Goal: Task Accomplishment & Management: Manage account settings

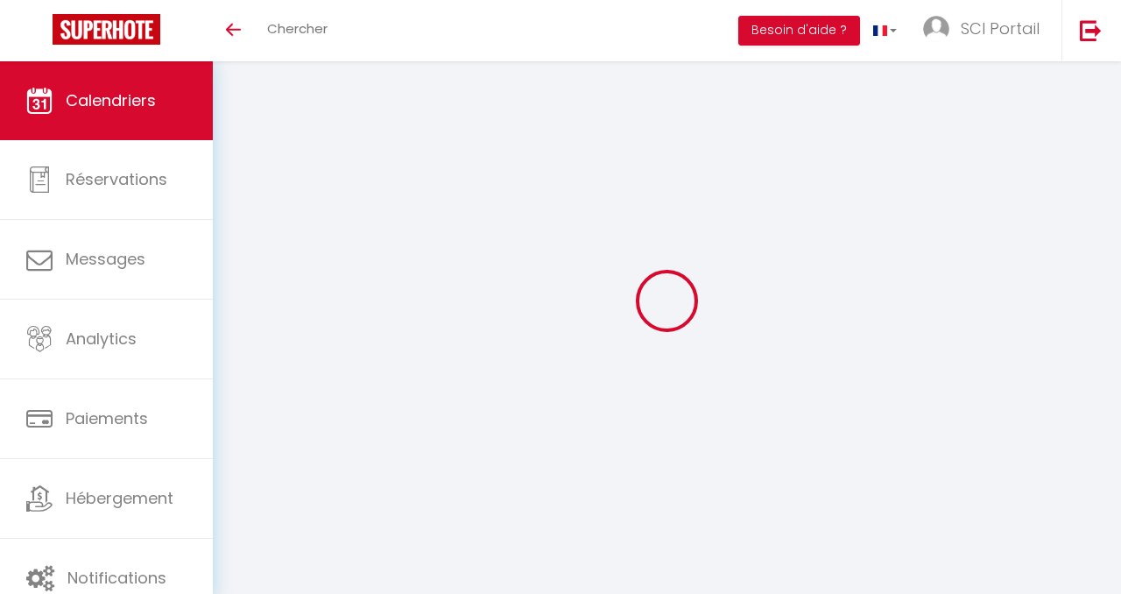
select select
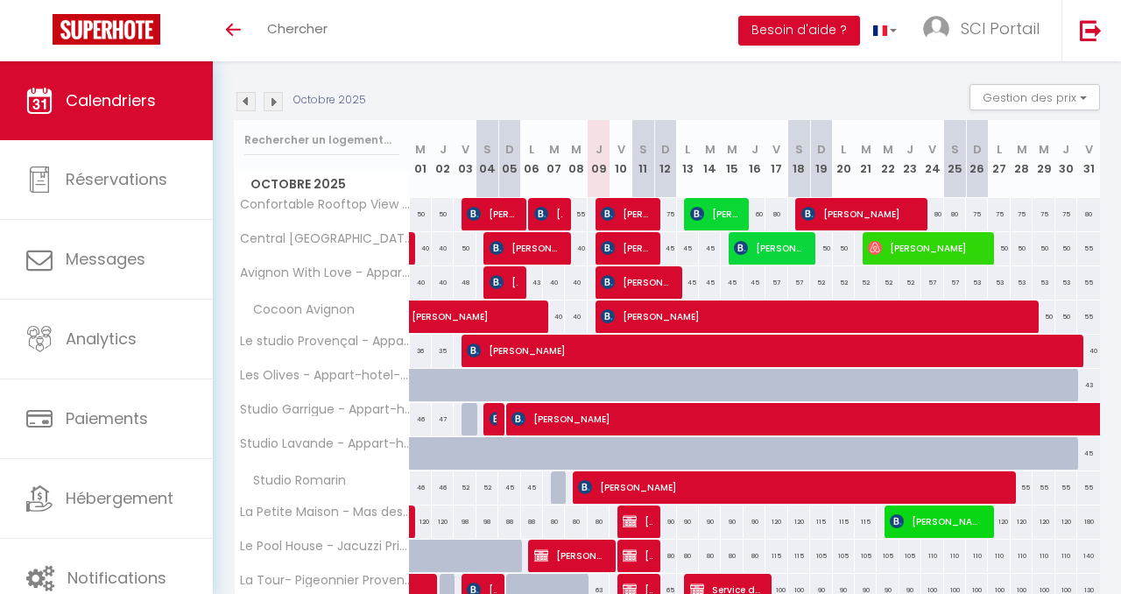
scroll to position [172, 0]
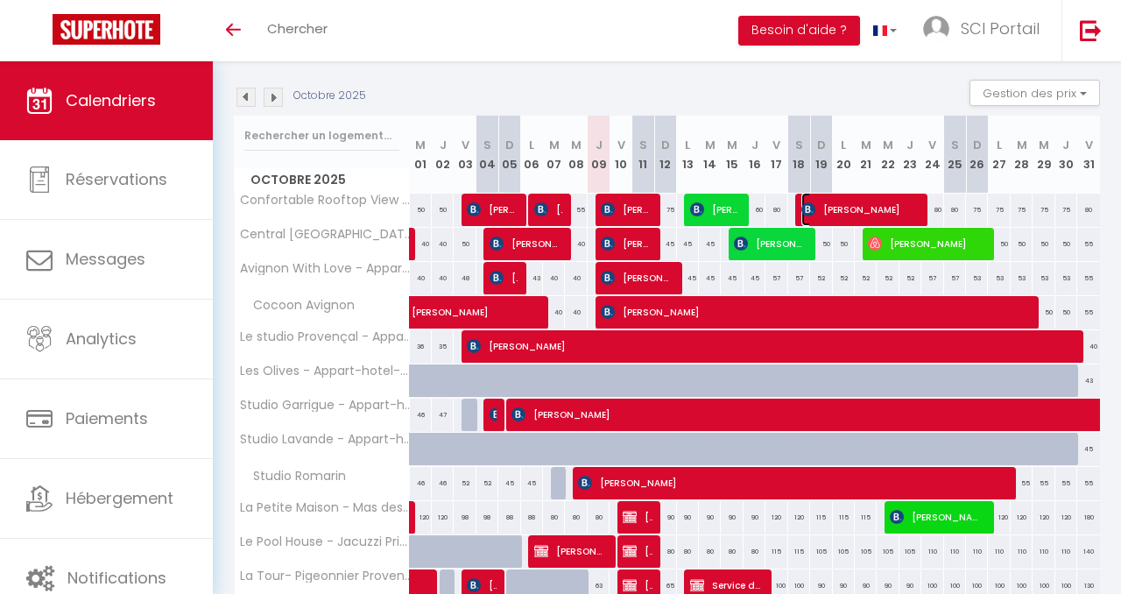
click at [839, 199] on span "[PERSON_NAME]" at bounding box center [860, 209] width 117 height 33
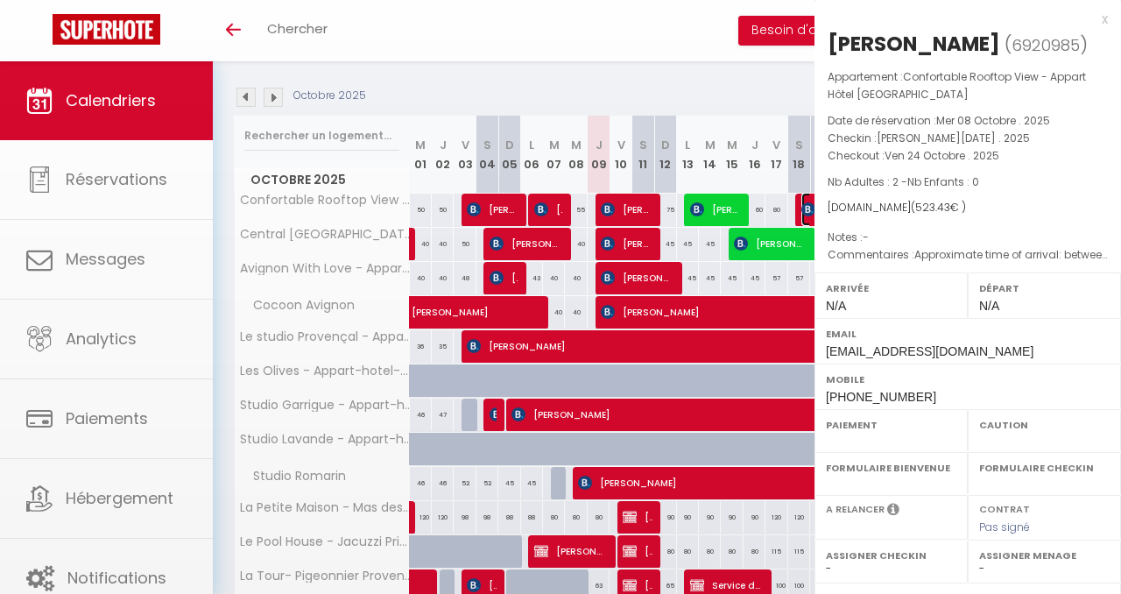
select select "KO"
select select "0"
select select "1"
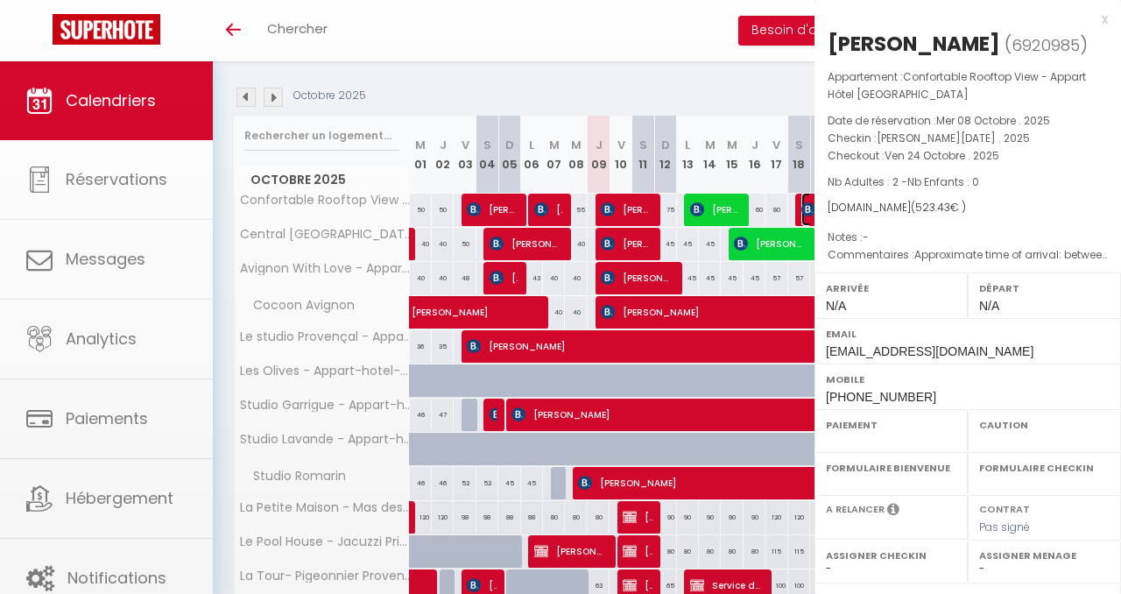
select select
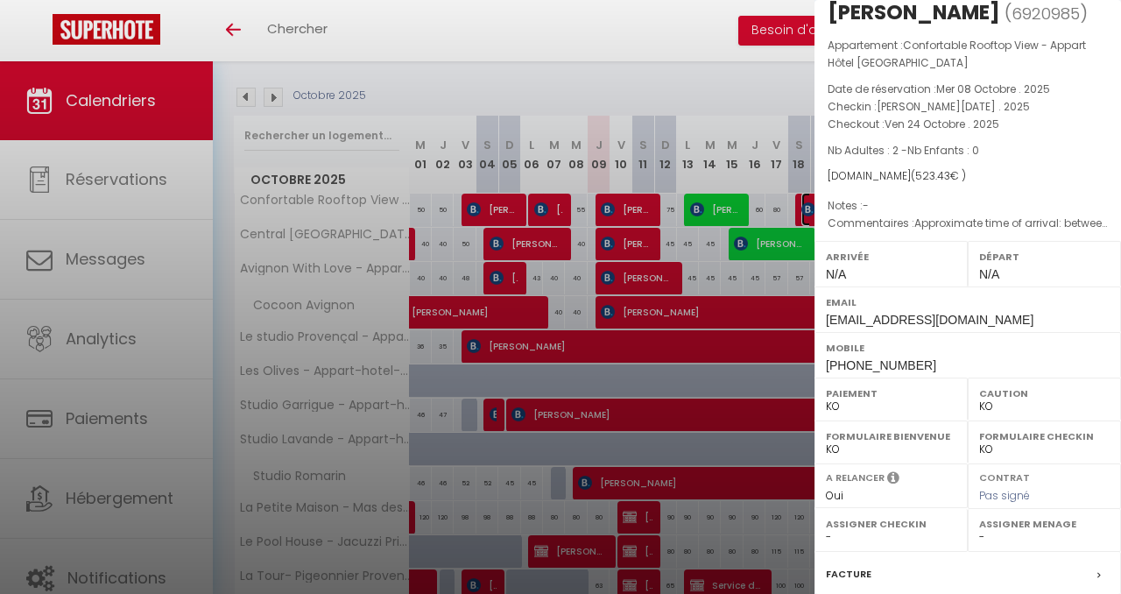
scroll to position [33, 0]
click at [602, 16] on div at bounding box center [560, 297] width 1121 height 594
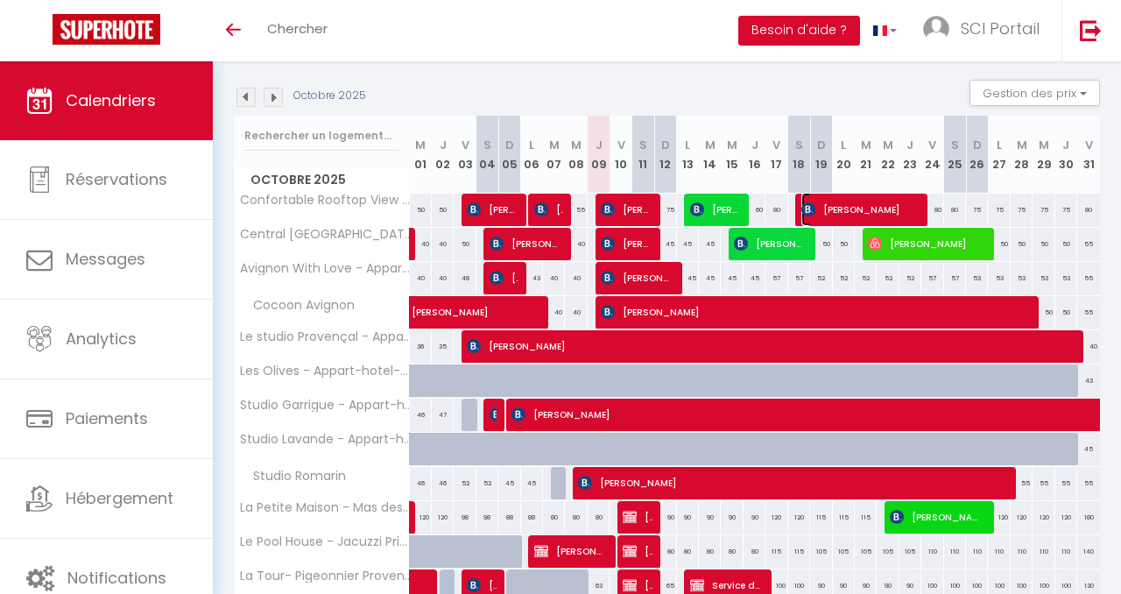
click at [845, 201] on span "[PERSON_NAME]" at bounding box center [860, 209] width 117 height 33
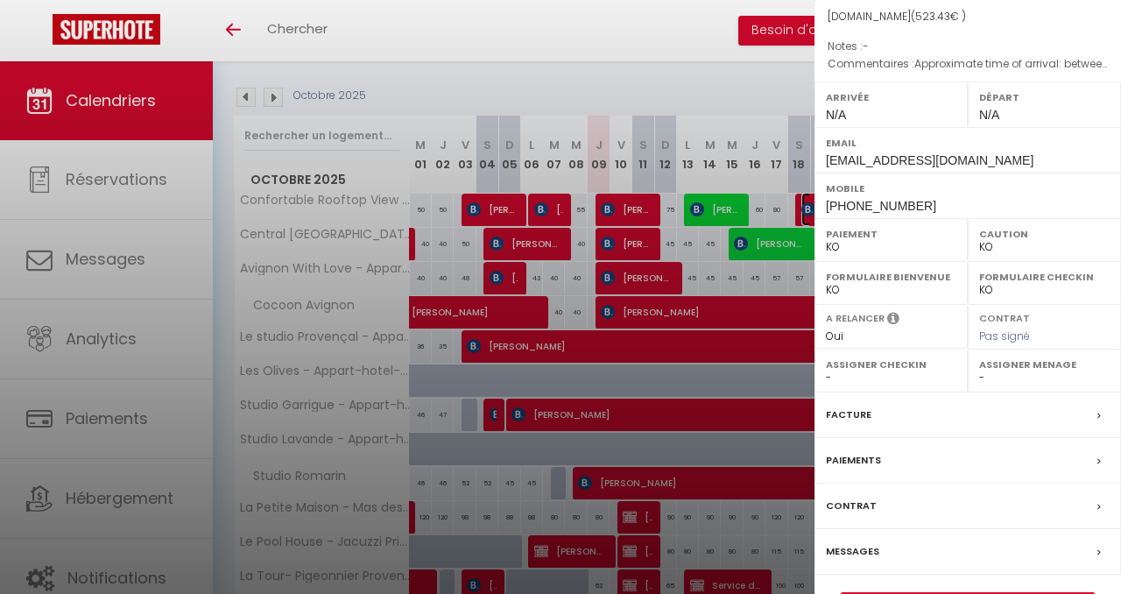
scroll to position [240, 0]
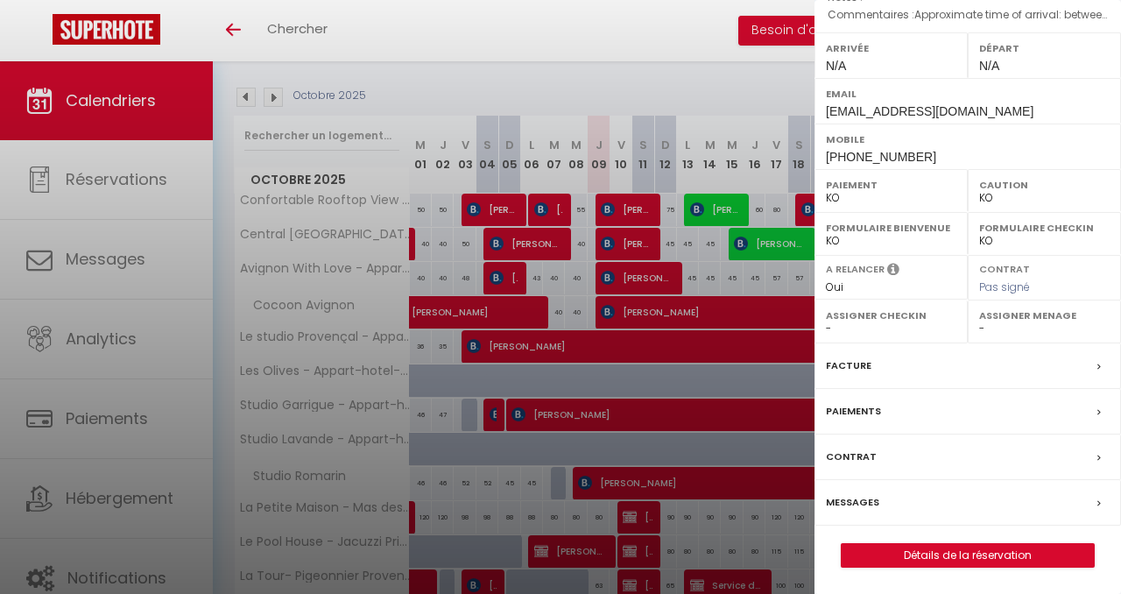
click at [860, 495] on label "Messages" at bounding box center [852, 502] width 53 height 18
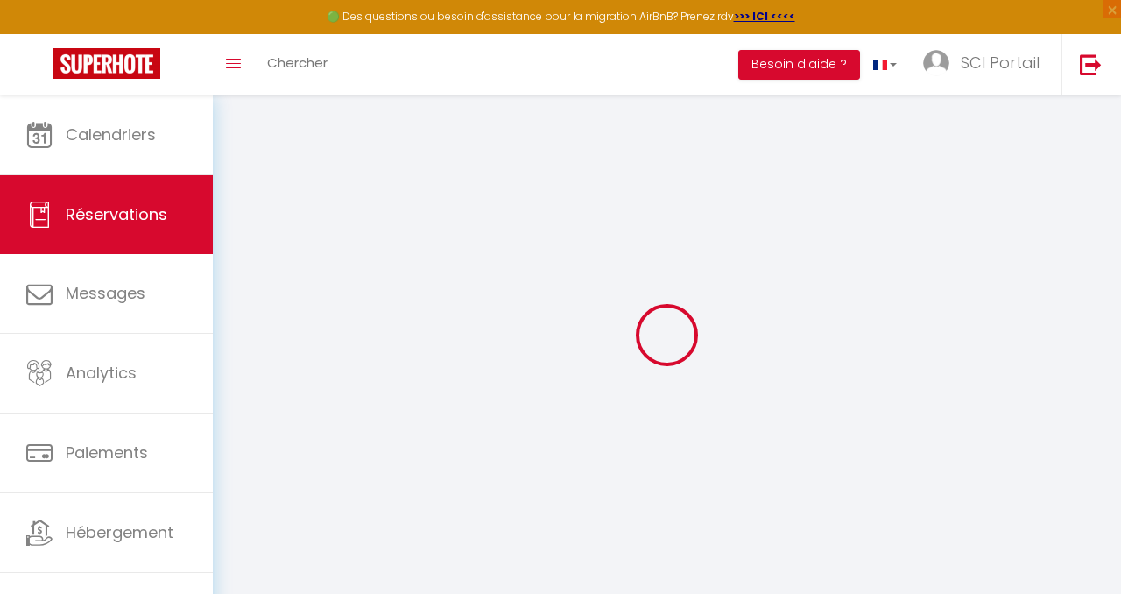
select select
checkbox input "false"
type textarea "Approximate time of arrival: between 11:00 and 12:00"
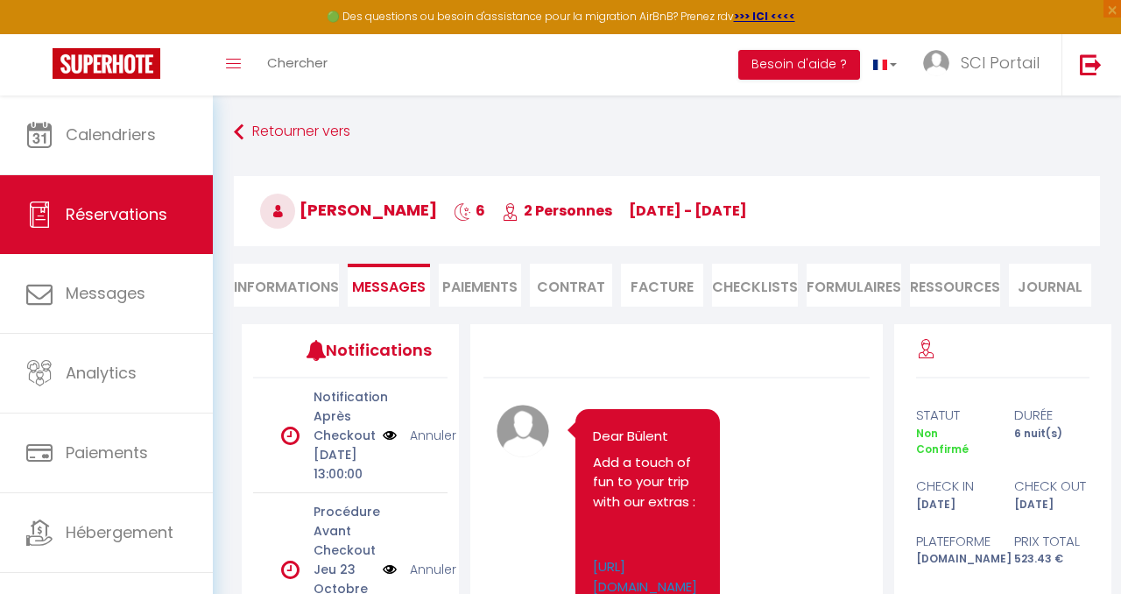
scroll to position [1998, 0]
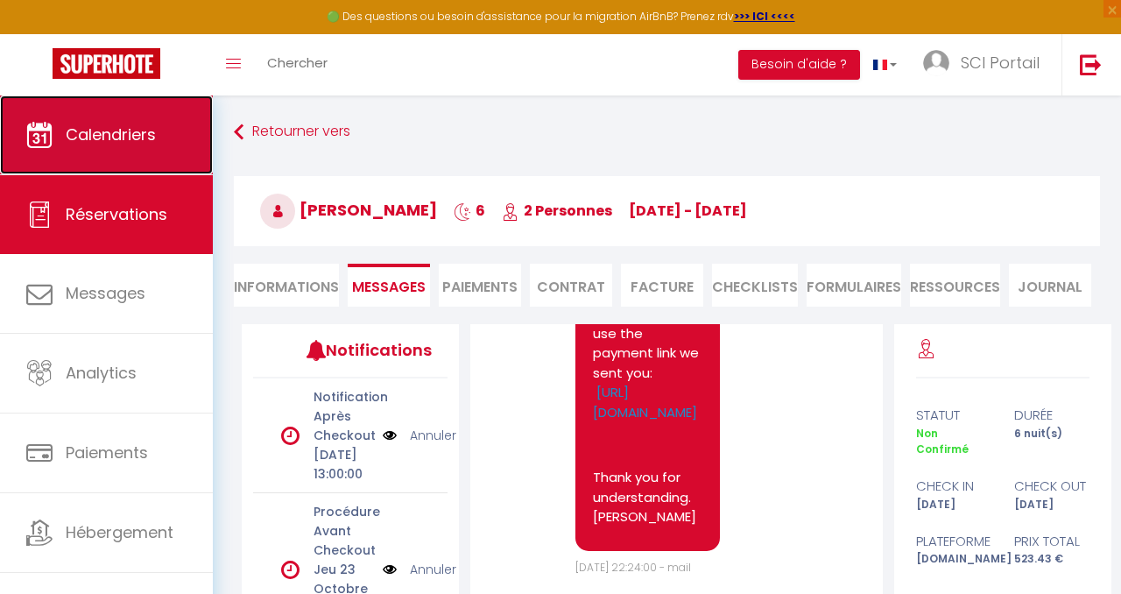
click at [131, 114] on link "Calendriers" at bounding box center [106, 134] width 213 height 79
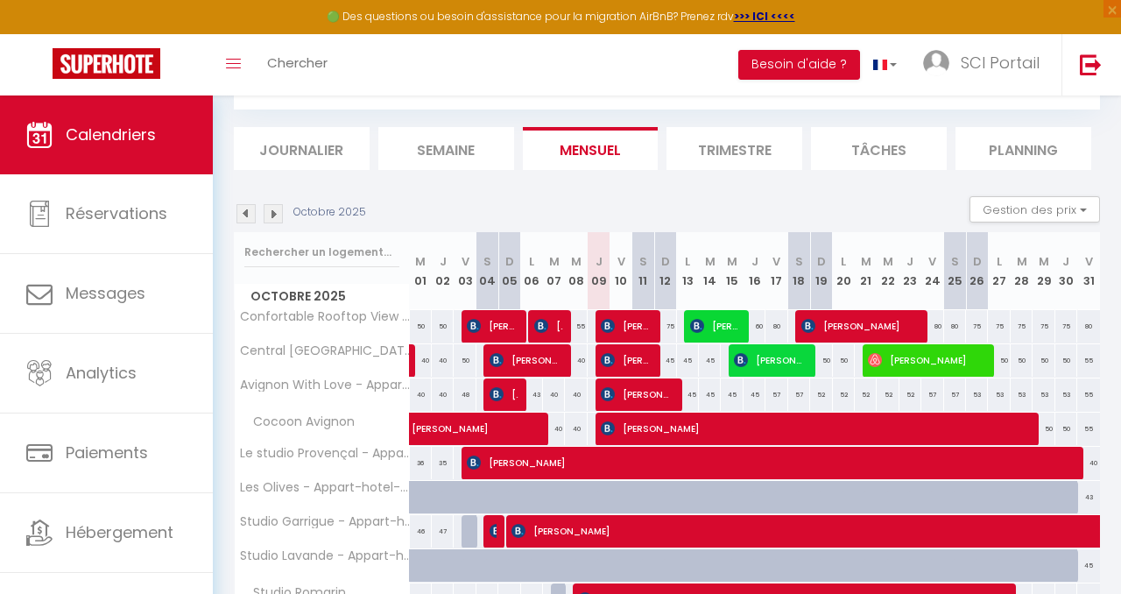
scroll to position [94, 0]
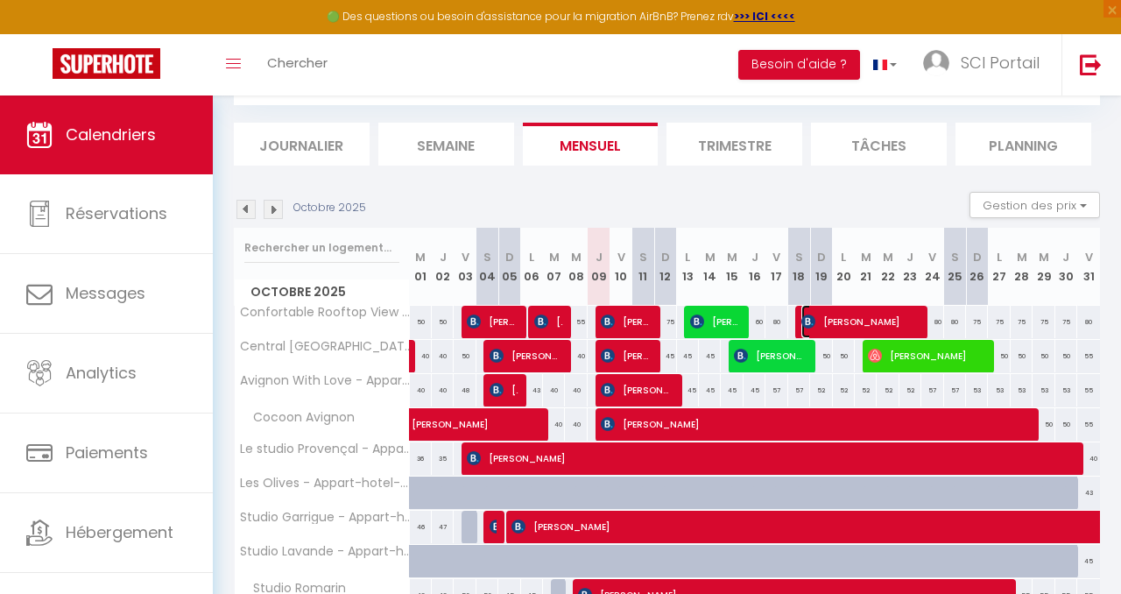
click at [856, 314] on span "[PERSON_NAME]" at bounding box center [860, 321] width 117 height 33
select select "KO"
select select "0"
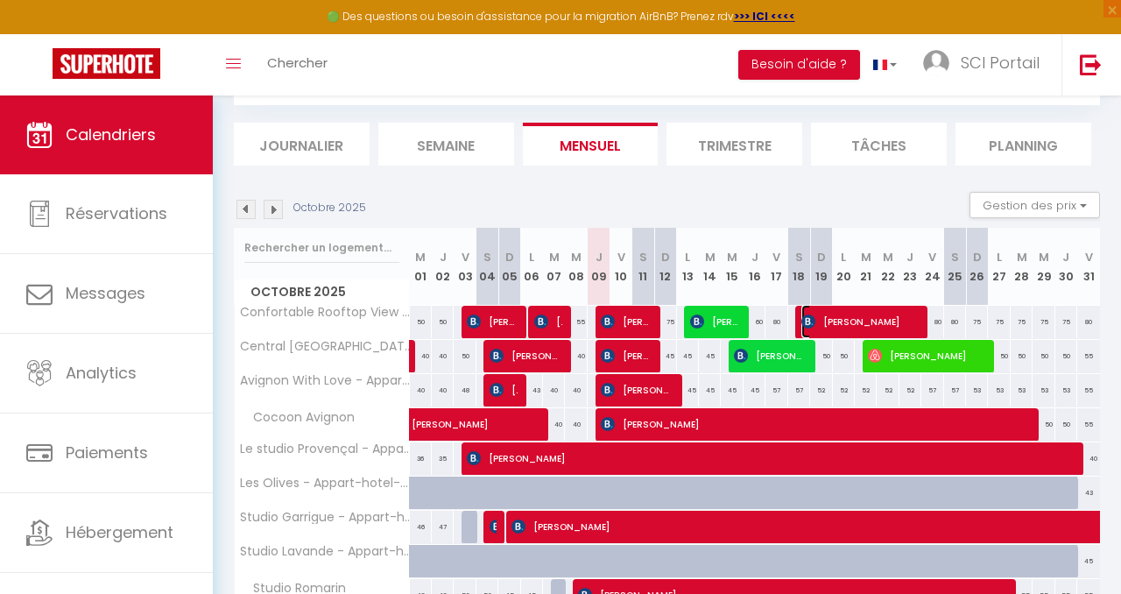
select select "1"
select select
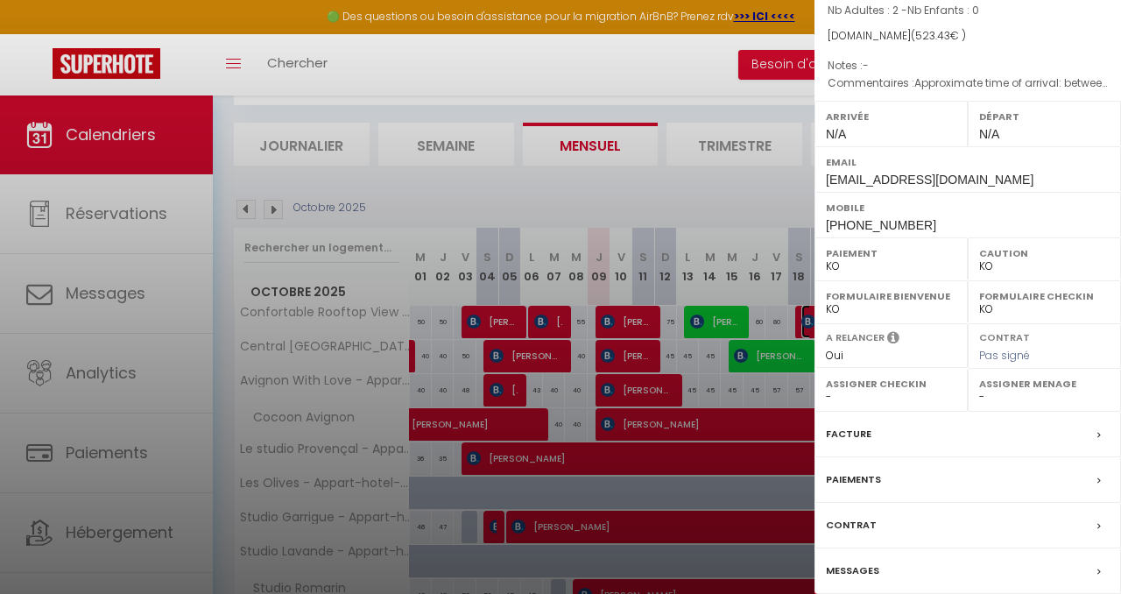
scroll to position [240, 0]
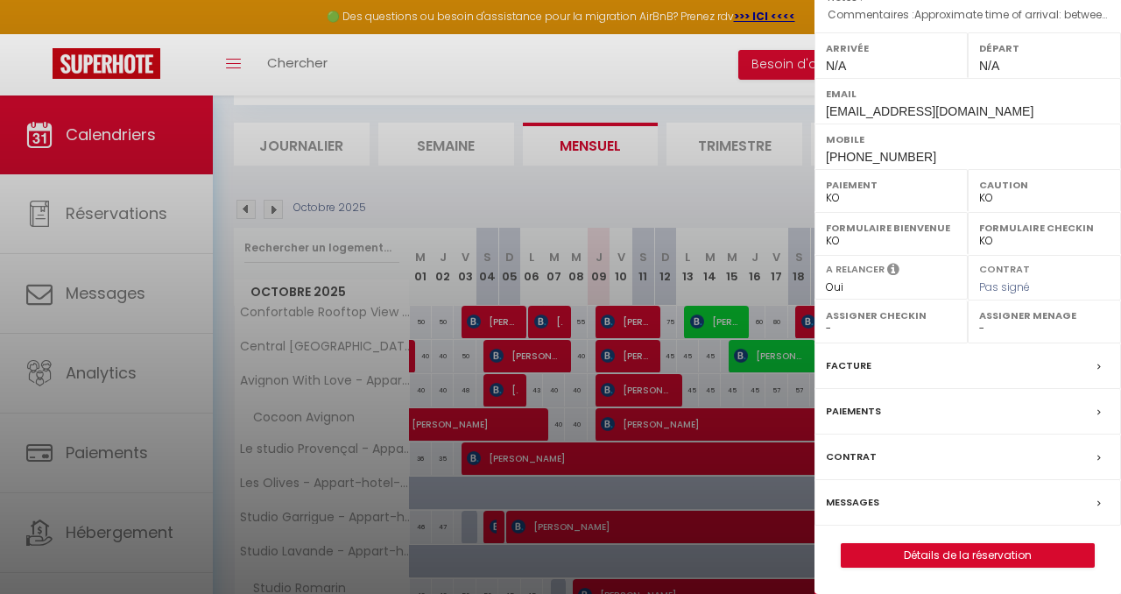
click at [865, 492] on div "Messages" at bounding box center [968, 503] width 307 height 46
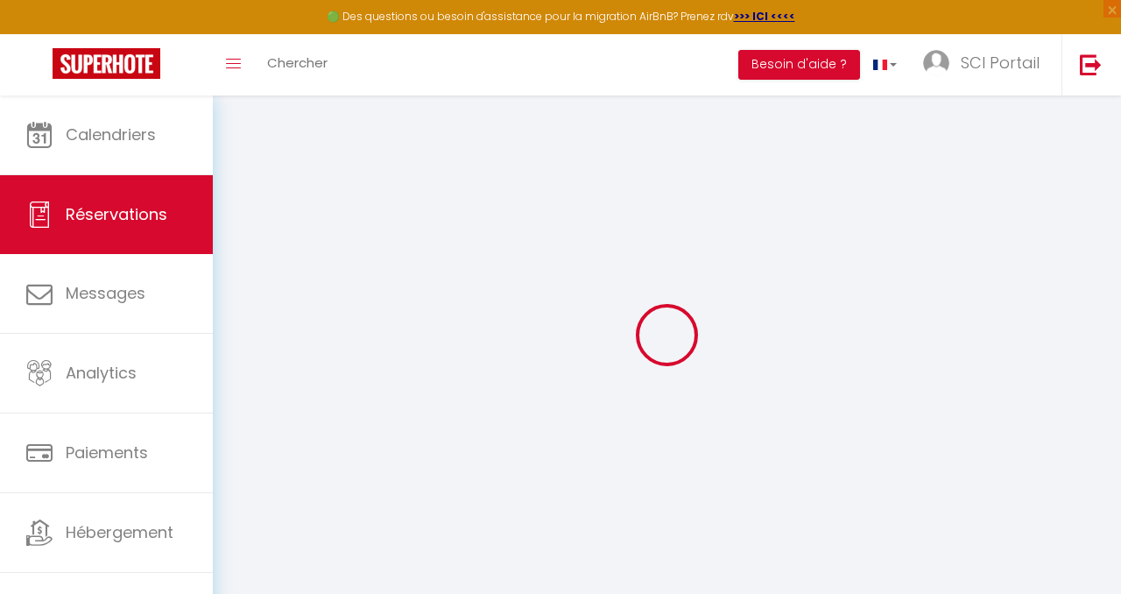
select select
checkbox input "false"
type textarea "Approximate time of arrival: between 11:00 and 12:00"
select select
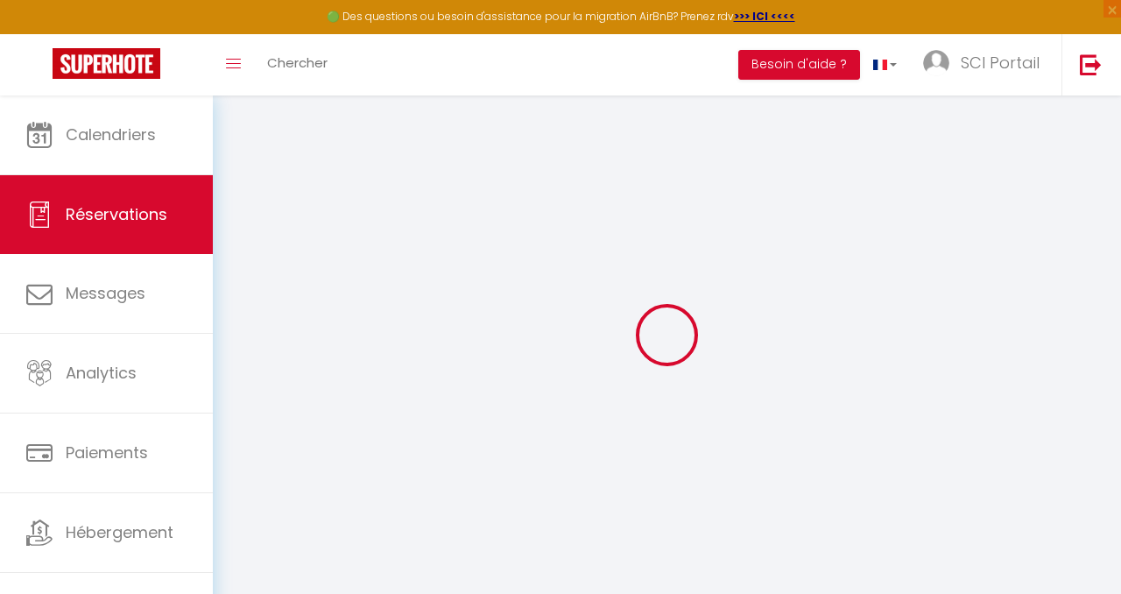
select select
checkbox input "false"
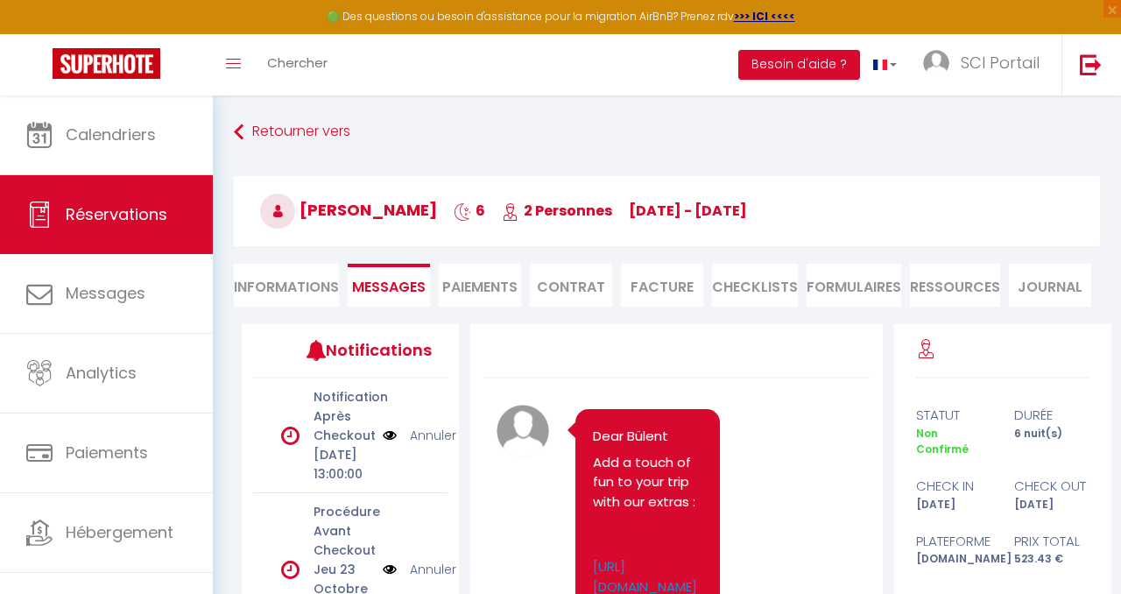
click at [258, 279] on li "Informations" at bounding box center [286, 285] width 105 height 43
select select
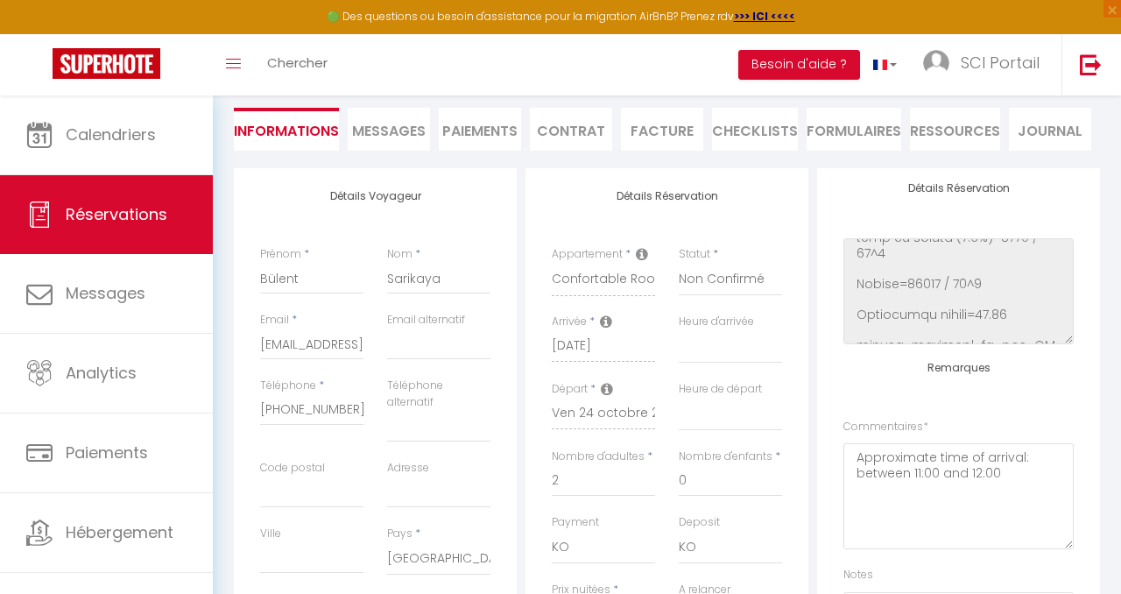
scroll to position [161, 0]
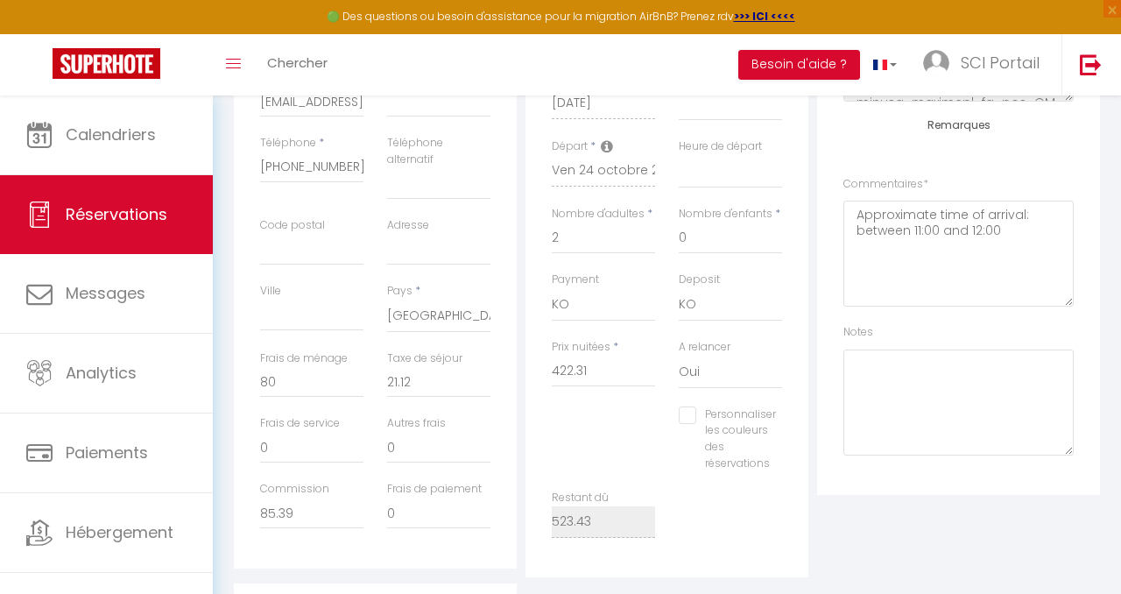
select select
checkbox input "false"
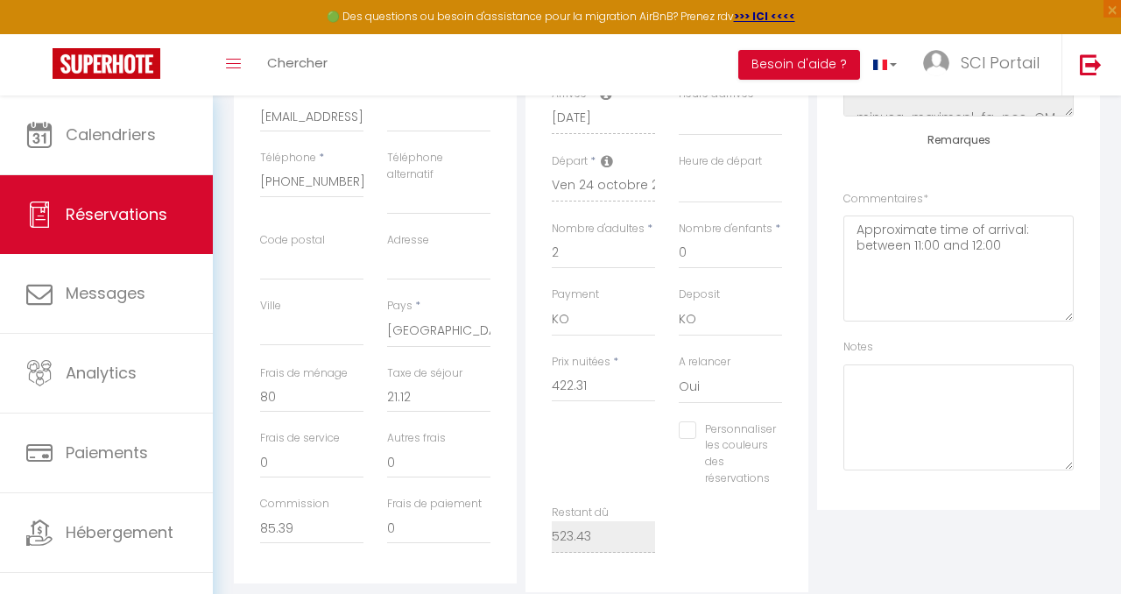
scroll to position [44, 0]
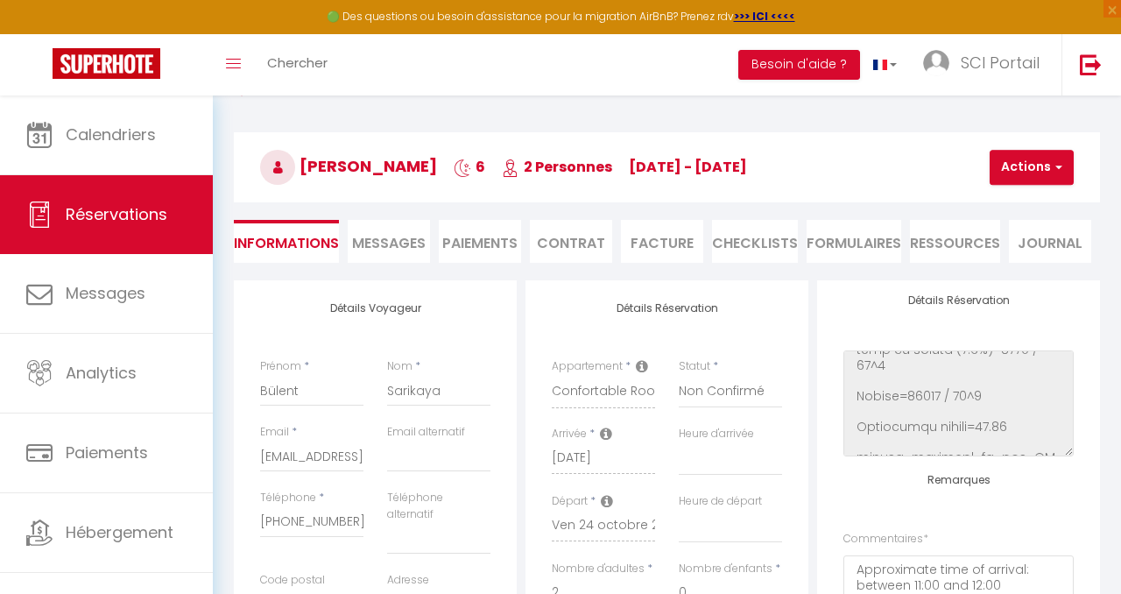
select select
checkbox input "false"
select select
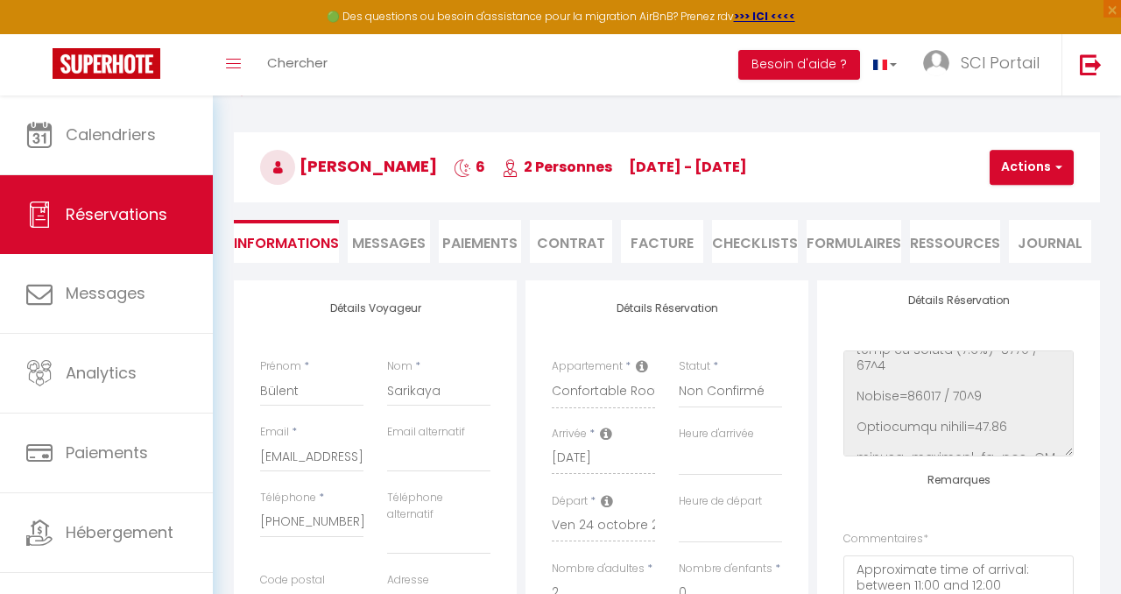
checkbox input "false"
select select
checkbox input "false"
select select
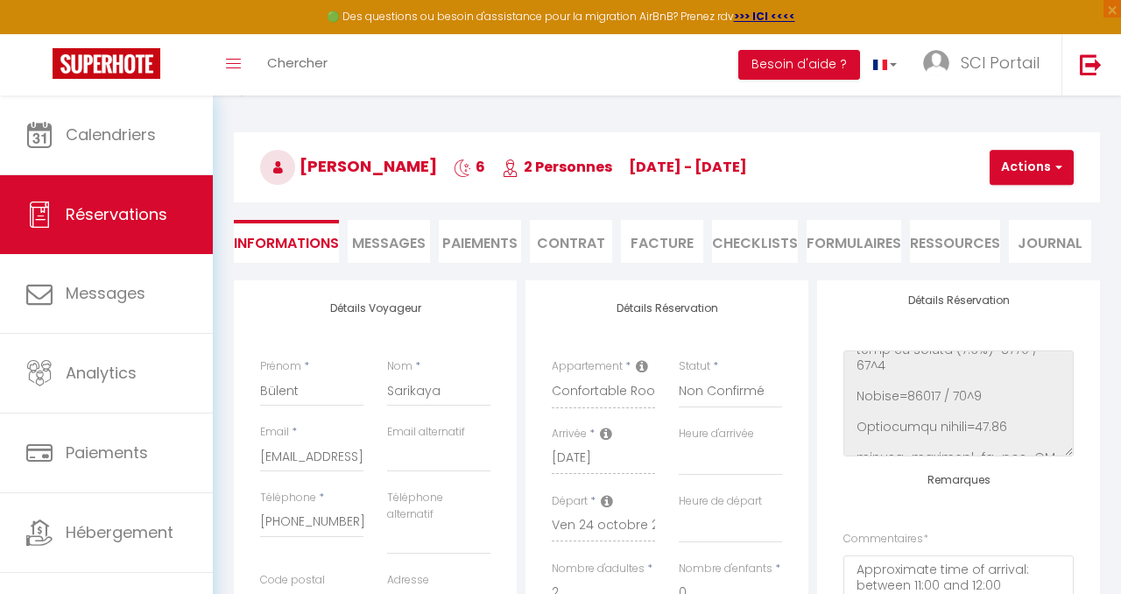
select select
checkbox input "false"
drag, startPoint x: 307, startPoint y: 393, endPoint x: 250, endPoint y: 385, distance: 57.5
click at [250, 385] on div "Prénom * Bülent" at bounding box center [312, 391] width 127 height 66
click at [390, 234] on span "Messages" at bounding box center [389, 243] width 74 height 20
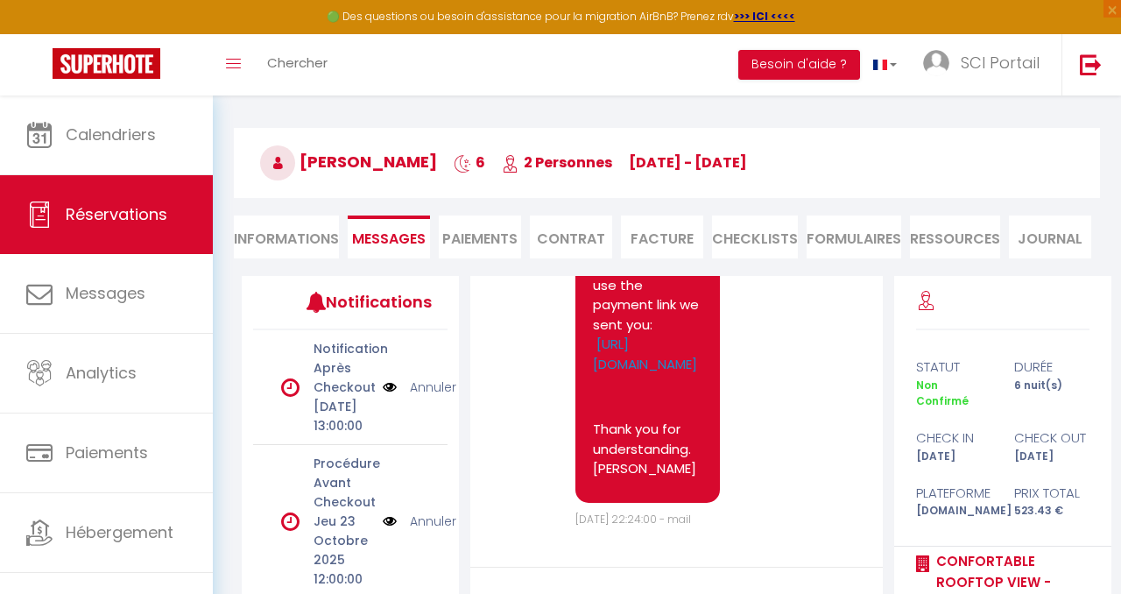
scroll to position [249, 0]
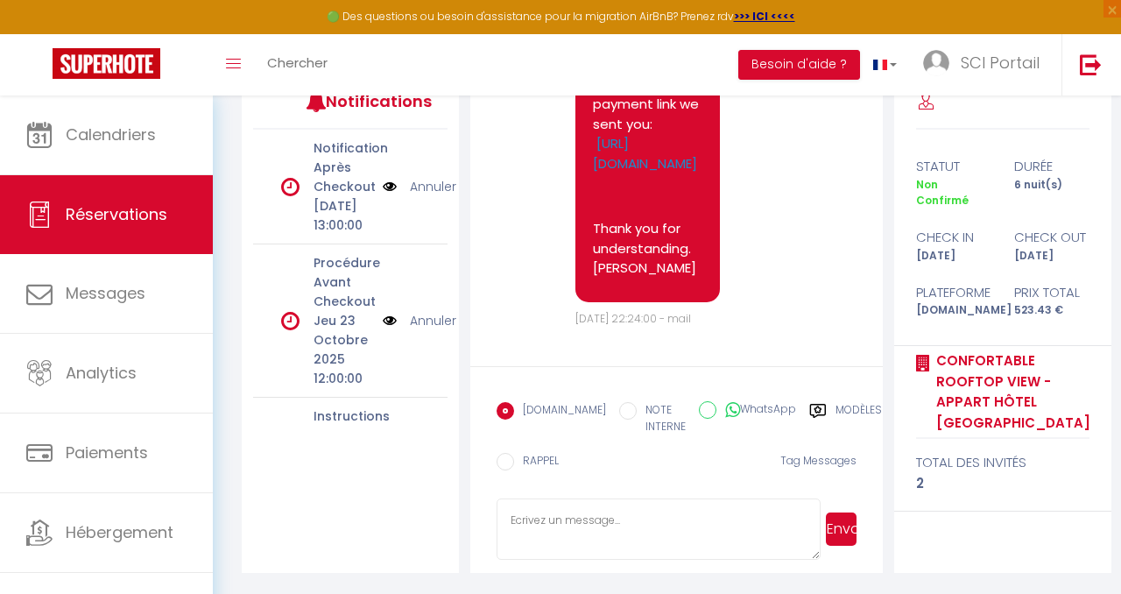
click at [533, 513] on textarea at bounding box center [658, 529] width 323 height 61
type textarea "Bonjour Bülent, Une arrivée anticipée est possible et garantie à 15:00 au lieu …"
click at [839, 523] on button "Envoyer" at bounding box center [841, 529] width 31 height 33
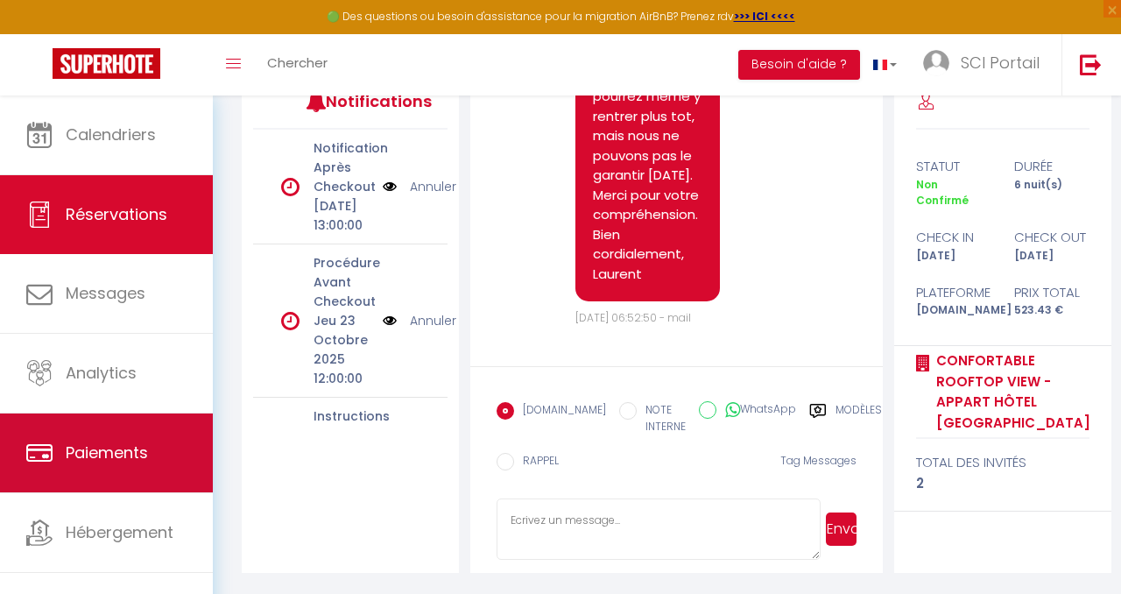
scroll to position [10, 0]
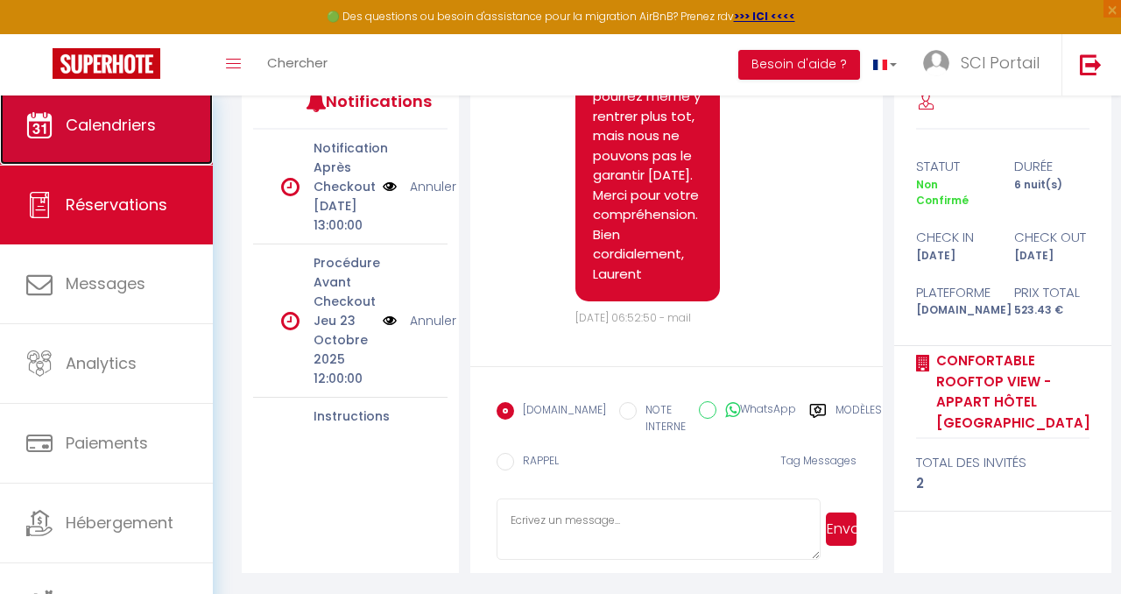
click at [101, 110] on link "Calendriers" at bounding box center [106, 125] width 213 height 79
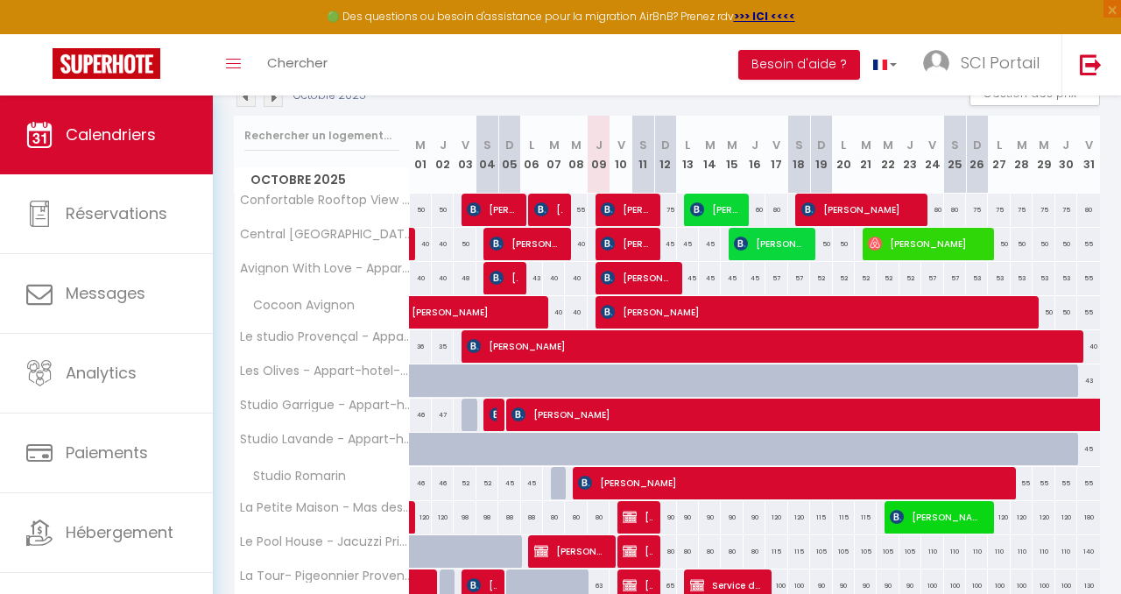
scroll to position [205, 0]
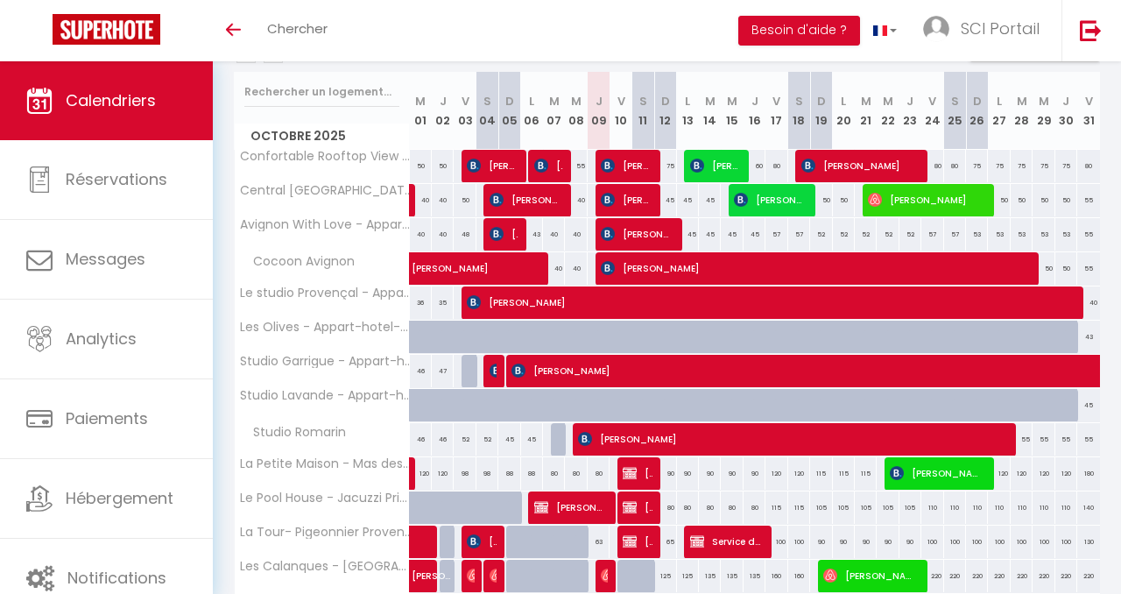
scroll to position [222, 0]
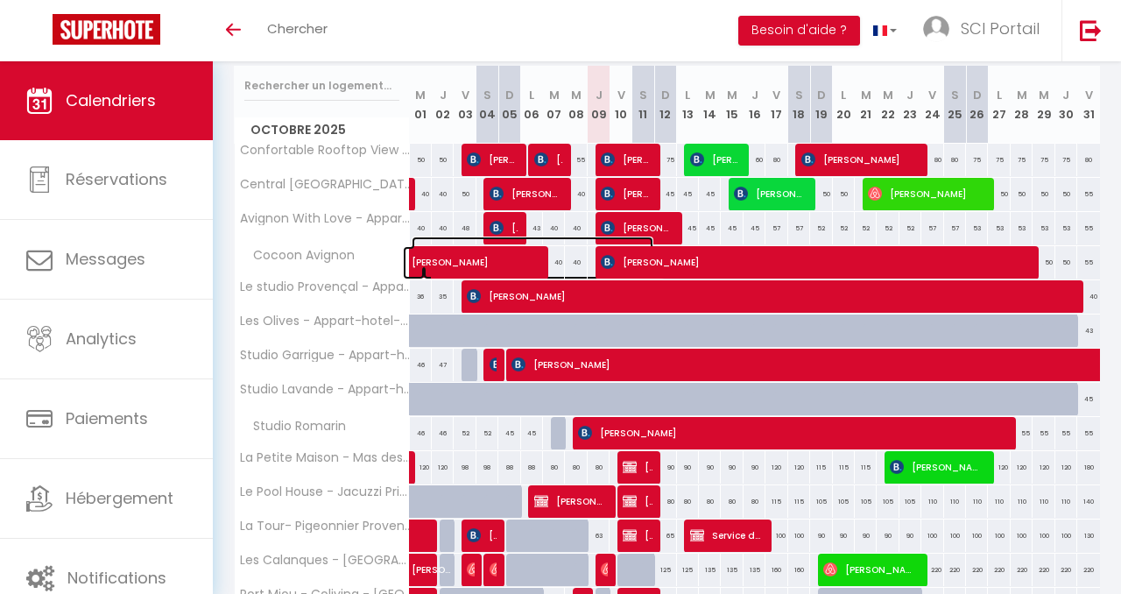
click at [500, 249] on span "[PERSON_NAME]" at bounding box center [533, 253] width 242 height 33
select select "OK"
select select "0"
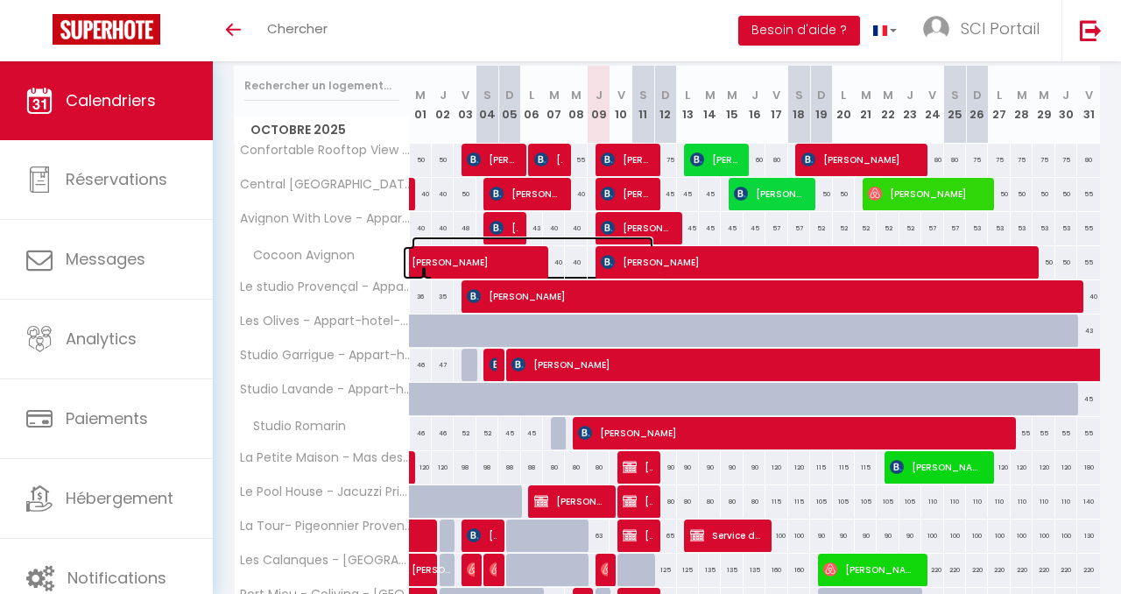
select select "1"
select select
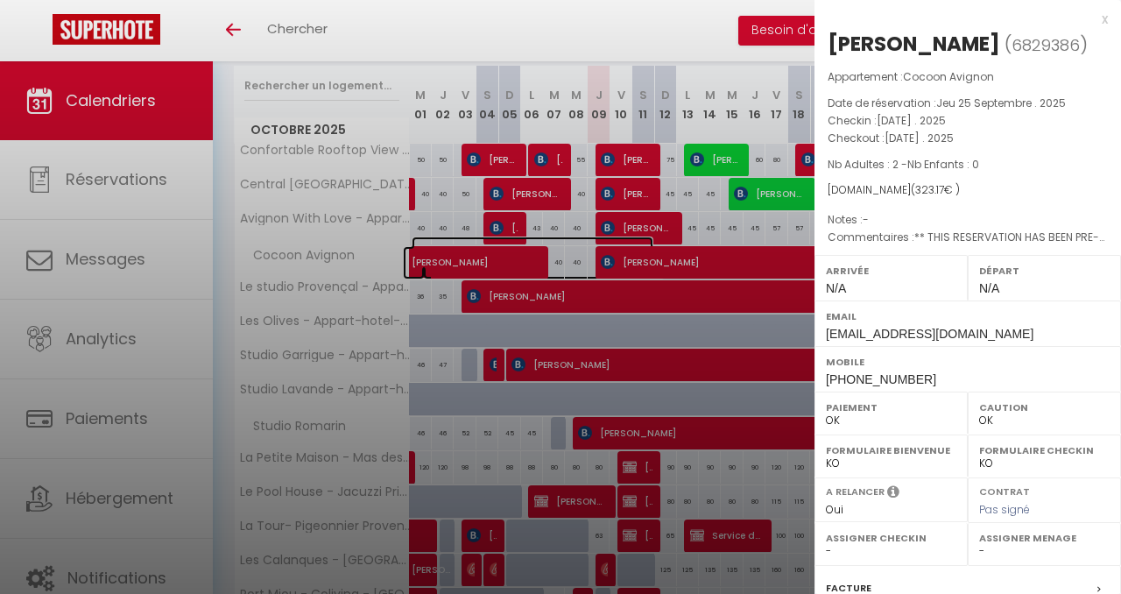
click at [403, 246] on link "[PERSON_NAME]" at bounding box center [414, 262] width 22 height 33
click at [1105, 15] on div "x" at bounding box center [962, 19] width 294 height 21
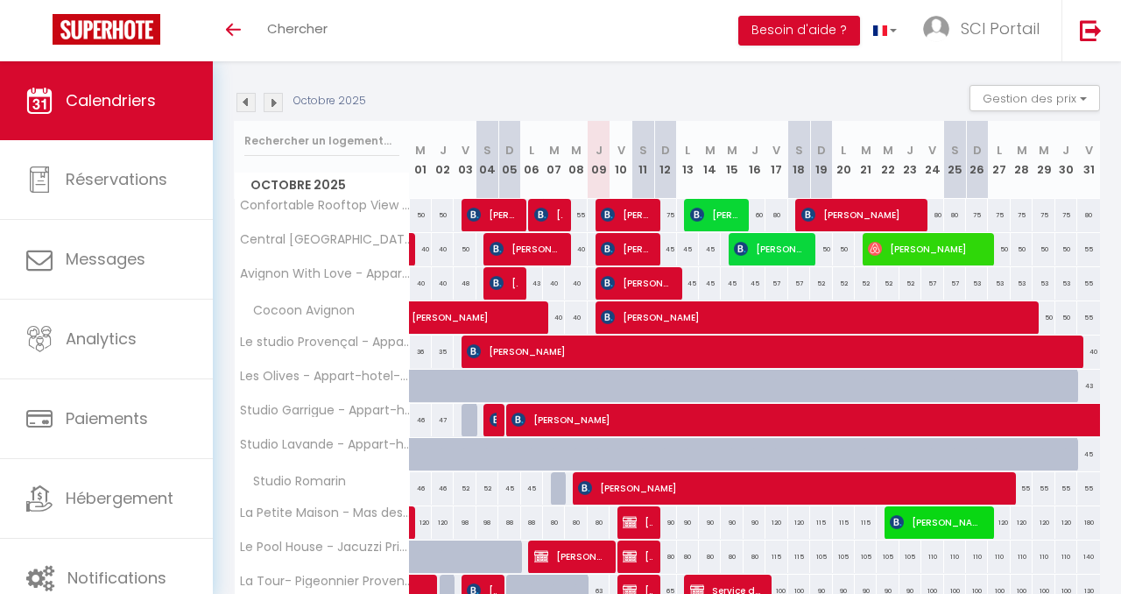
scroll to position [165, 0]
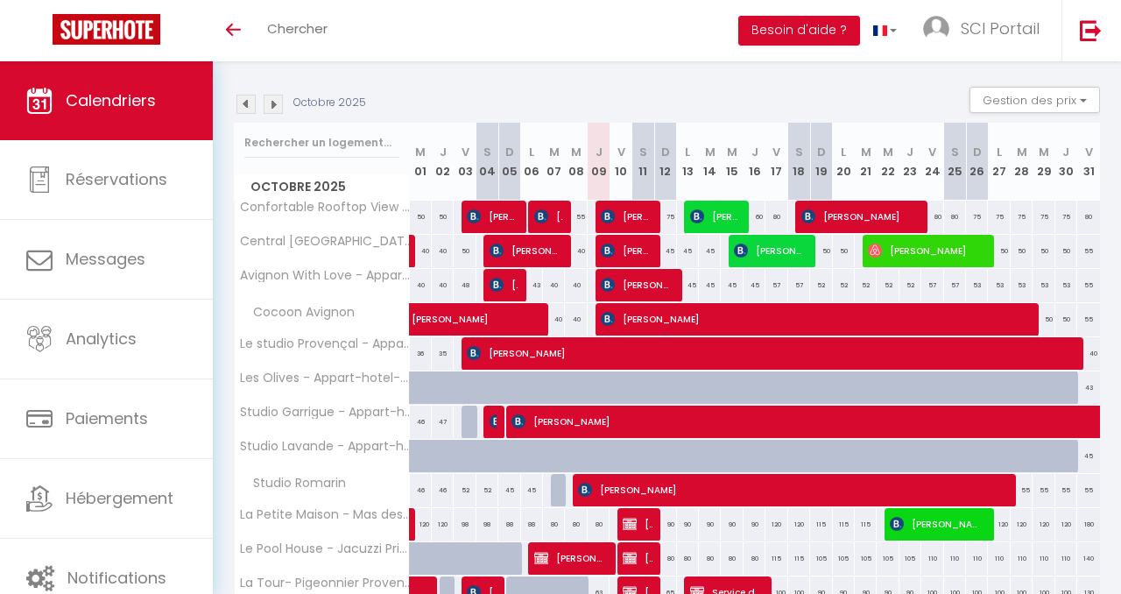
click at [276, 99] on img at bounding box center [273, 104] width 19 height 19
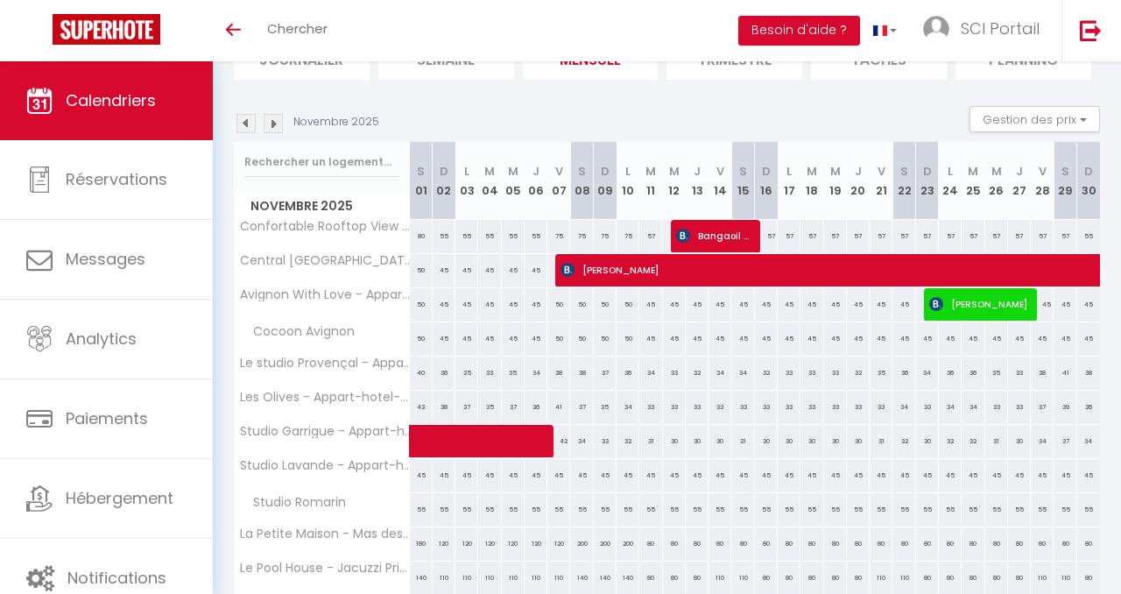
scroll to position [142, 0]
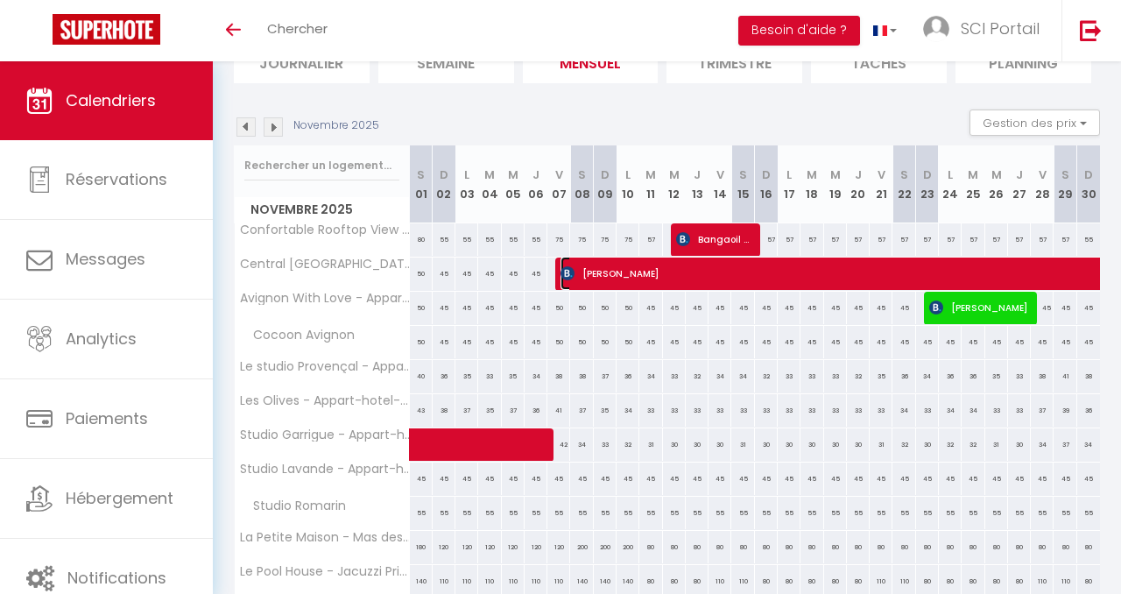
select select "KO"
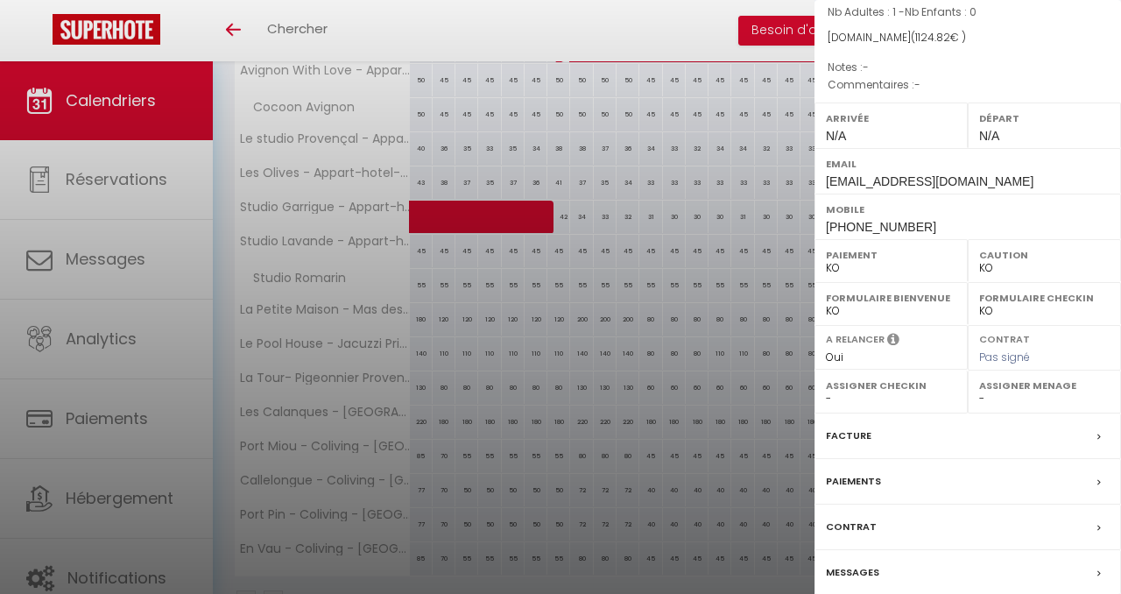
scroll to position [188, 0]
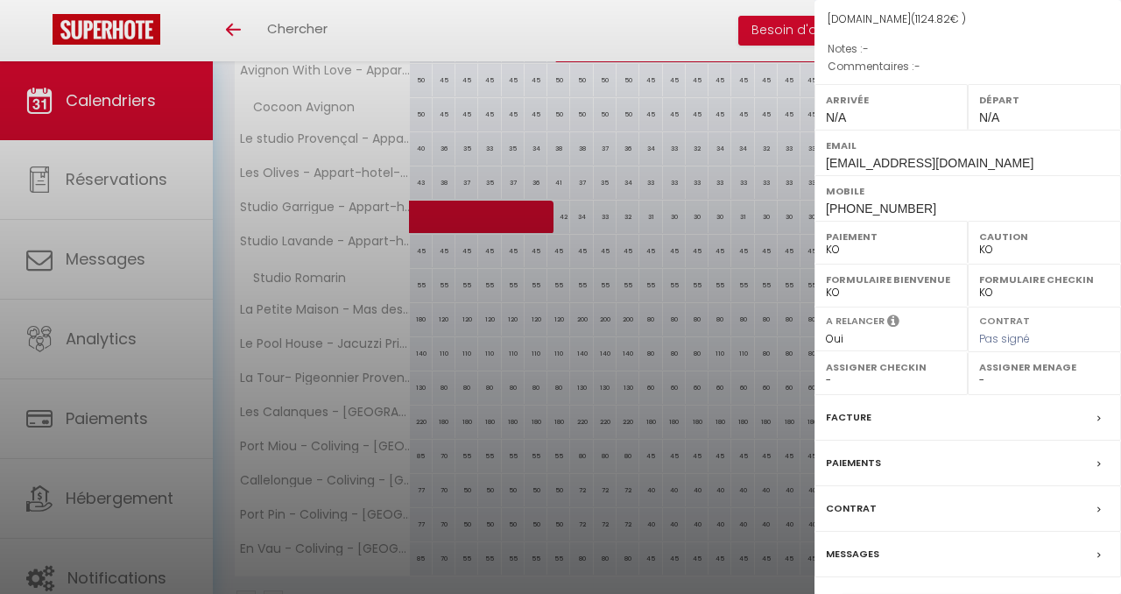
click at [862, 454] on label "Paiements" at bounding box center [853, 463] width 55 height 18
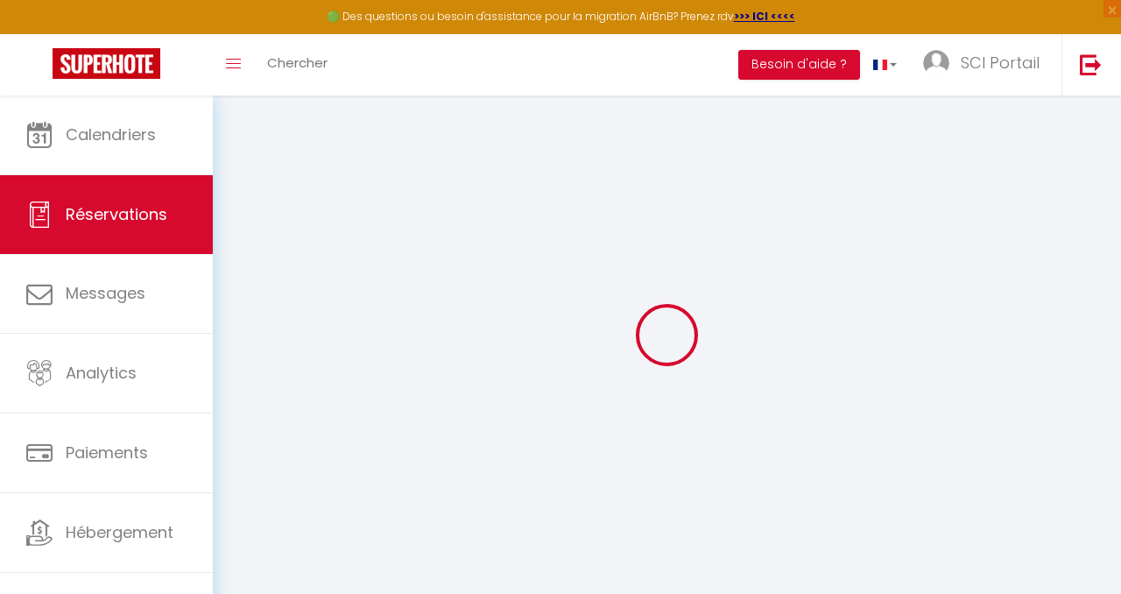
select select
checkbox input "false"
select select
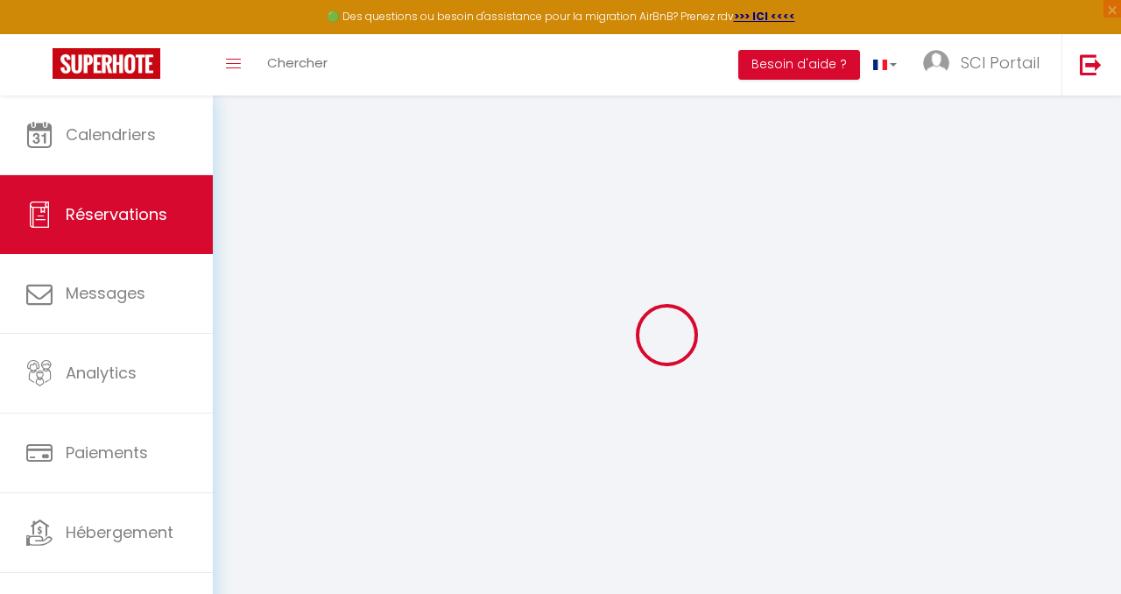
checkbox input "false"
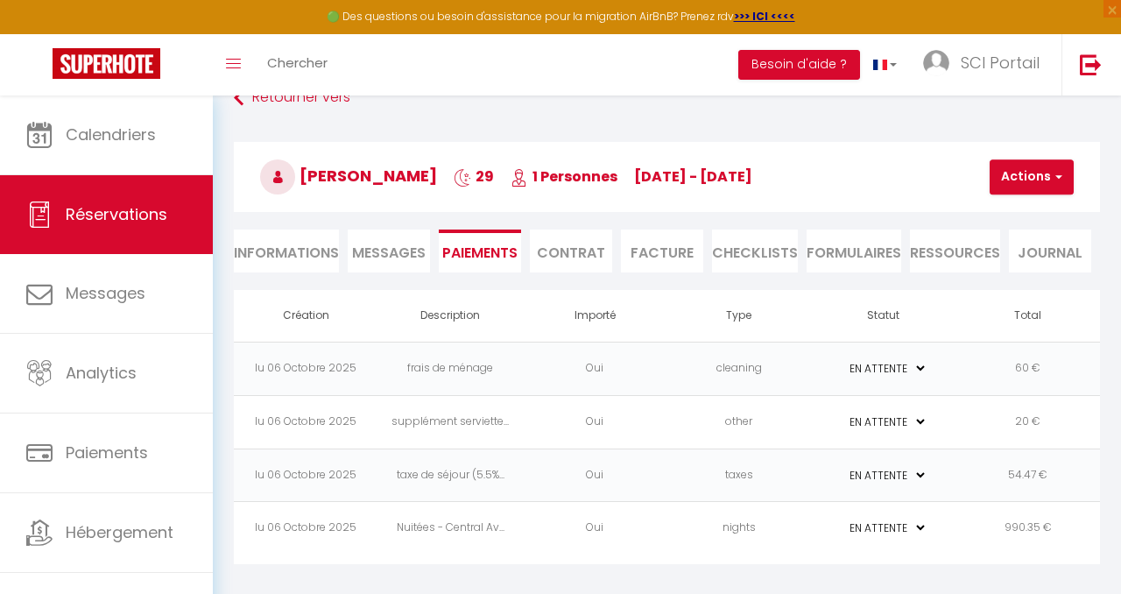
scroll to position [24, 0]
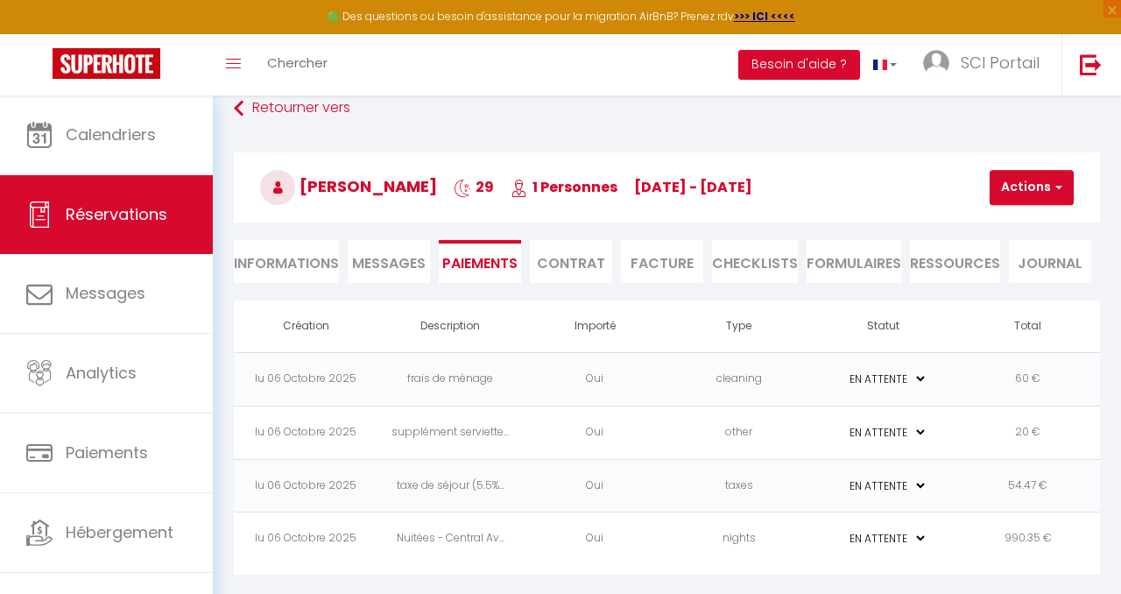
click at [271, 256] on li "Informations" at bounding box center [286, 261] width 105 height 43
select select
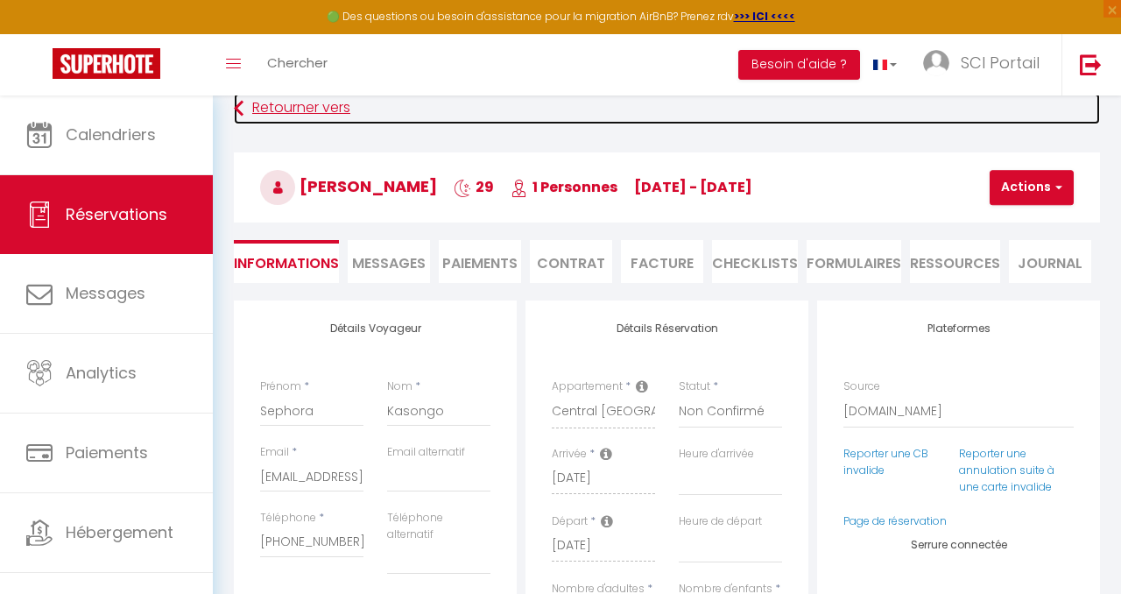
click at [271, 99] on link "Retourner vers" at bounding box center [667, 109] width 866 height 32
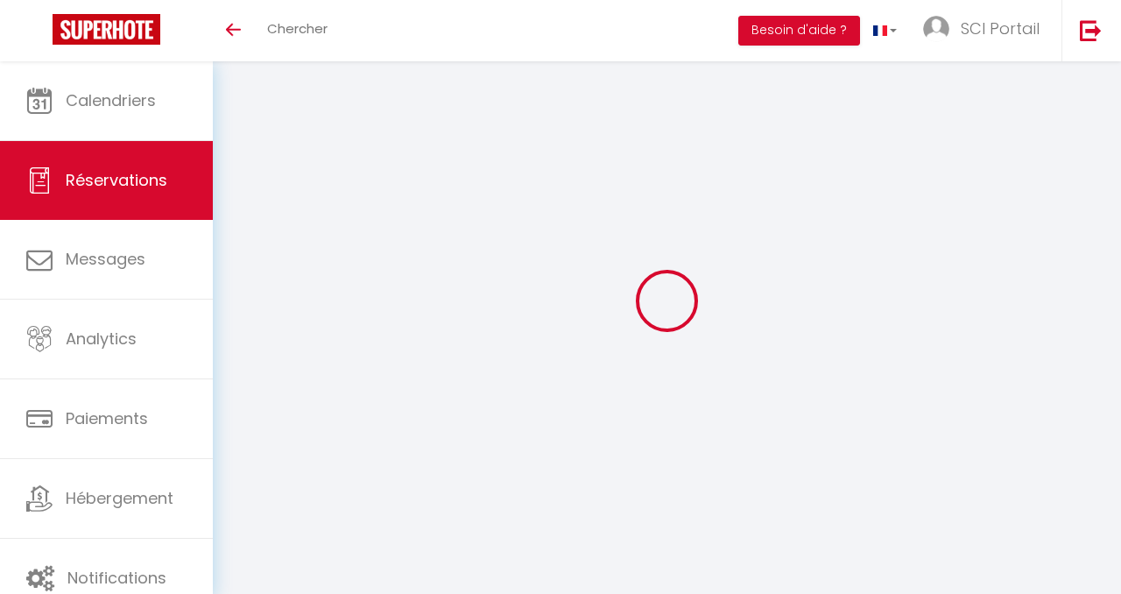
scroll to position [24, 0]
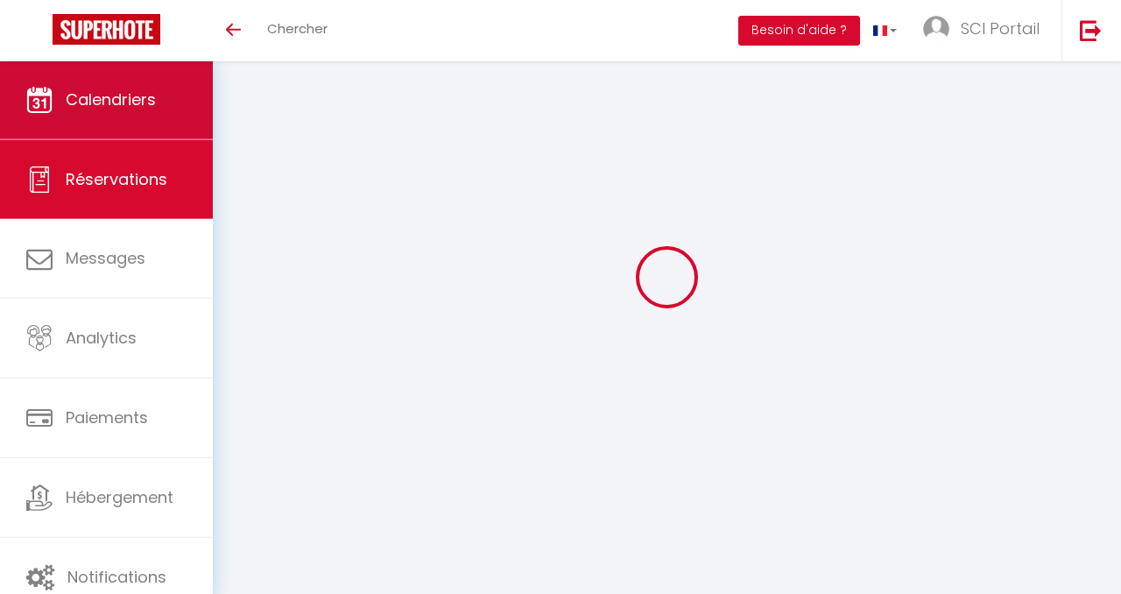
select select
checkbox input "false"
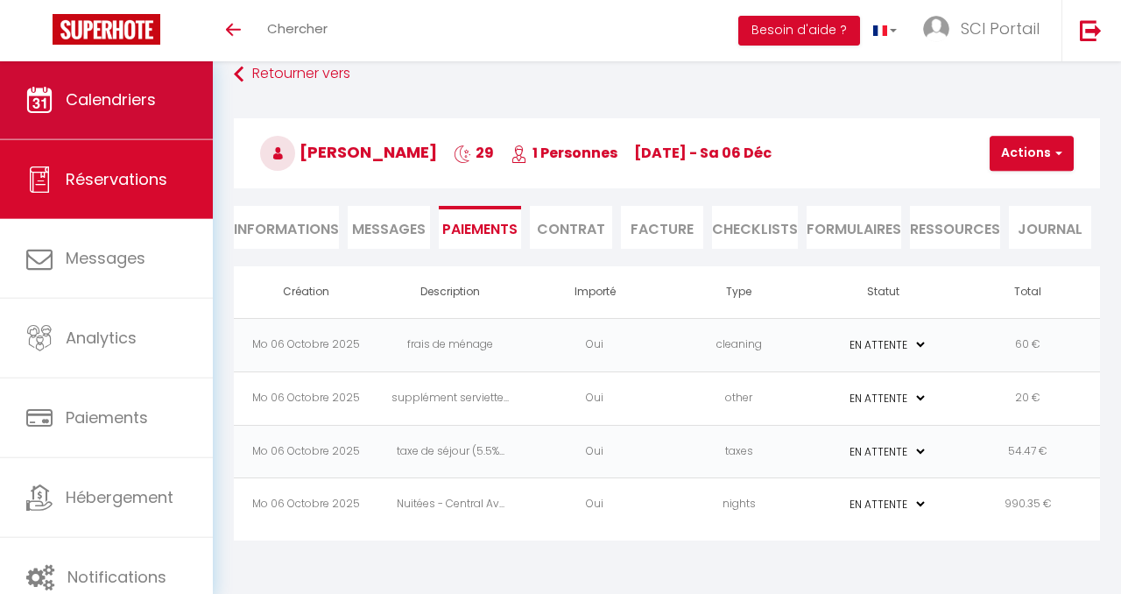
click at [105, 84] on link "Calendriers" at bounding box center [106, 99] width 213 height 79
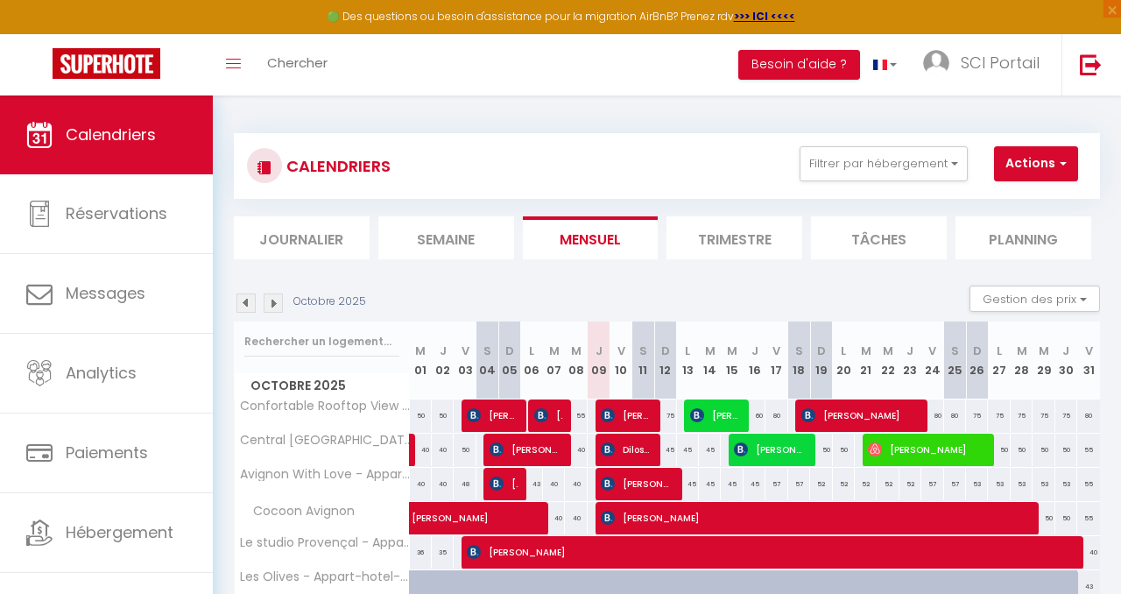
click at [272, 296] on img at bounding box center [273, 303] width 19 height 19
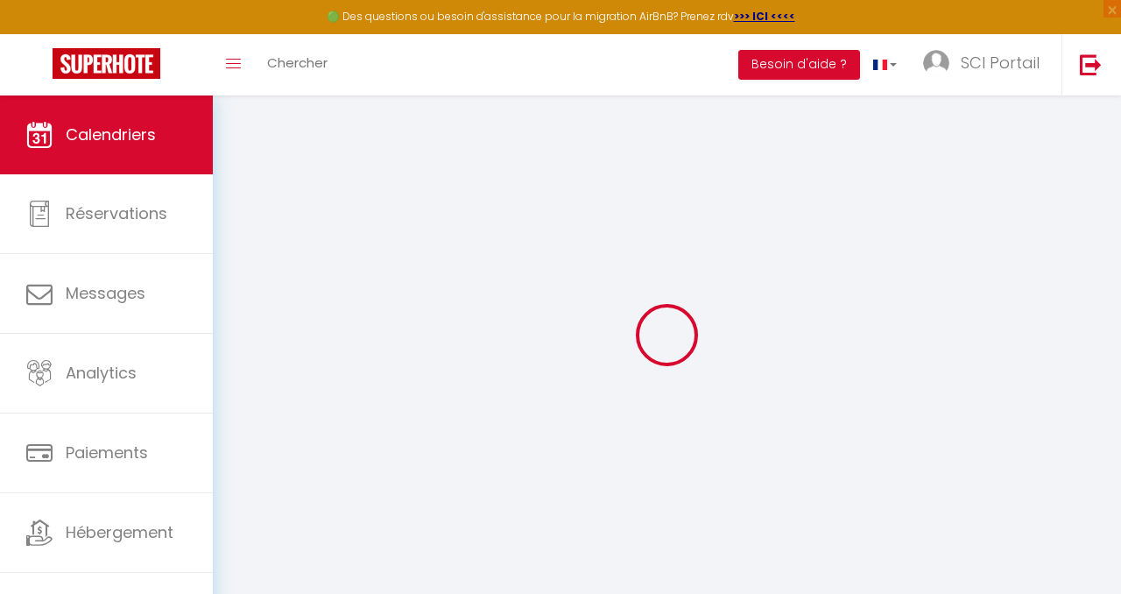
select select
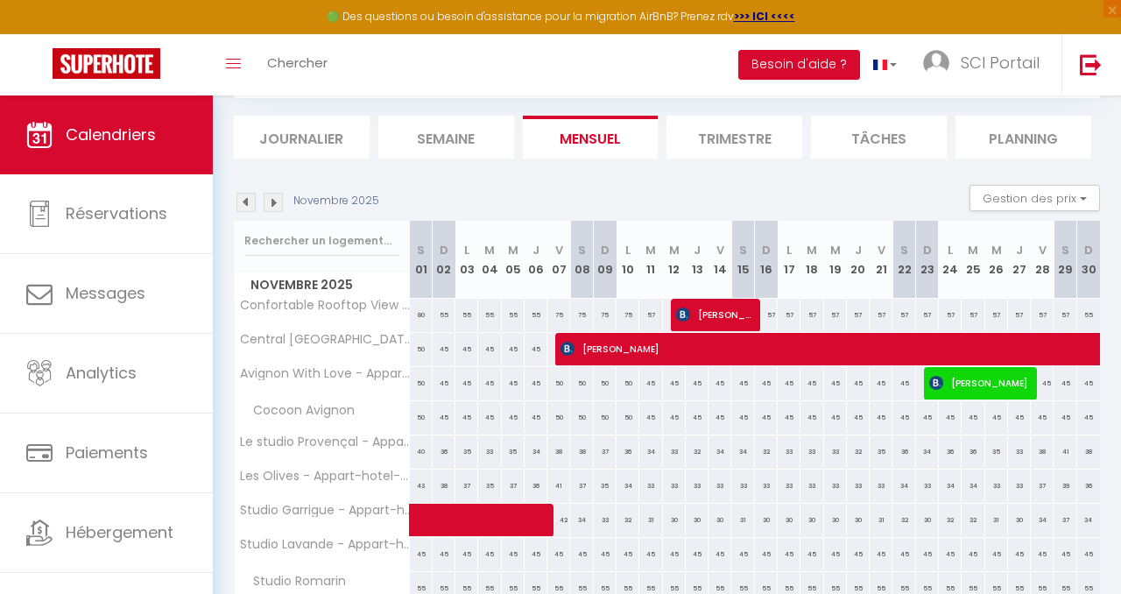
scroll to position [150, 0]
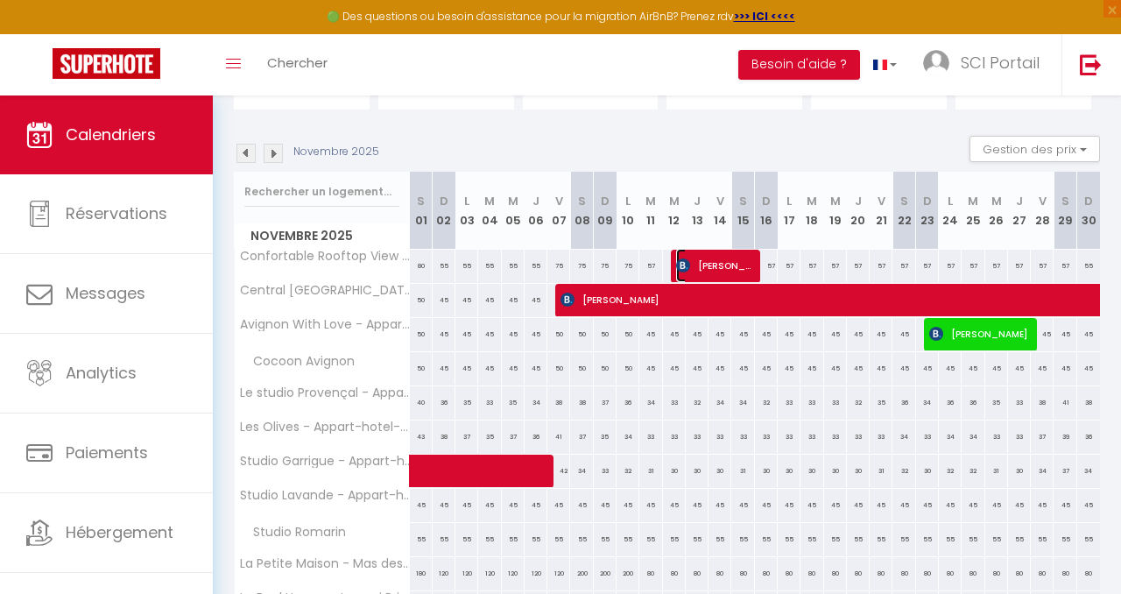
click at [722, 254] on span "[PERSON_NAME]" at bounding box center [714, 265] width 76 height 33
select select "KO"
select select "0"
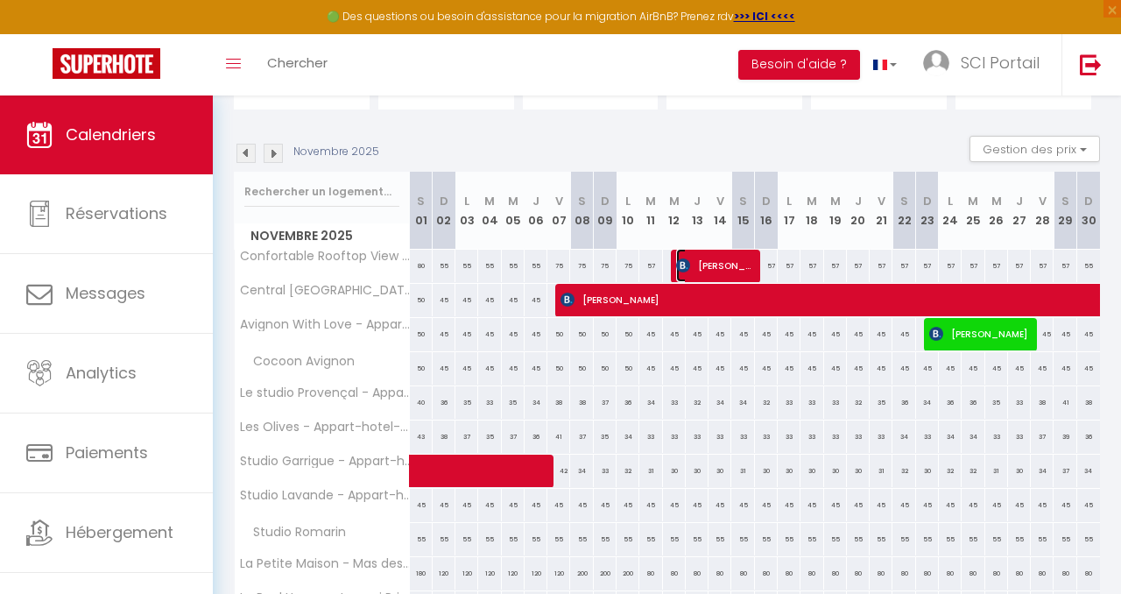
select select "1"
select select
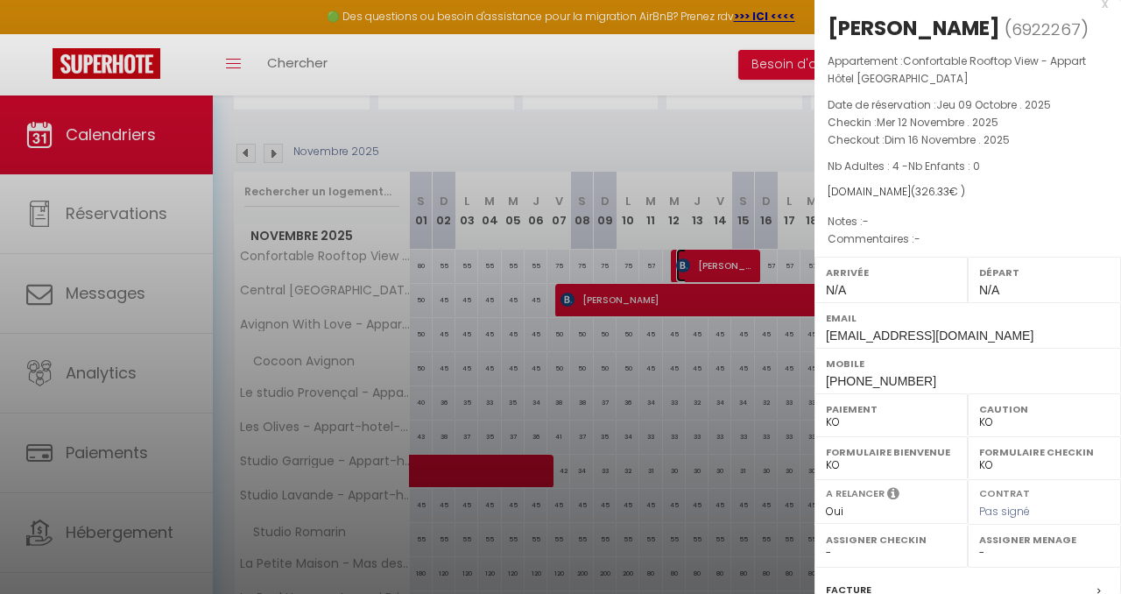
scroll to position [0, 0]
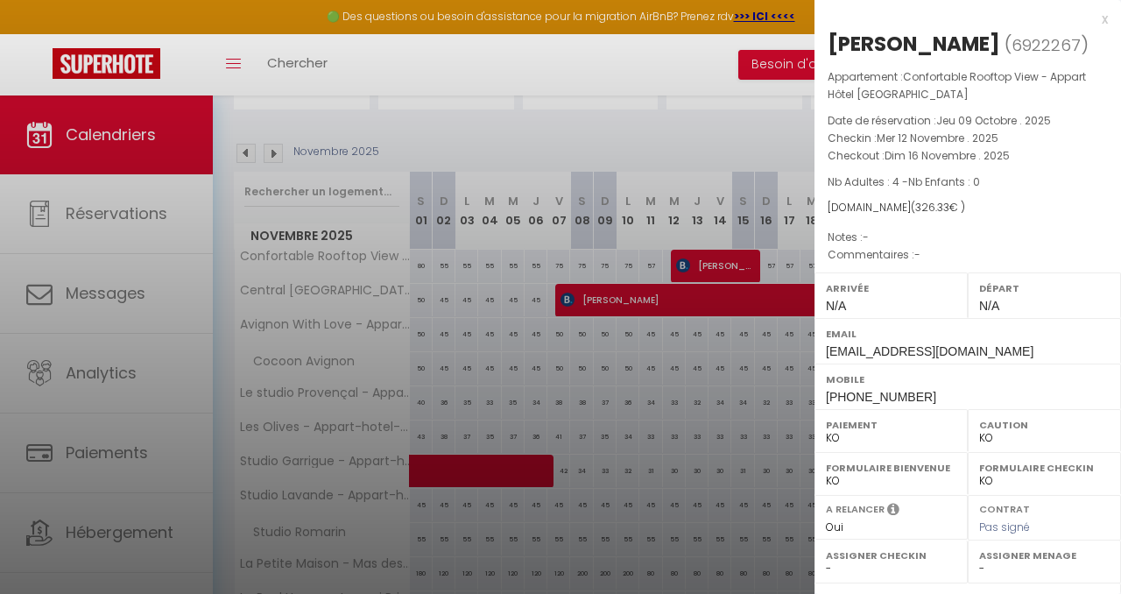
click at [1104, 12] on div "x" at bounding box center [962, 19] width 294 height 21
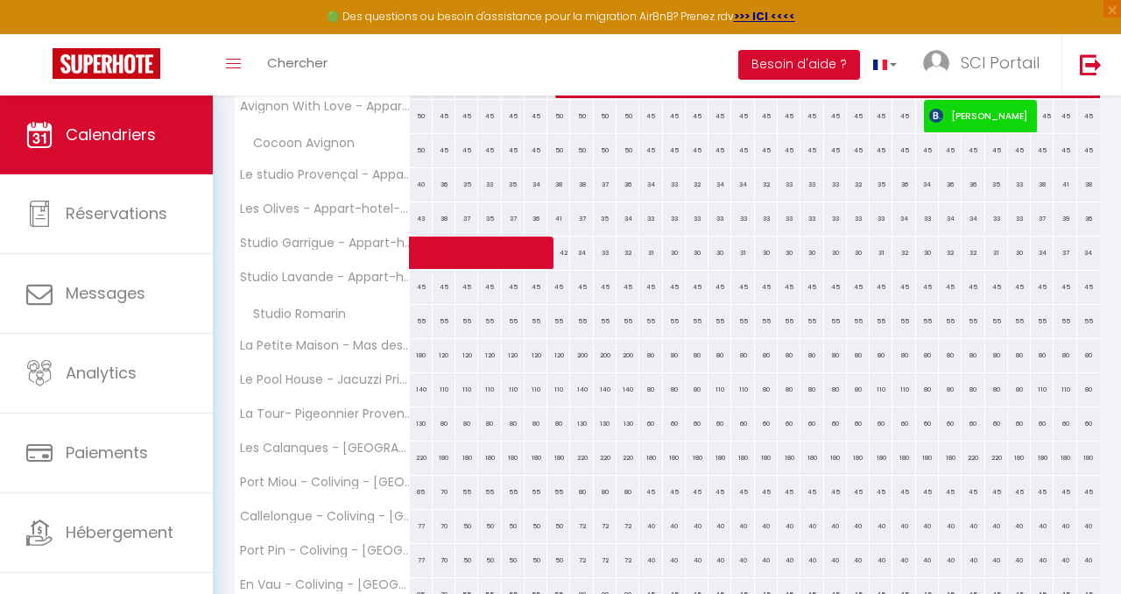
scroll to position [447, 0]
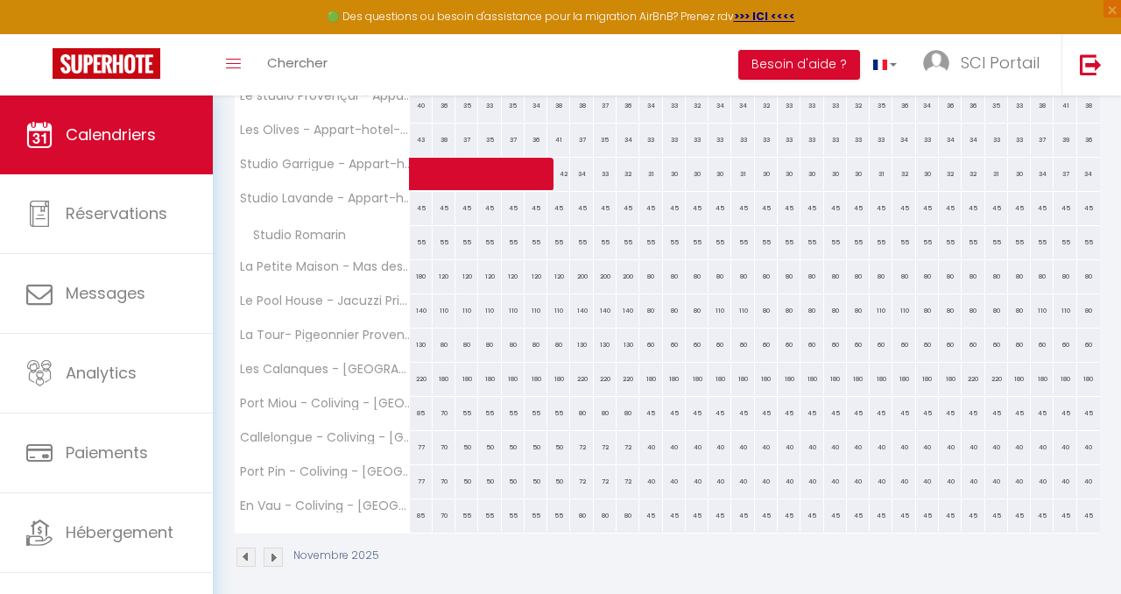
click at [272, 555] on img at bounding box center [273, 557] width 19 height 19
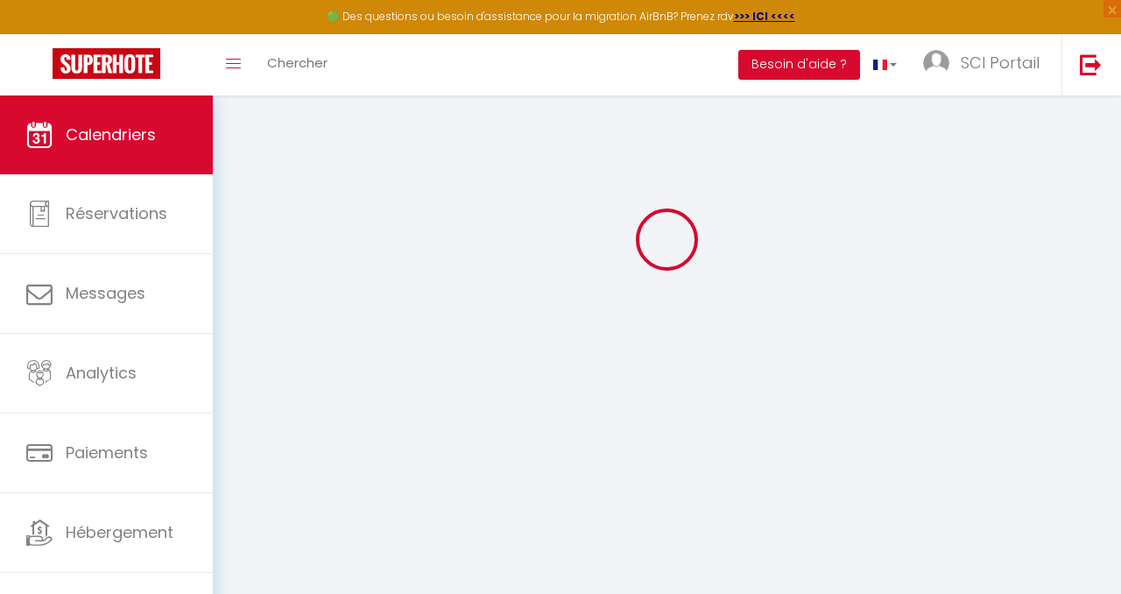
select select "KO"
select select "0"
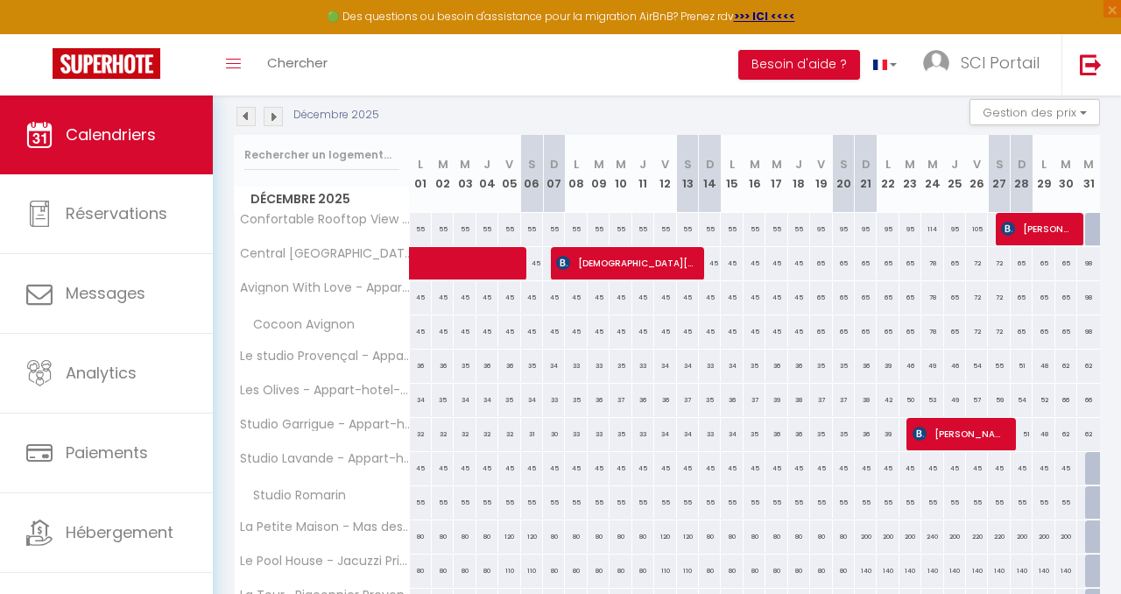
scroll to position [181, 0]
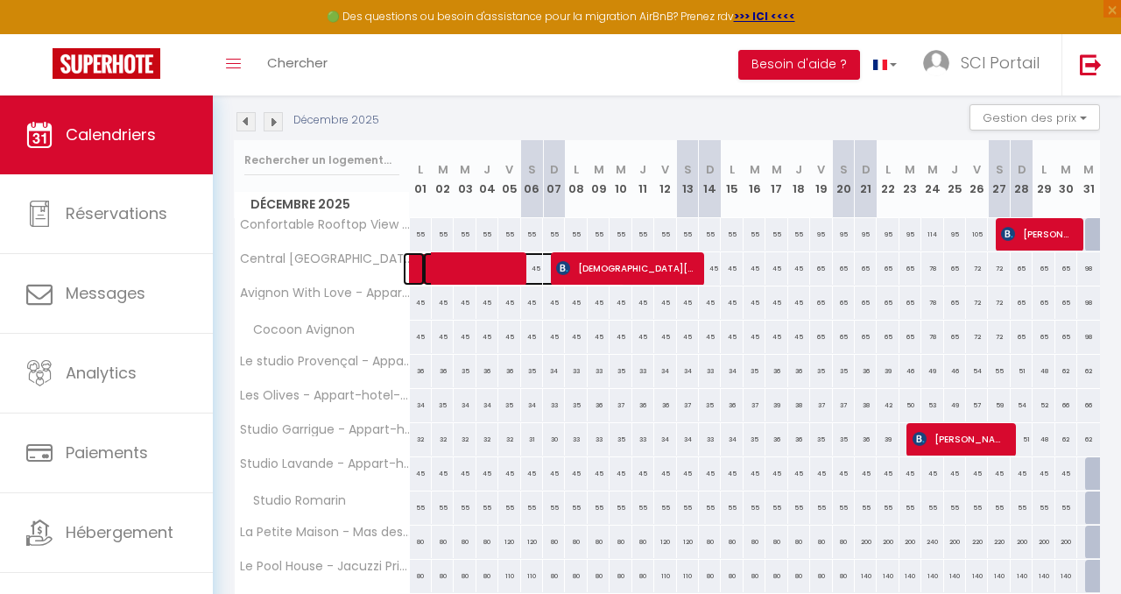
click at [449, 258] on span at bounding box center [524, 268] width 202 height 33
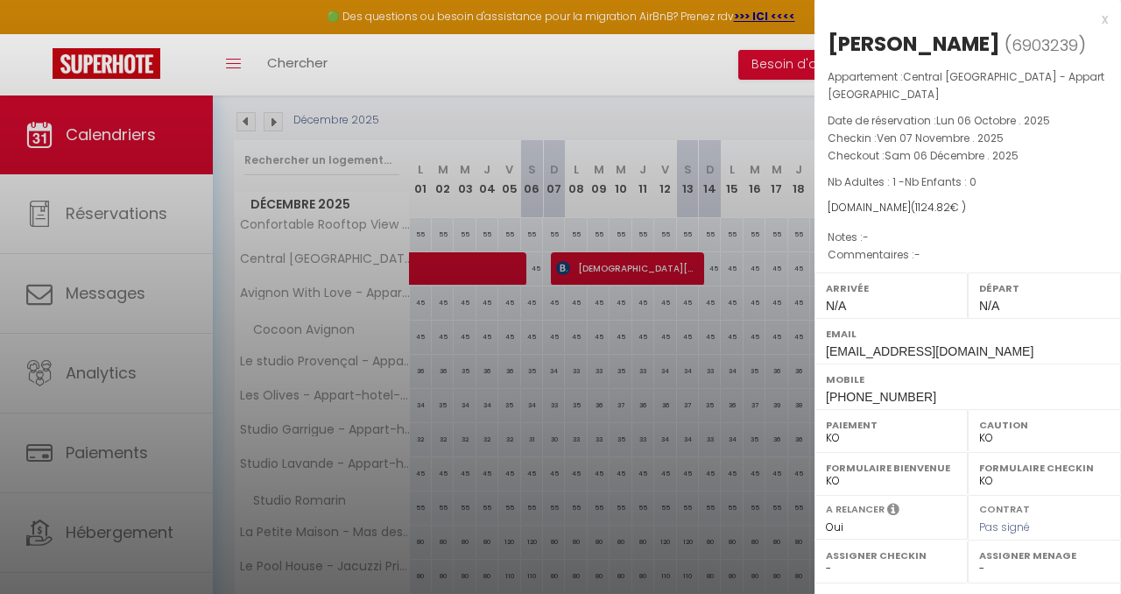
click at [493, 379] on div at bounding box center [560, 297] width 1121 height 594
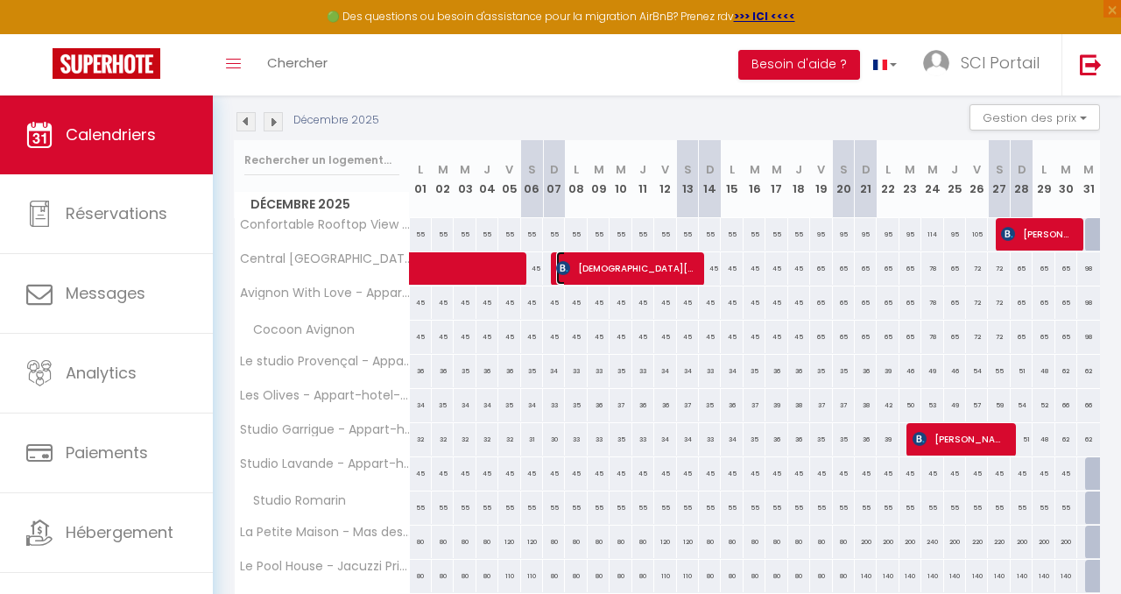
click at [627, 263] on span "[DEMOGRAPHIC_DATA][PERSON_NAME][DEMOGRAPHIC_DATA]" at bounding box center [625, 267] width 138 height 33
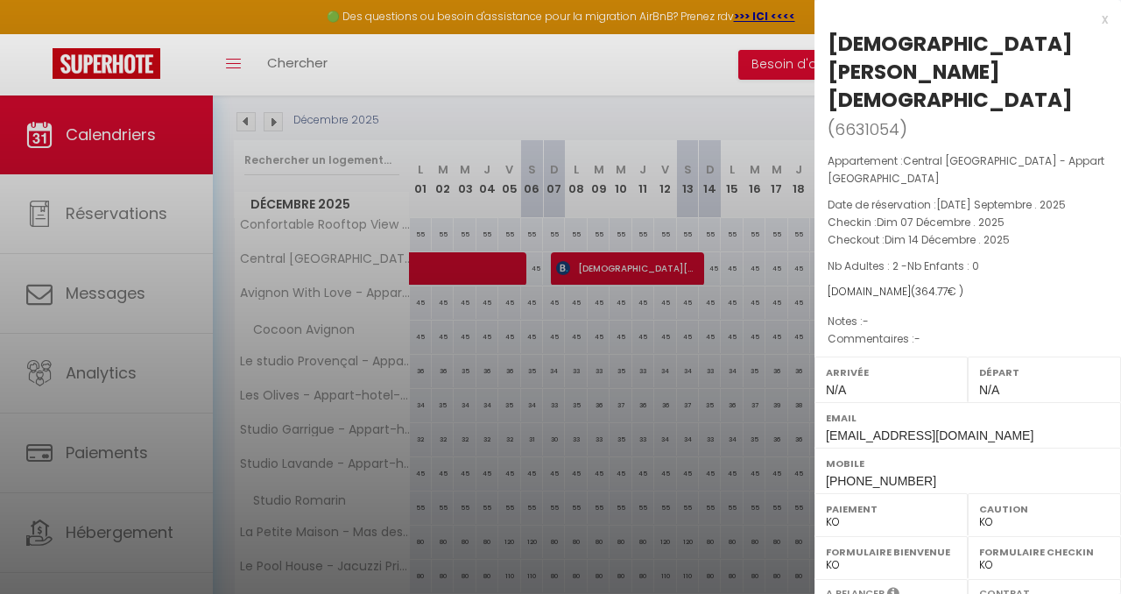
click at [627, 63] on div at bounding box center [560, 297] width 1121 height 594
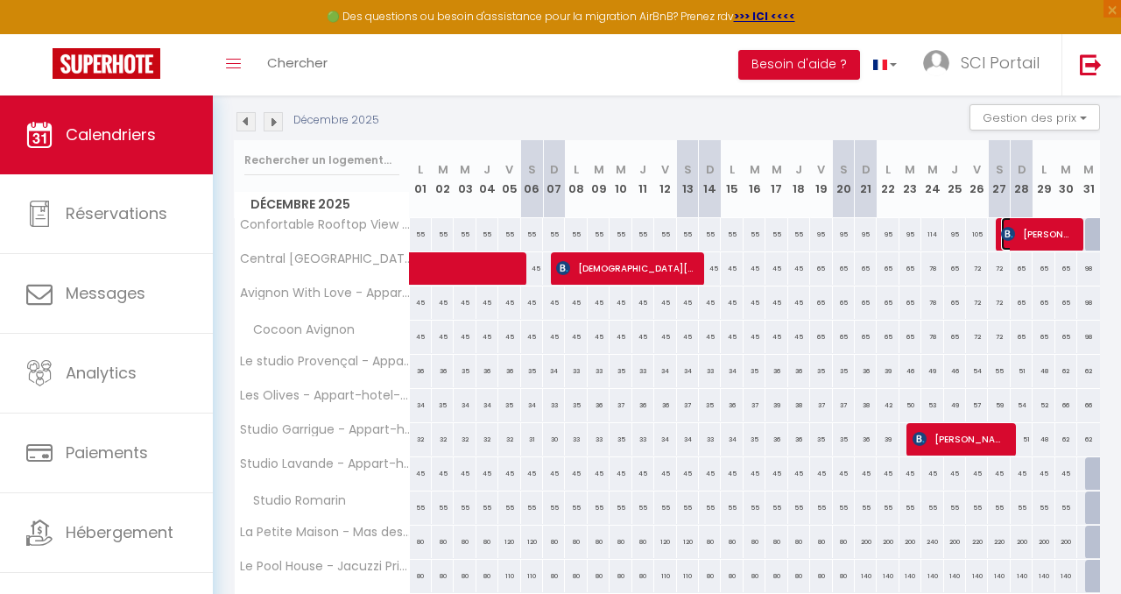
click at [1046, 223] on span "[PERSON_NAME]" at bounding box center [1037, 233] width 73 height 33
select select "OK"
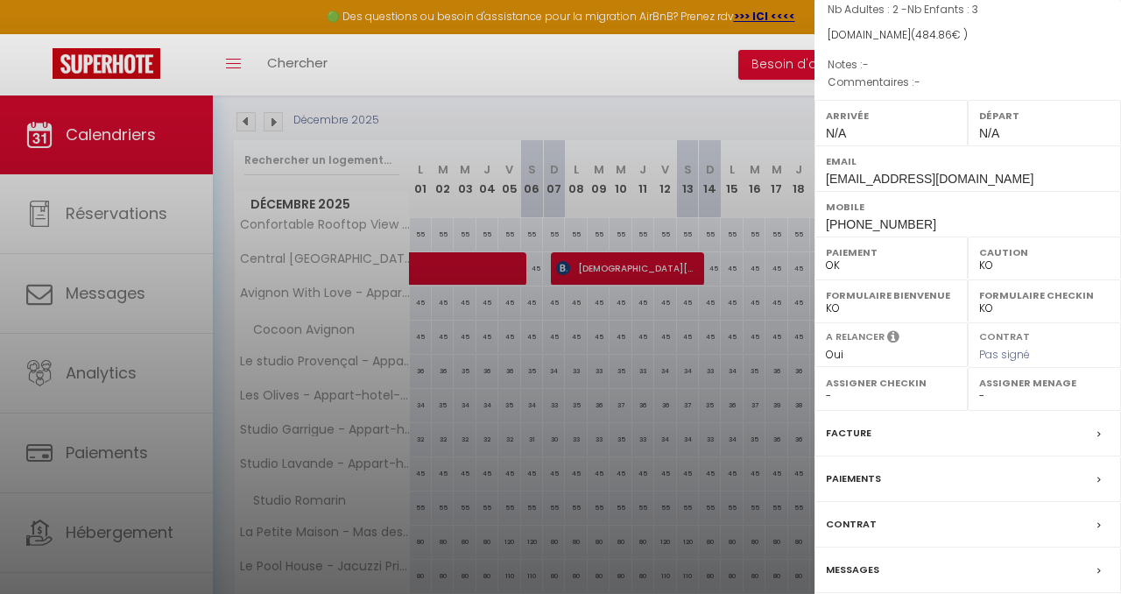
scroll to position [189, 0]
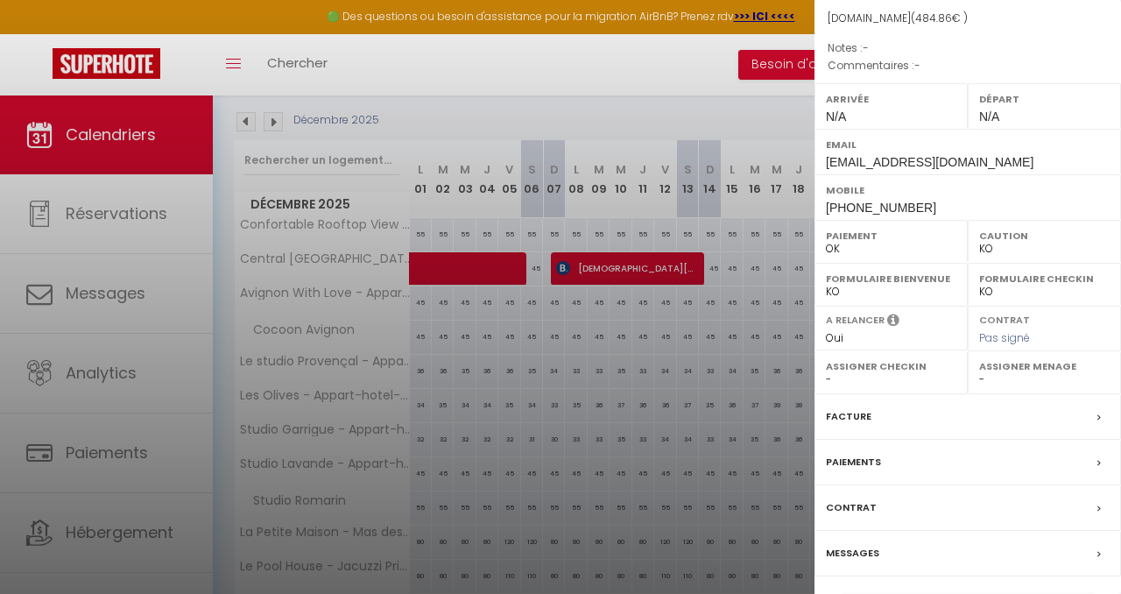
click at [855, 501] on label "Contrat" at bounding box center [851, 508] width 51 height 18
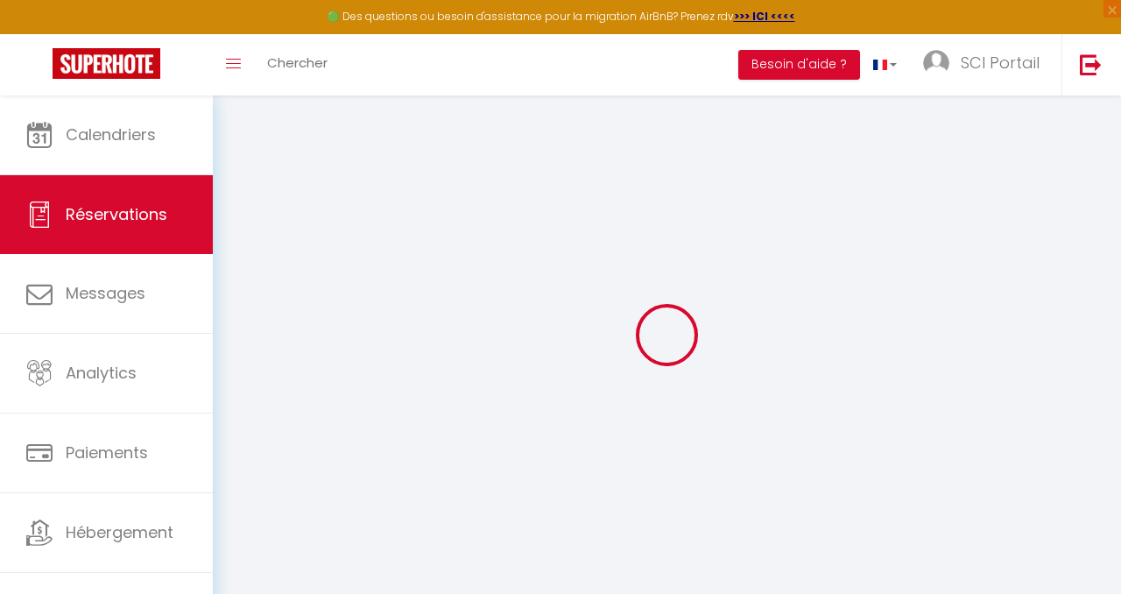
type input "[PERSON_NAME]"
type input "[EMAIL_ADDRESS][DOMAIN_NAME]"
type input "[PHONE_NUMBER]"
type input "."
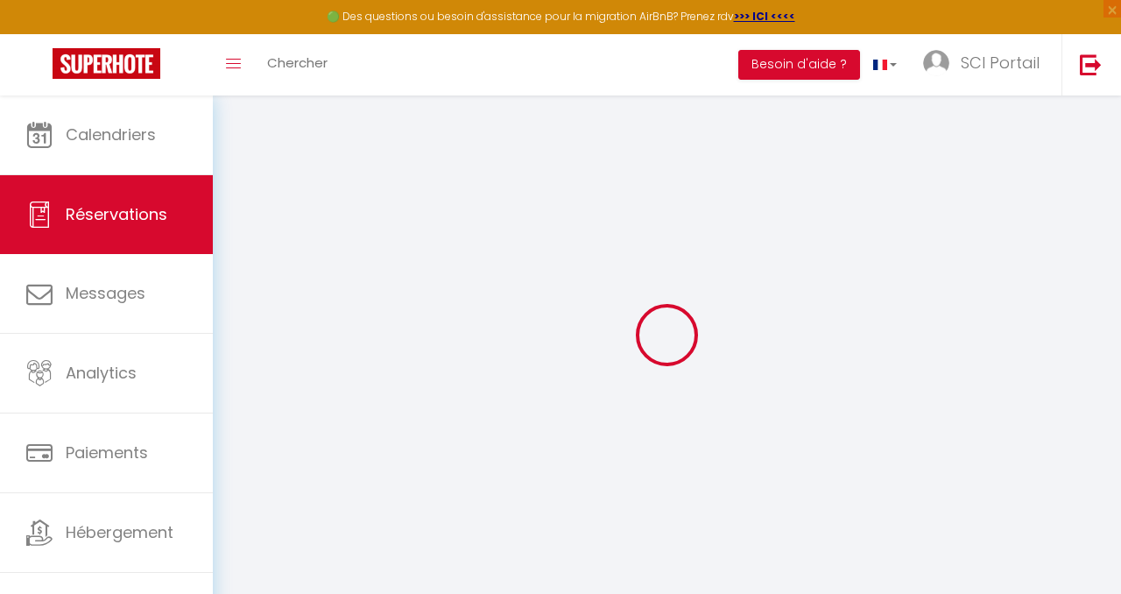
select select "CZ"
type input "79.15"
select select "1897"
select select "1"
select select
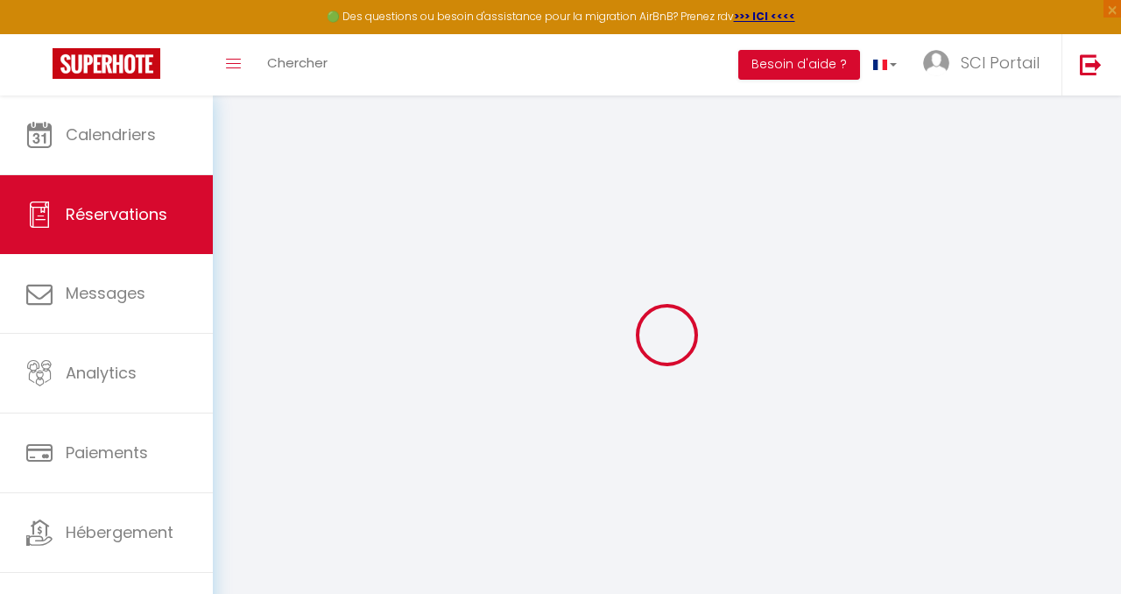
select select
type input "2"
type input "3"
select select "12"
select select
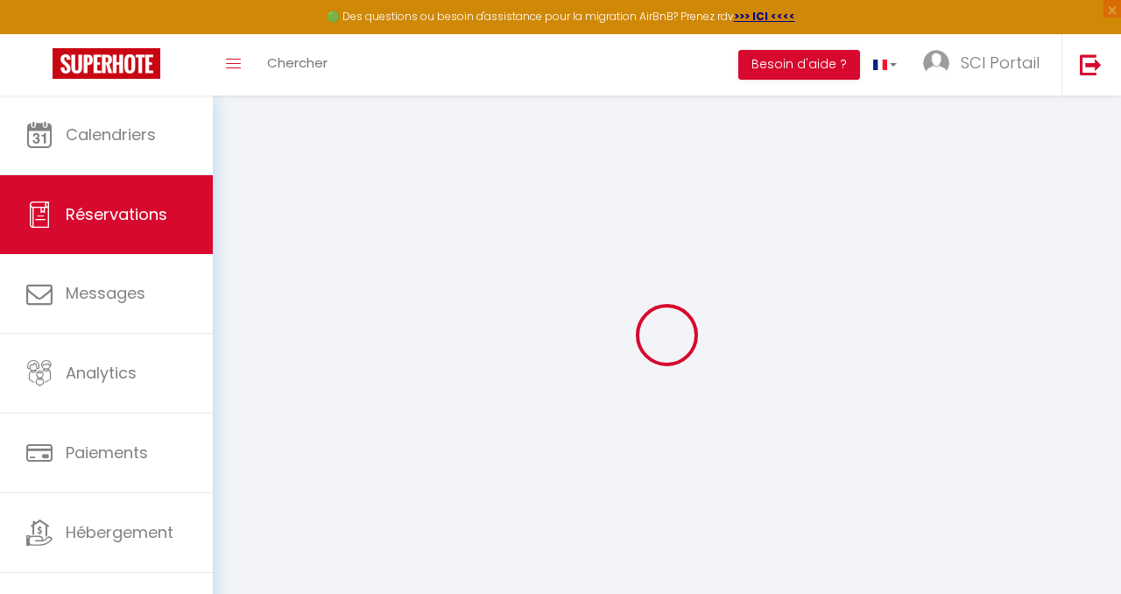
select select "2"
type input "0"
select select
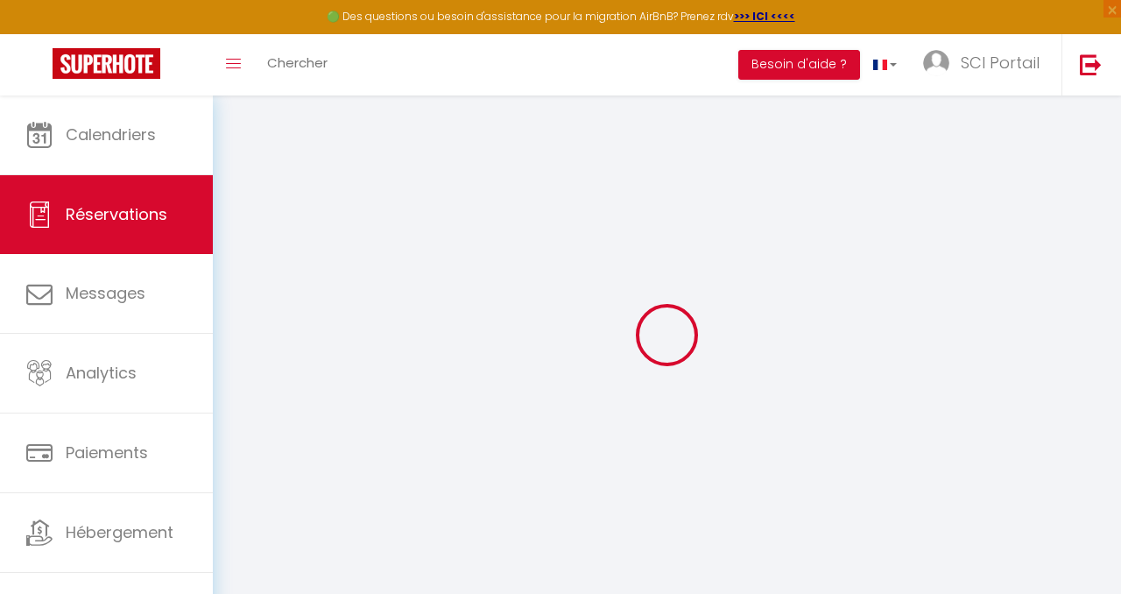
select select
select select "14"
select select
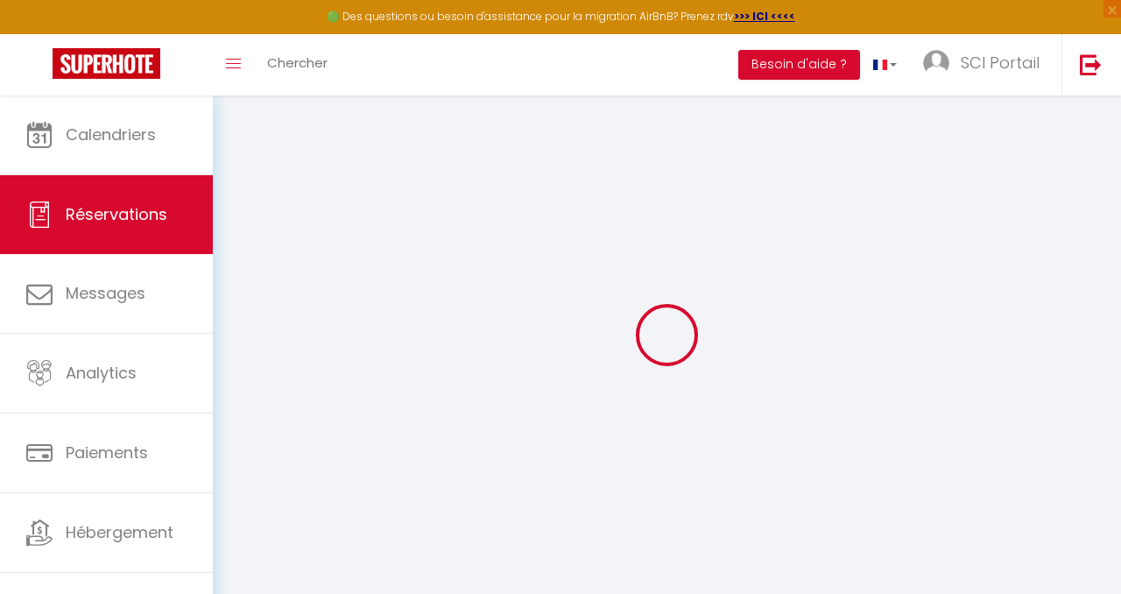
select select
checkbox input "false"
select select
checkbox input "false"
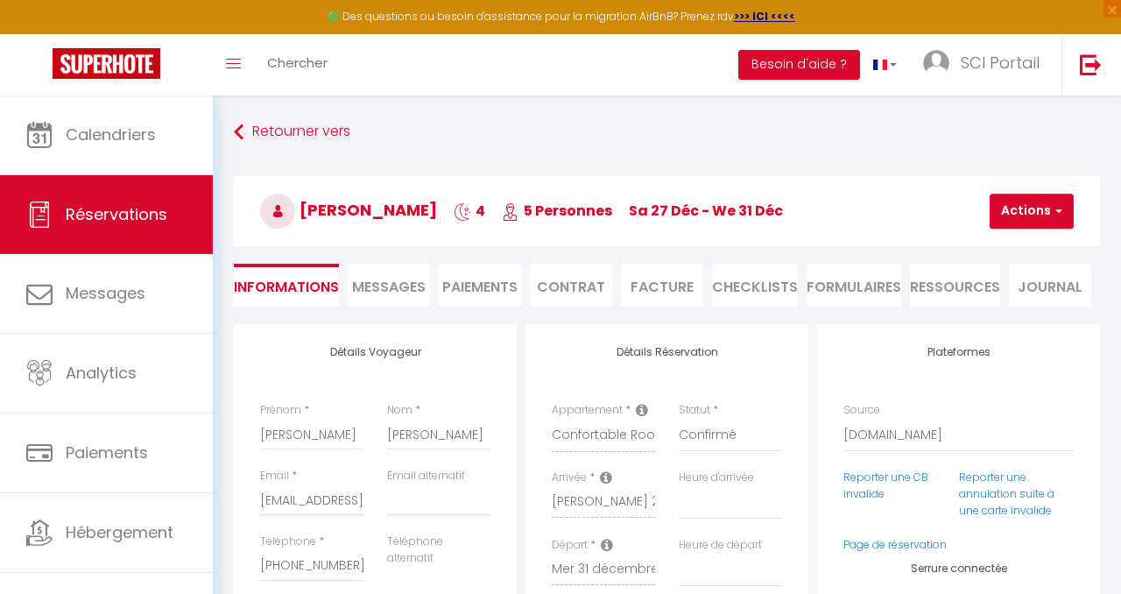
type input "80"
type input "19.28"
select select
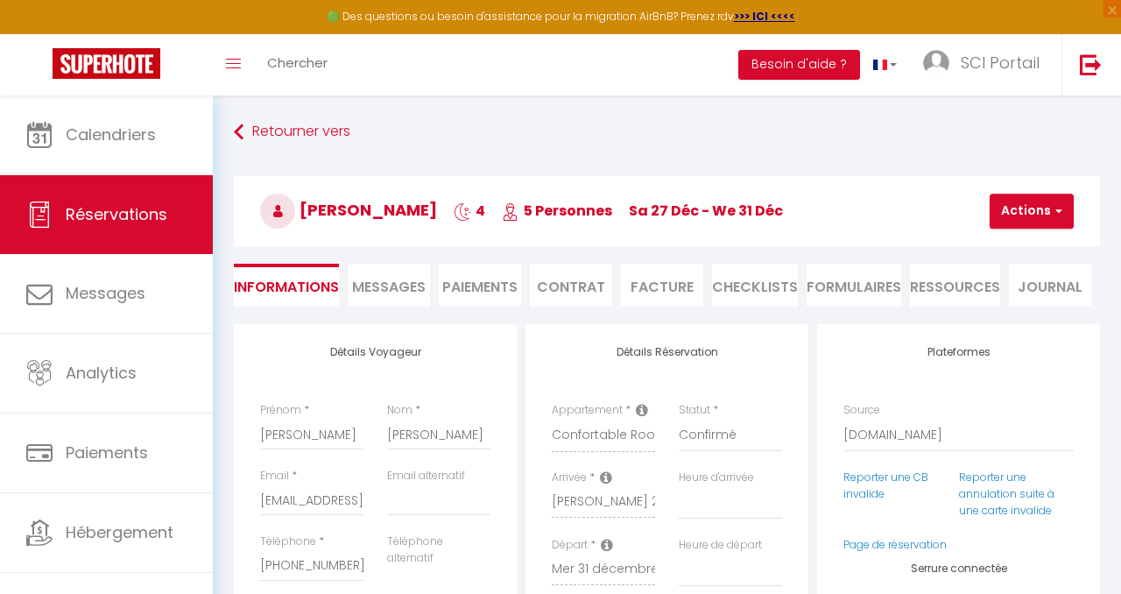
select select
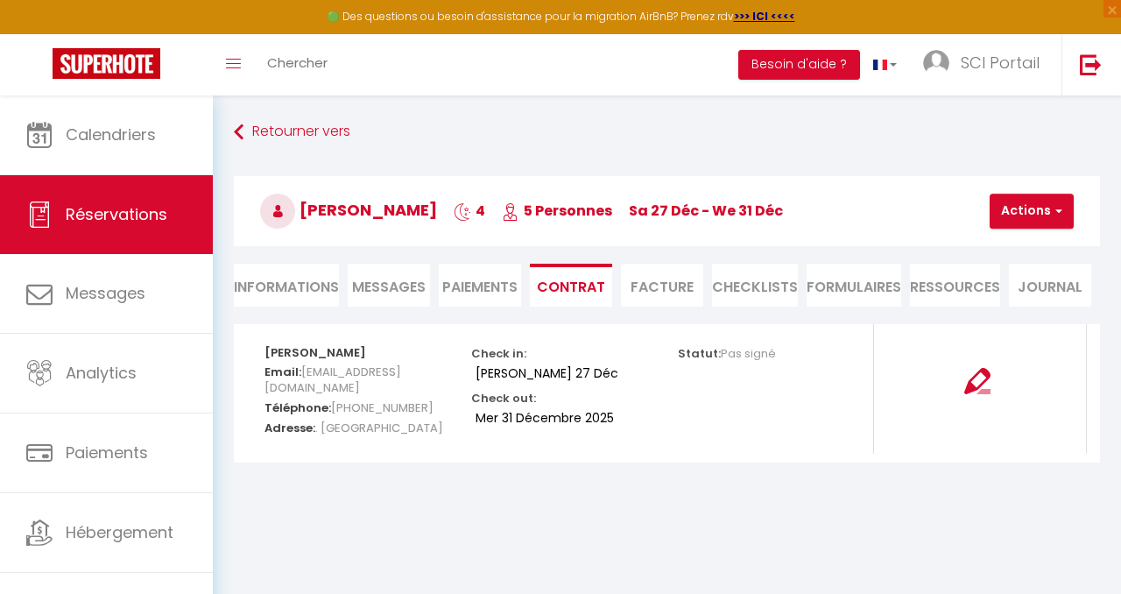
click at [265, 279] on li "Informations" at bounding box center [286, 285] width 105 height 43
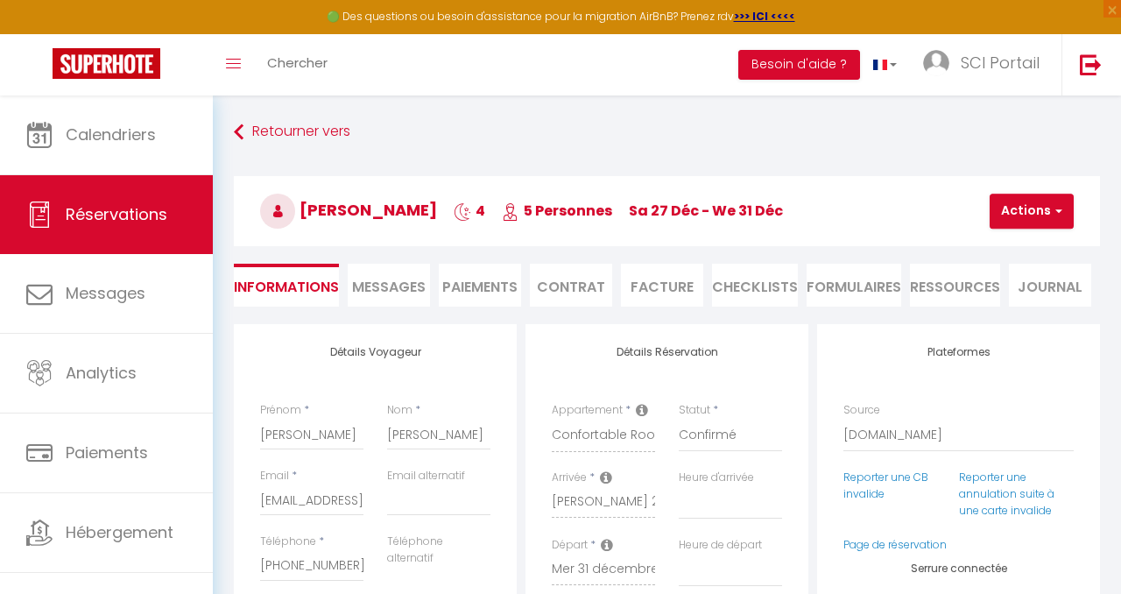
select select
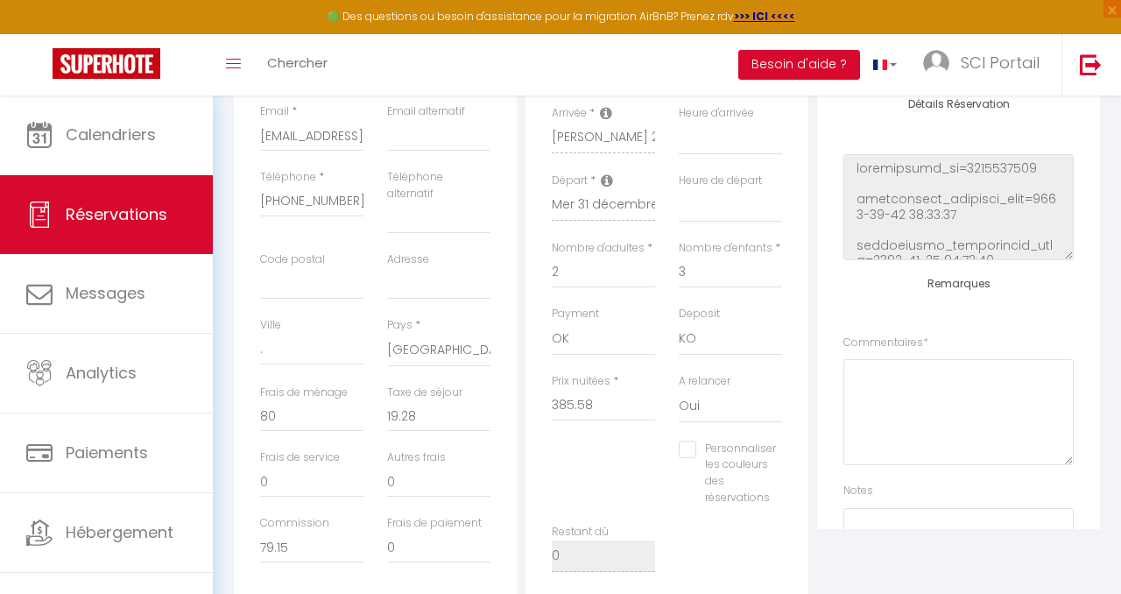
scroll to position [369, 0]
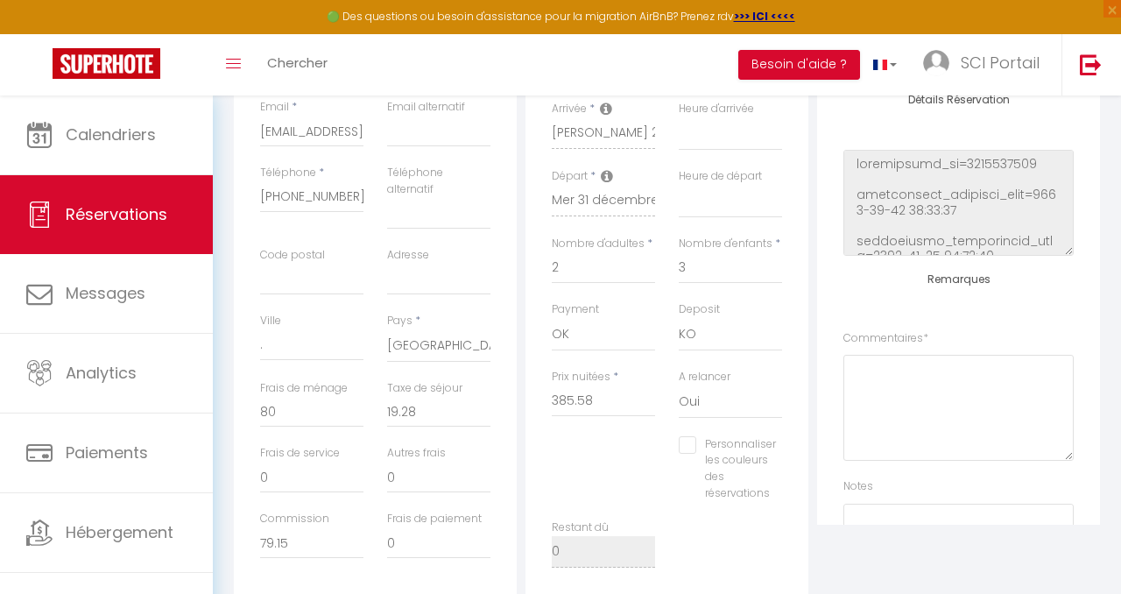
click at [688, 439] on input "Personnaliser les couleurs des réservations" at bounding box center [727, 445] width 97 height 18
checkbox input "true"
select select
click at [800, 465] on span at bounding box center [805, 466] width 14 height 14
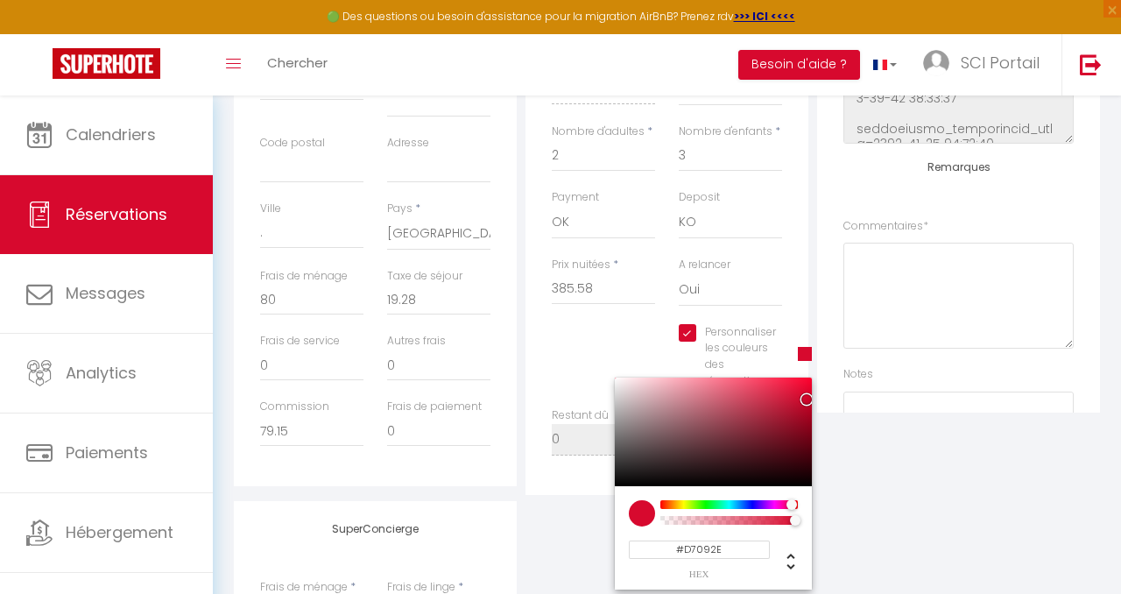
scroll to position [555, 0]
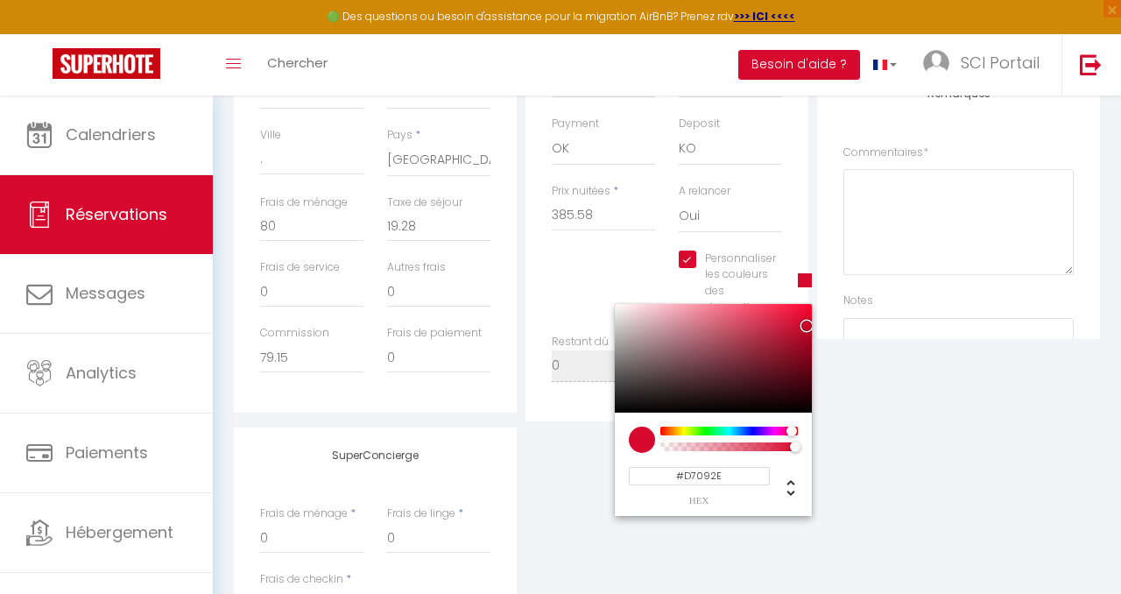
select select
type input "#09D70B"
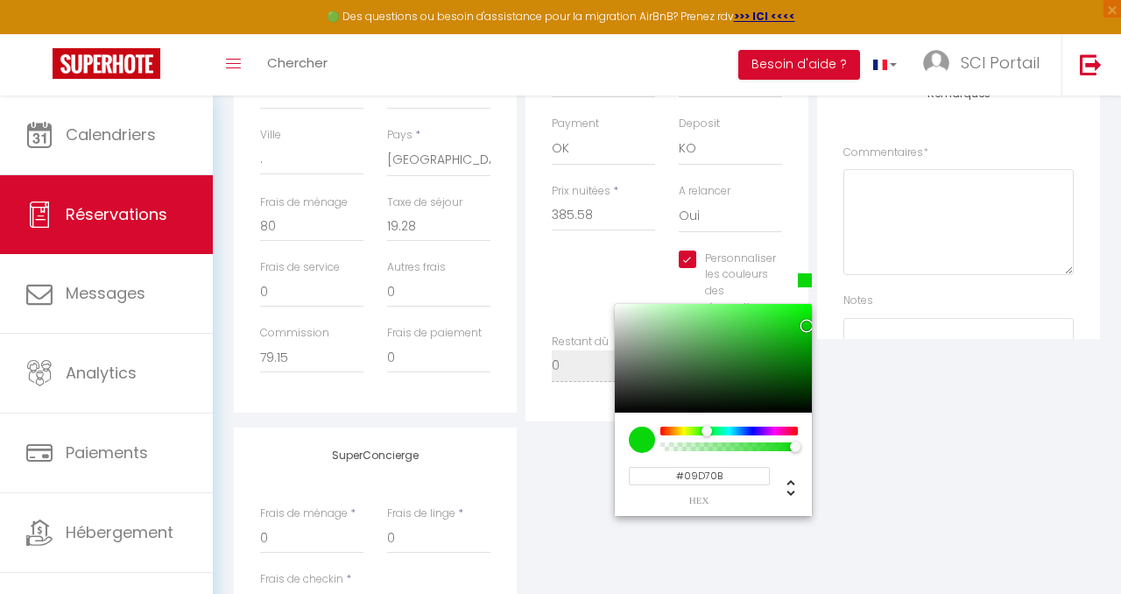
click at [705, 430] on div at bounding box center [729, 431] width 134 height 9
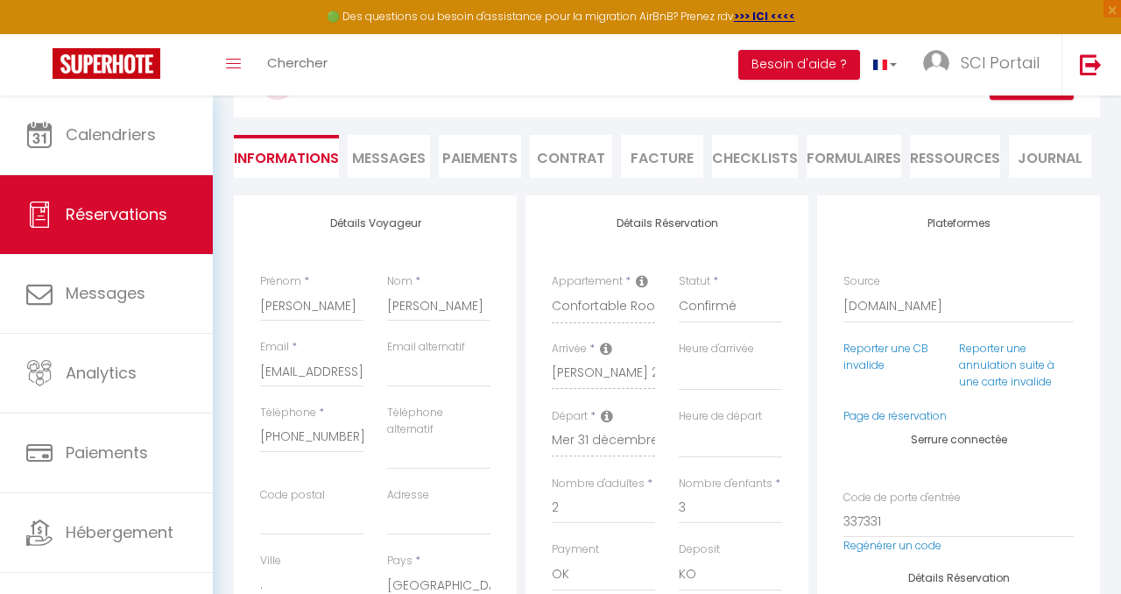
scroll to position [0, 0]
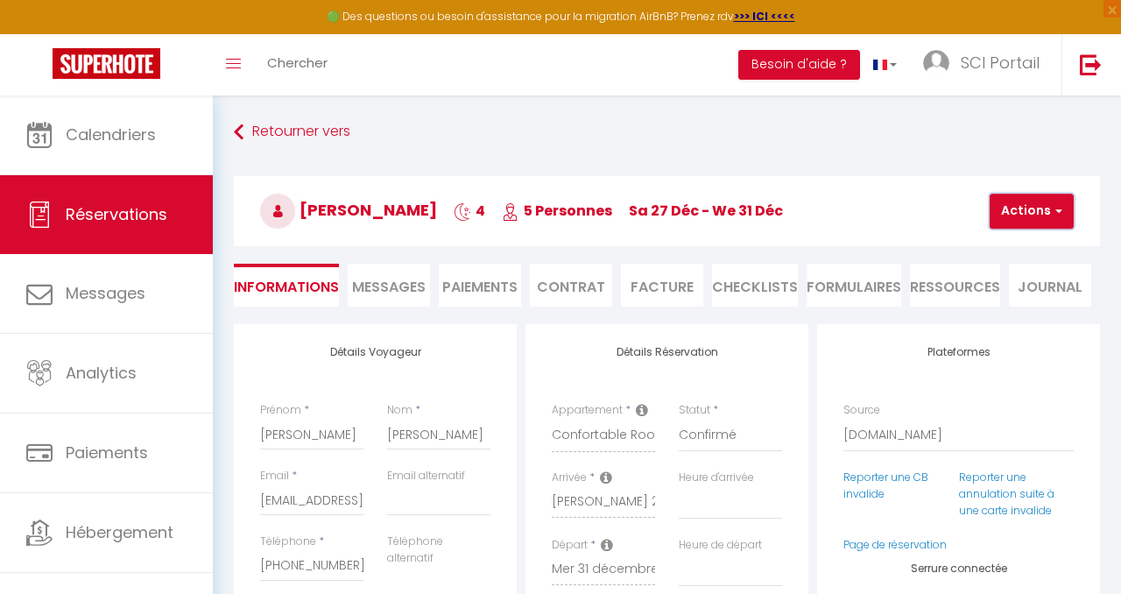
click at [1052, 205] on span "button" at bounding box center [1056, 211] width 11 height 16
click at [1026, 239] on link "Enregistrer" at bounding box center [1047, 249] width 138 height 23
select select "not_cancelled"
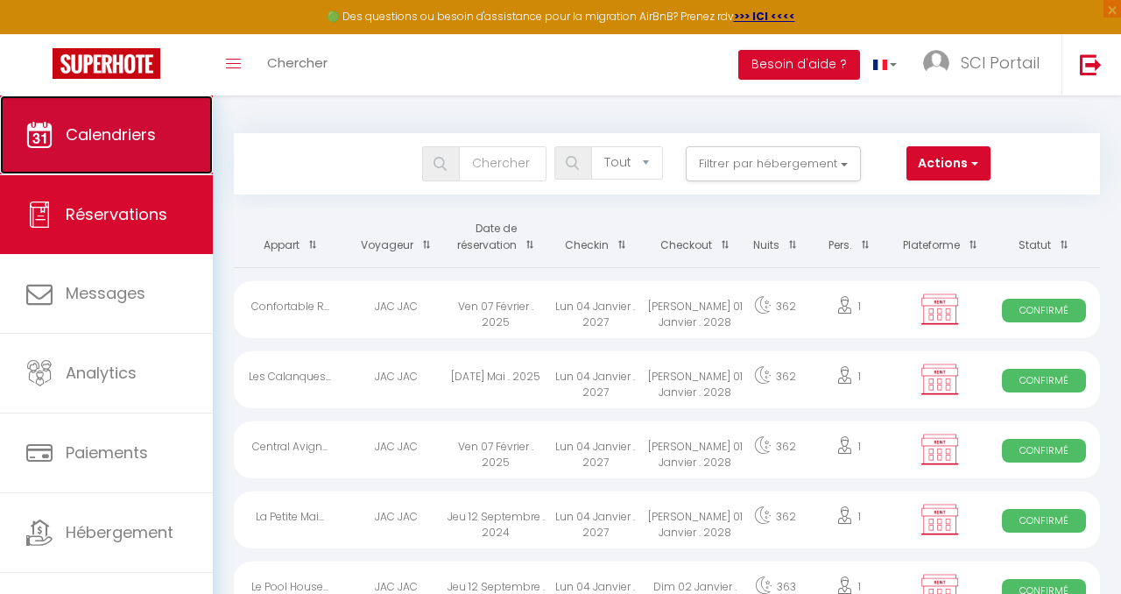
click at [98, 145] on span "Calendriers" at bounding box center [111, 135] width 90 height 22
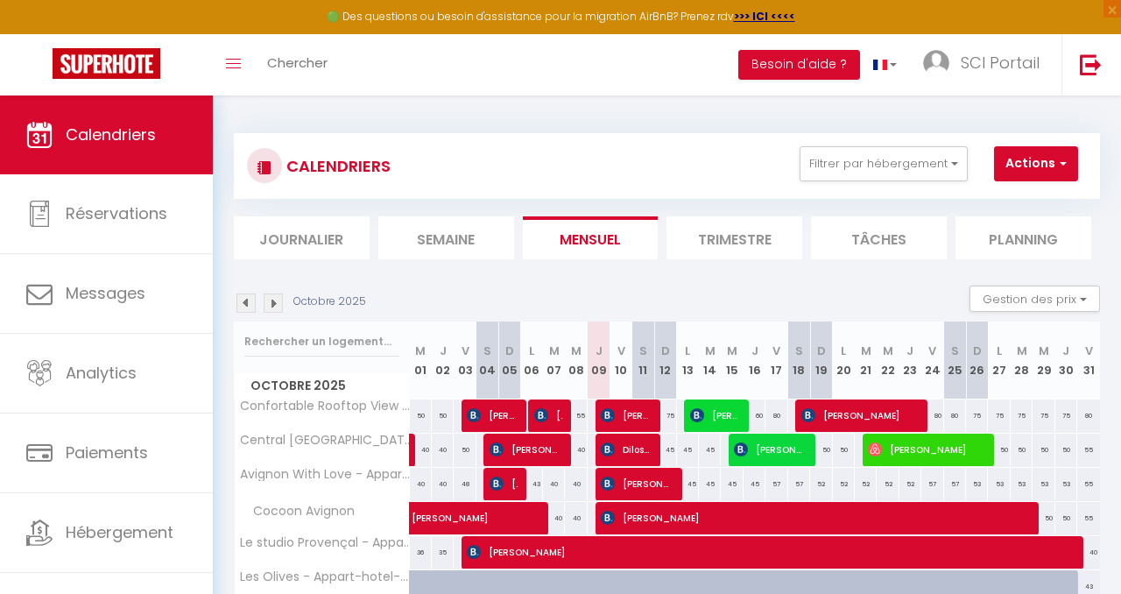
click at [273, 300] on img at bounding box center [273, 303] width 19 height 19
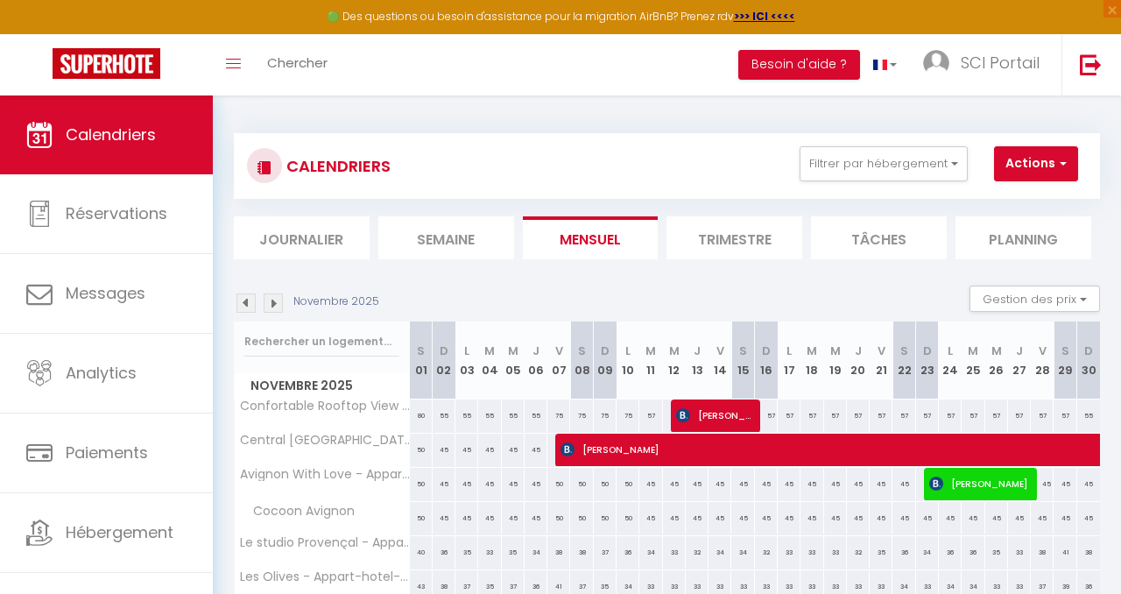
click at [273, 300] on img at bounding box center [273, 303] width 19 height 19
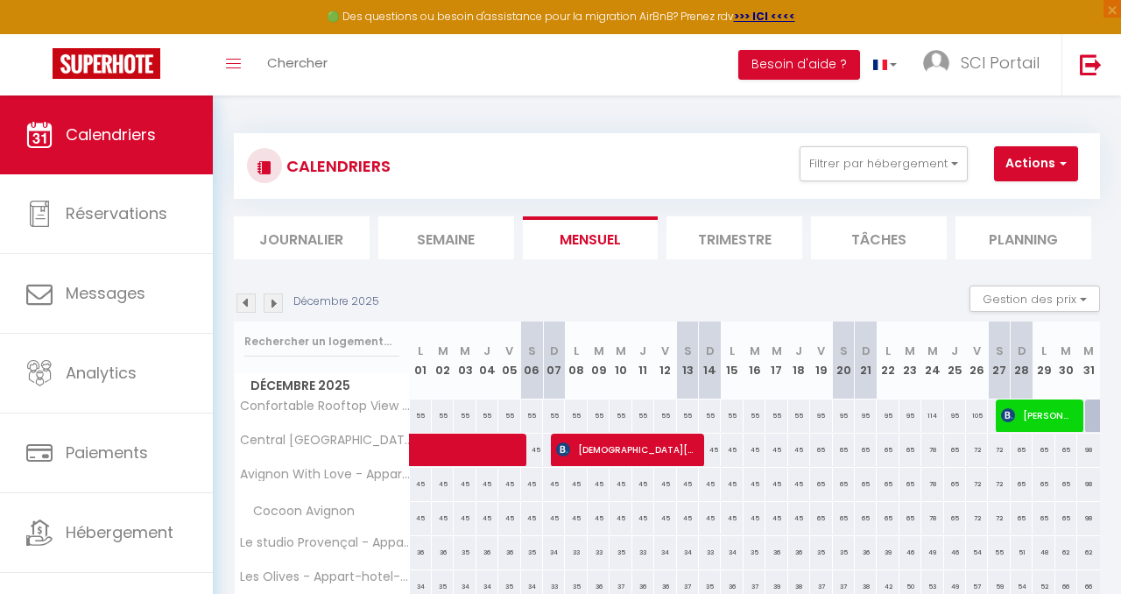
click at [273, 300] on img at bounding box center [273, 303] width 19 height 19
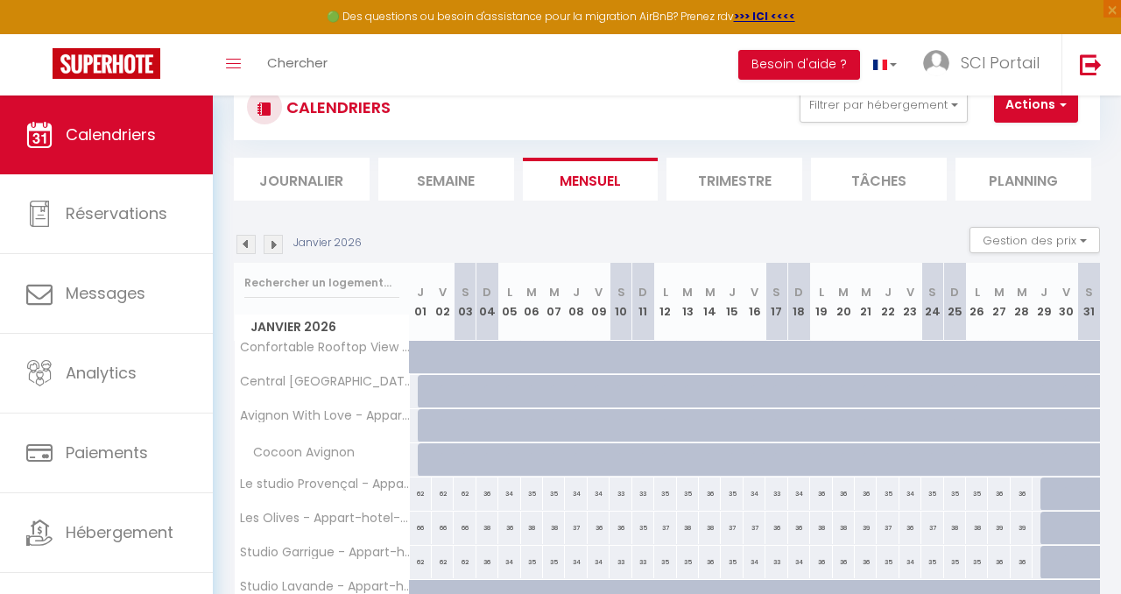
scroll to position [60, 0]
click at [246, 237] on img at bounding box center [246, 242] width 19 height 19
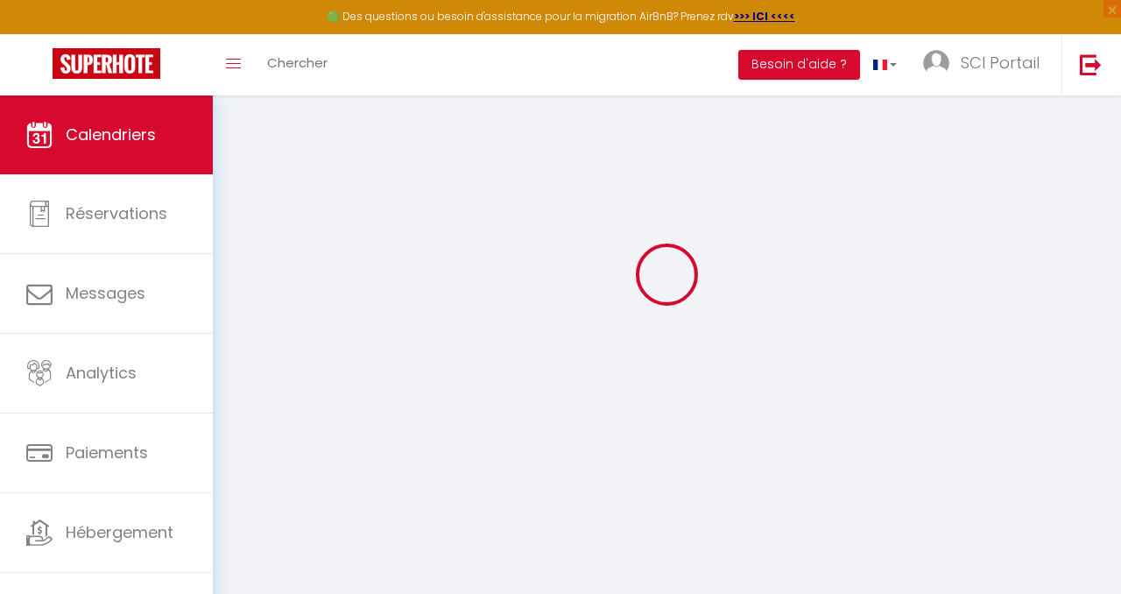
select select
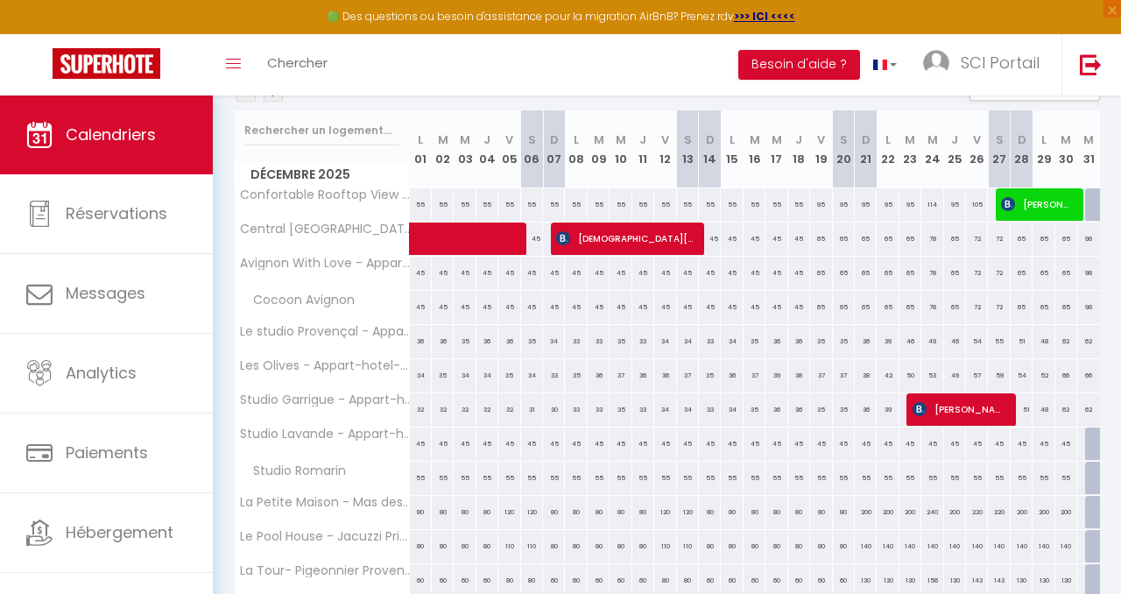
scroll to position [222, 0]
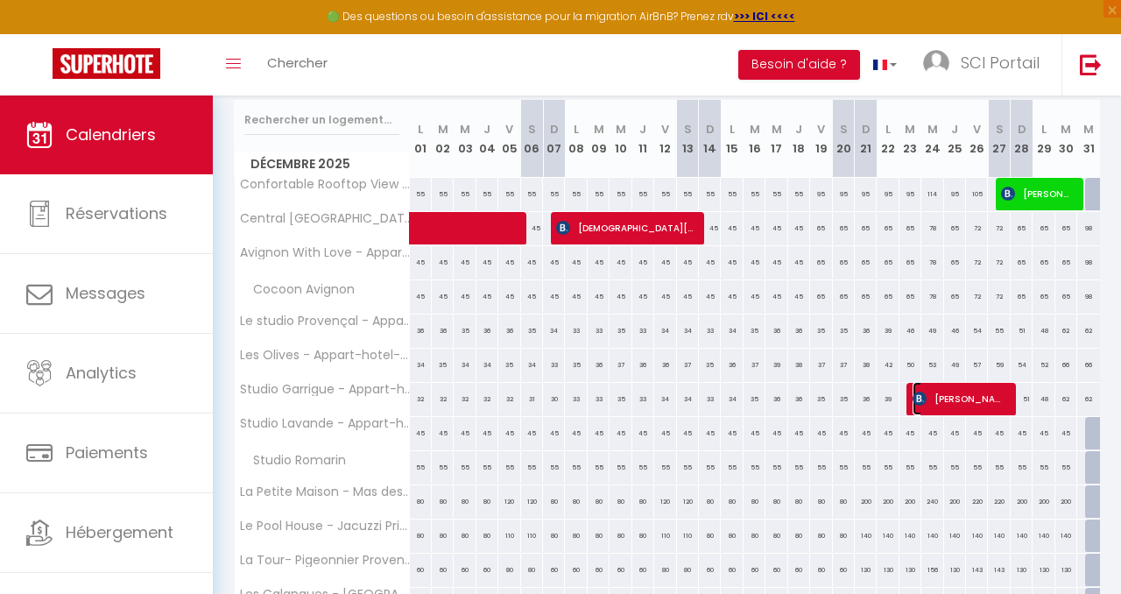
click at [970, 392] on span "[PERSON_NAME]" at bounding box center [960, 398] width 95 height 33
select select "KO"
select select "0"
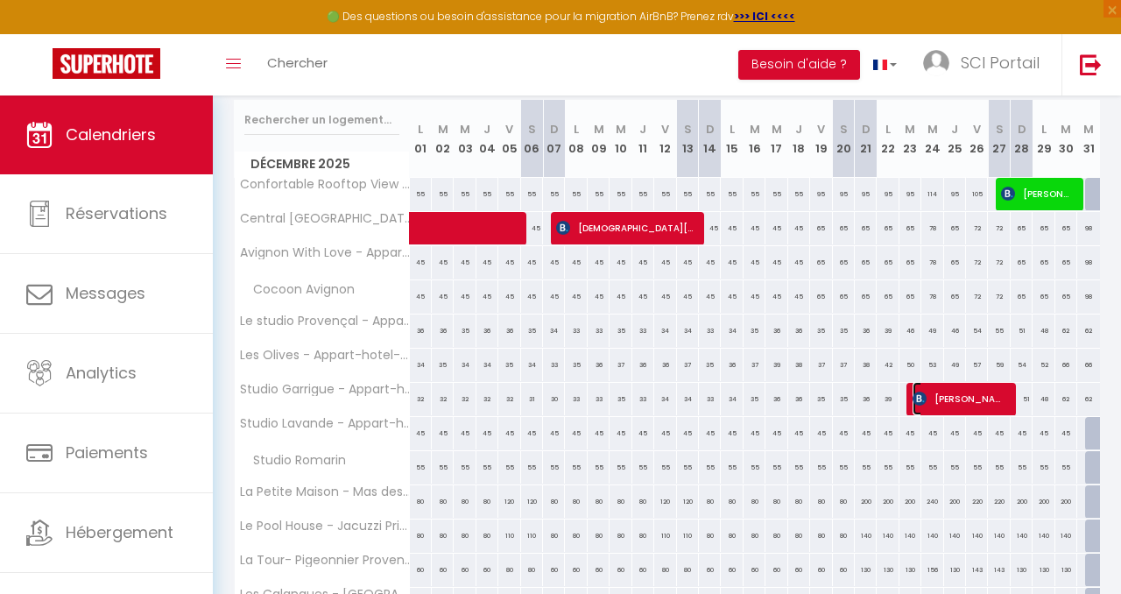
select select "1"
select select
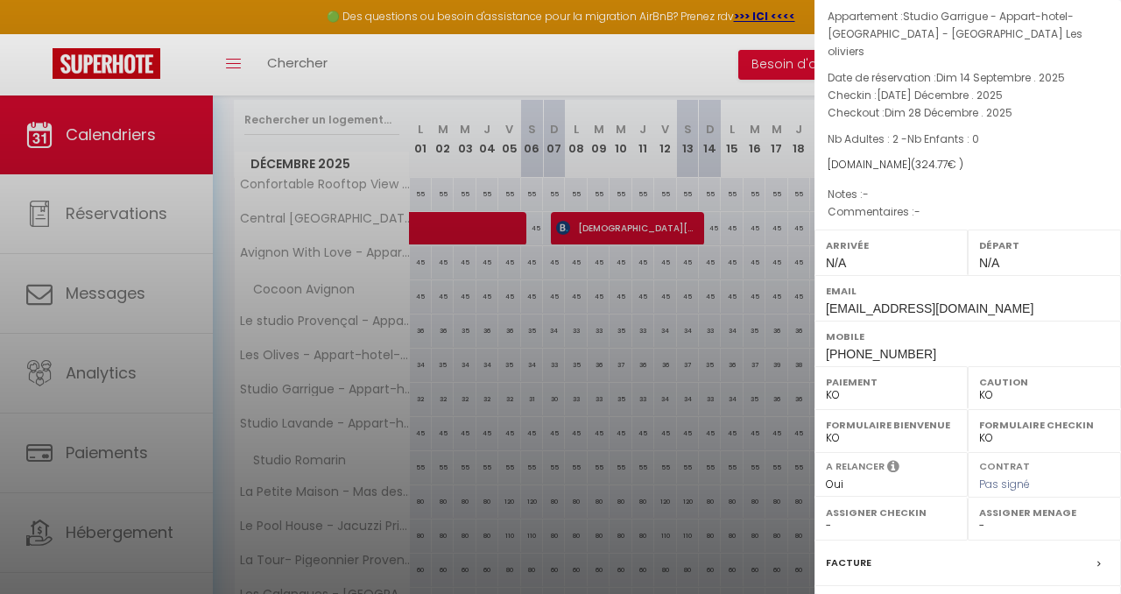
scroll to position [88, 0]
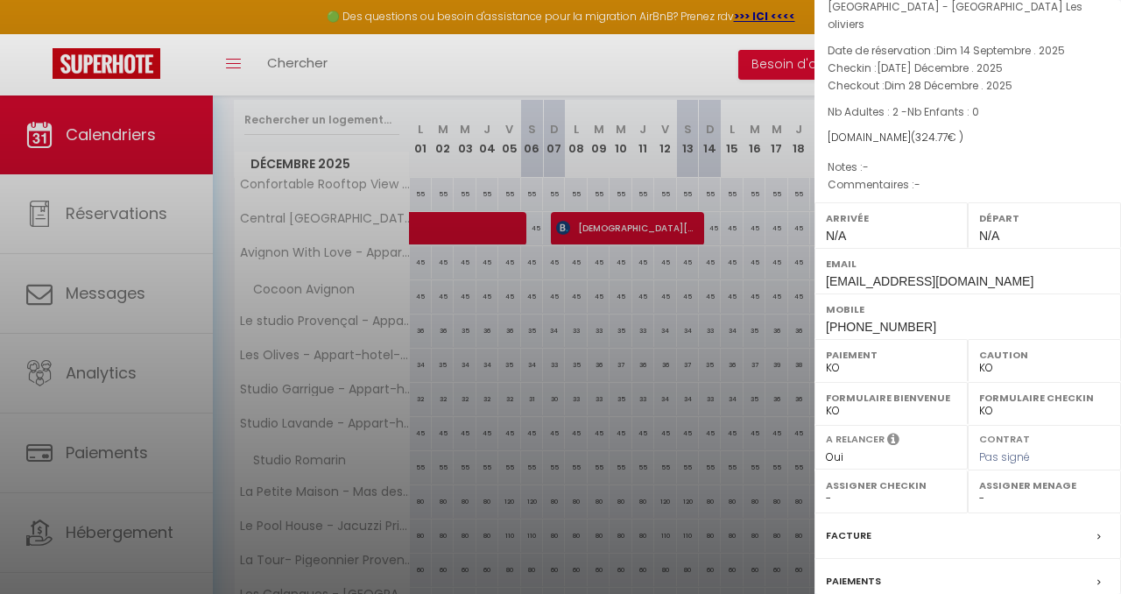
click at [853, 527] on label "Facture" at bounding box center [849, 536] width 46 height 18
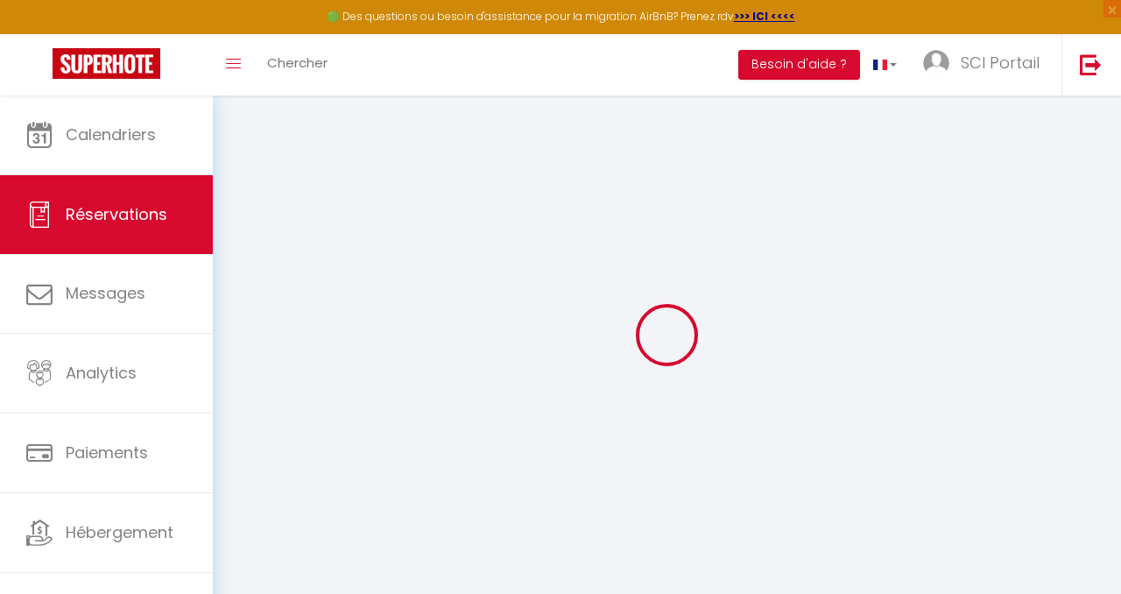
select select "cleaning"
select select "other"
select select "taxes"
select select
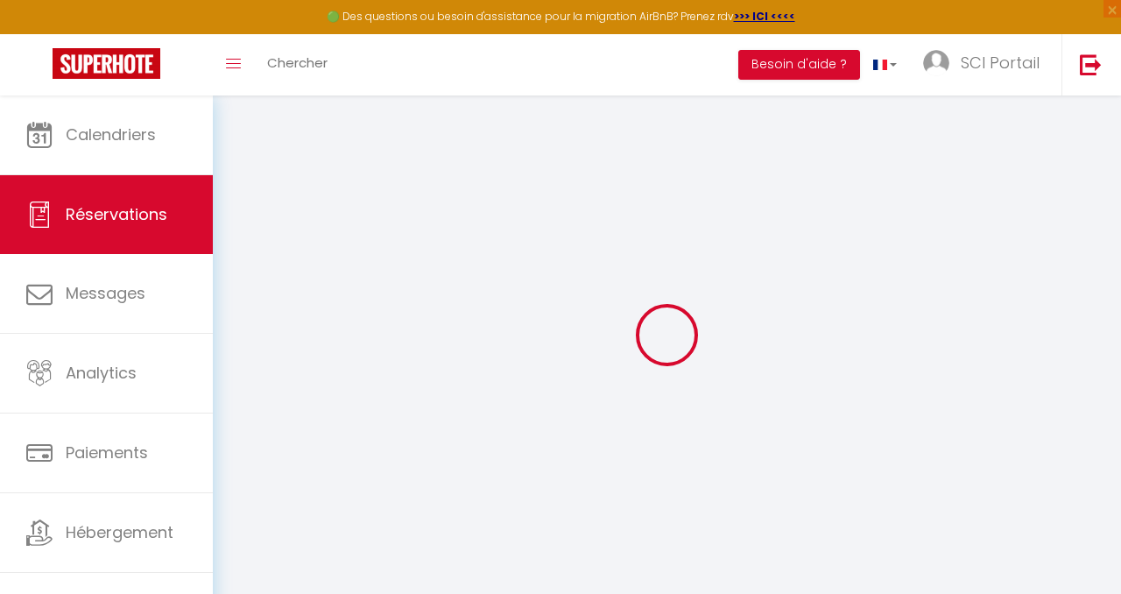
checkbox input "false"
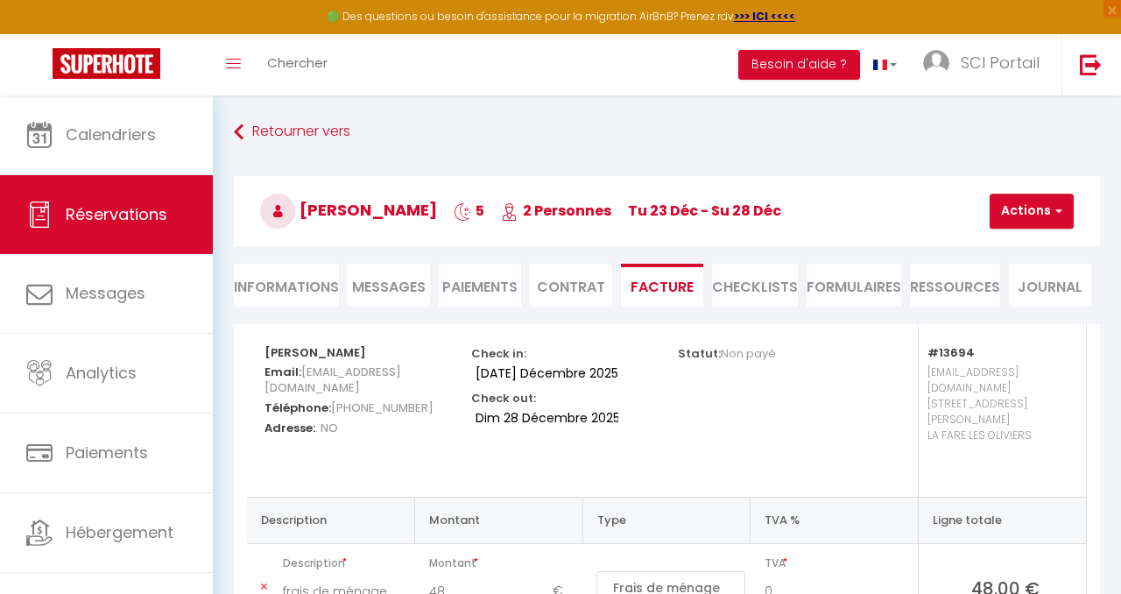
click at [283, 275] on li "Informations" at bounding box center [286, 285] width 105 height 43
select select
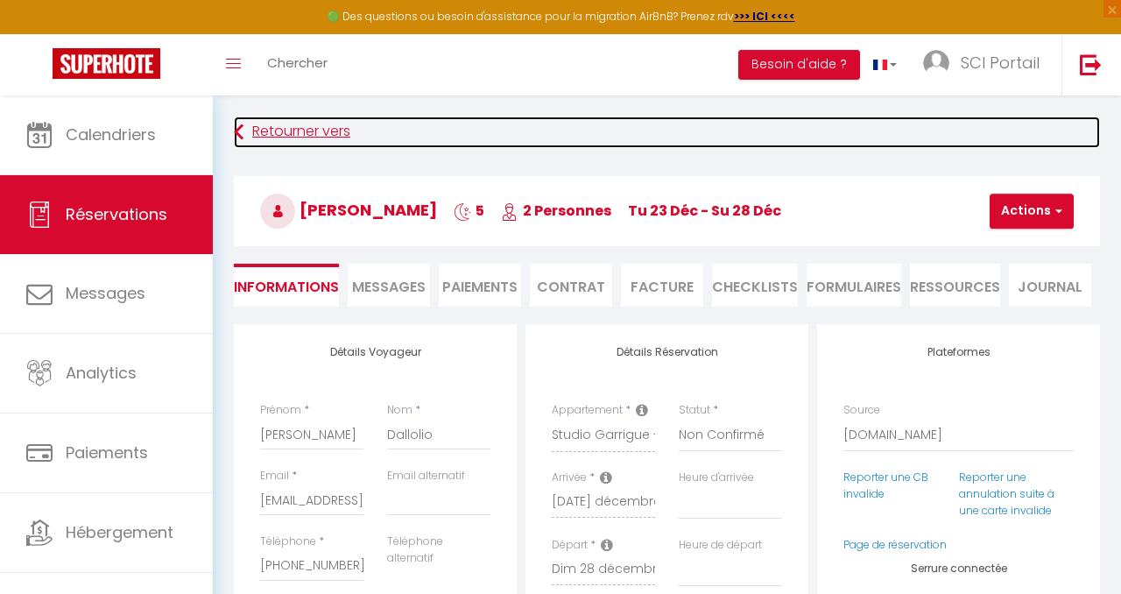
click at [295, 117] on link "Retourner vers" at bounding box center [667, 133] width 866 height 32
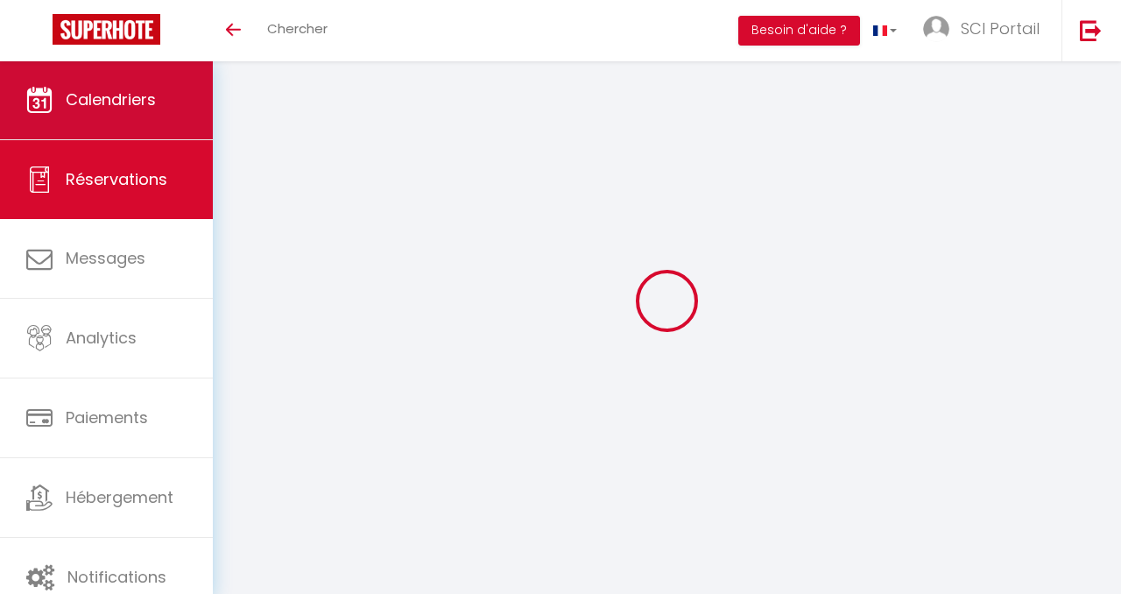
click at [89, 103] on span "Calendriers" at bounding box center [111, 99] width 90 height 22
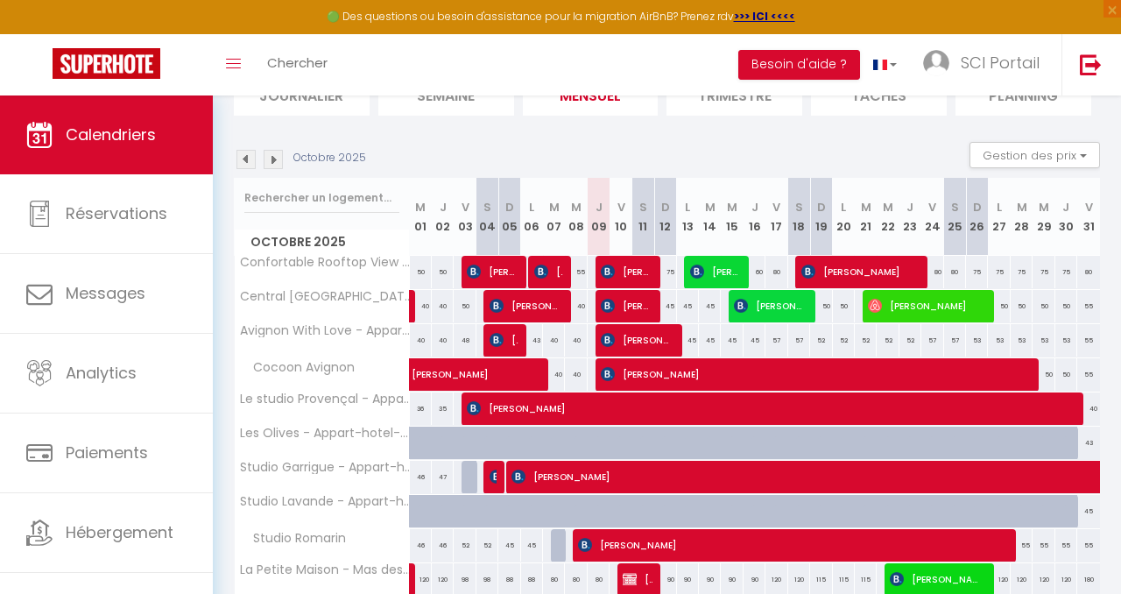
scroll to position [142, 0]
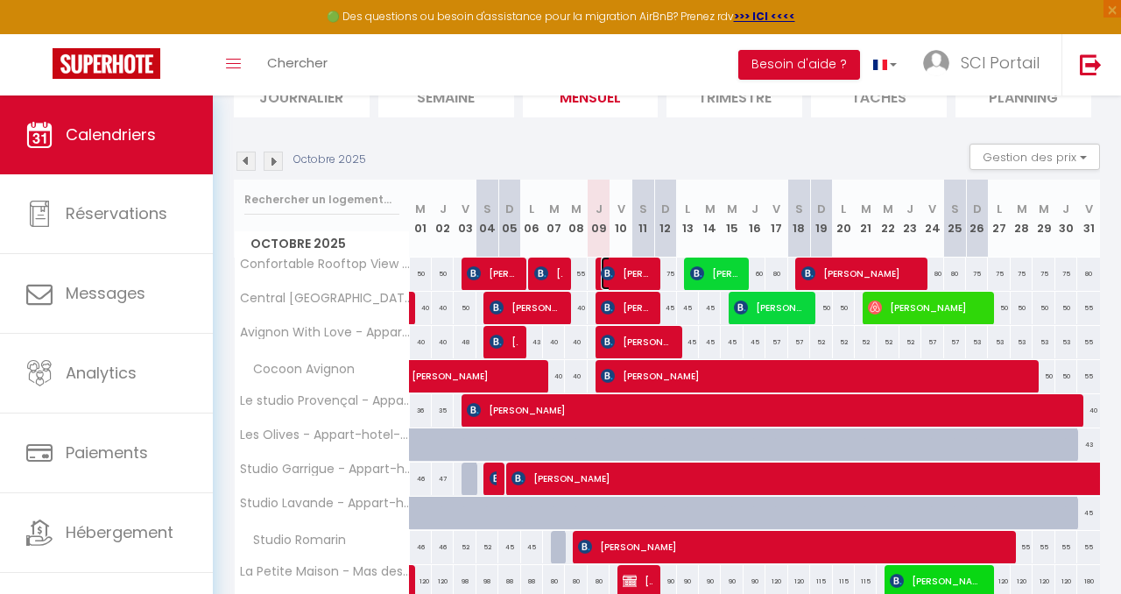
click at [623, 262] on span "[PERSON_NAME]" at bounding box center [626, 273] width 51 height 33
select select "OK"
select select "0"
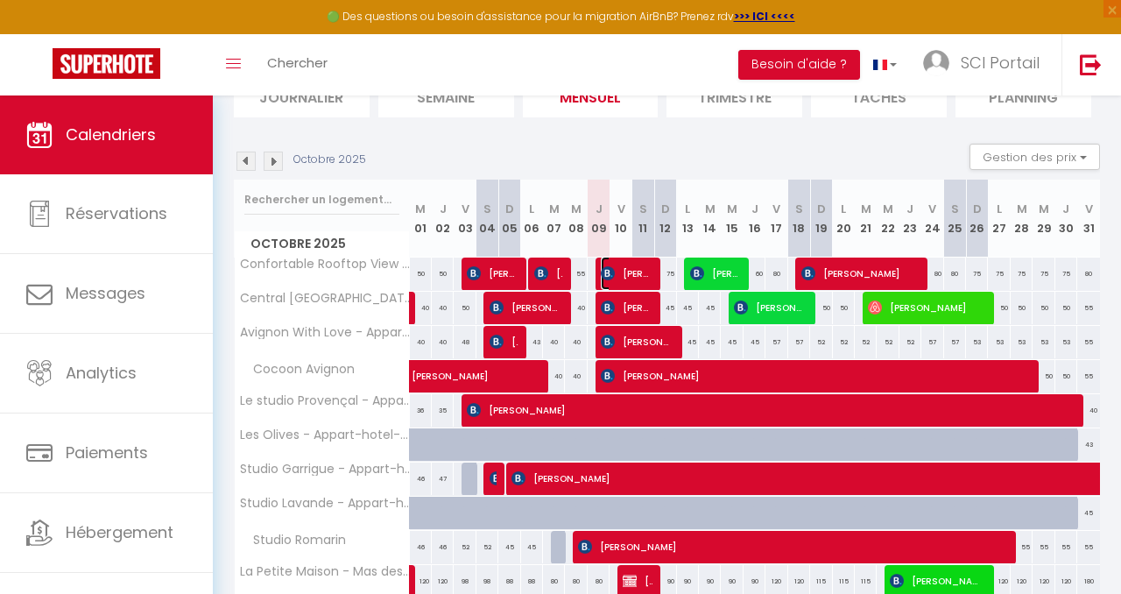
select select "1"
select select
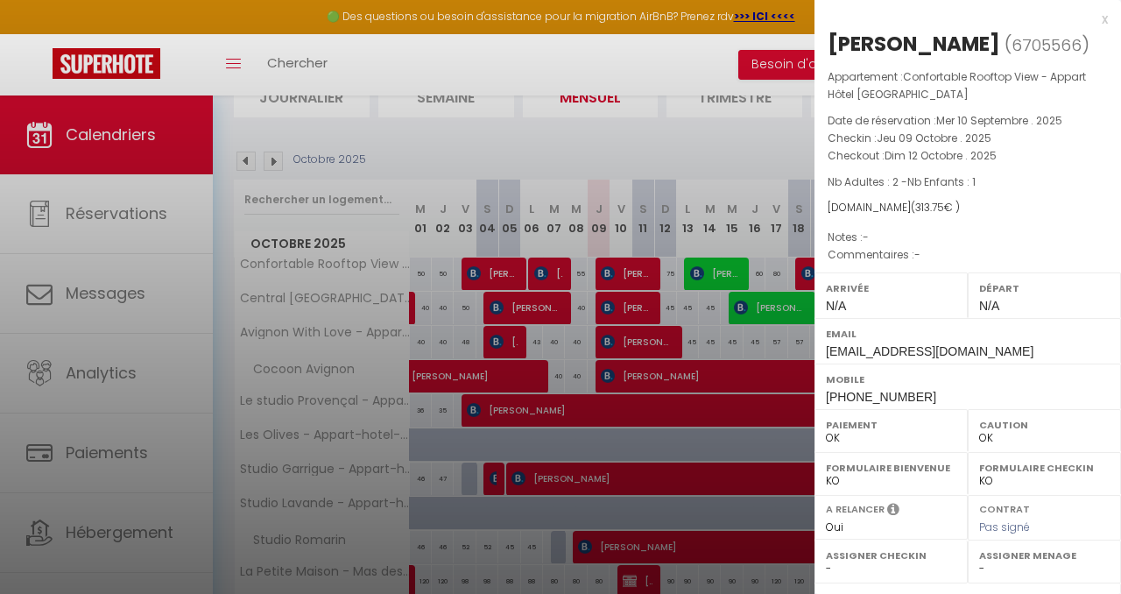
click at [628, 302] on div at bounding box center [560, 297] width 1121 height 594
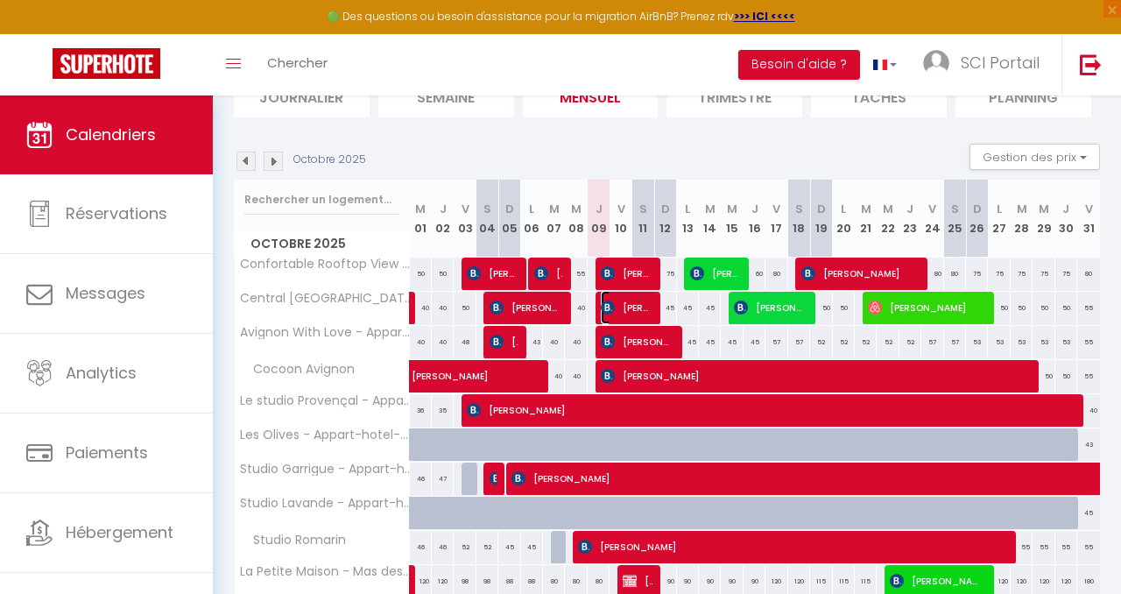
click at [628, 302] on span "Dilosquet [PERSON_NAME]" at bounding box center [626, 307] width 51 height 33
select select "KO"
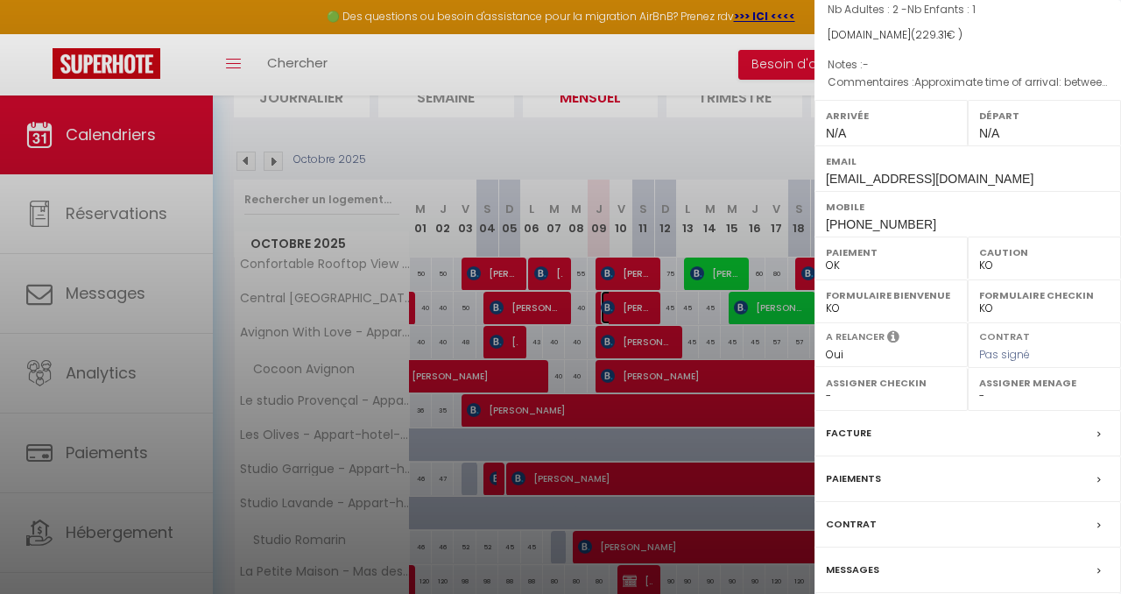
scroll to position [173, 0]
click at [865, 565] on label "Messages" at bounding box center [852, 569] width 53 height 18
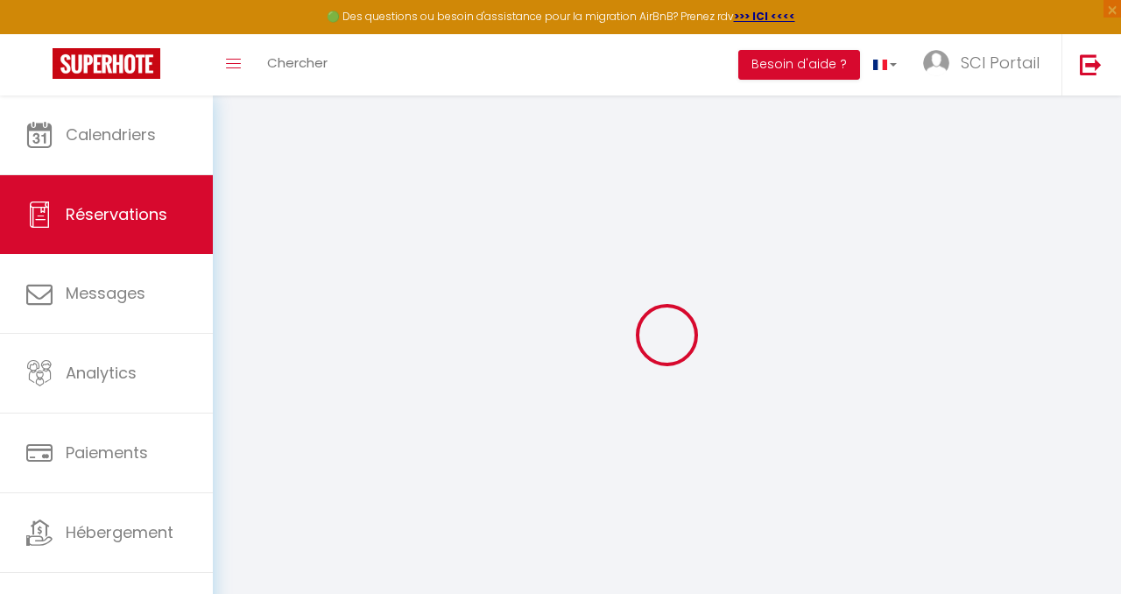
select select
checkbox input "false"
select select
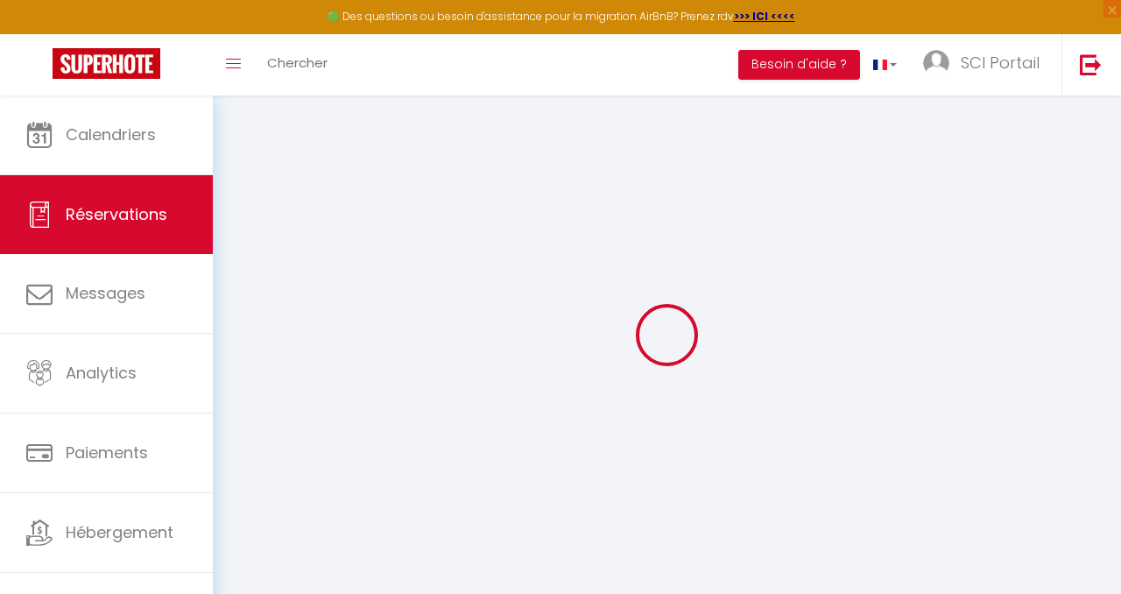
checkbox input "false"
type textarea "Approximate time of arrival: between 21:00 and 22:00 bonjour, est il possible d…"
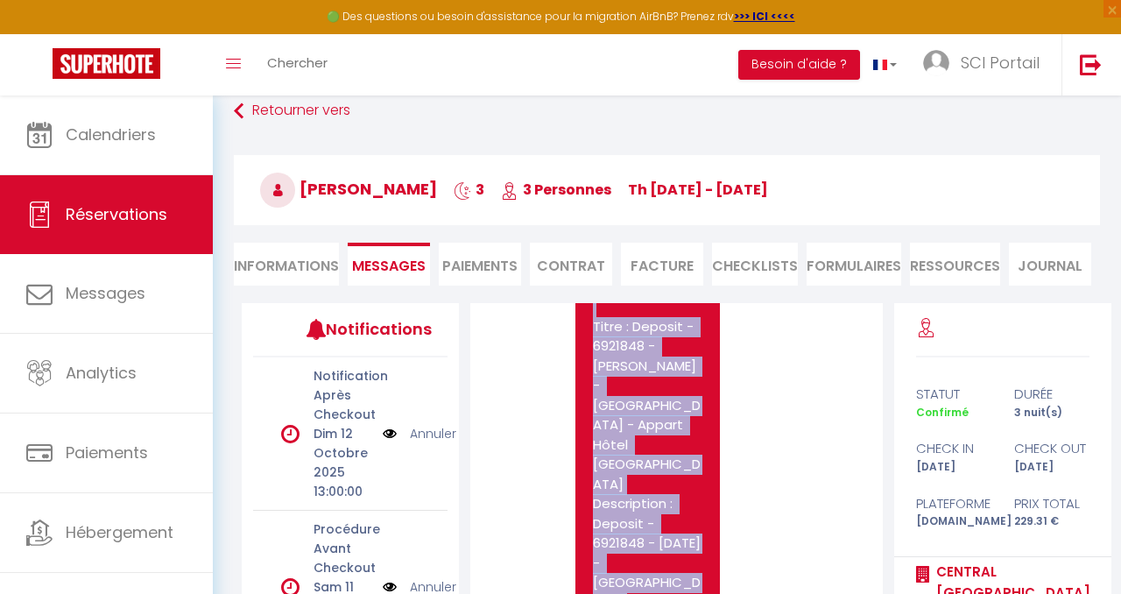
scroll to position [3597, 0]
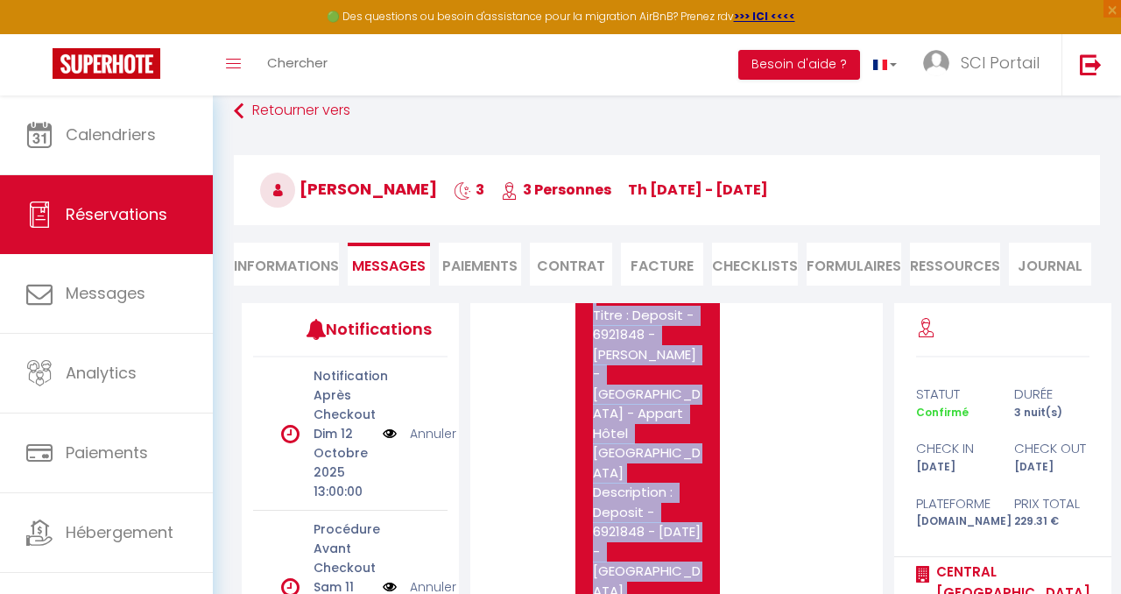
drag, startPoint x: 597, startPoint y: 368, endPoint x: 665, endPoint y: 579, distance: 221.9
click at [665, 579] on pre "Bonjour, Nous vous invitons à cliquer sur le lien ci-dessous pour effectuer le …" at bounding box center [647, 532] width 109 height 809
copy pre "Bonjour, Nous vous invitons à cliquer sur le lien ci-dessous pour effectuer le …"
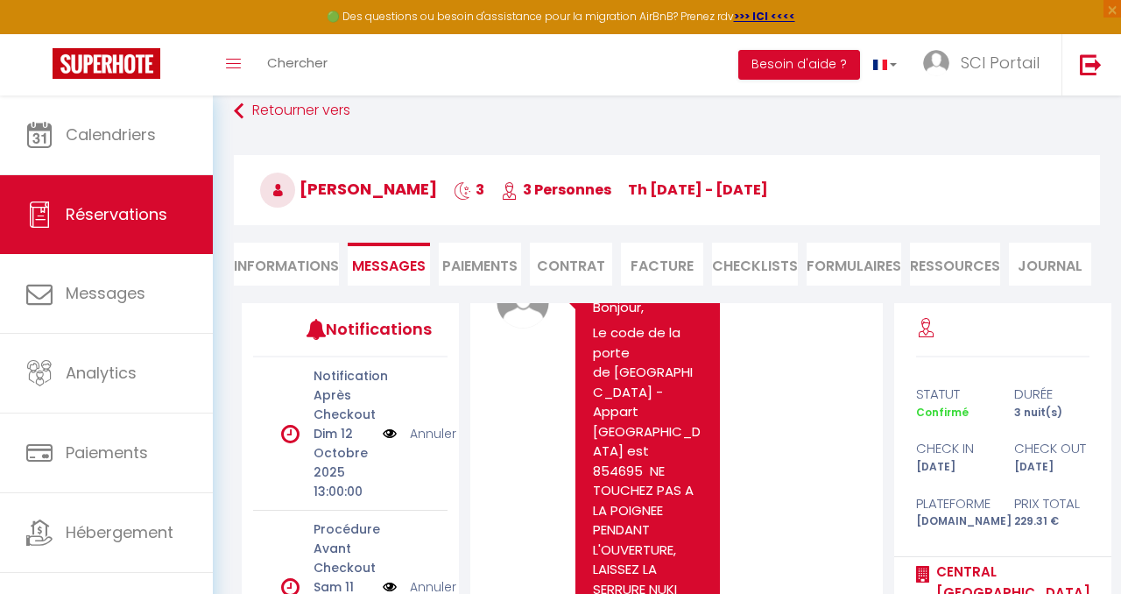
scroll to position [249, 0]
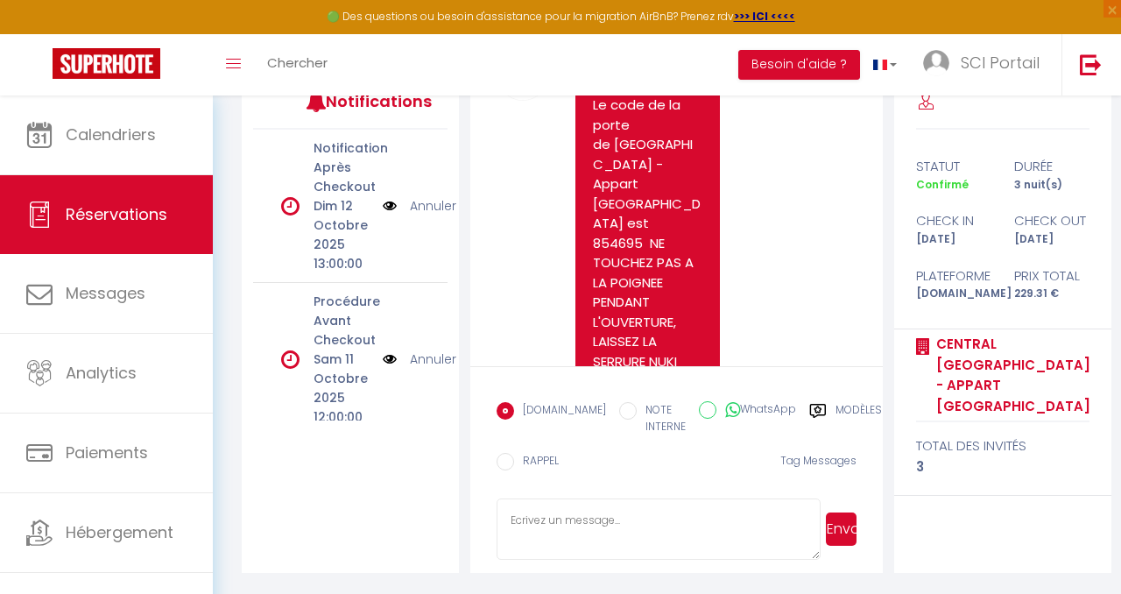
click at [536, 527] on textarea at bounding box center [658, 529] width 323 height 61
paste textarea "Bonjour, Nous vous invitons à cliquer sur le lien ci-dessous pour effectuer le …"
type textarea "Bonjour, Nous vous invitons à cliquer sur le lien ci-dessous pour effectuer le …"
click at [840, 522] on button "Envoyer" at bounding box center [841, 529] width 31 height 33
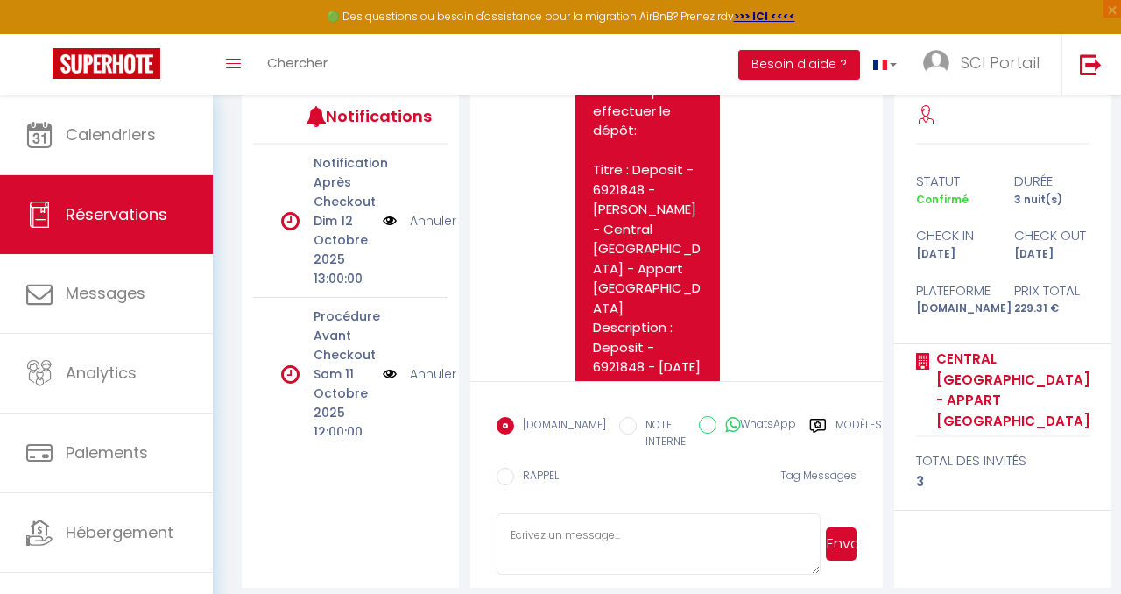
scroll to position [236, 0]
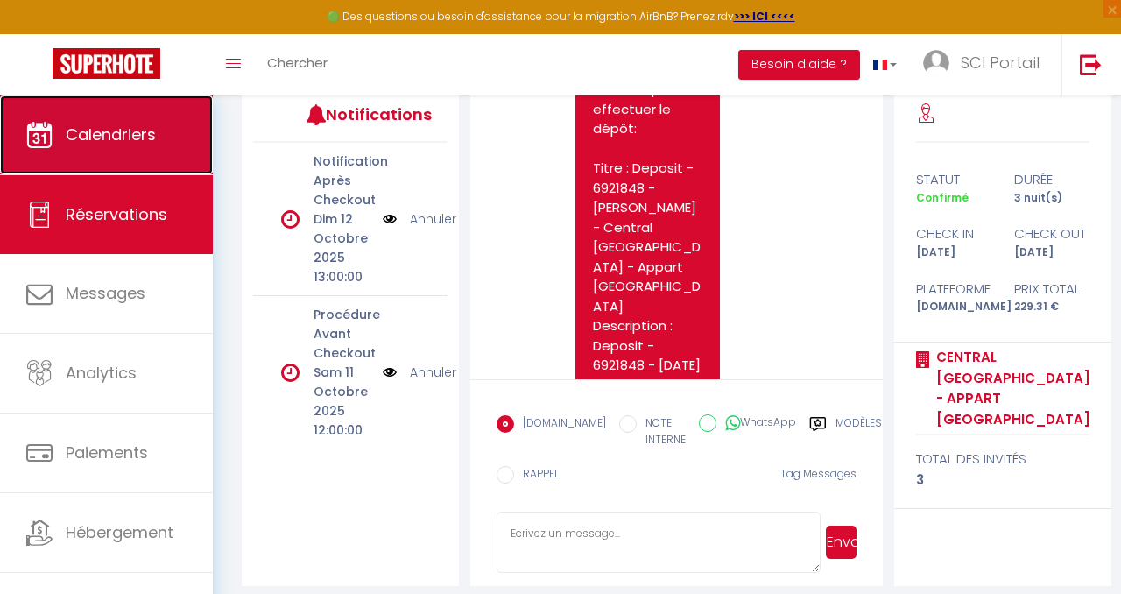
click at [129, 120] on link "Calendriers" at bounding box center [106, 134] width 213 height 79
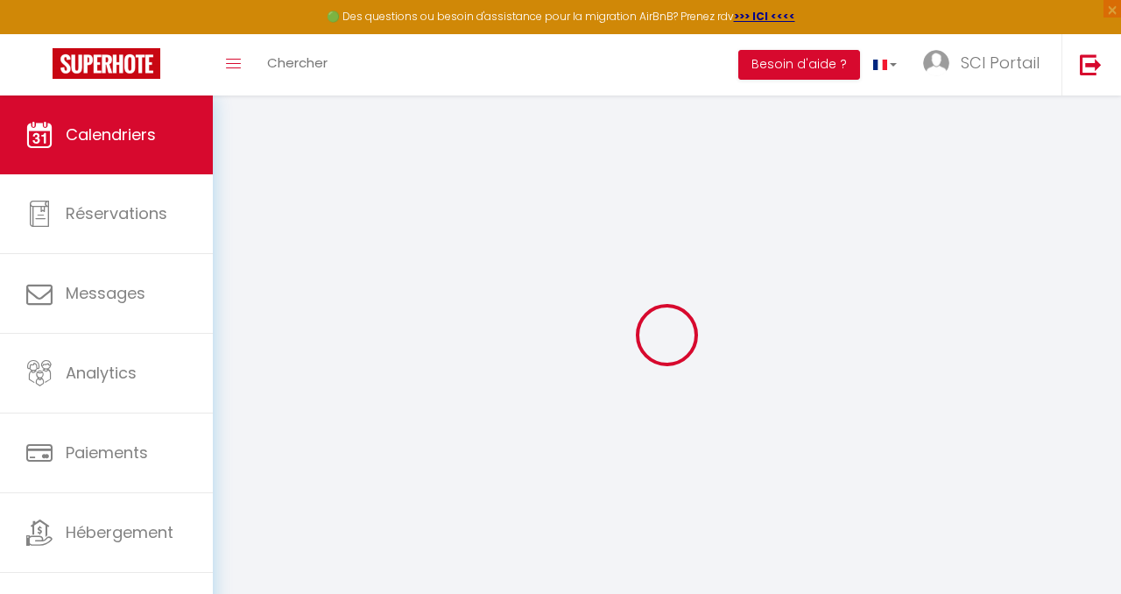
select select
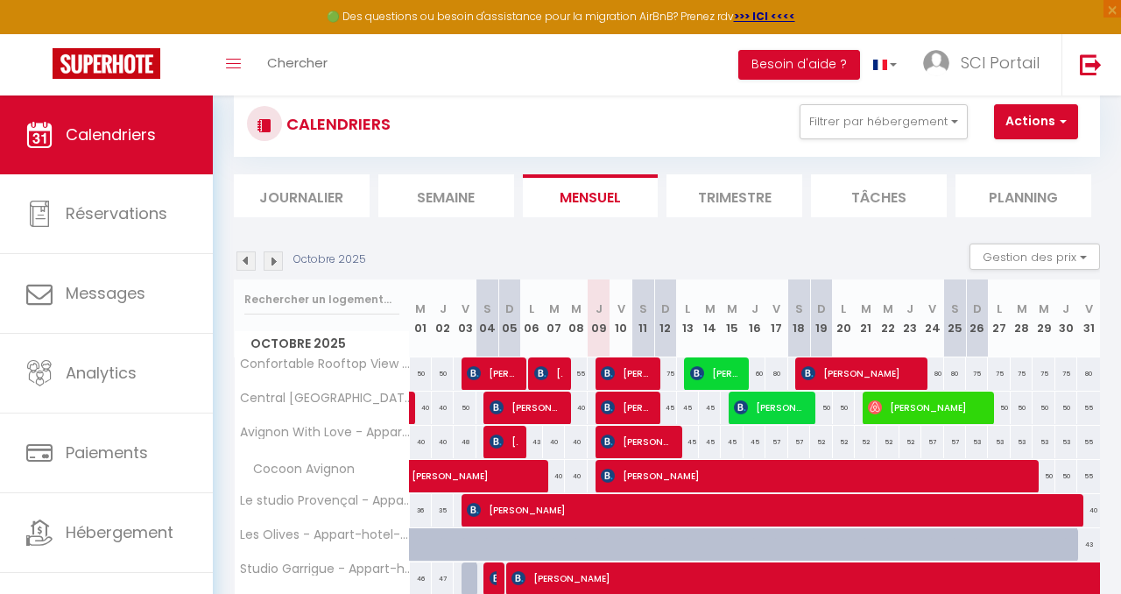
scroll to position [54, 0]
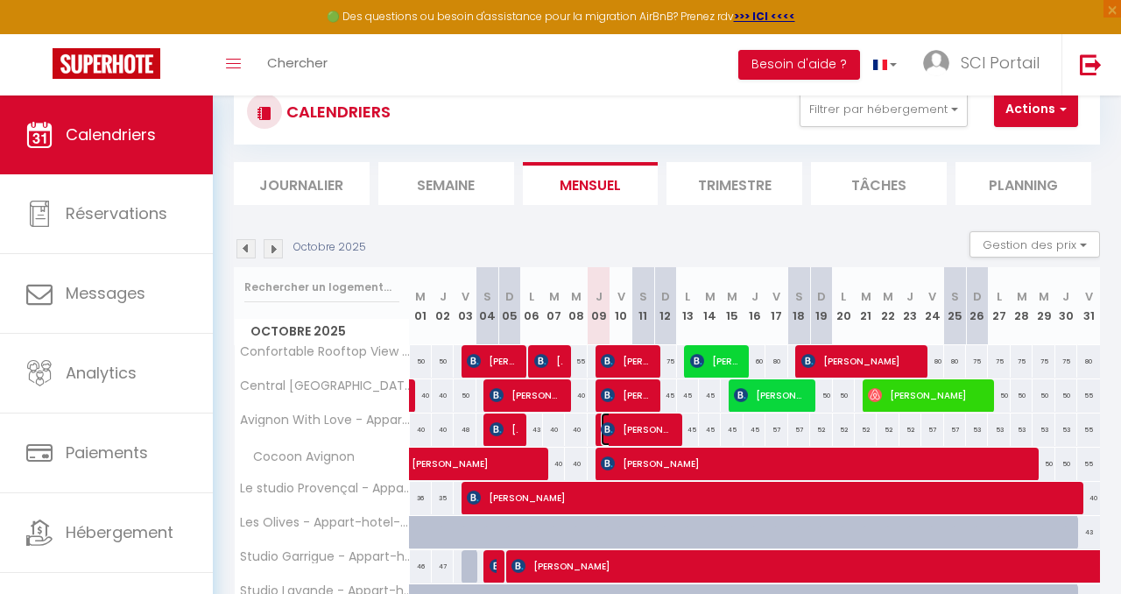
click at [646, 421] on span "[PERSON_NAME]" at bounding box center [637, 429] width 73 height 33
select select "OK"
select select "0"
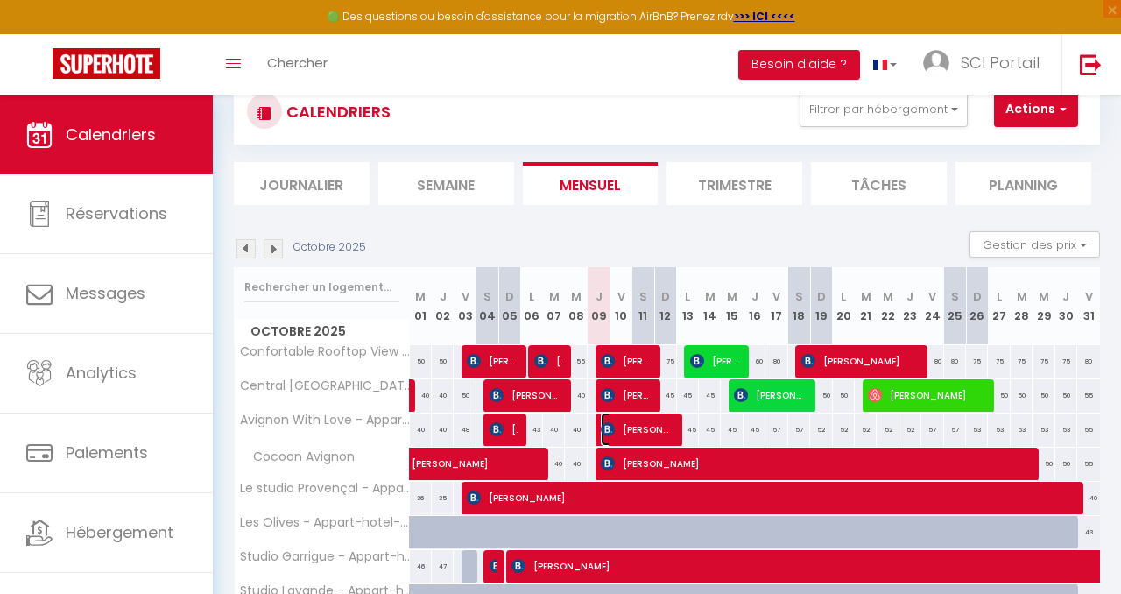
select select "1"
select select
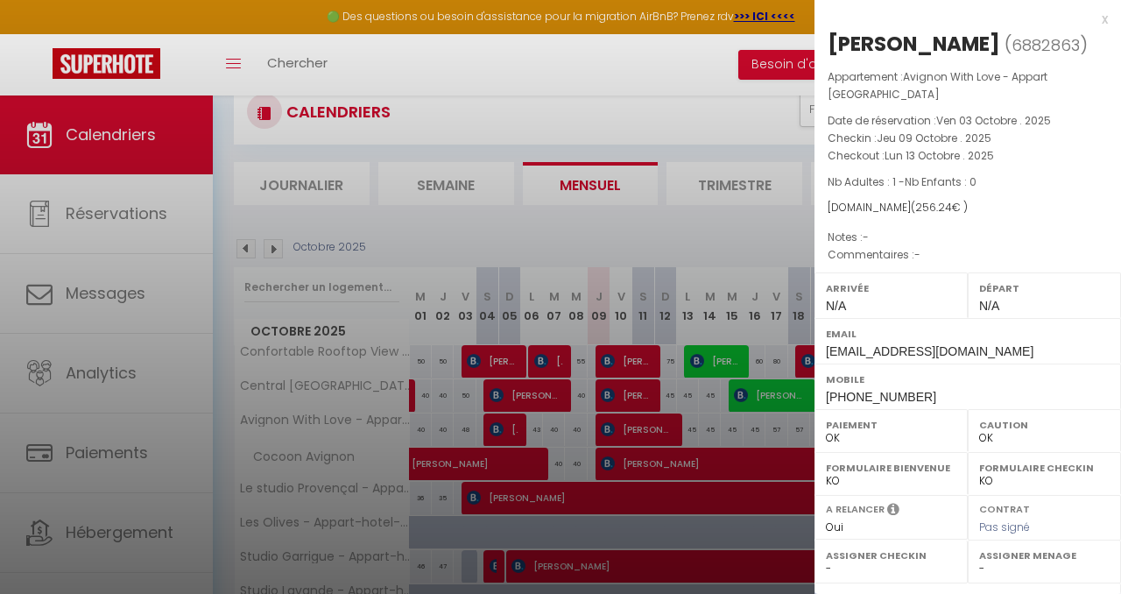
click at [635, 349] on div at bounding box center [560, 297] width 1121 height 594
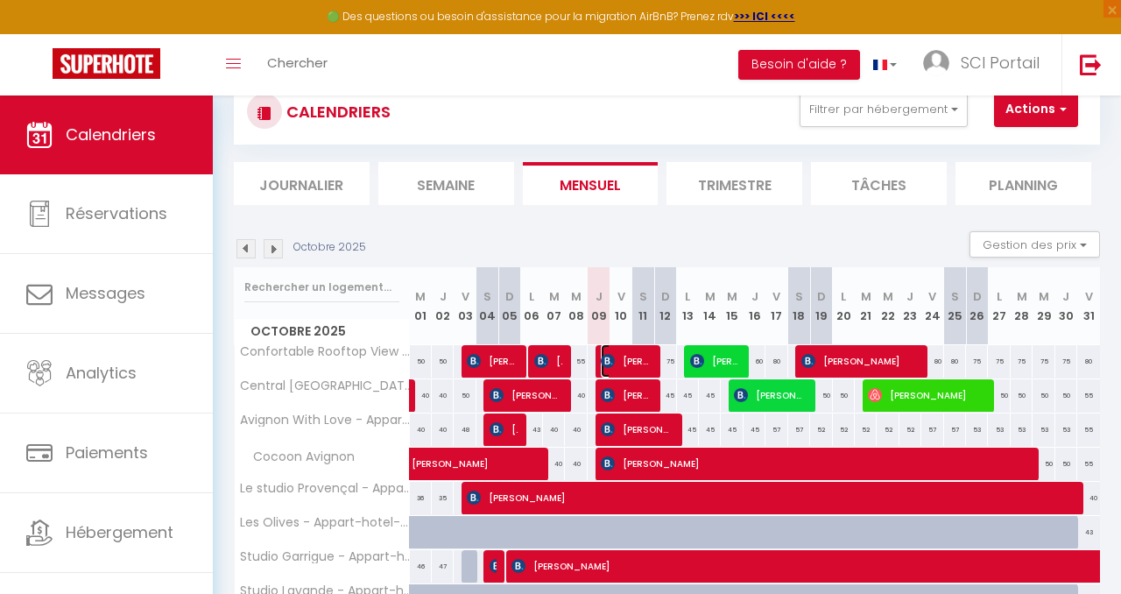
click at [635, 349] on span "[PERSON_NAME]" at bounding box center [626, 360] width 51 height 33
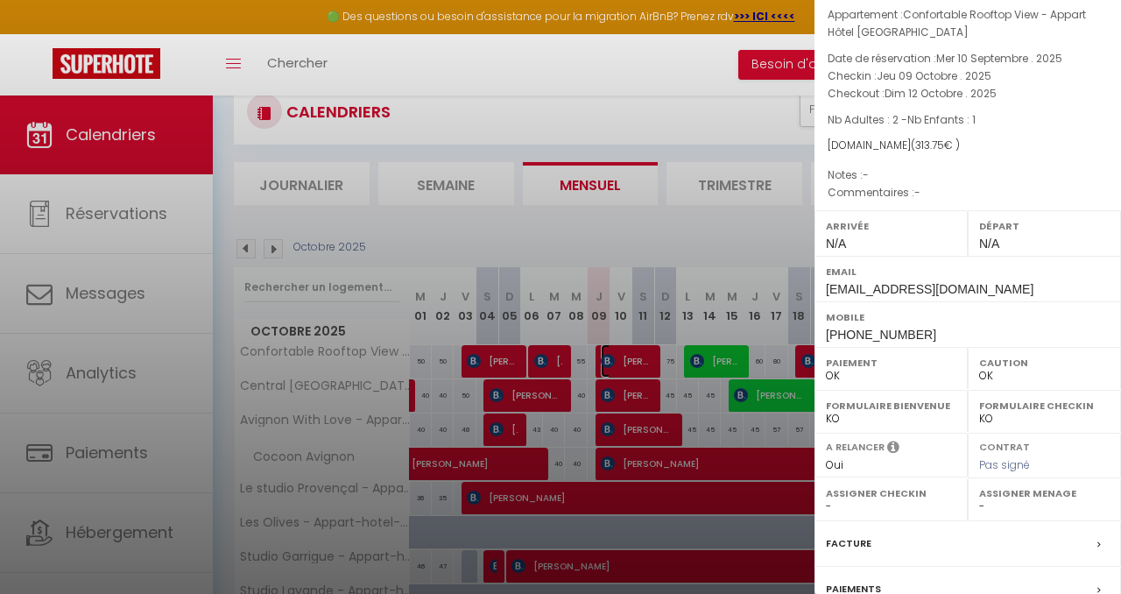
scroll to position [127, 0]
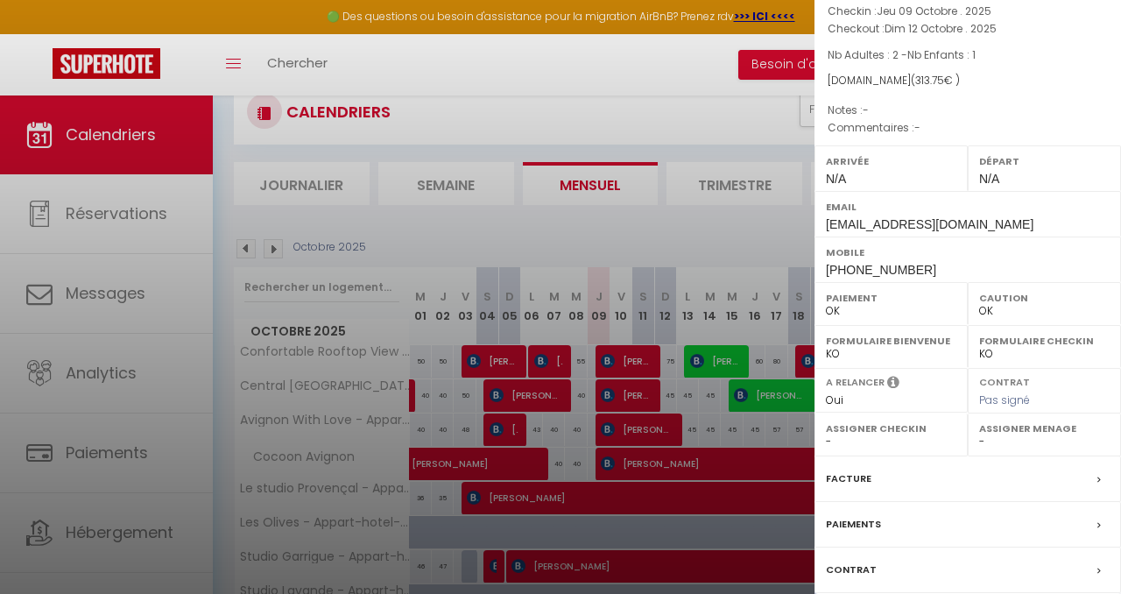
click at [856, 516] on label "Paiements" at bounding box center [853, 524] width 55 height 18
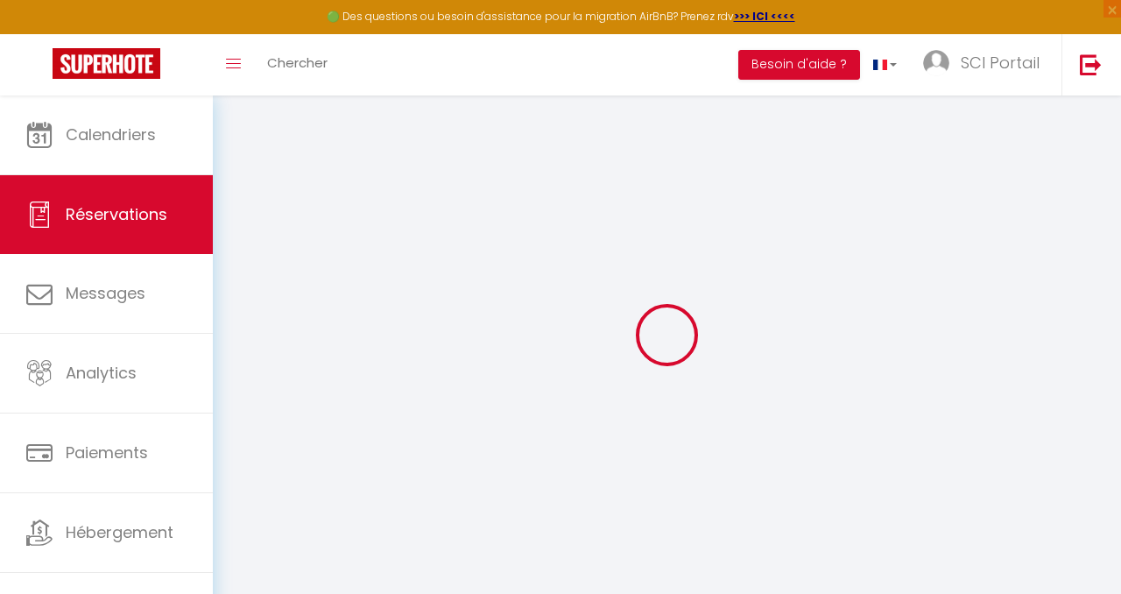
select select
checkbox input "true"
select select
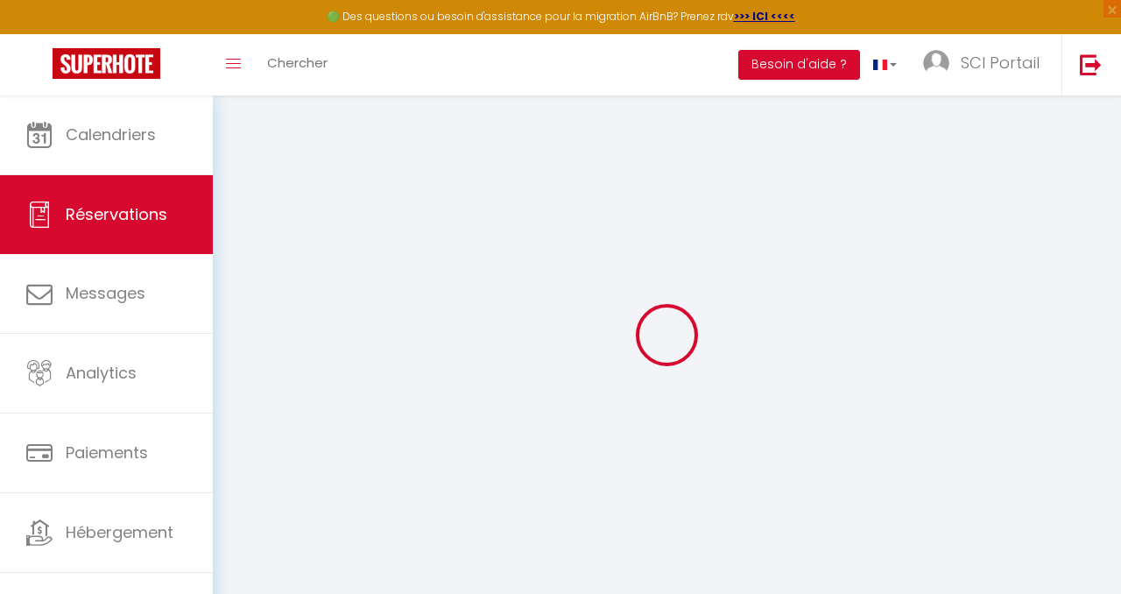
checkbox input "true"
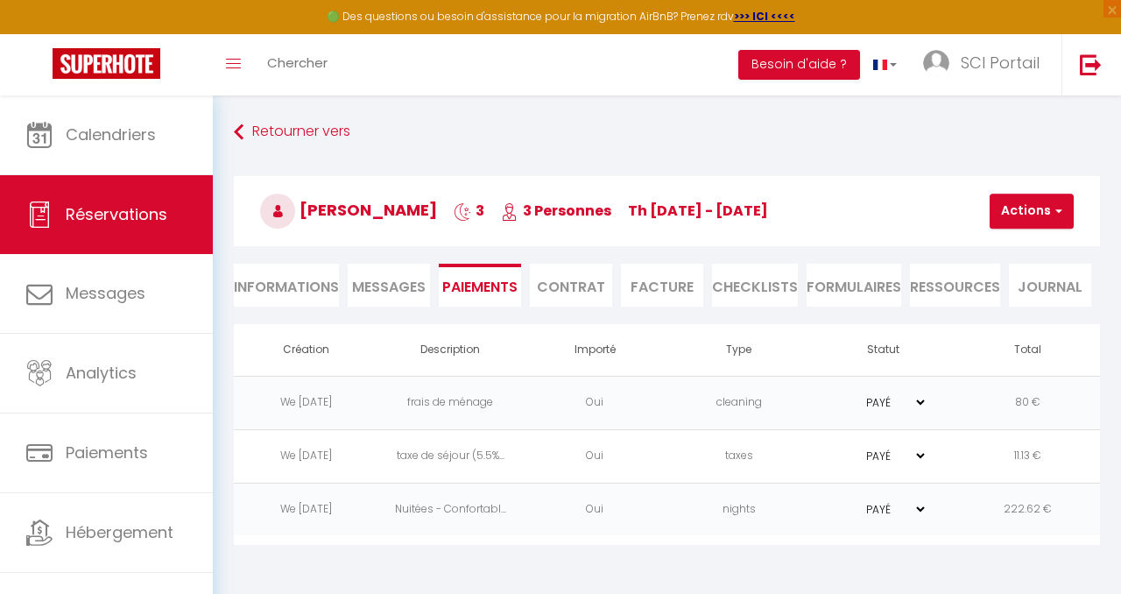
click at [283, 278] on li "Informations" at bounding box center [286, 285] width 105 height 43
select select
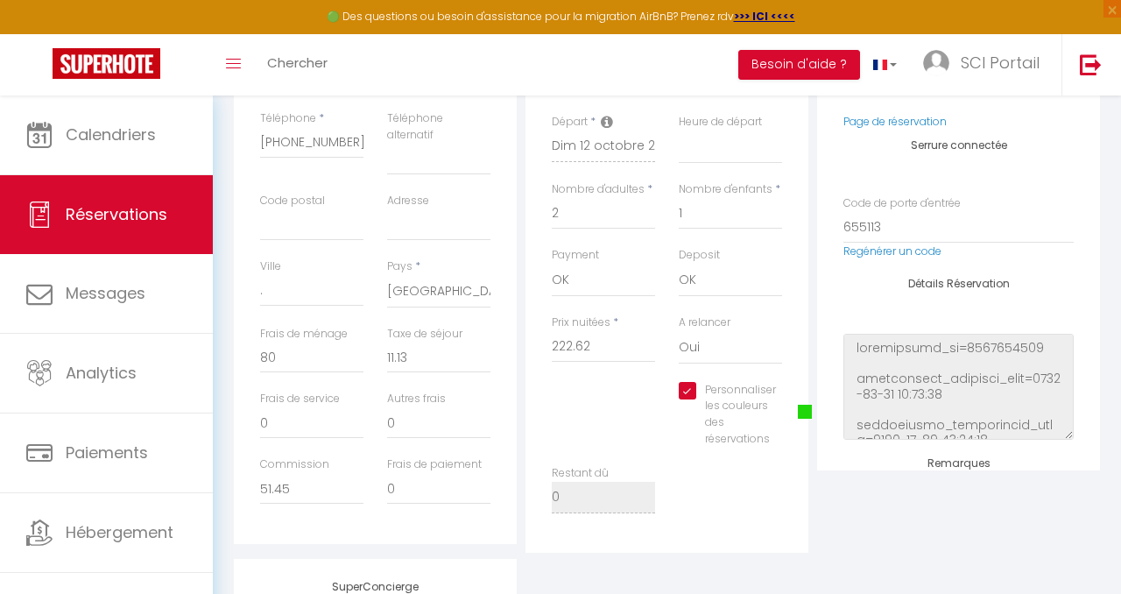
scroll to position [421, 0]
click at [802, 408] on span at bounding box center [805, 414] width 14 height 14
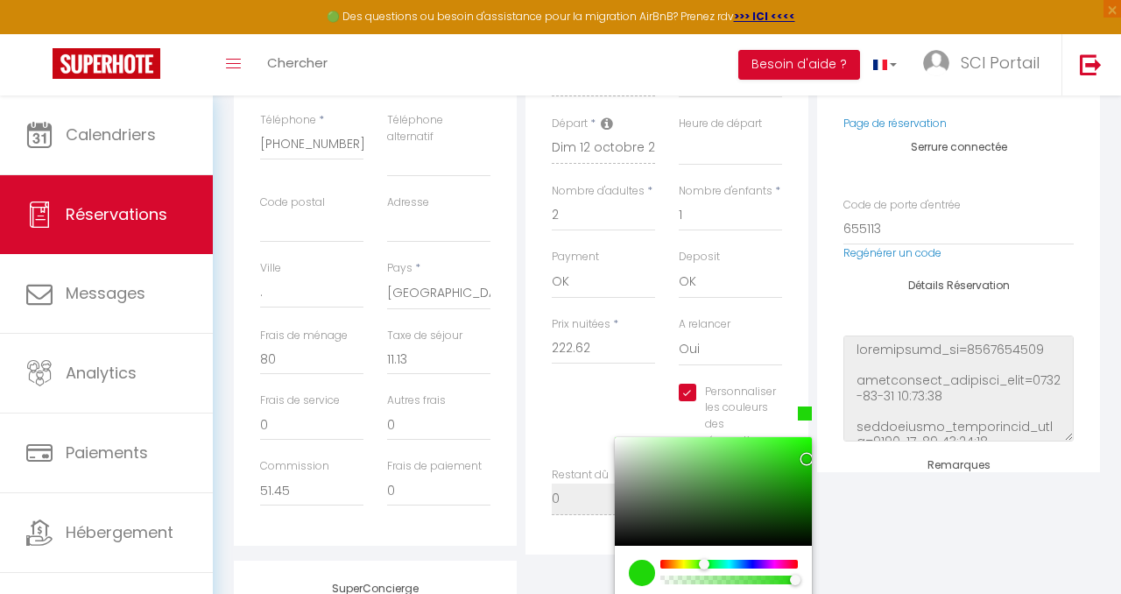
select select
checkbox input "true"
type input "#09D74C"
click at [712, 564] on div at bounding box center [709, 565] width 11 height 11
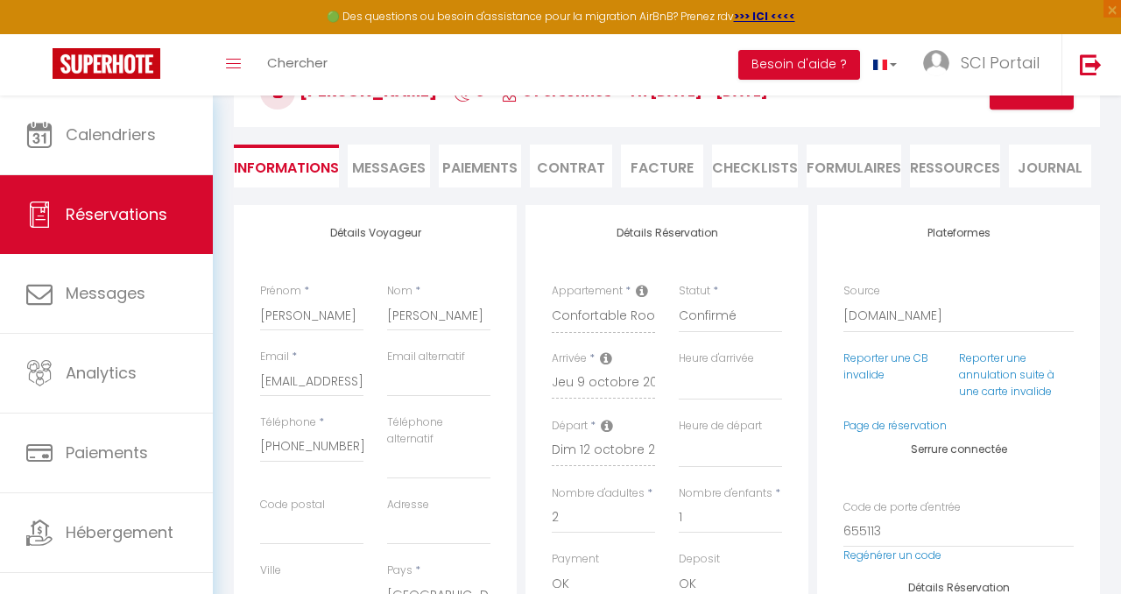
scroll to position [0, 0]
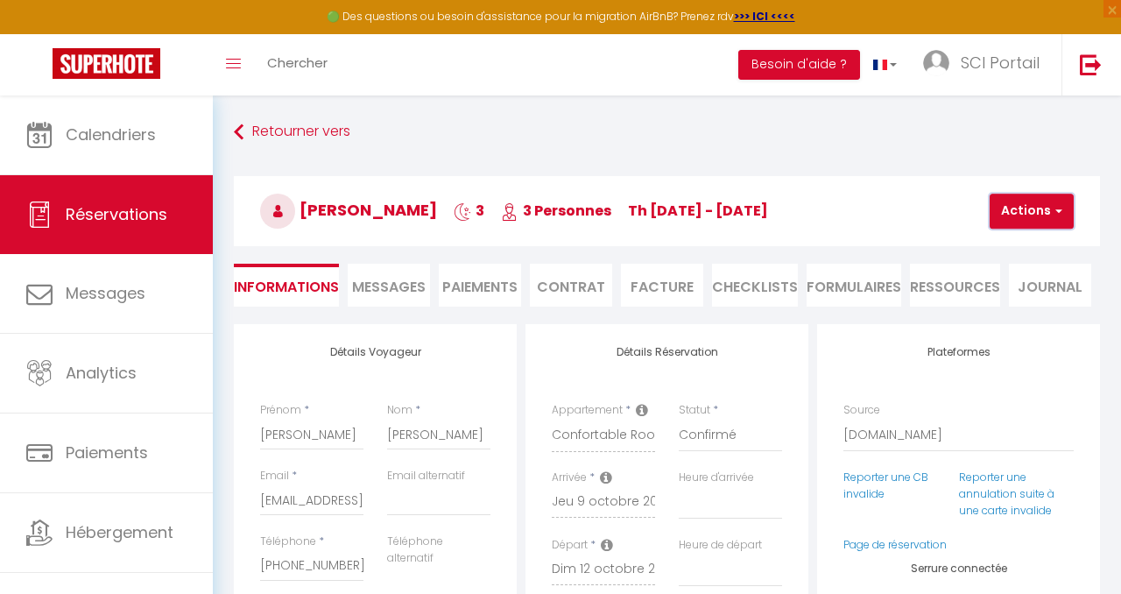
click at [1054, 205] on span "button" at bounding box center [1056, 211] width 11 height 16
click at [1033, 238] on link "Enregistrer" at bounding box center [1047, 249] width 138 height 23
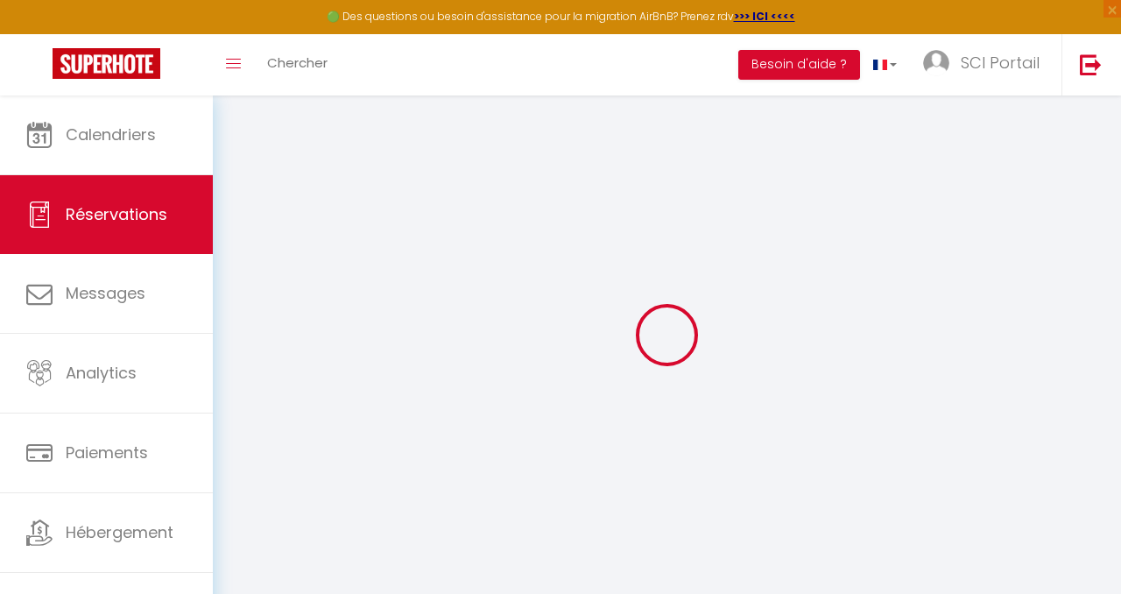
select select "not_cancelled"
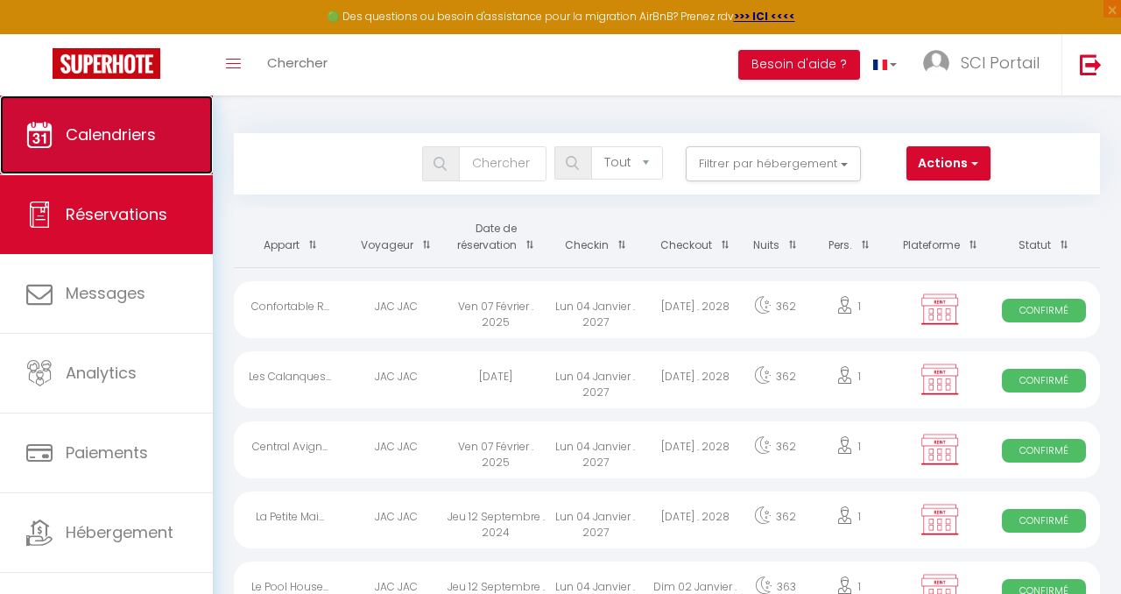
click at [95, 104] on link "Calendriers" at bounding box center [106, 134] width 213 height 79
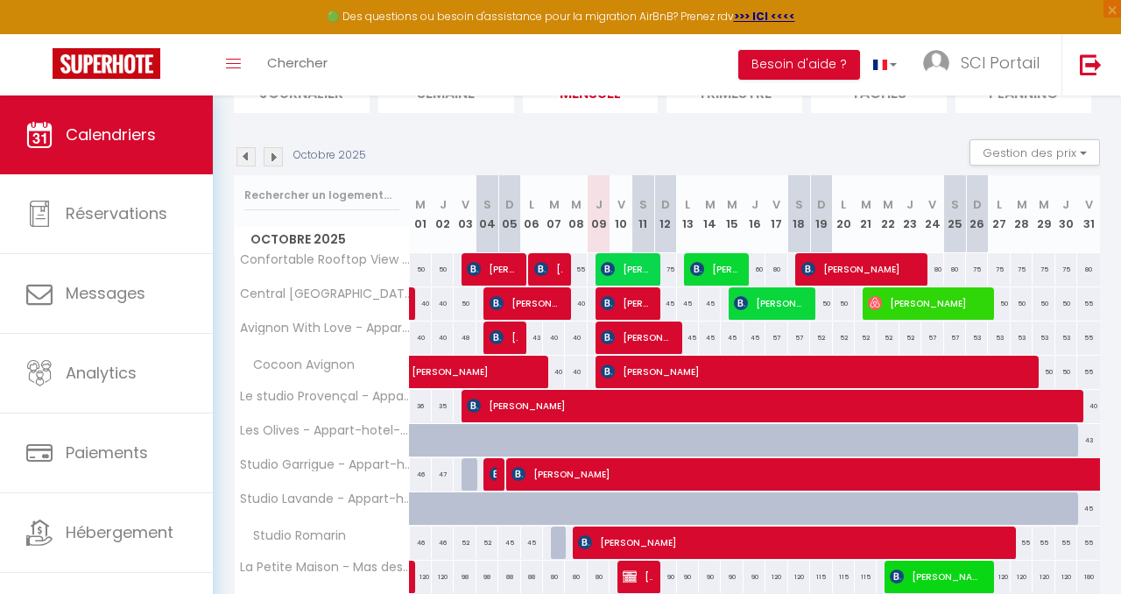
scroll to position [139, 0]
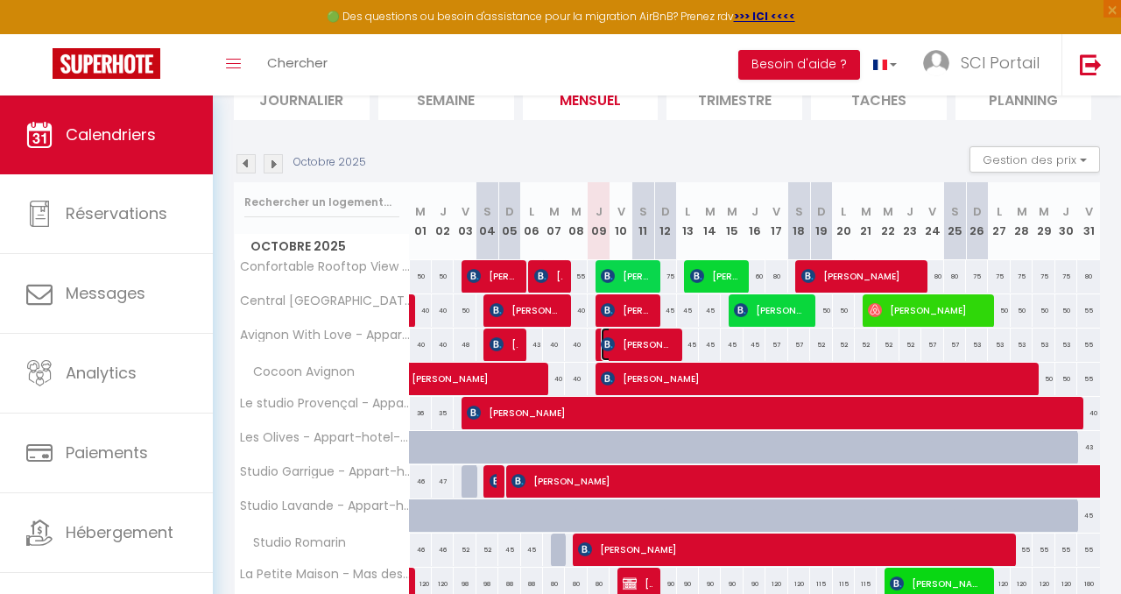
click at [629, 336] on span "[PERSON_NAME]" at bounding box center [637, 344] width 73 height 33
select select "OK"
select select "0"
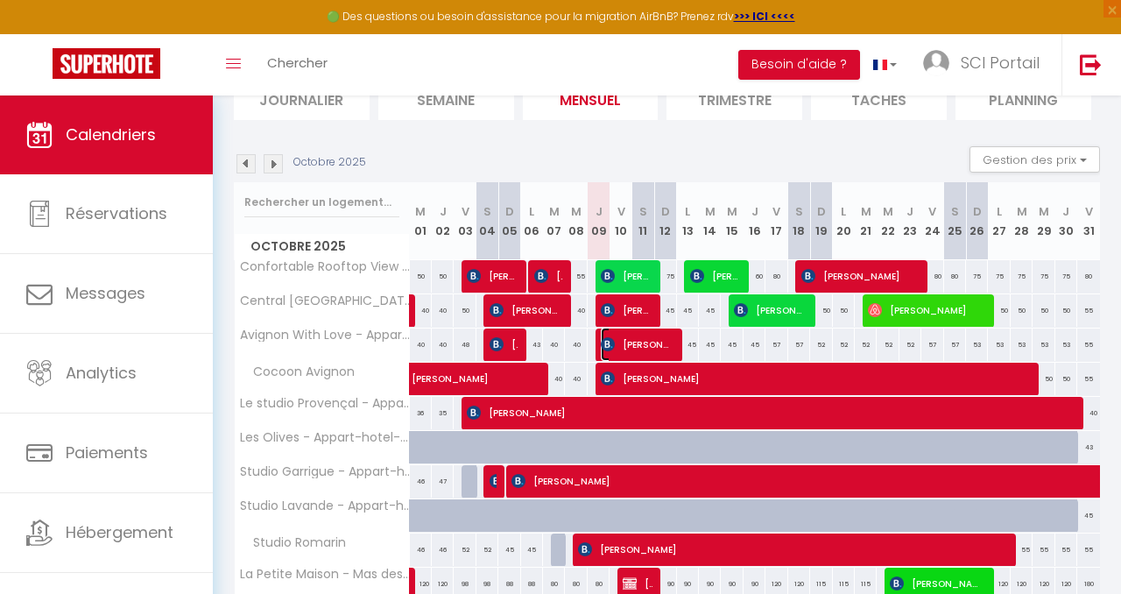
select select "1"
select select
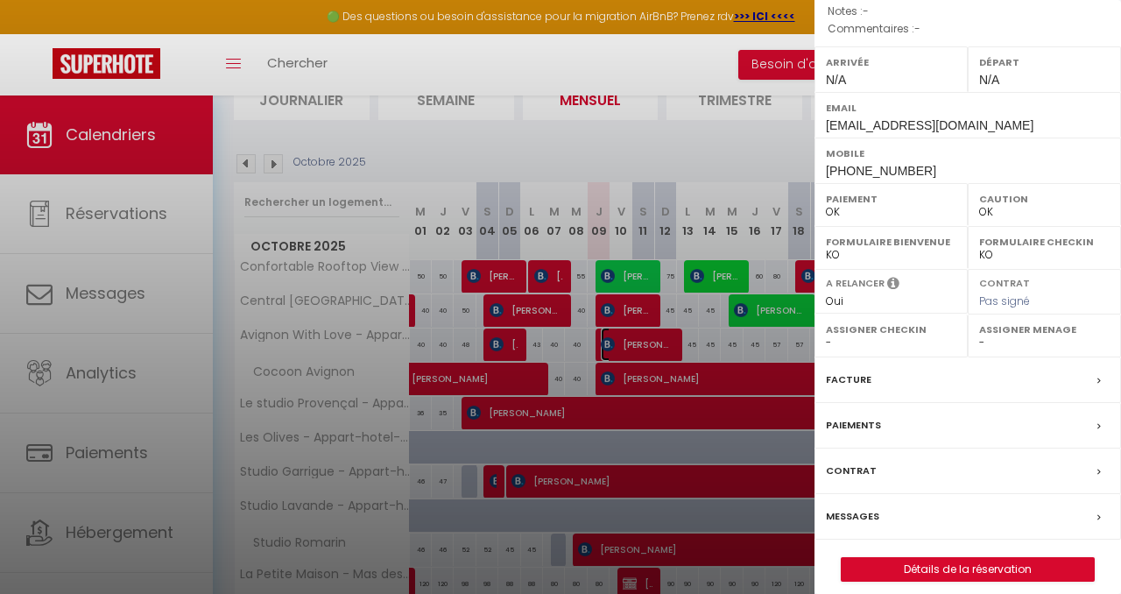
scroll to position [231, 0]
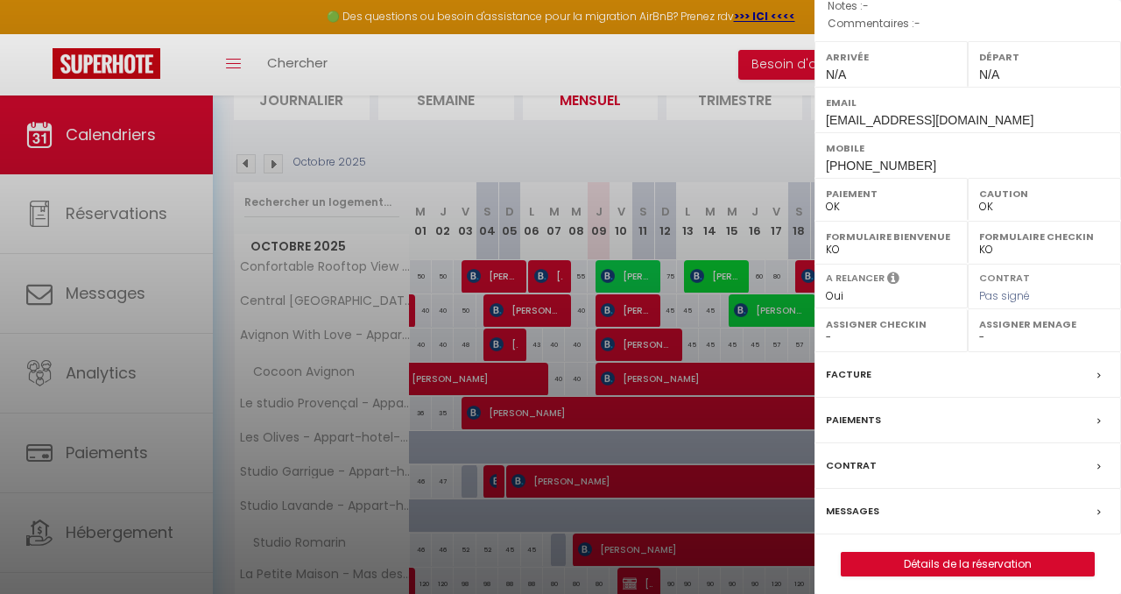
click at [861, 460] on label "Contrat" at bounding box center [851, 465] width 51 height 18
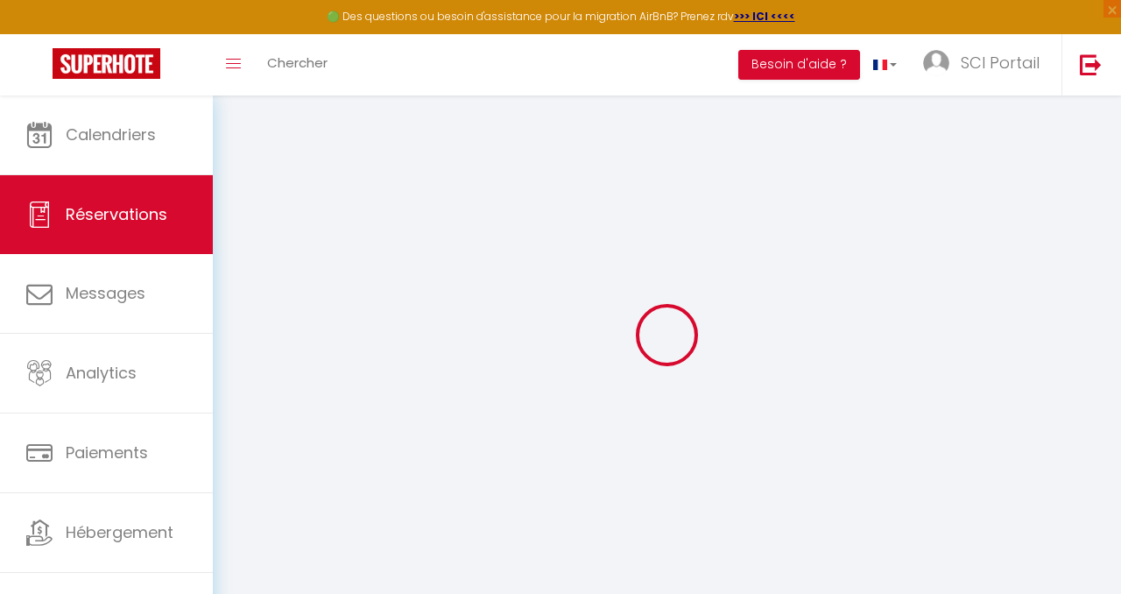
select select
checkbox input "true"
select select
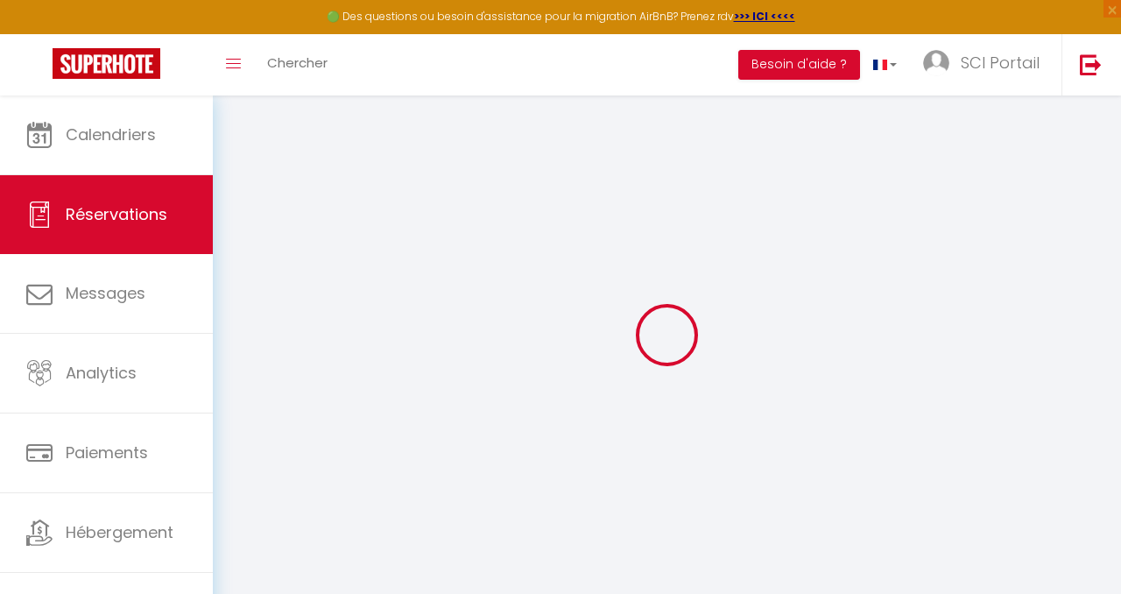
checkbox input "true"
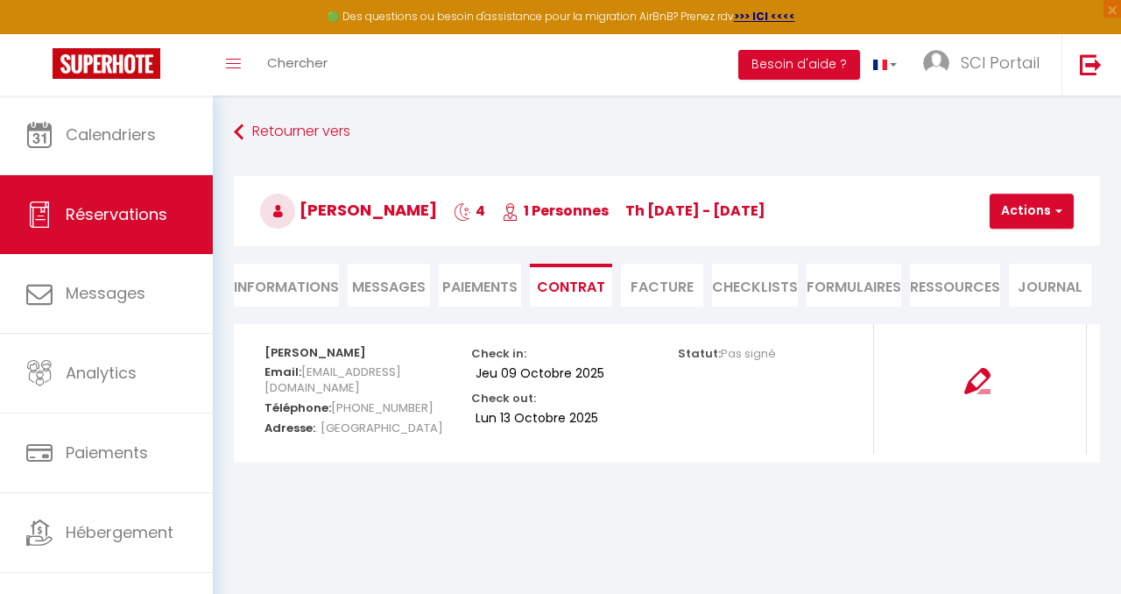
click at [294, 279] on li "Informations" at bounding box center [286, 285] width 105 height 43
select select
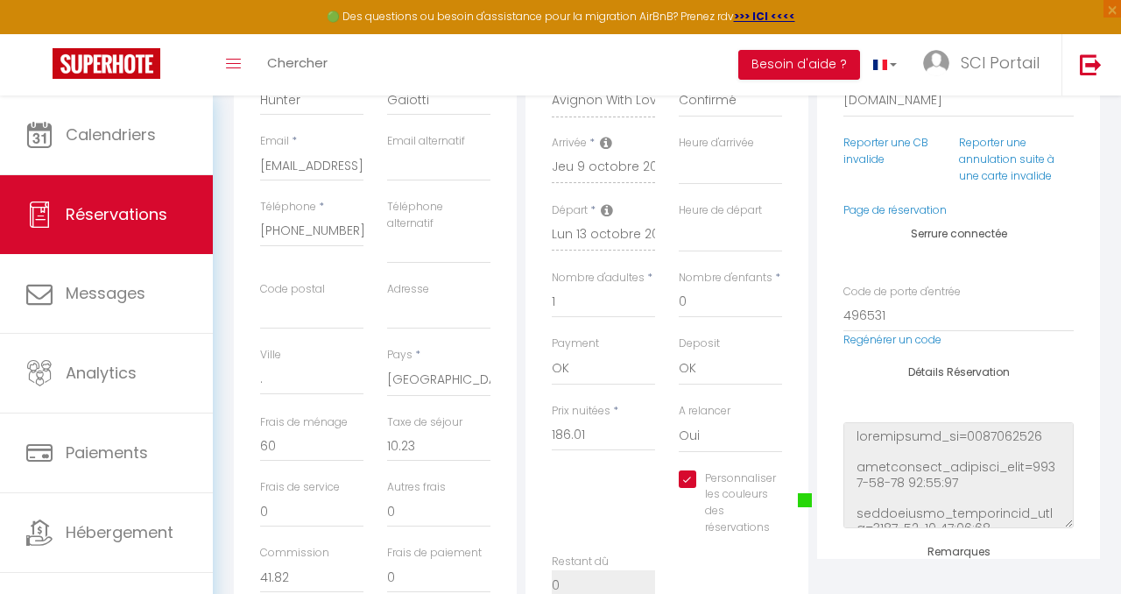
scroll to position [336, 0]
click at [804, 497] on span at bounding box center [805, 499] width 14 height 14
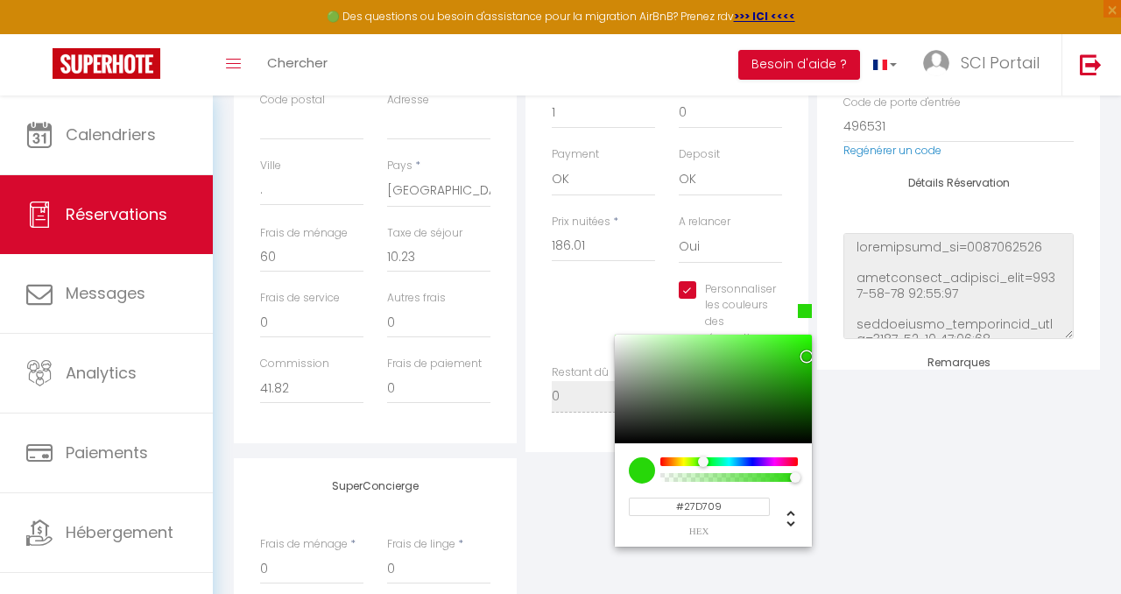
scroll to position [541, 0]
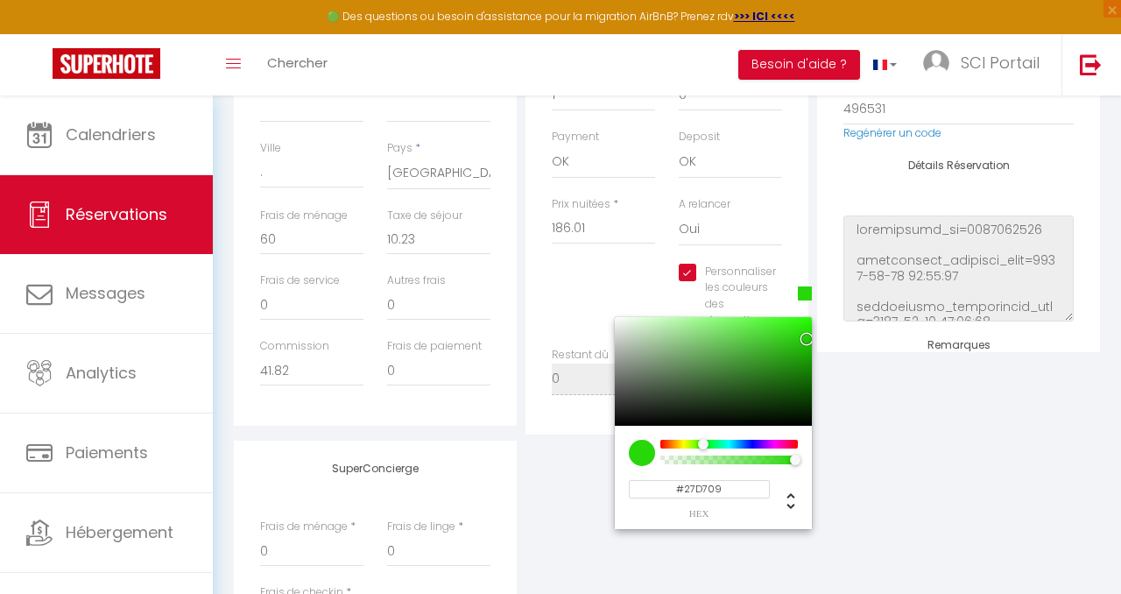
select select
checkbox input "true"
type input "#09D733"
click at [710, 448] on div at bounding box center [709, 445] width 11 height 11
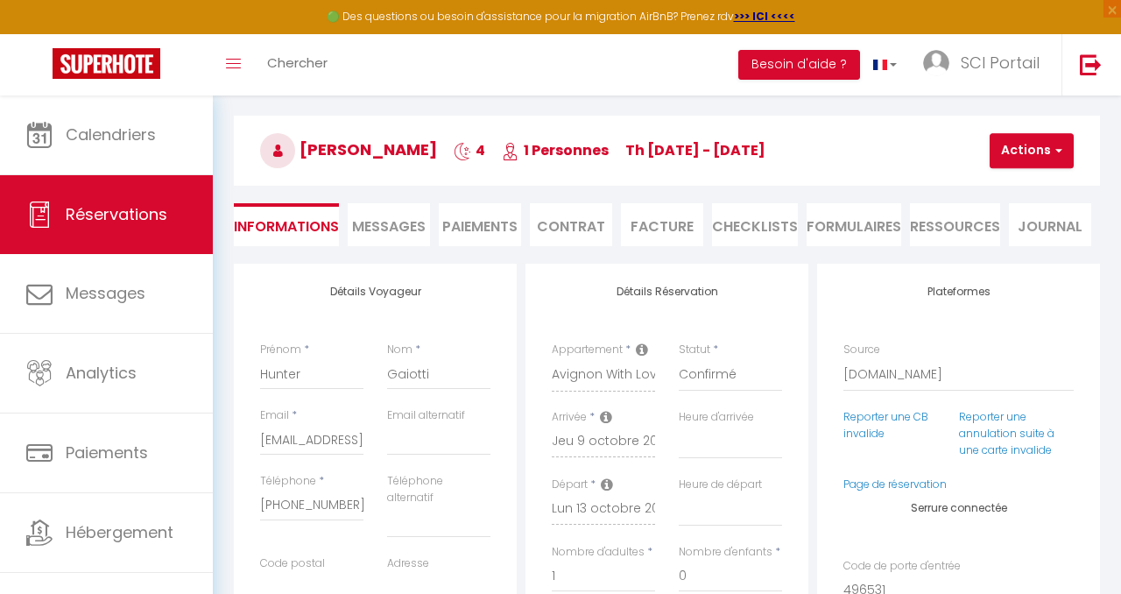
scroll to position [0, 0]
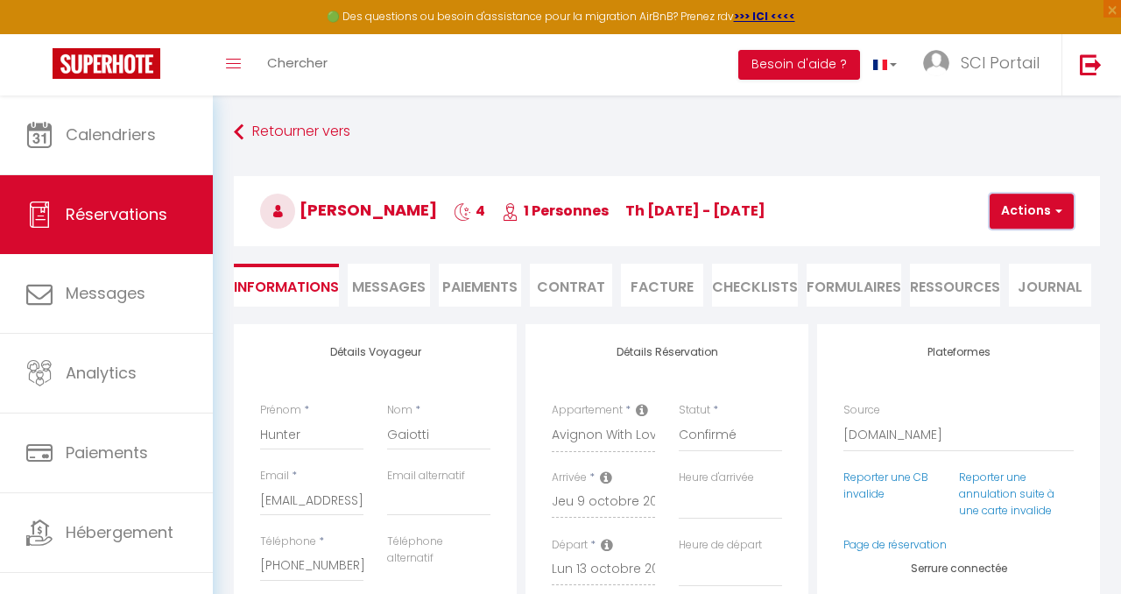
click at [1055, 203] on span "button" at bounding box center [1056, 211] width 11 height 16
click at [1027, 241] on link "Enregistrer" at bounding box center [1047, 249] width 138 height 23
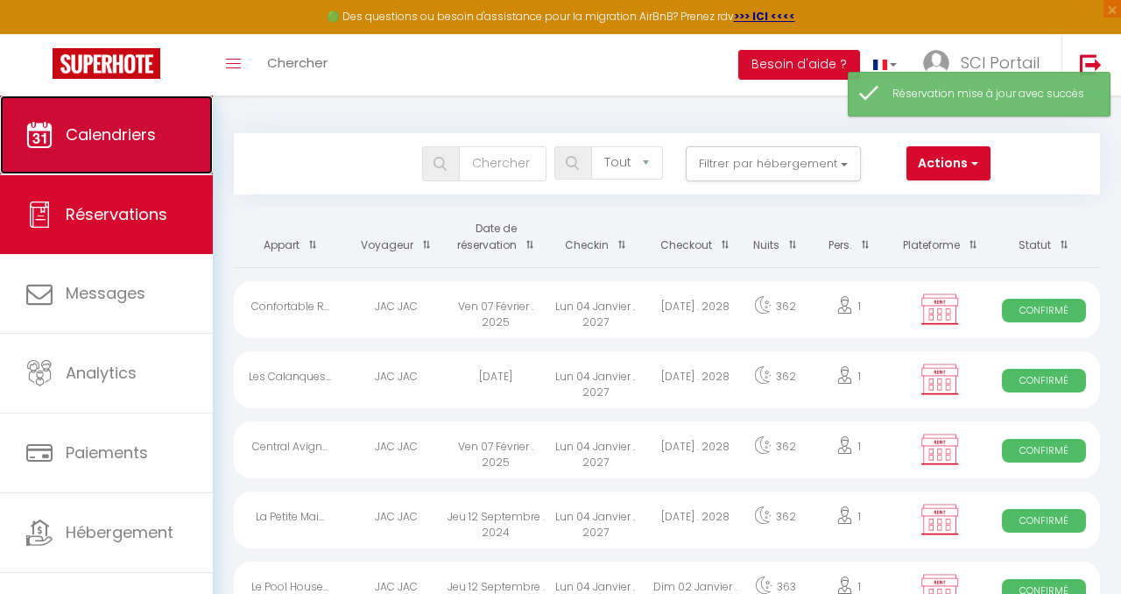
click at [128, 117] on link "Calendriers" at bounding box center [106, 134] width 213 height 79
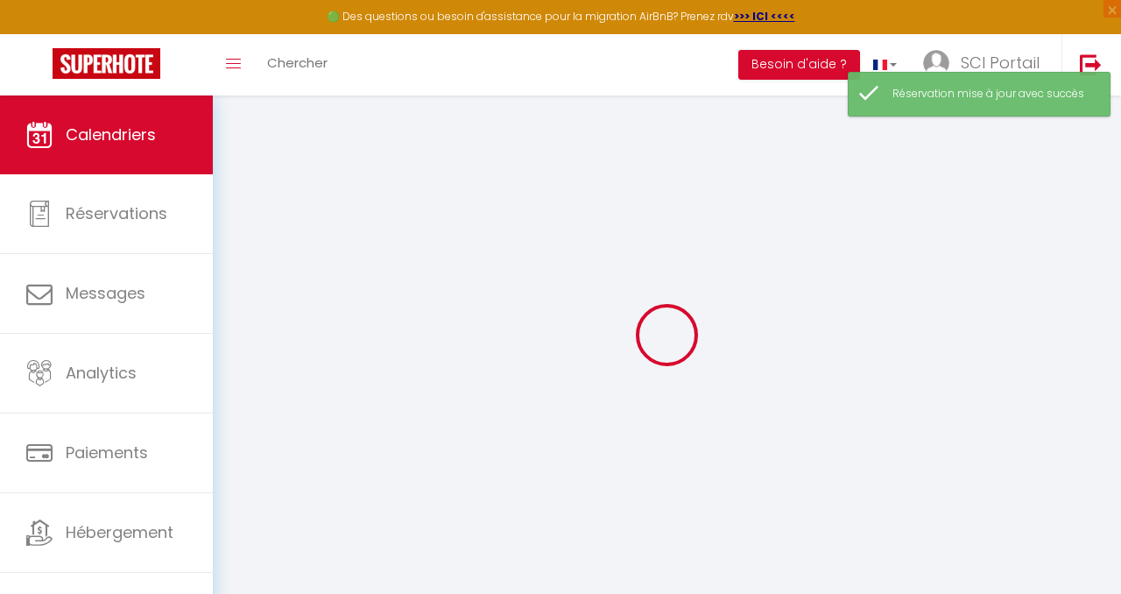
select select
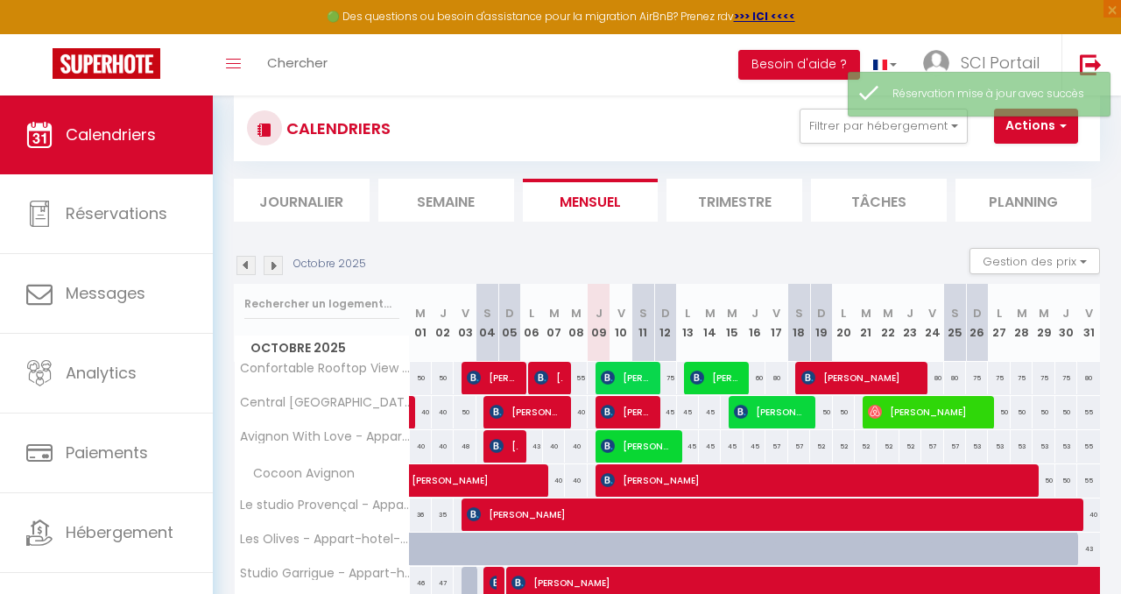
scroll to position [73, 0]
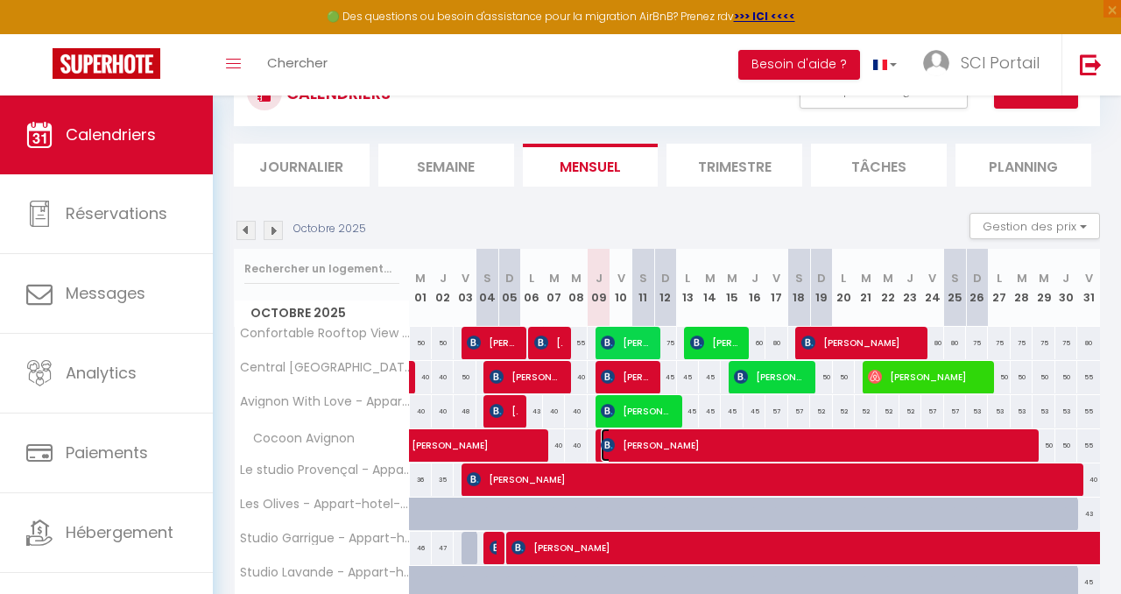
click at [671, 439] on span "[PERSON_NAME]" at bounding box center [812, 444] width 423 height 33
select select "OK"
select select "0"
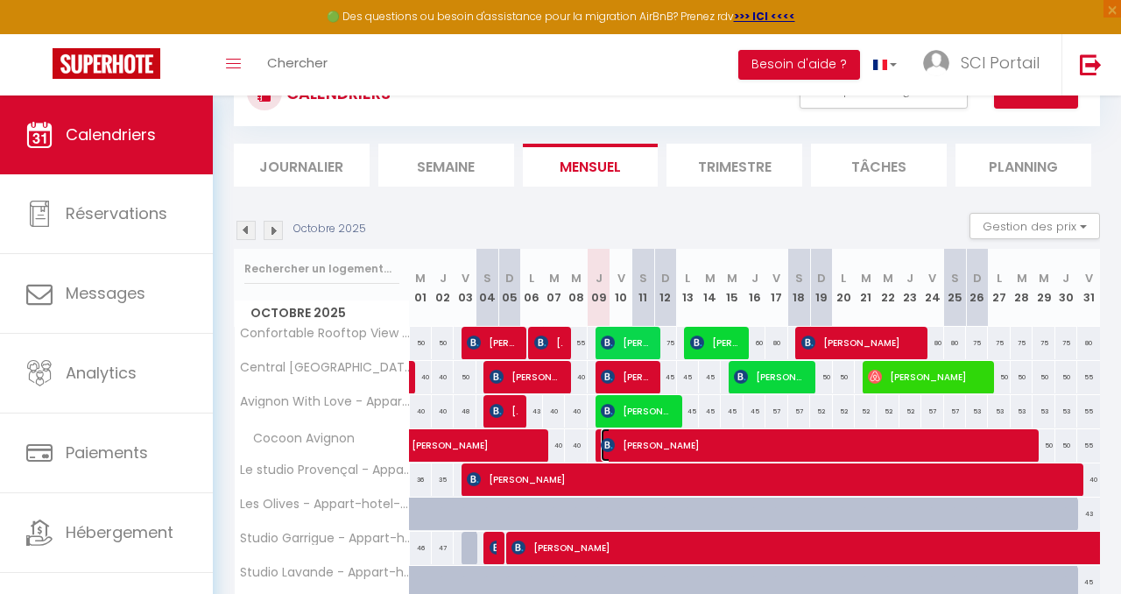
select select "1"
select select
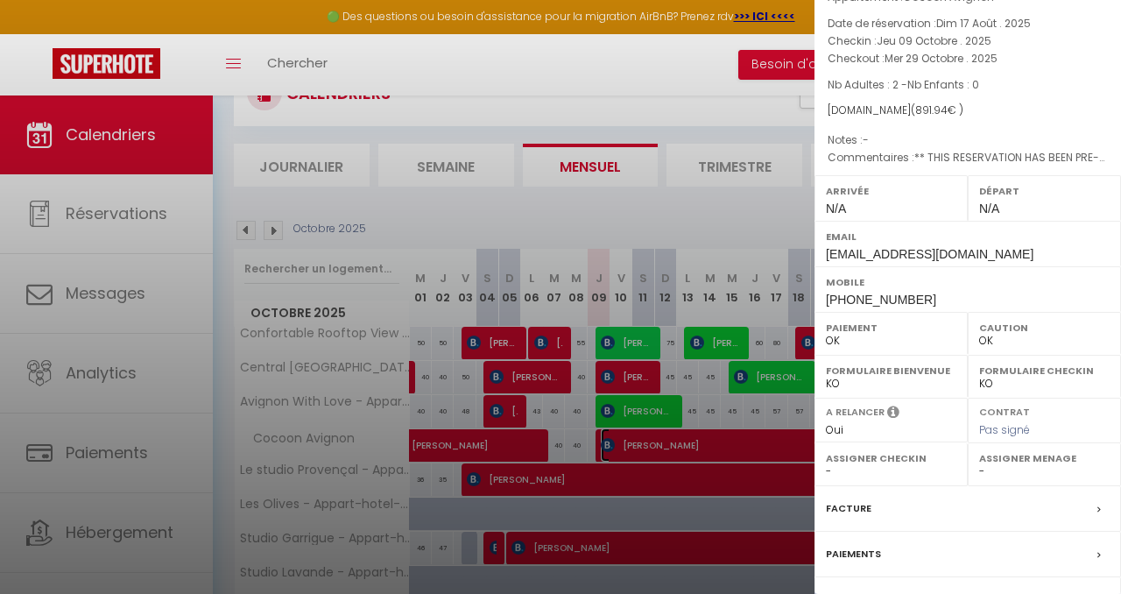
scroll to position [103, 0]
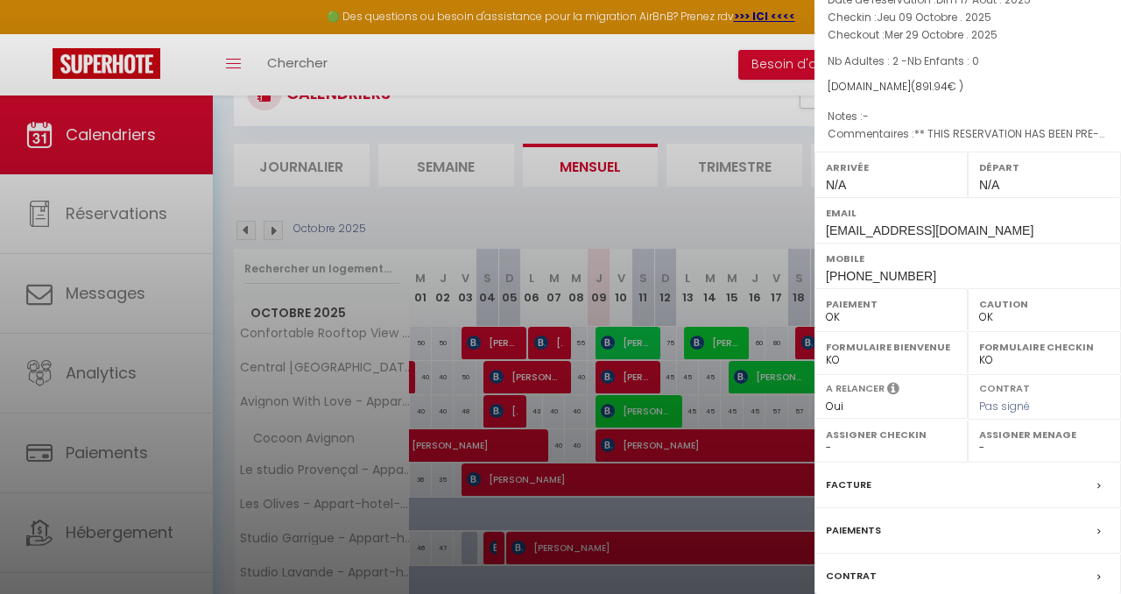
click at [851, 523] on label "Paiements" at bounding box center [853, 530] width 55 height 18
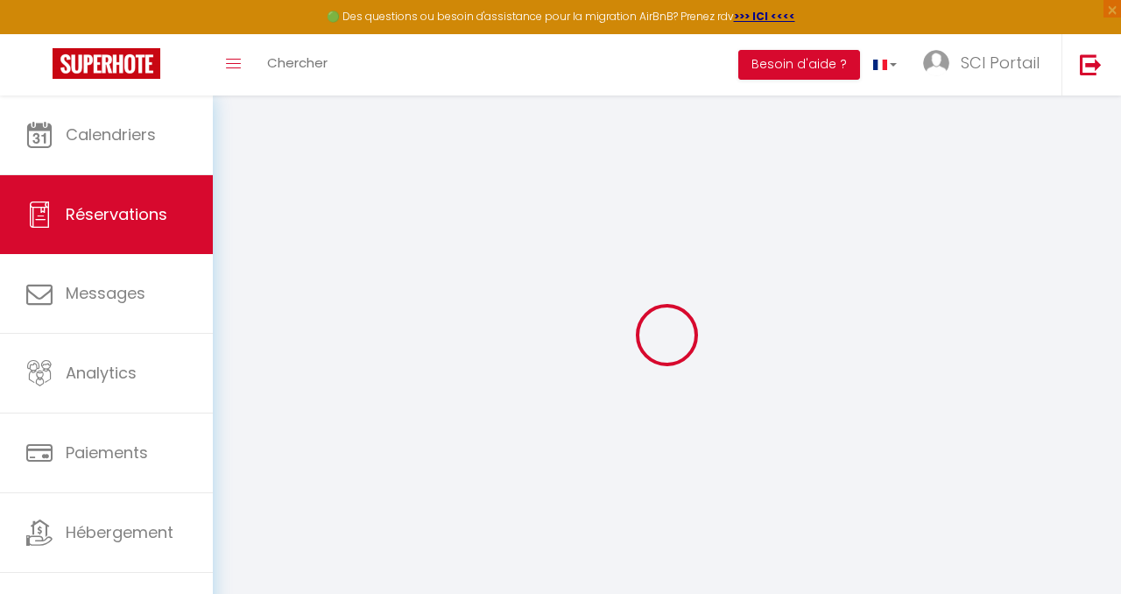
select select
checkbox input "false"
select select
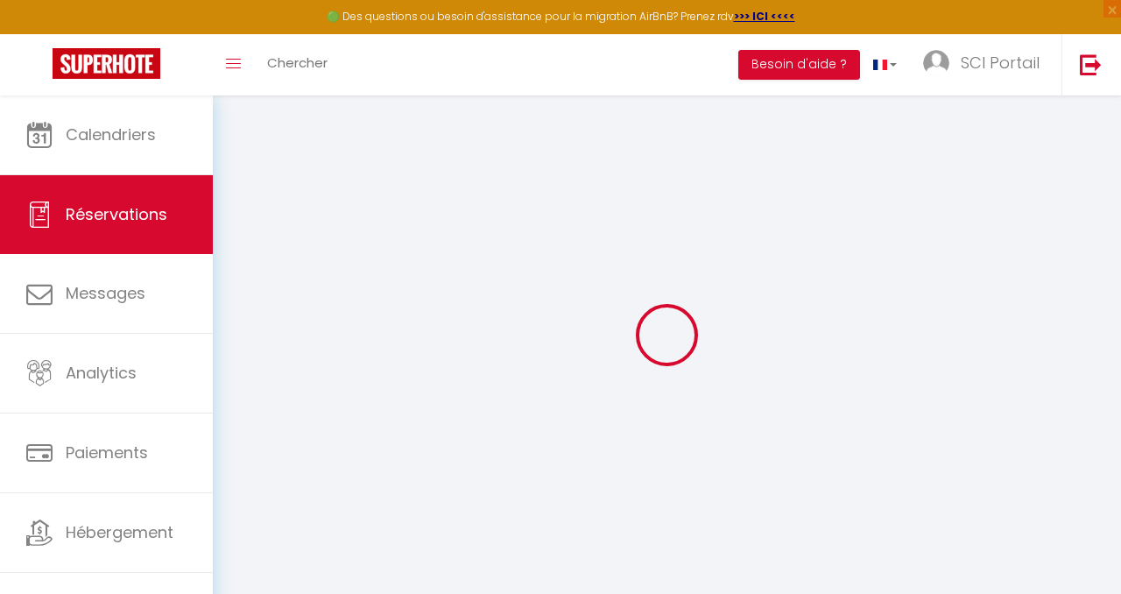
checkbox input "false"
type textarea "** THIS RESERVATION HAS BEEN PRE-PAID ** BOOKING NOTE : Payment charge is EUR 1…"
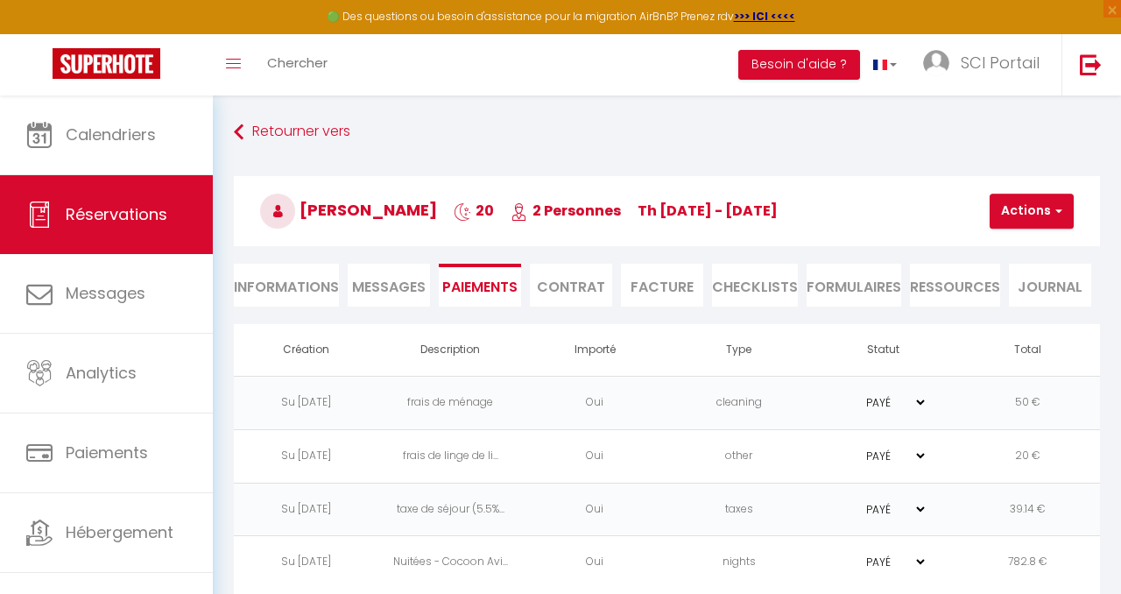
click at [287, 281] on li "Informations" at bounding box center [286, 285] width 105 height 43
select select
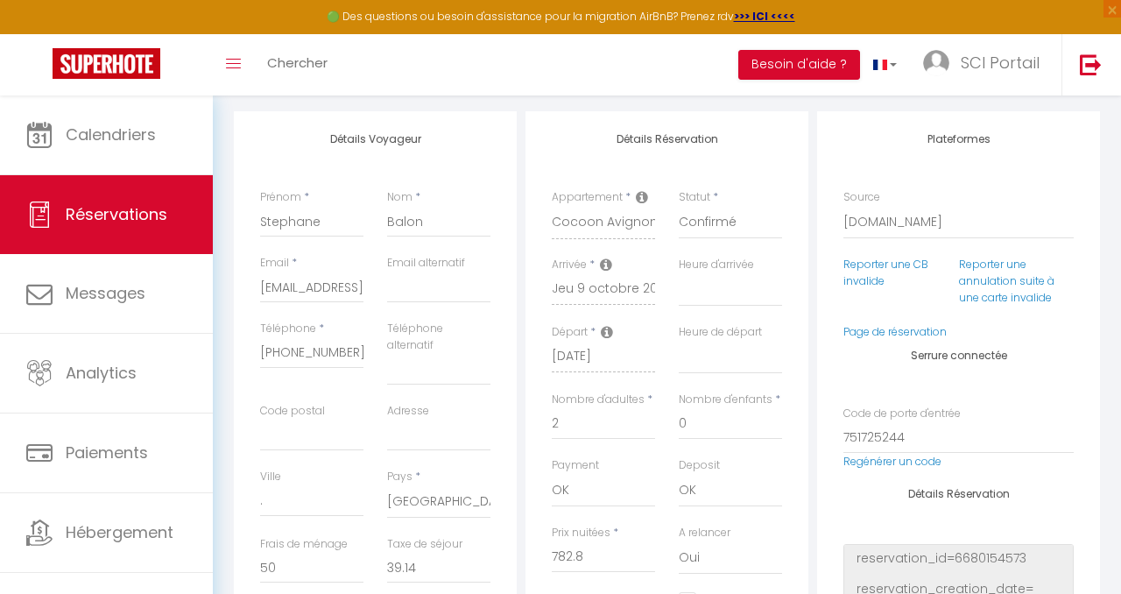
scroll to position [499, 0]
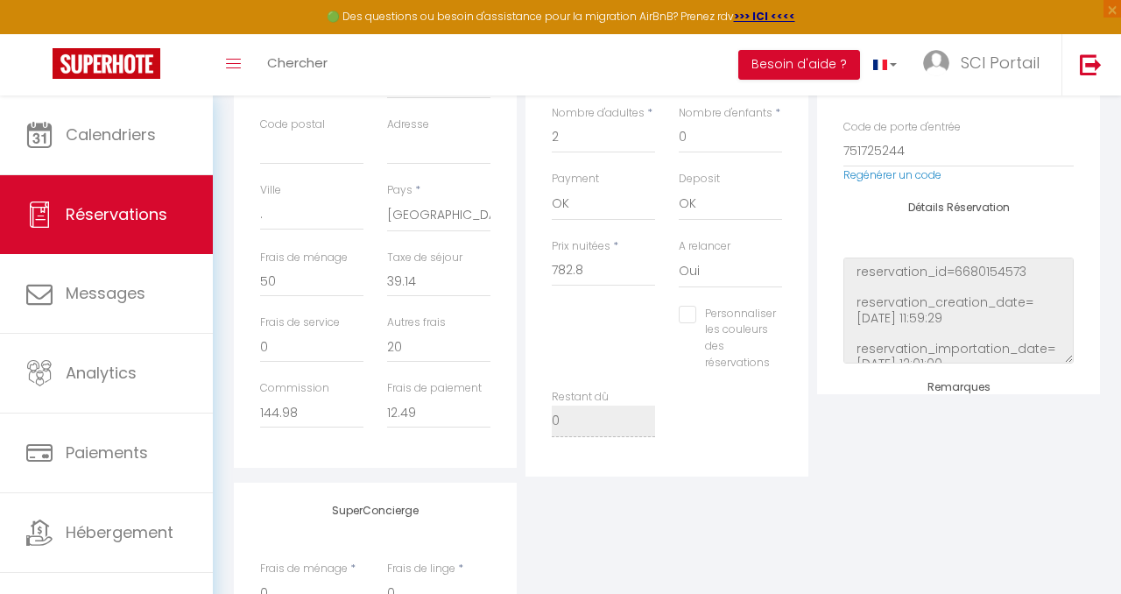
click at [689, 314] on input "Personnaliser les couleurs des réservations" at bounding box center [727, 315] width 97 height 18
checkbox input "true"
select select
click at [799, 329] on span at bounding box center [805, 336] width 14 height 14
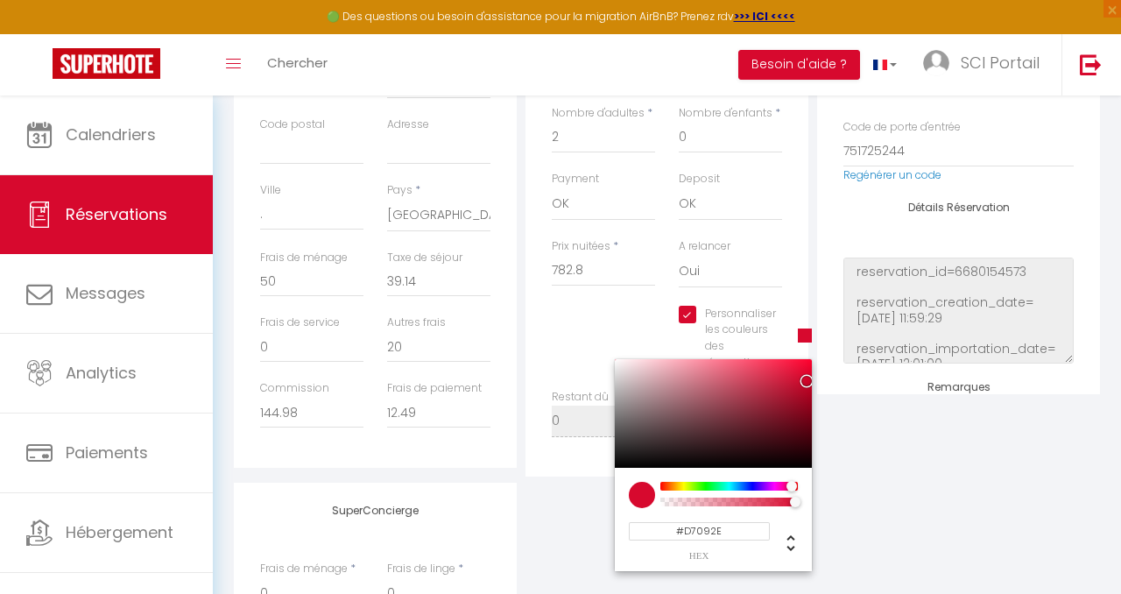
select select
type input "#09D72B"
click at [709, 486] on div at bounding box center [729, 486] width 134 height 9
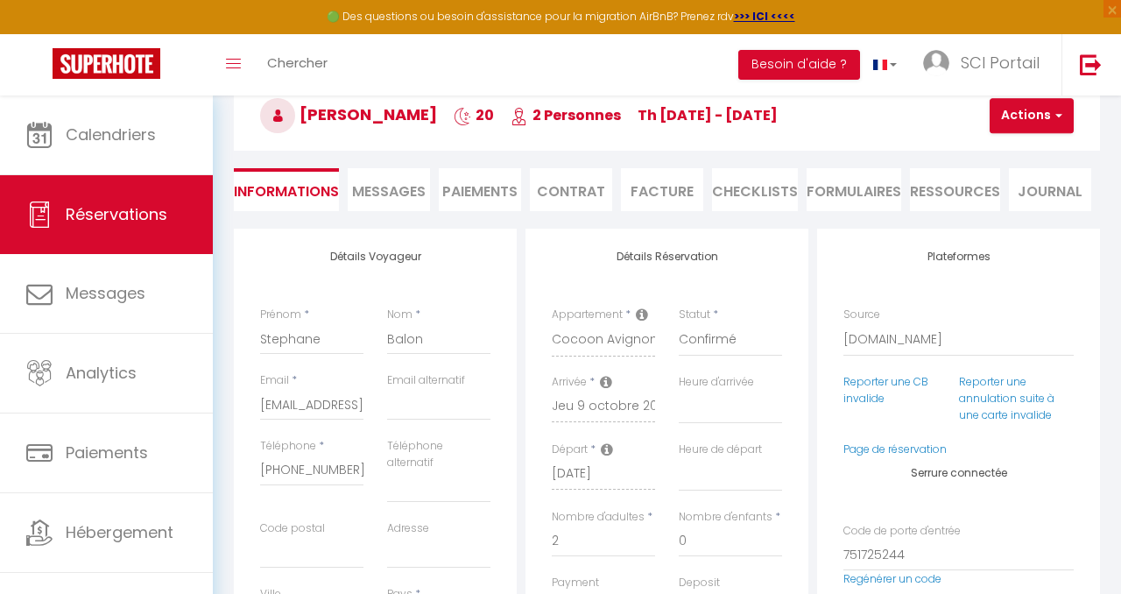
scroll to position [0, 0]
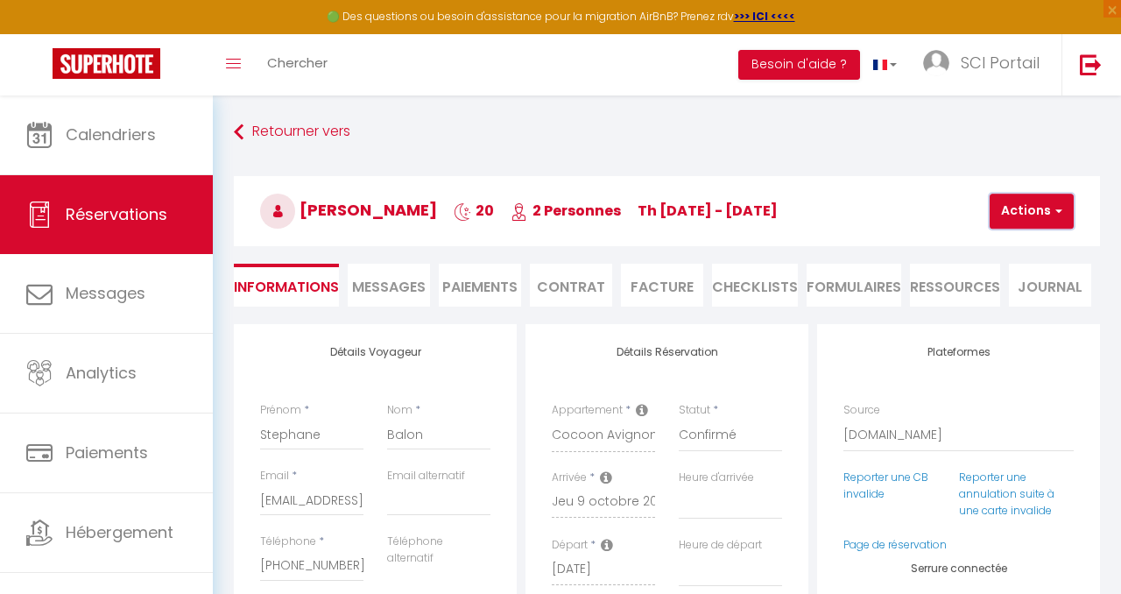
click at [1059, 200] on button "Actions" at bounding box center [1032, 211] width 84 height 35
click at [1022, 240] on link "Enregistrer" at bounding box center [1047, 249] width 138 height 23
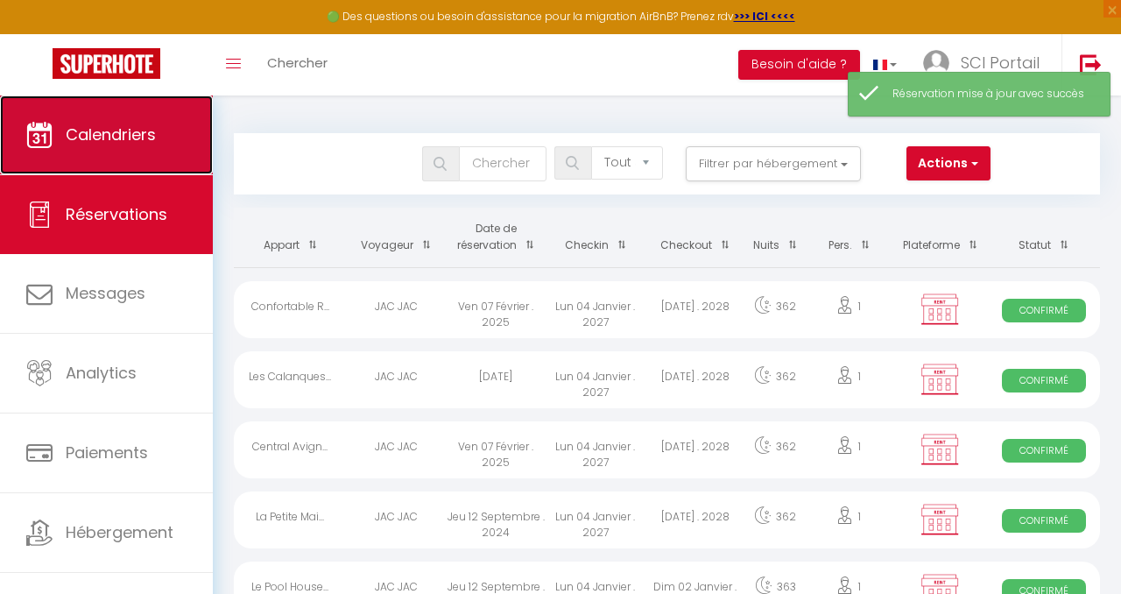
click at [88, 119] on link "Calendriers" at bounding box center [106, 134] width 213 height 79
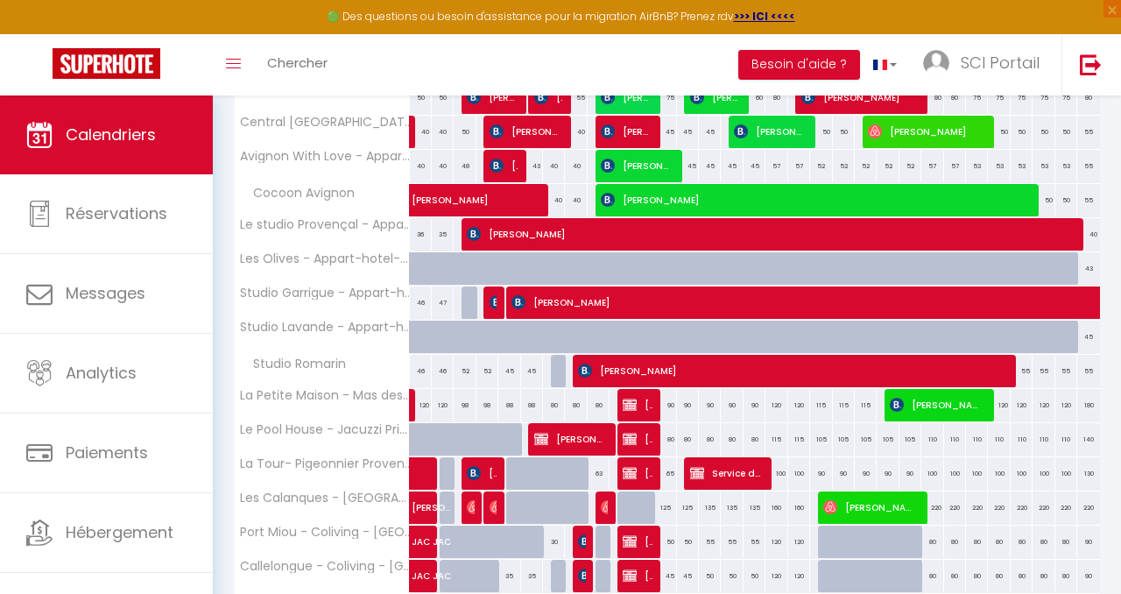
scroll to position [327, 0]
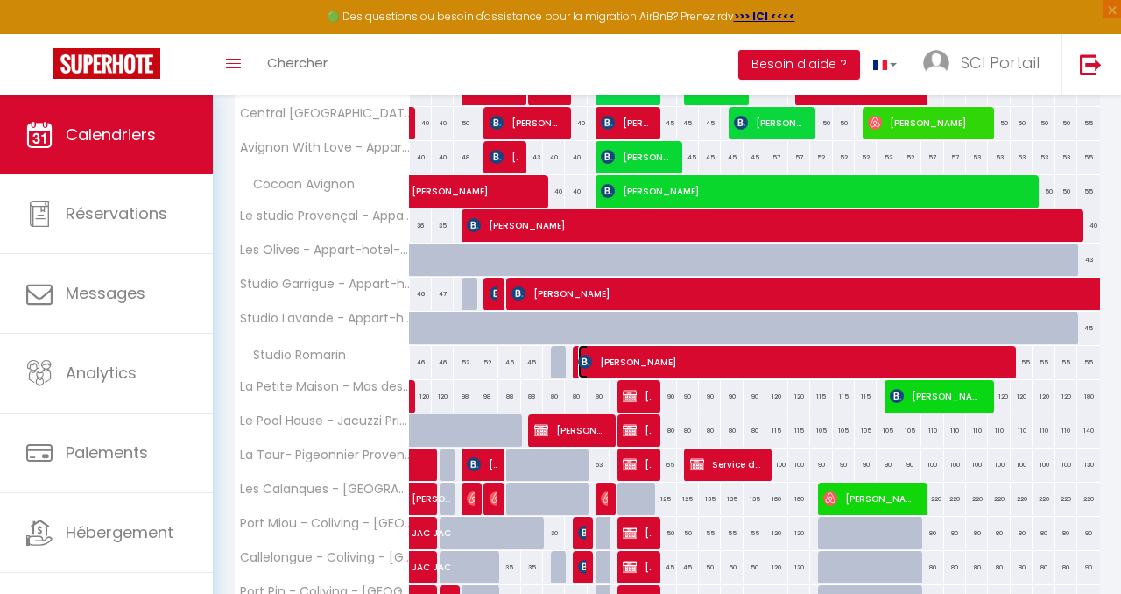
click at [695, 357] on span "[PERSON_NAME]" at bounding box center [789, 361] width 423 height 33
select select "OK"
select select "0"
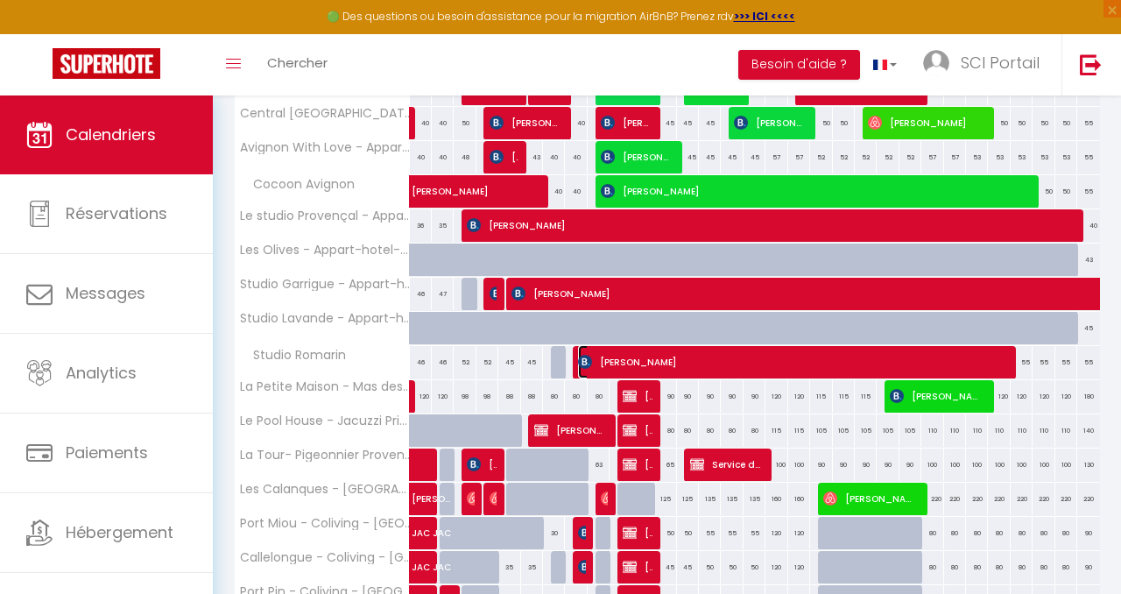
select select "1"
select select
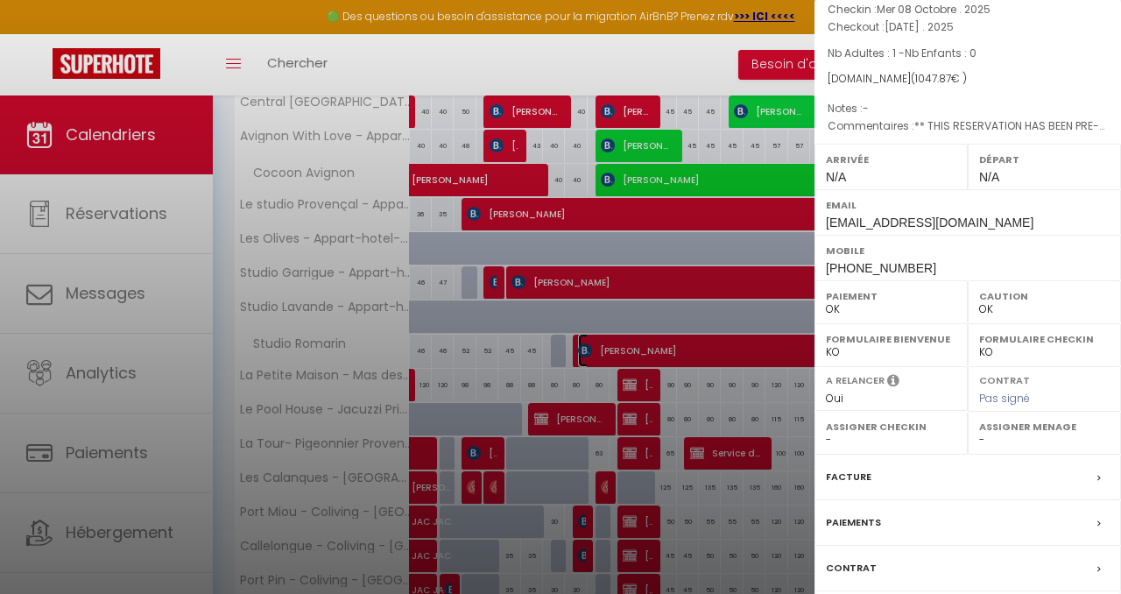
scroll to position [0, 0]
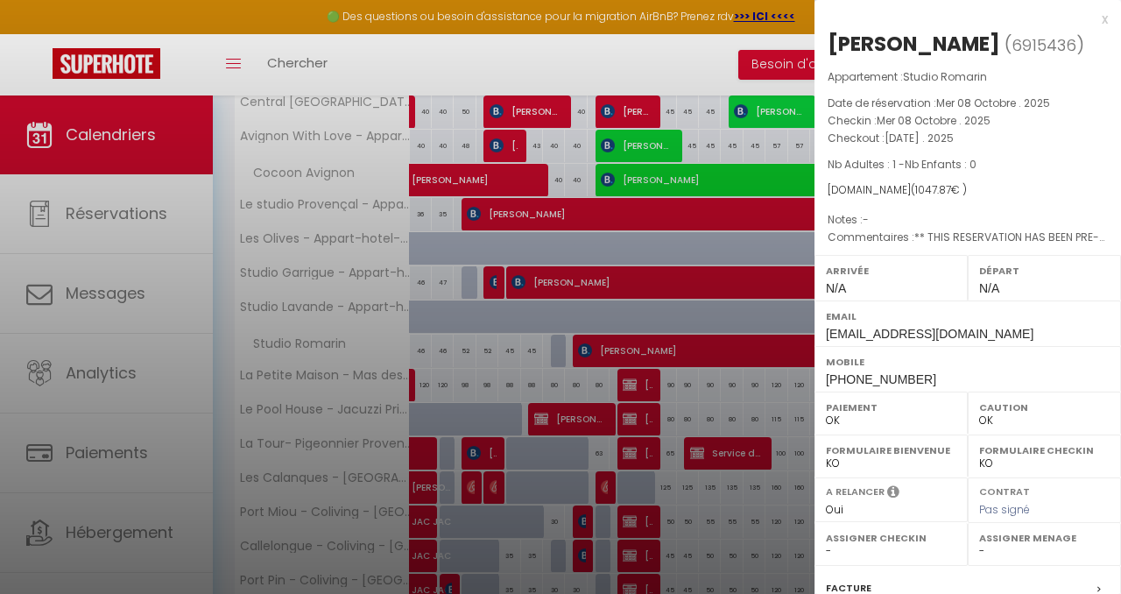
click at [473, 61] on div at bounding box center [560, 297] width 1121 height 594
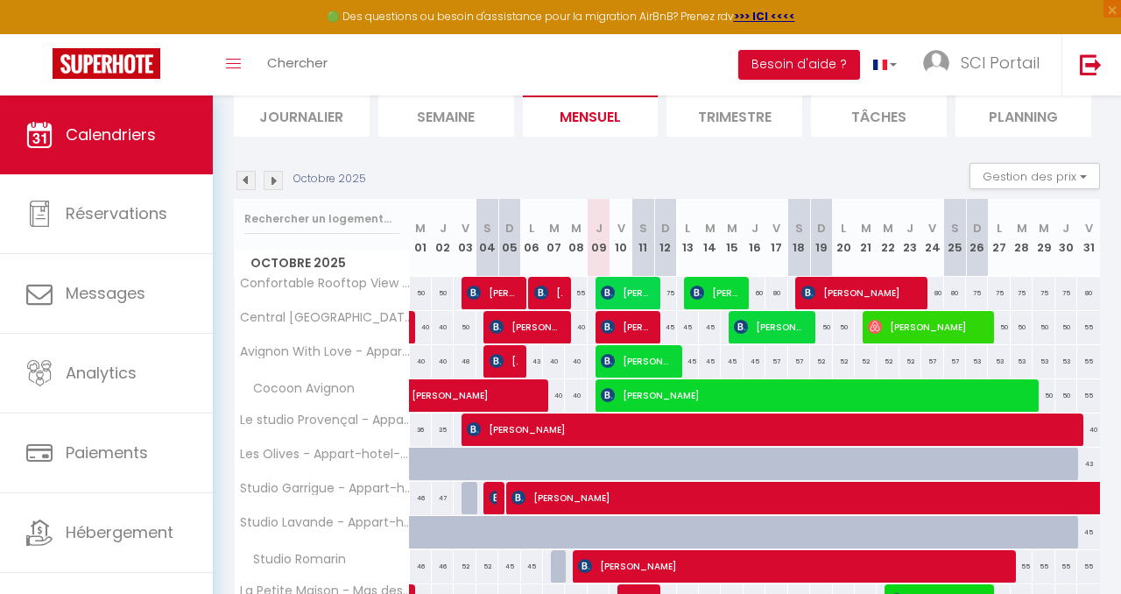
scroll to position [119, 0]
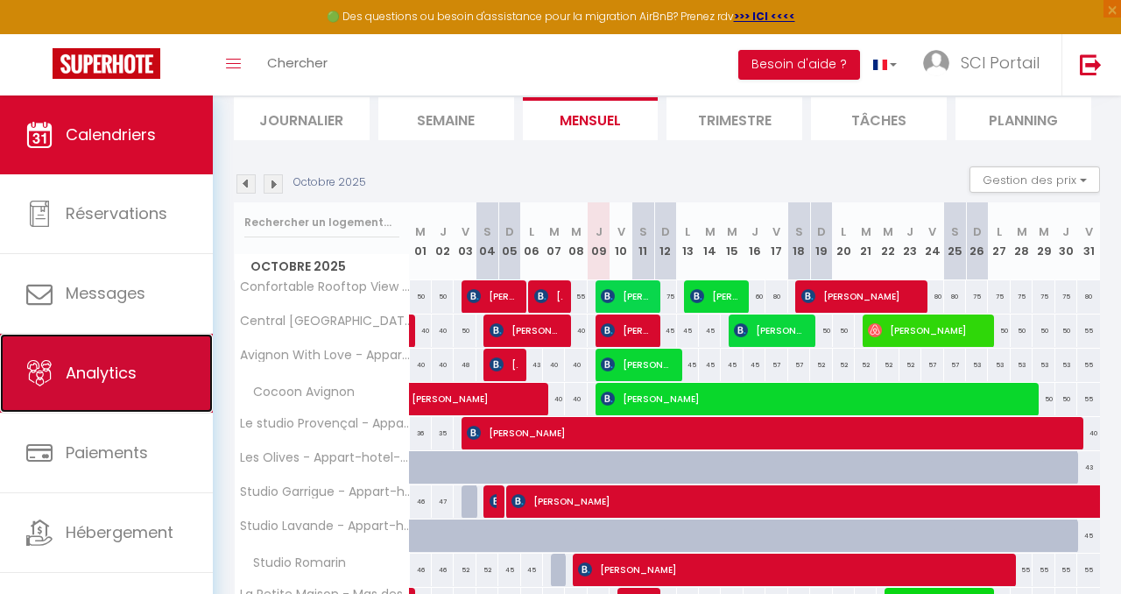
click at [95, 360] on link "Analytics" at bounding box center [106, 373] width 213 height 79
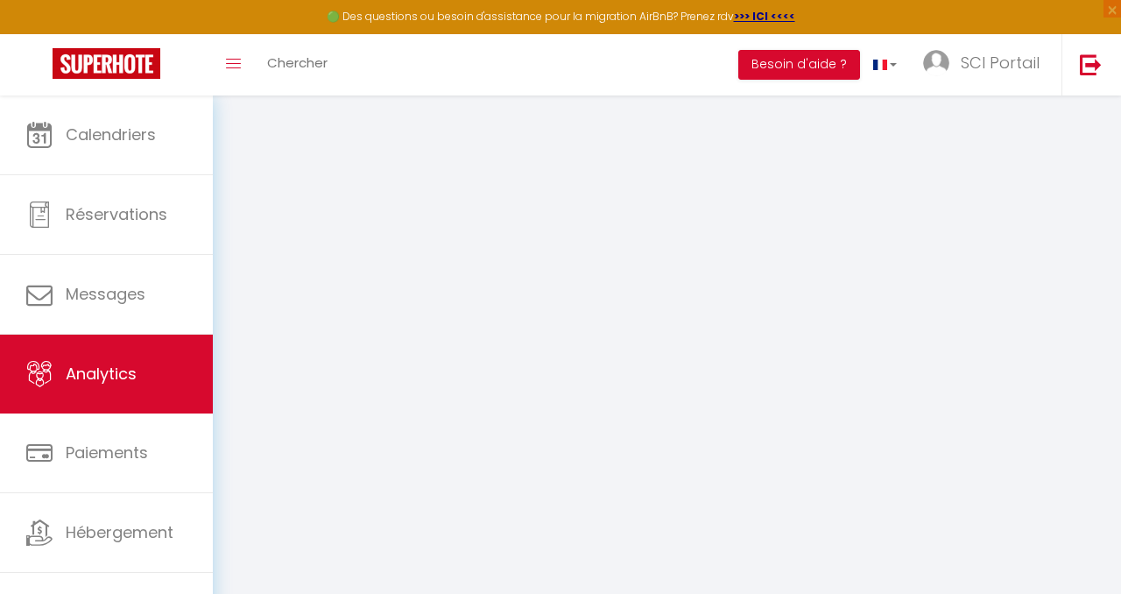
select select "2025"
select select "10"
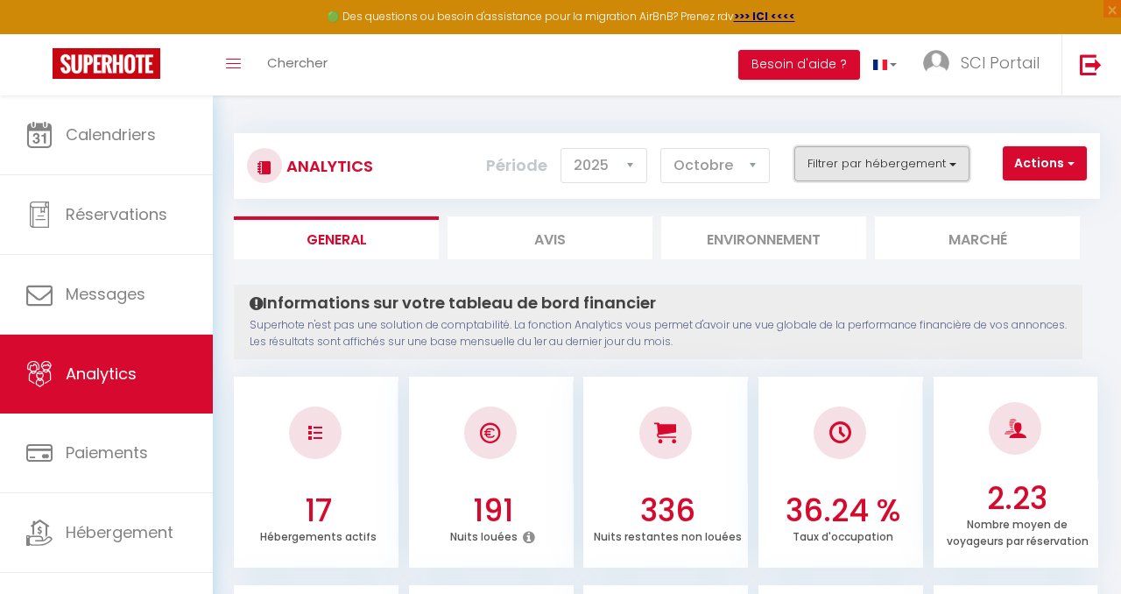
click at [951, 158] on button "Filtrer par hébergement" at bounding box center [882, 163] width 175 height 35
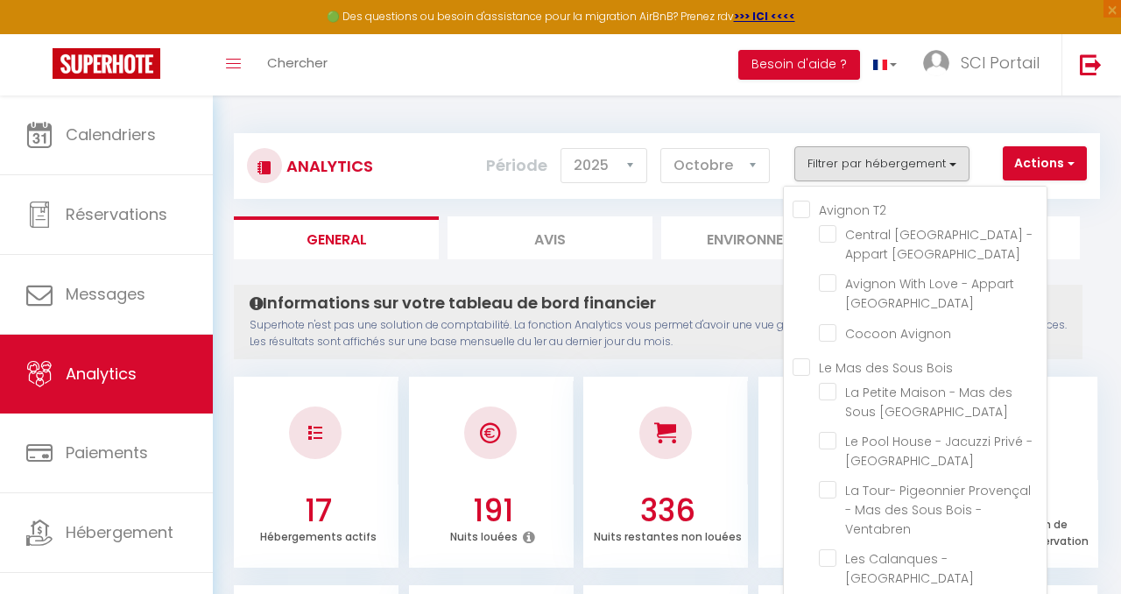
click at [805, 208] on T2 "Avignon T2" at bounding box center [920, 209] width 254 height 18
checkbox T2 "true"
checkbox Avignon "true"
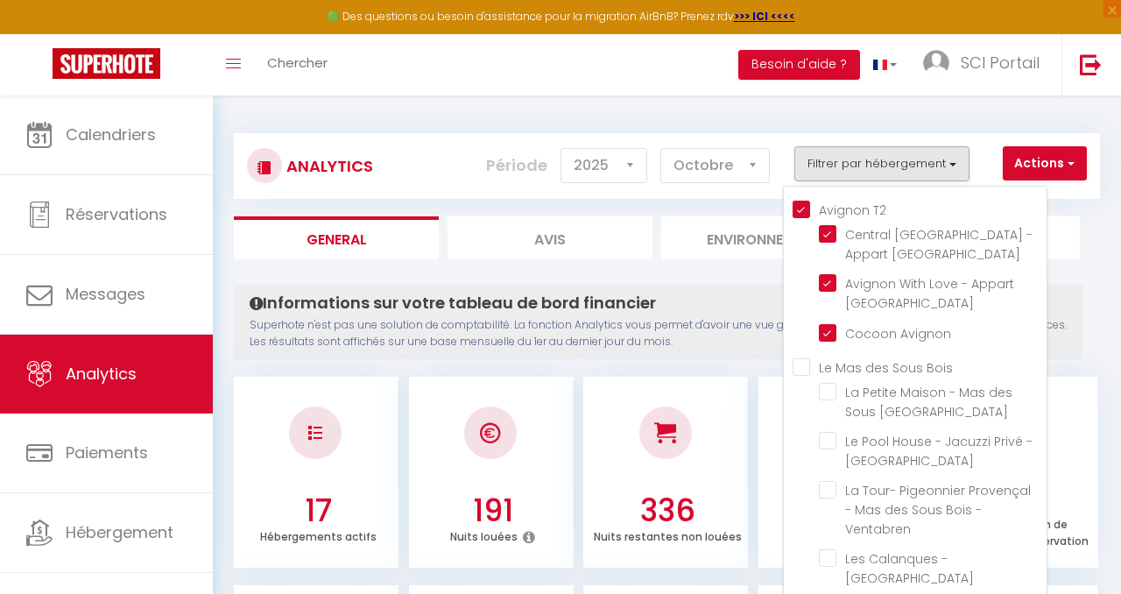
checkbox Ventabren "false"
checkbox Sous-Bois "false"
checkbox Ventabren "false"
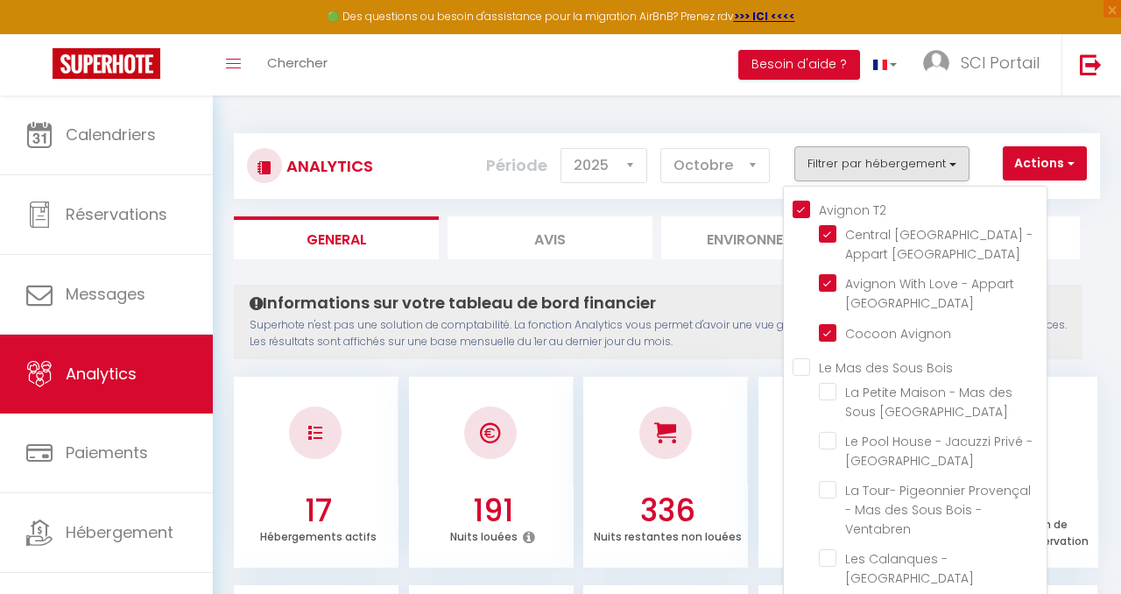
checkbox Ventabren "false"
checkbox Oliviers "false"
checkbox oliviers "false"
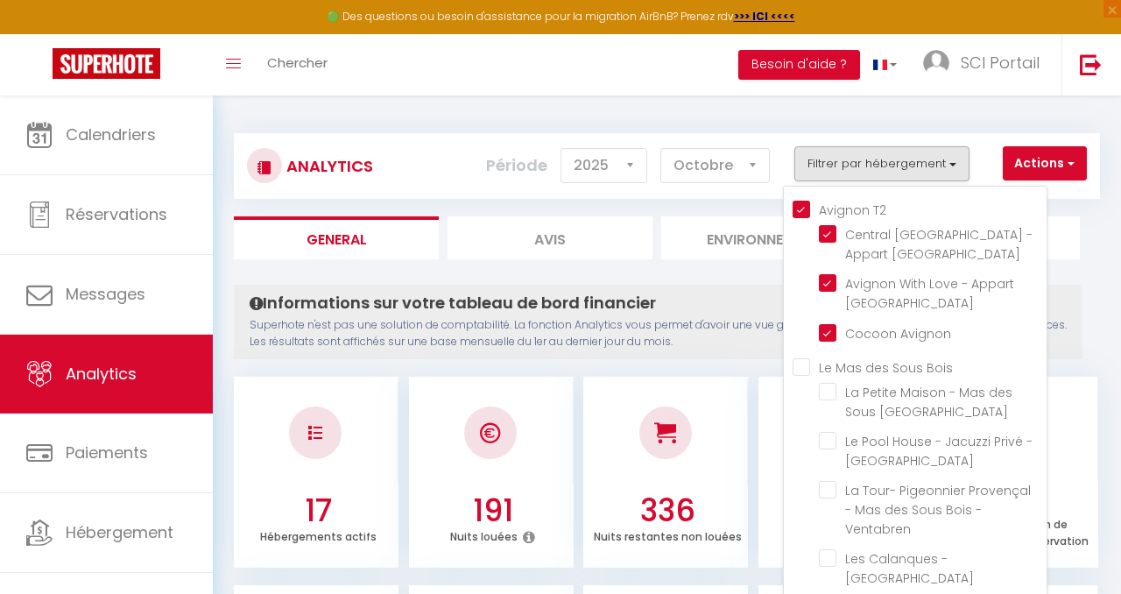
checkbox oliviers "false"
checkbox Romarin "false"
checkbox Ventabren "false"
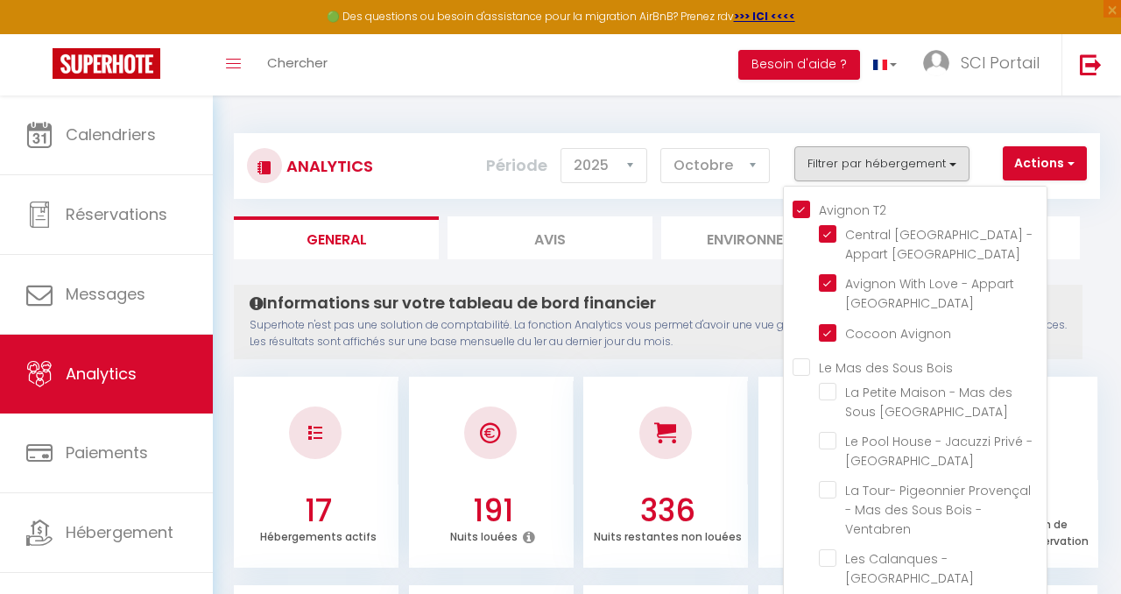
checkbox Ventabren "false"
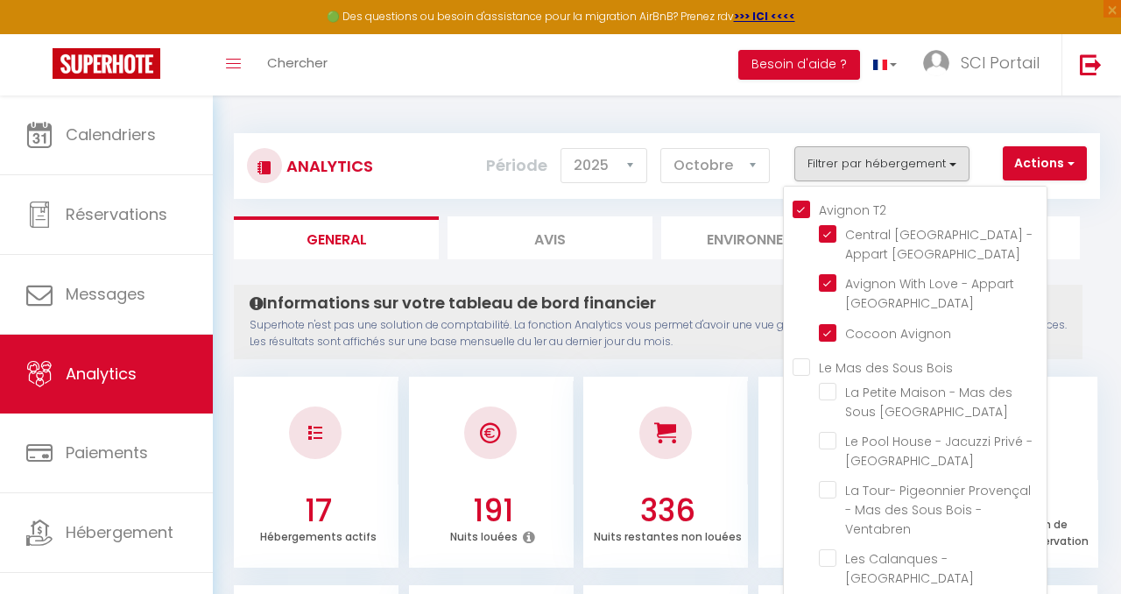
checkbox Avignon "false"
checkbox Sous-Bois "false"
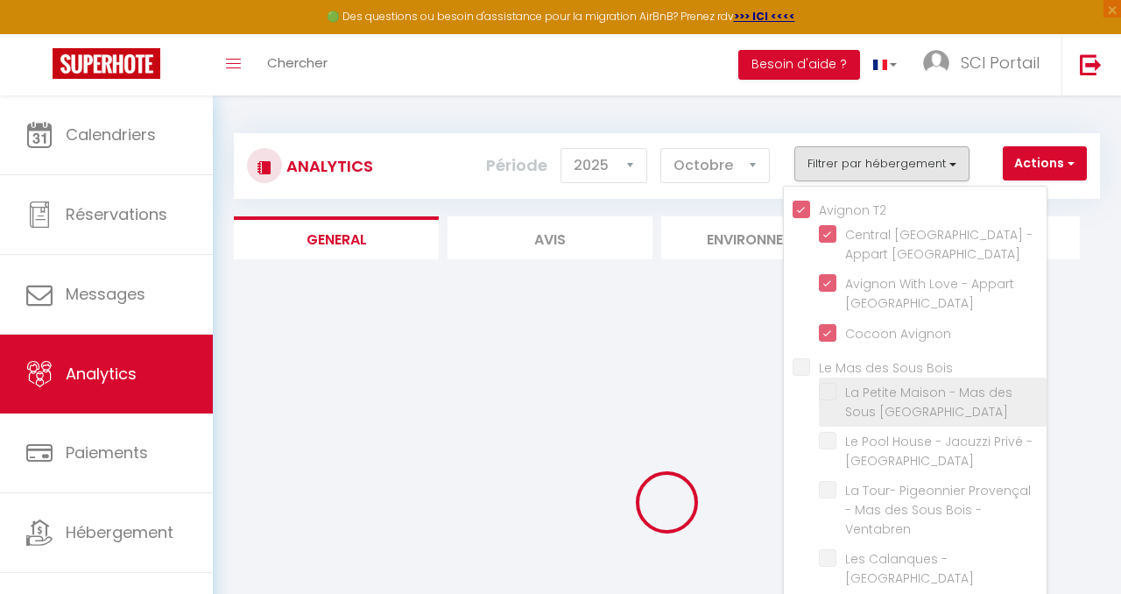
checkbox Ventabren "false"
checkbox Sous-Bois "false"
checkbox Ventabren "false"
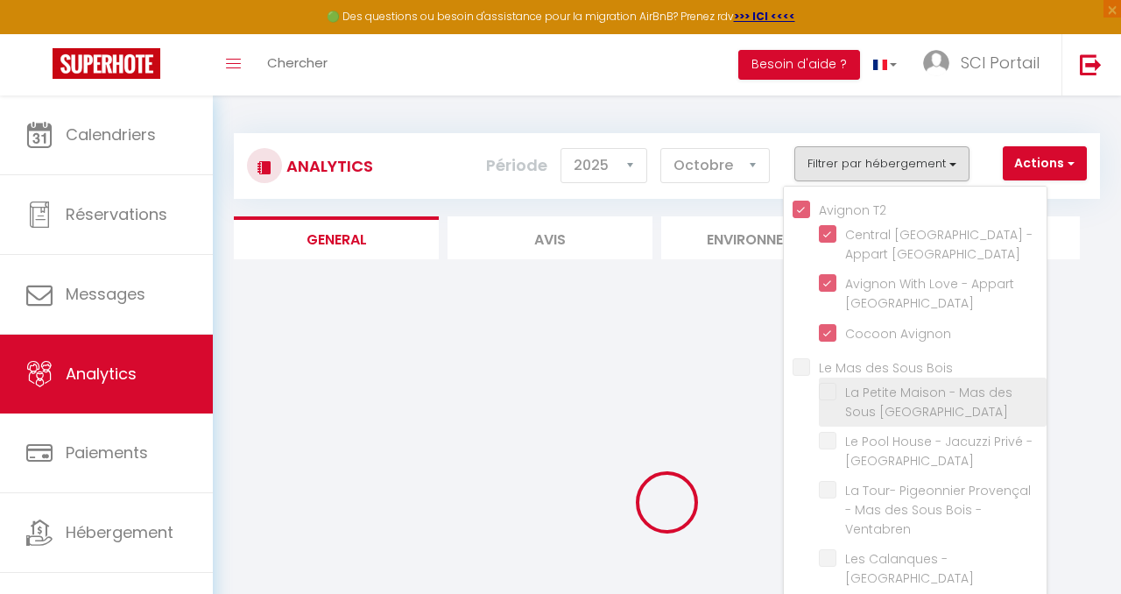
checkbox Ventabren "false"
checkbox Oliviers "false"
checkbox oliviers "false"
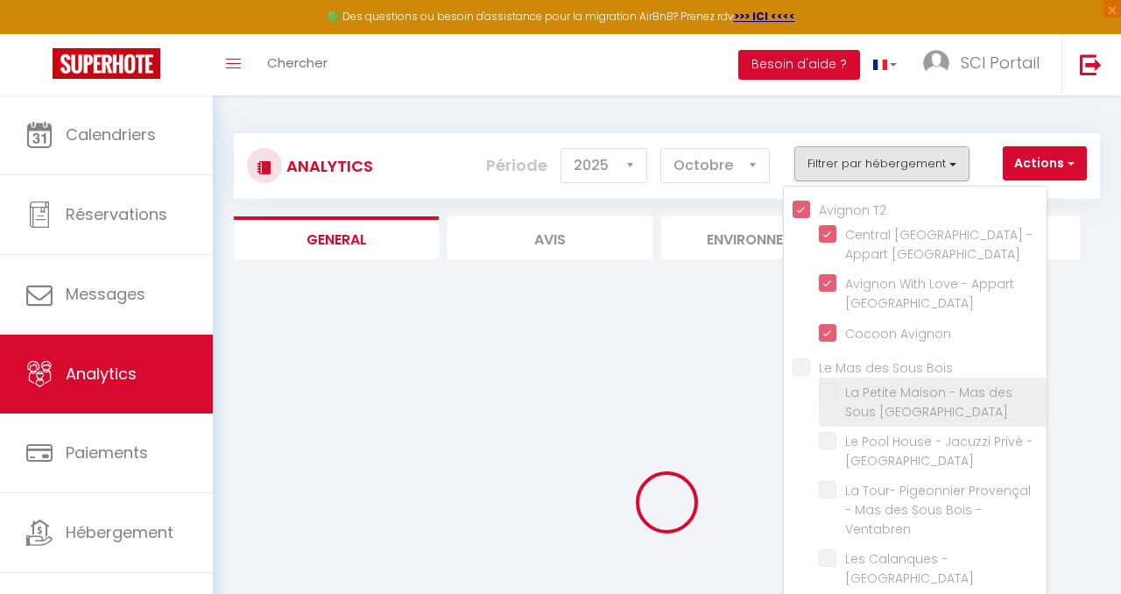
checkbox oliviers "false"
checkbox Romarin "false"
checkbox Ventabren "false"
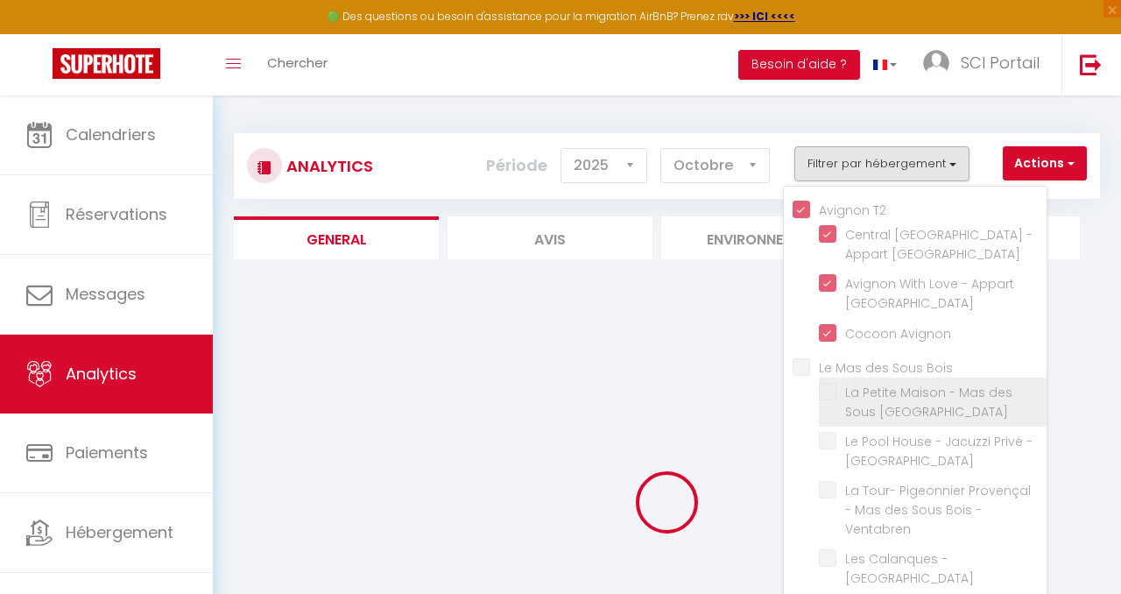
checkbox Ventabren "false"
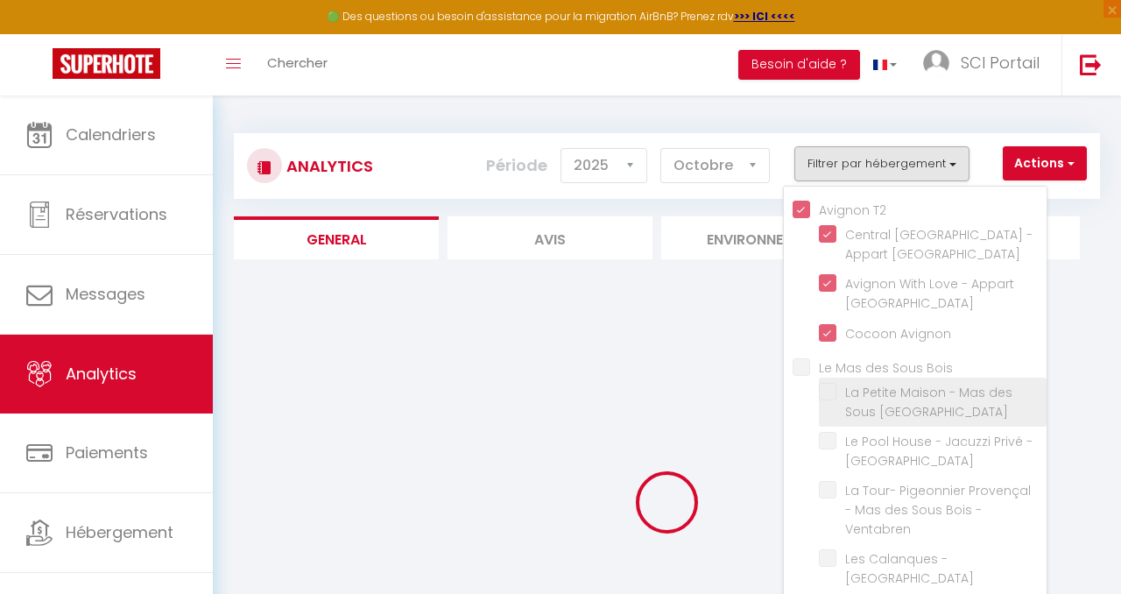
checkbox Avignon "false"
checkbox Sous-Bois "false"
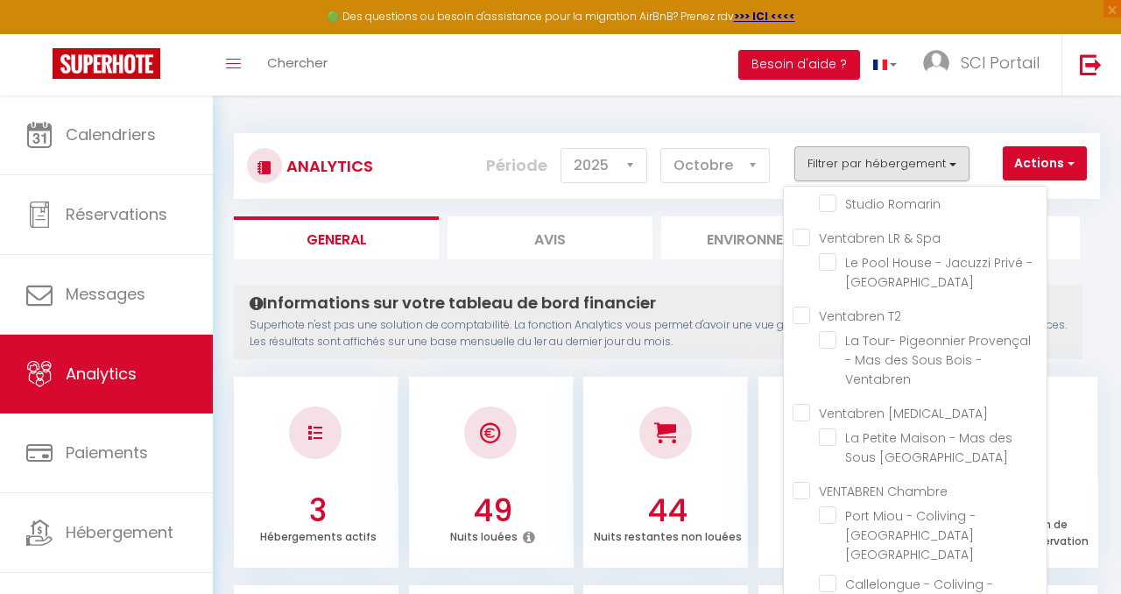
scroll to position [1086, 0]
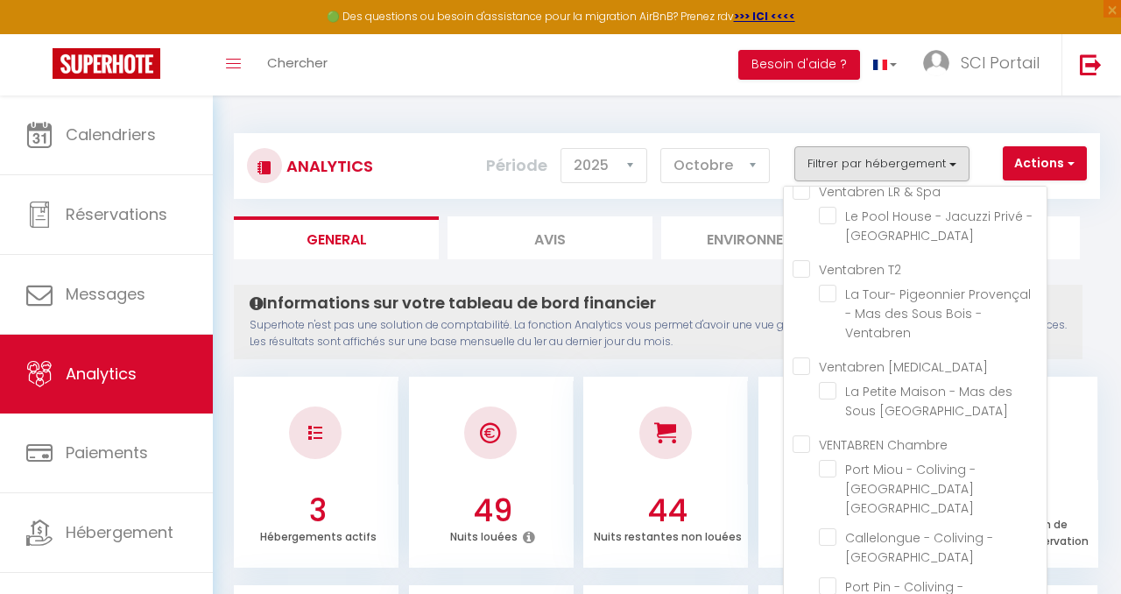
checkbox T3 "true"
checkbox Ventabren "false"
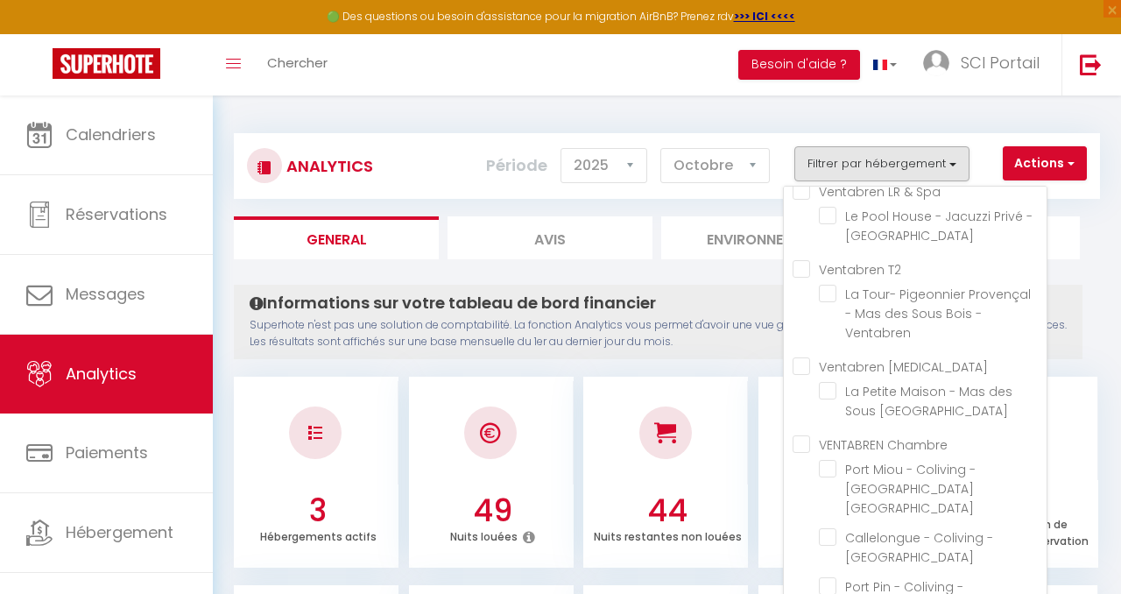
checkbox Sous-Bois "false"
checkbox Ventabren "false"
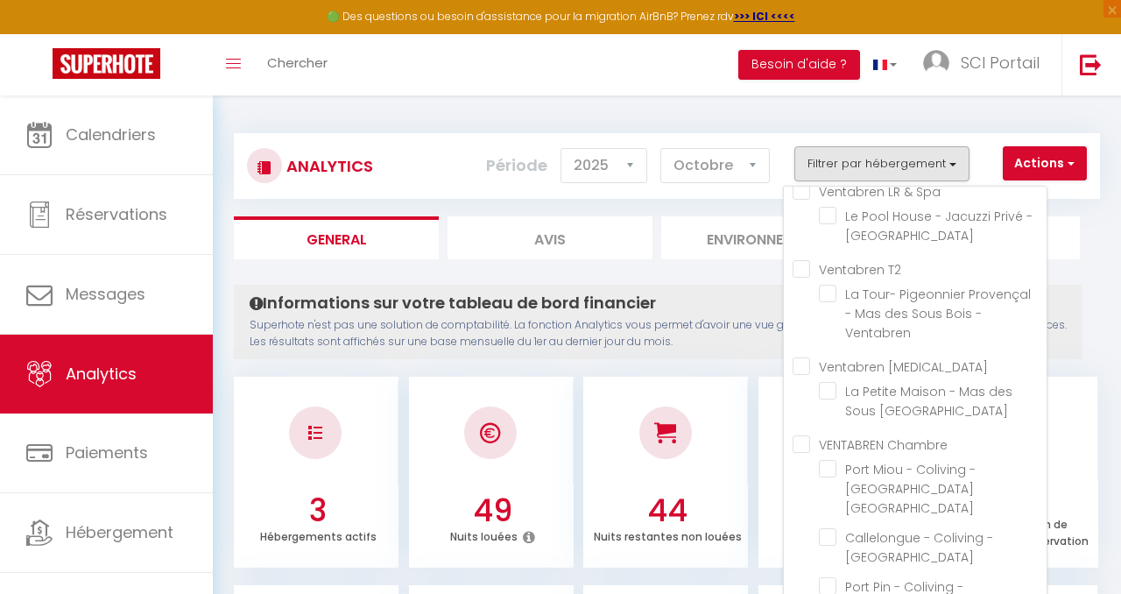
checkbox Oliviers "false"
checkbox oliviers "false"
checkbox Romarin "false"
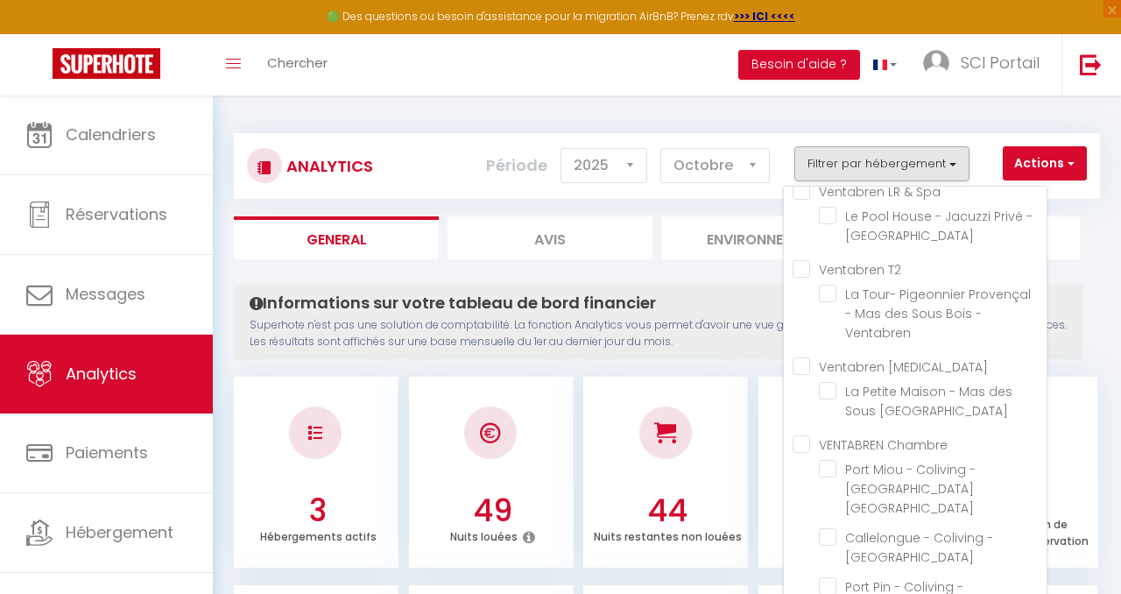
checkbox Ventabren "false"
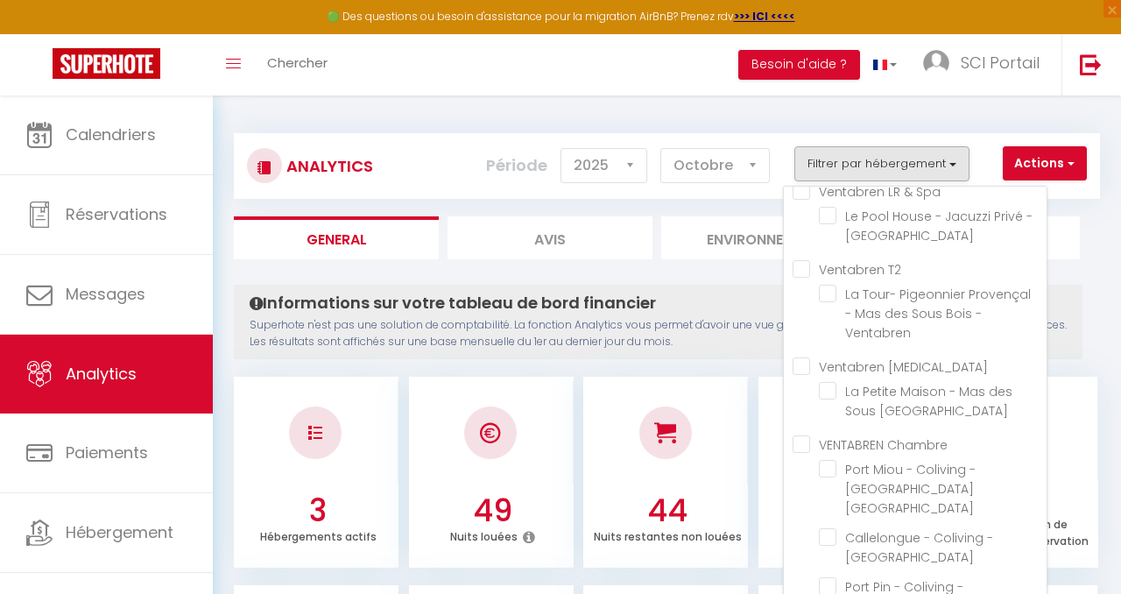
checkbox Ventabren "false"
checkbox Avignon "true"
checkbox Sous-Bois "false"
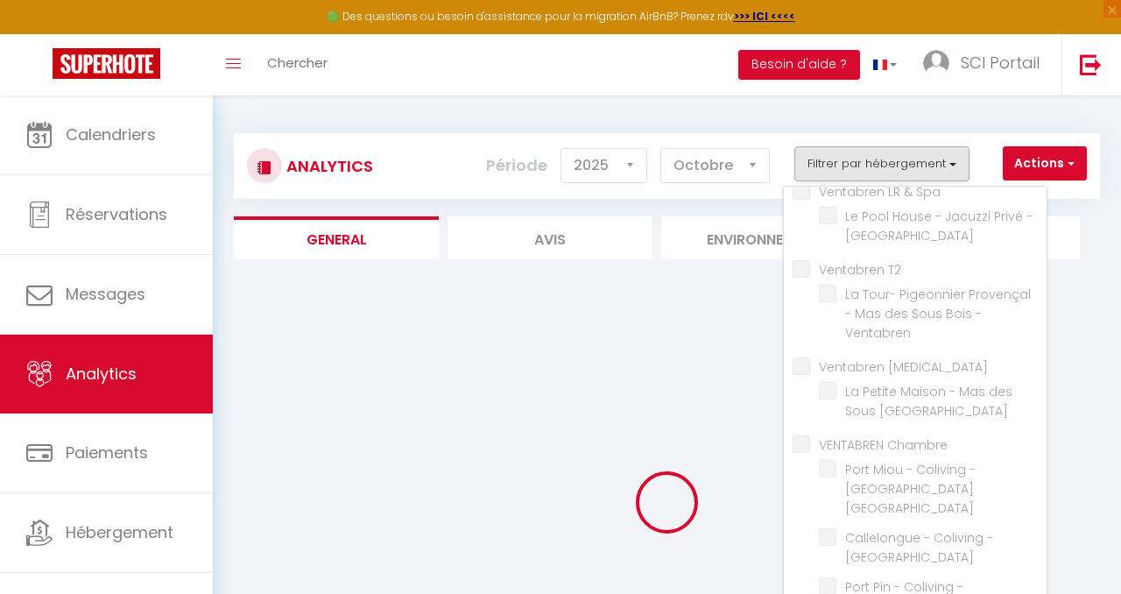
checkbox Ventabren "false"
checkbox Sous-Bois "false"
checkbox Ventabren "false"
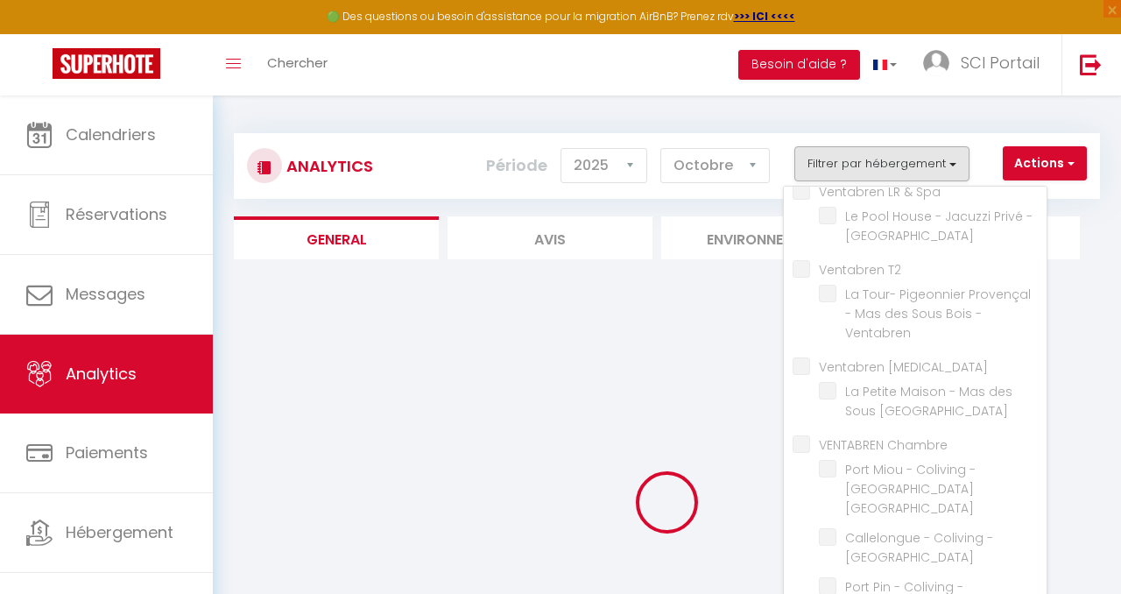
checkbox Ventabren "false"
checkbox Oliviers "false"
checkbox oliviers "false"
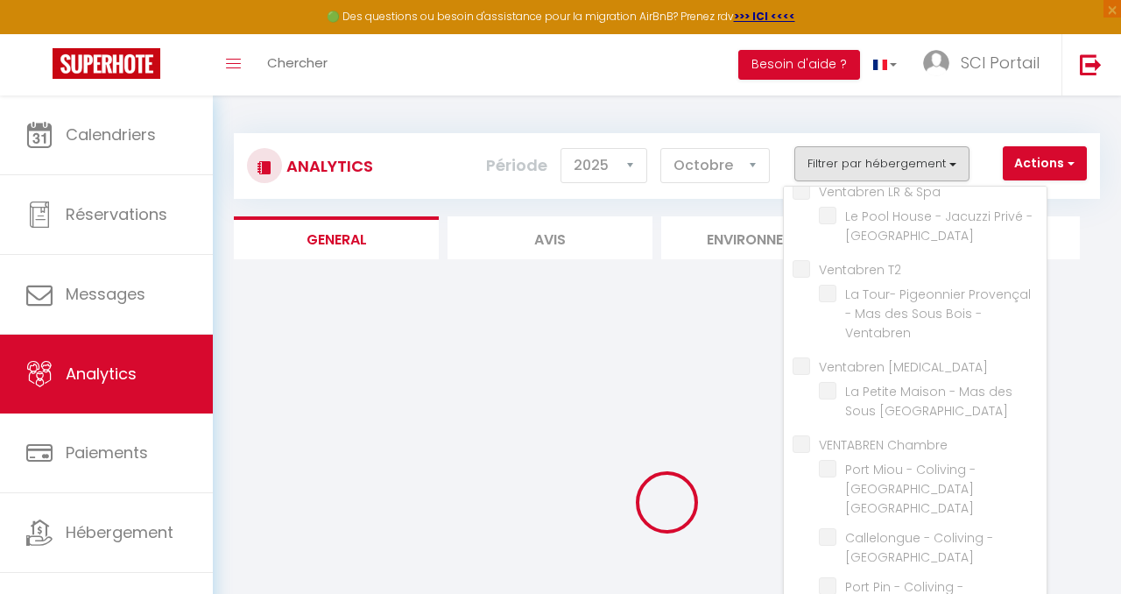
checkbox oliviers "false"
checkbox Romarin "false"
checkbox Ventabren "false"
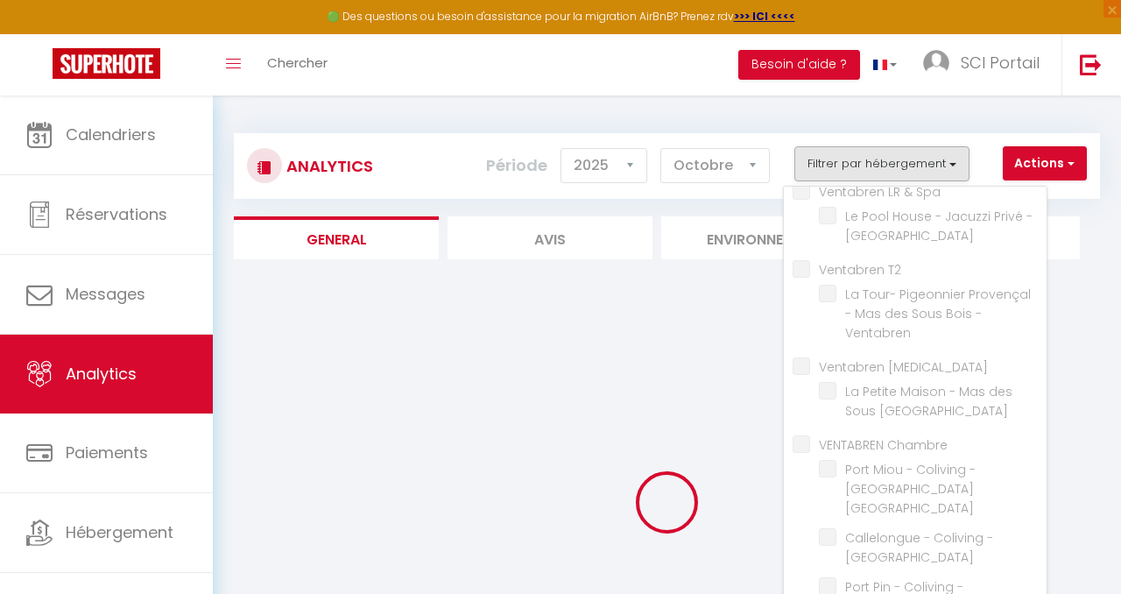
checkbox Ventabren "false"
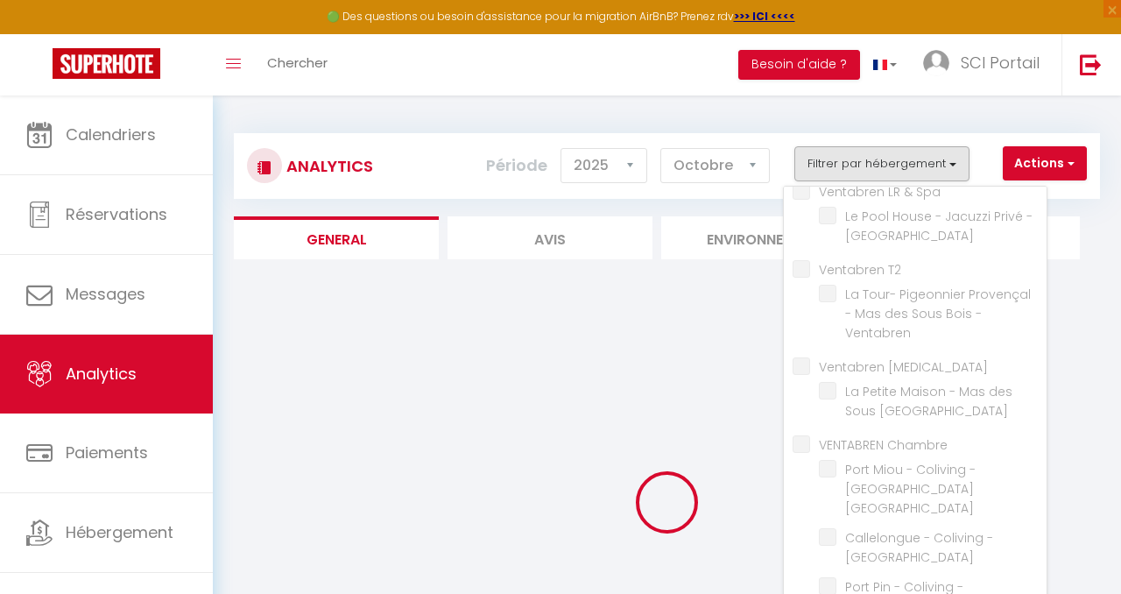
checkbox Sous-Bois "false"
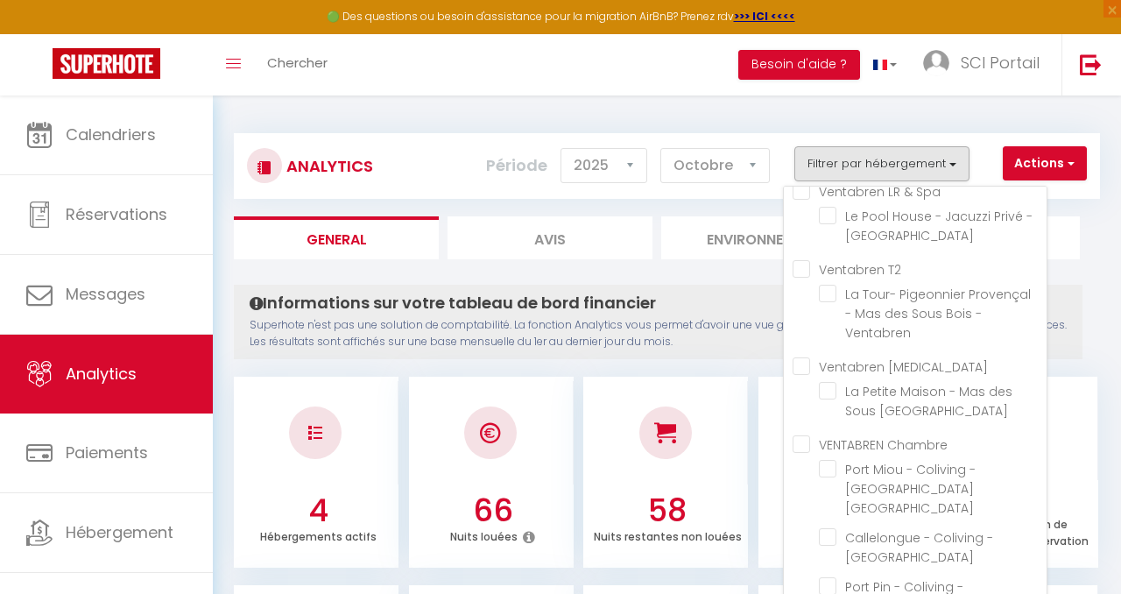
click at [701, 288] on div "Informations sur votre tableau de bord financier Superhote n'est pas une soluti…" at bounding box center [658, 322] width 849 height 74
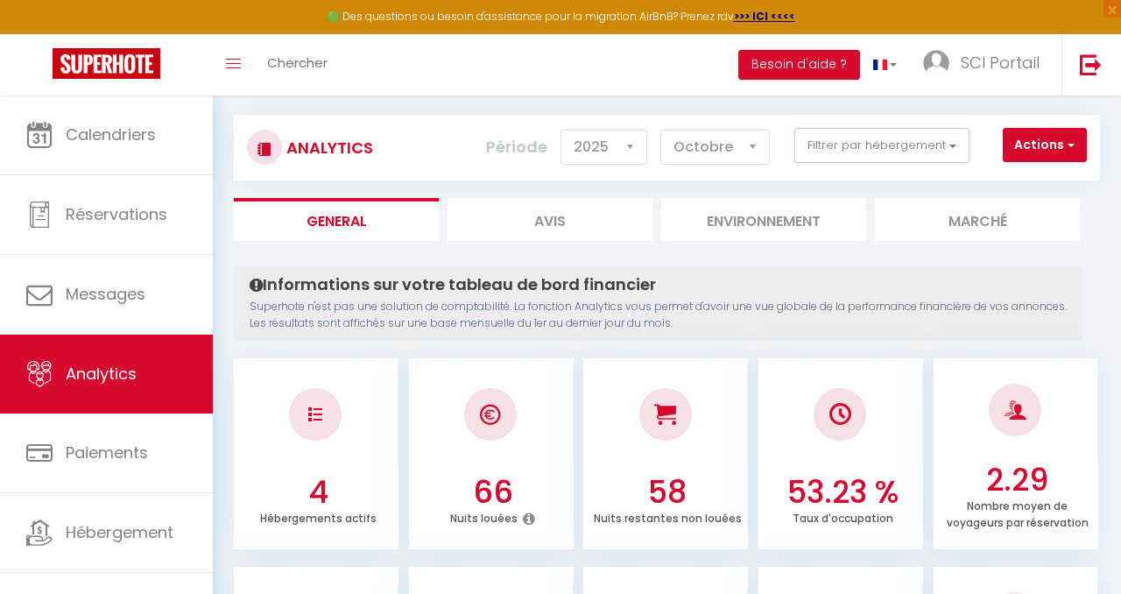
scroll to position [0, 0]
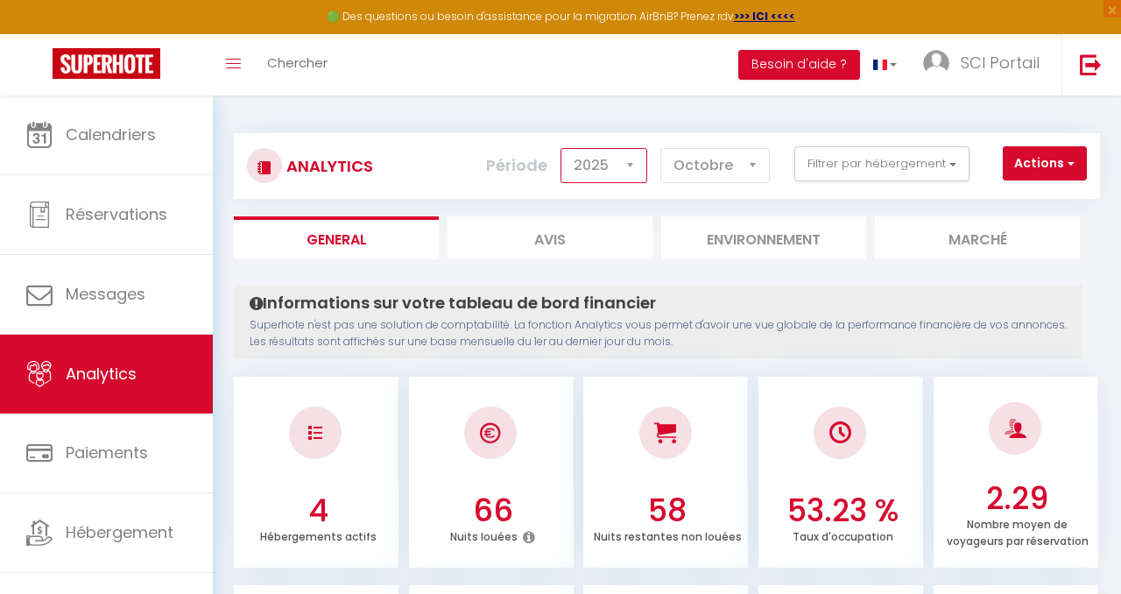
click at [633, 157] on select "2014 2015 2016 2017 2018 2019 2020 2021 2022 2023 2024 2025 2026 2027" at bounding box center [604, 165] width 87 height 35
select select "2024"
click at [563, 148] on select "2014 2015 2016 2017 2018 2019 2020 2021 2022 2023 2024 2025 2026 2027" at bounding box center [604, 165] width 87 height 35
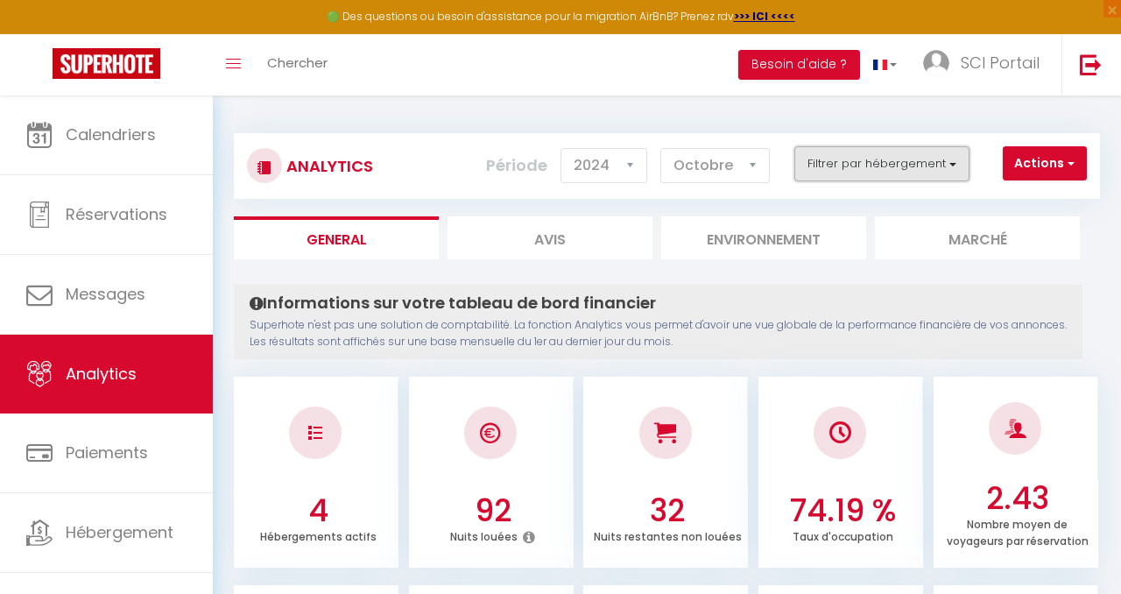
click at [956, 158] on button "Filtrer par hébergement" at bounding box center [882, 163] width 175 height 35
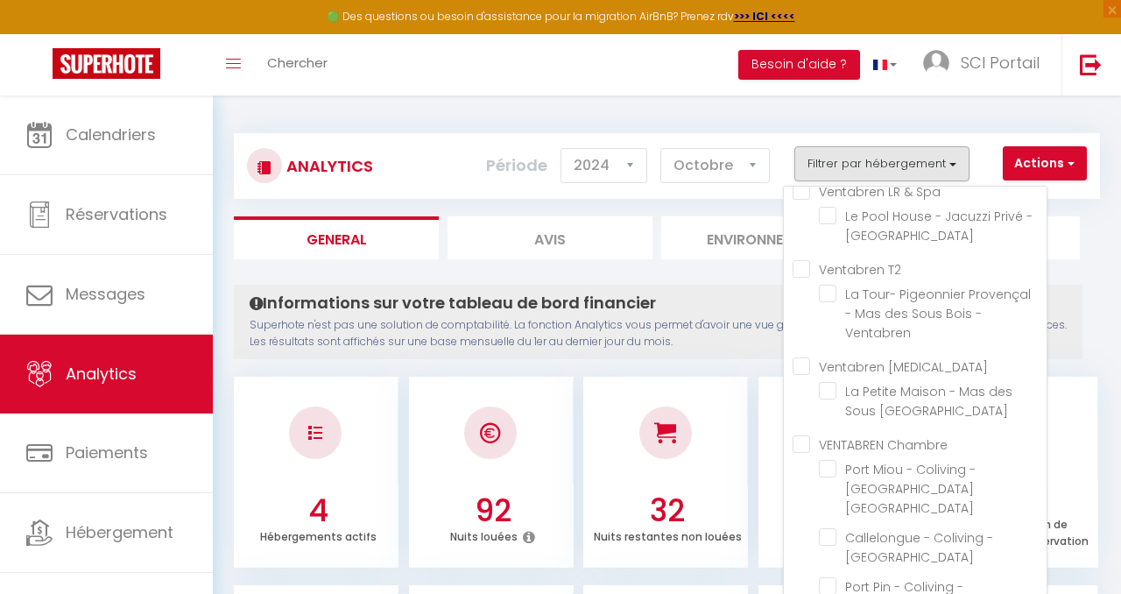
checkbox T3 "false"
checkbox Ventabren "false"
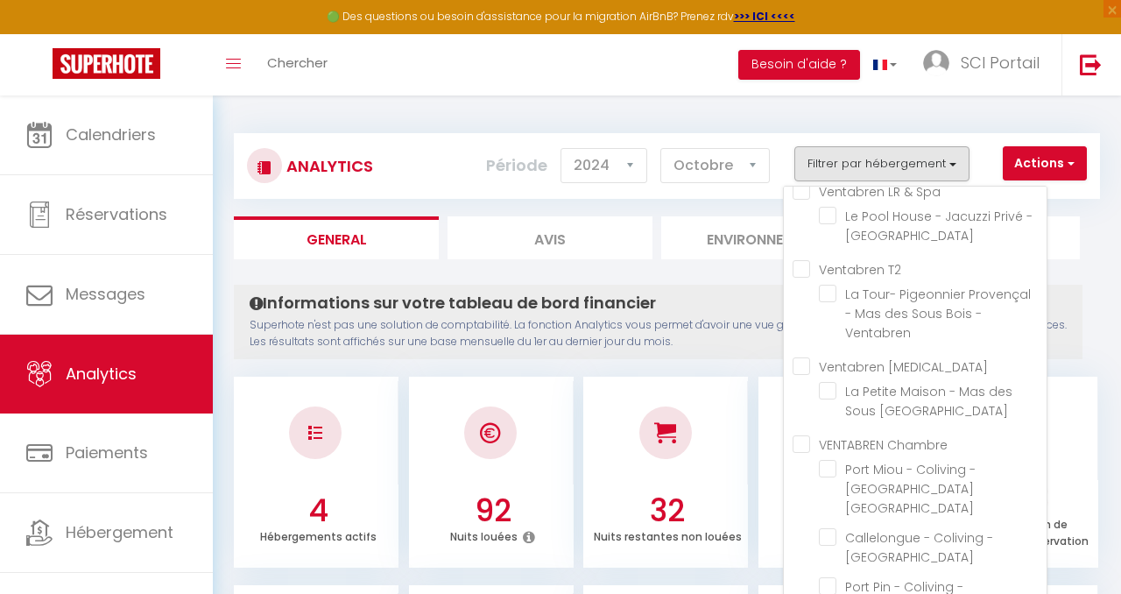
checkbox Sous-Bois "false"
checkbox Ventabren "false"
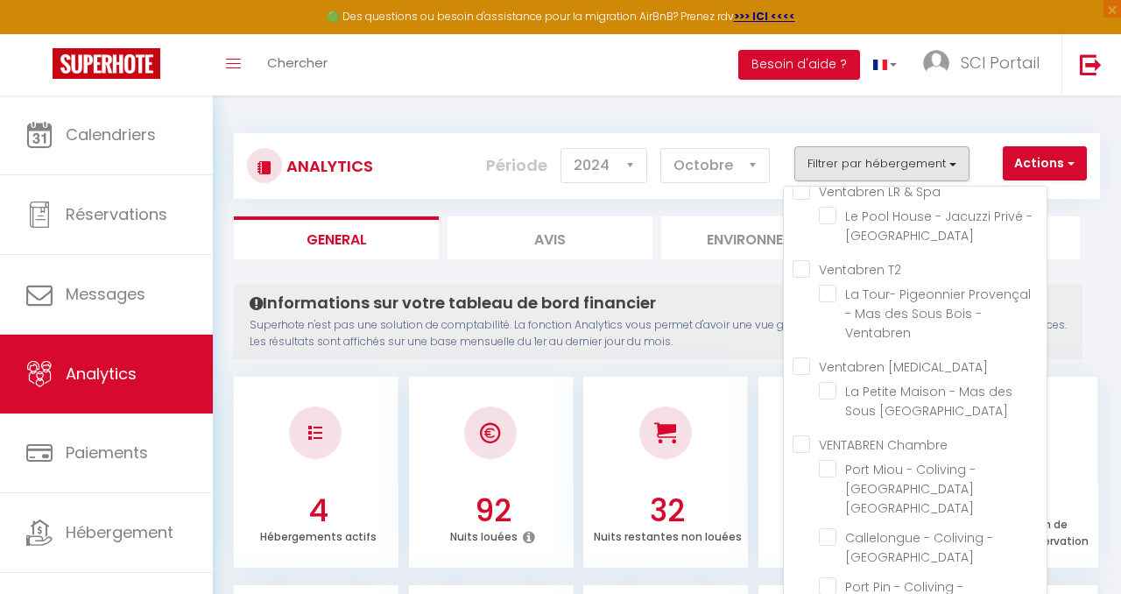
checkbox Oliviers "false"
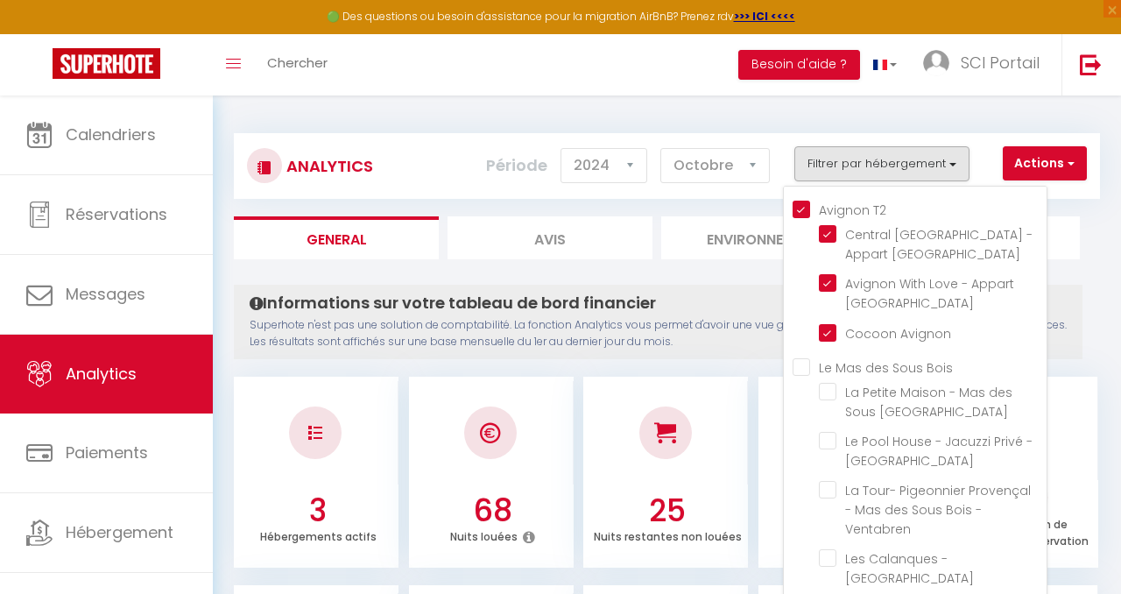
click at [802, 202] on T2 "Avignon T2" at bounding box center [920, 209] width 254 height 18
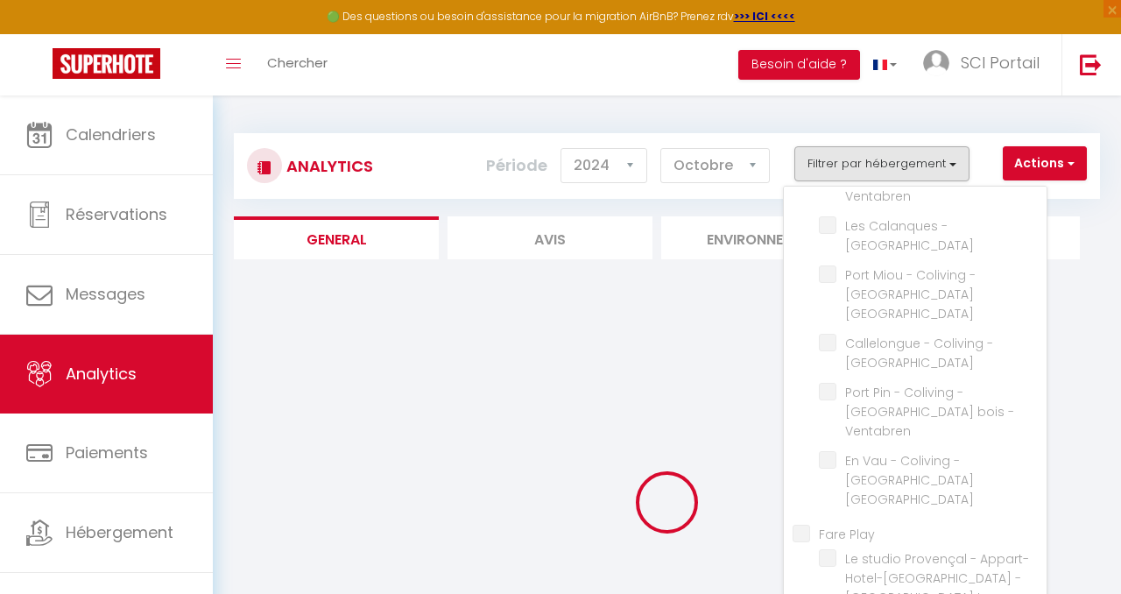
scroll to position [334, 0]
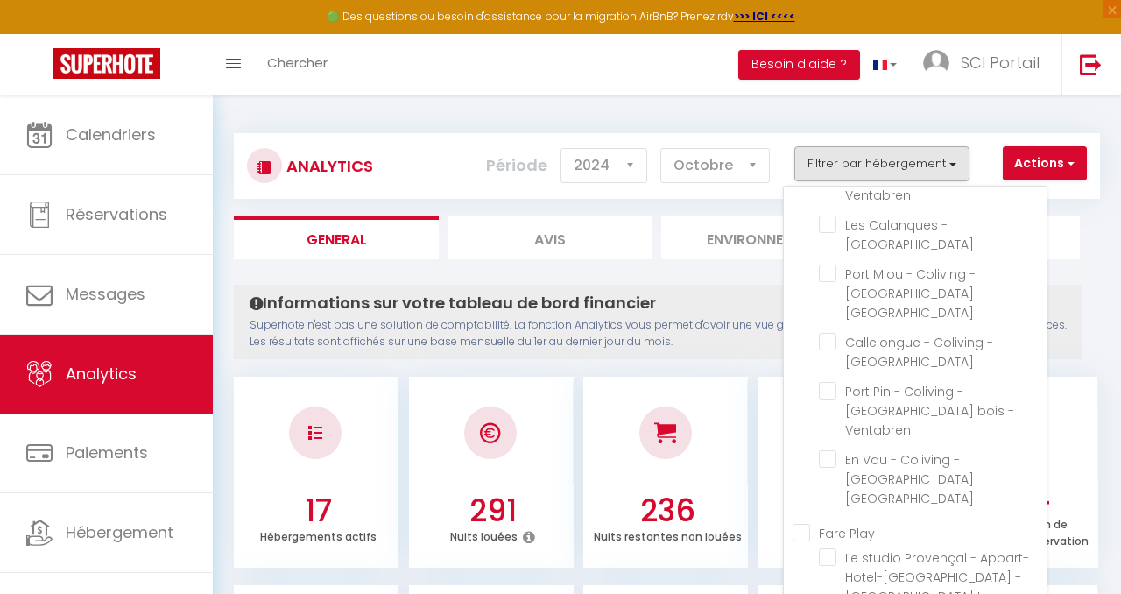
click at [801, 522] on Play "Fare Play" at bounding box center [920, 531] width 254 height 18
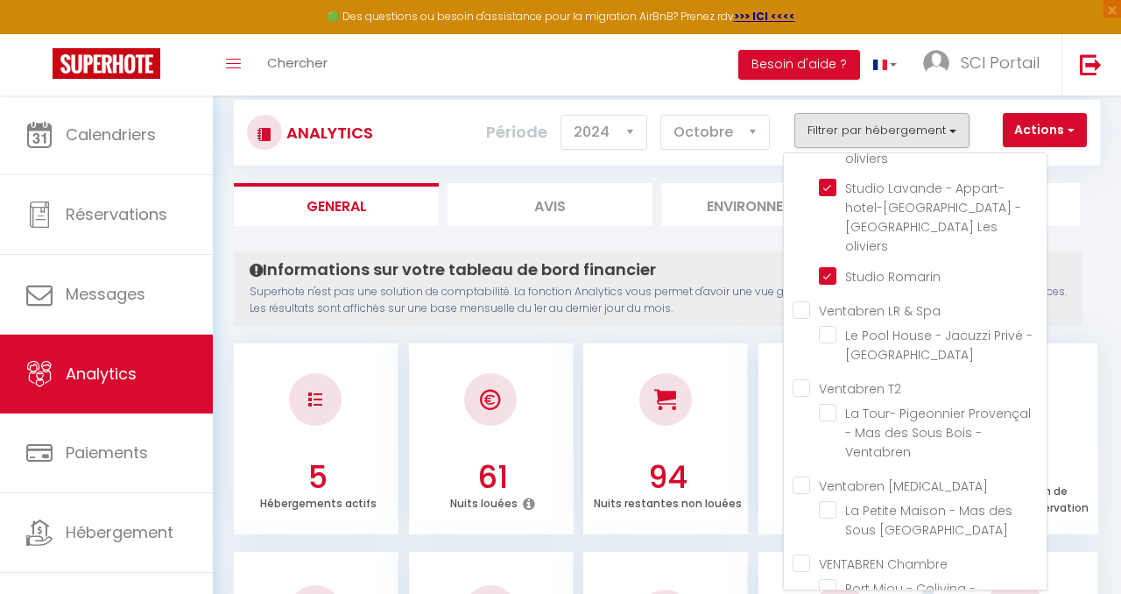
scroll to position [0, 0]
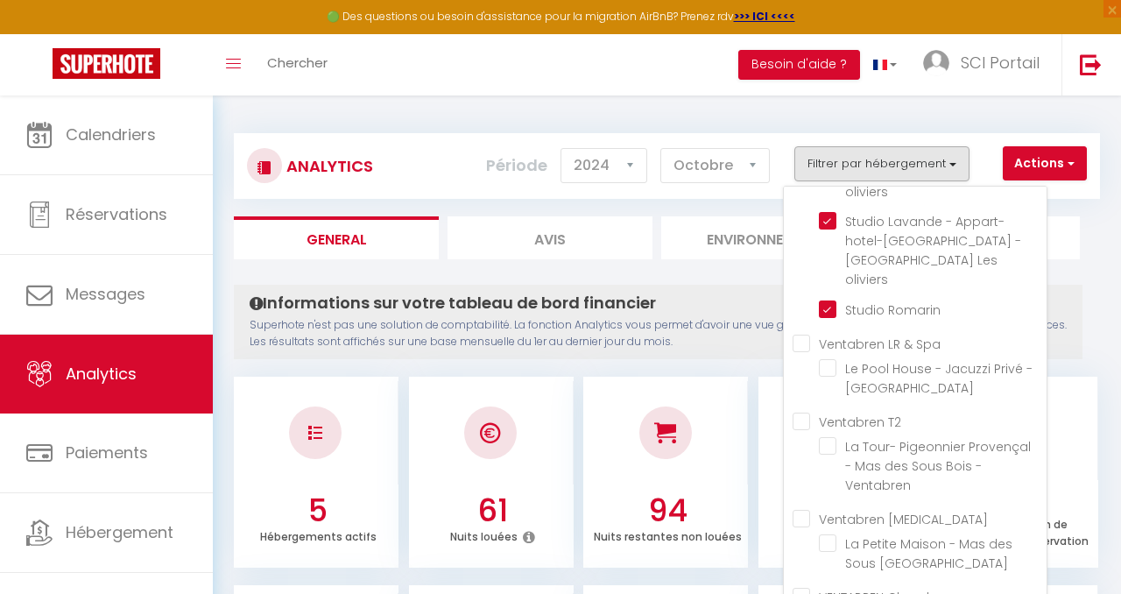
click at [718, 298] on h4 "Informations sur votre tableau de bord financier" at bounding box center [658, 303] width 817 height 19
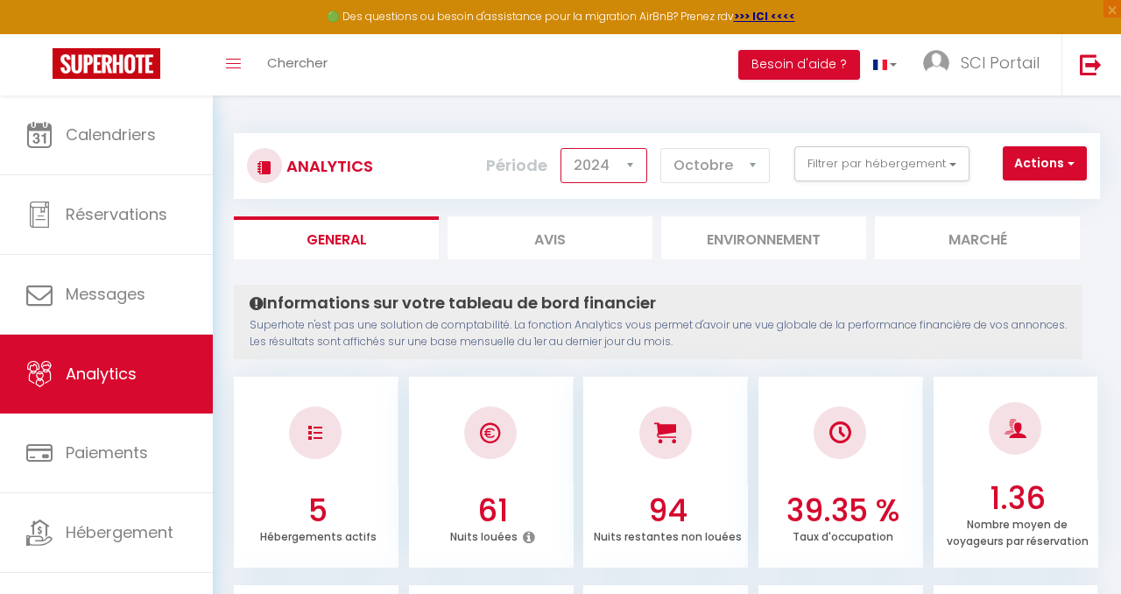
click at [630, 161] on select "2014 2015 2016 2017 2018 2019 2020 2021 2022 2023 2024 2025 2026 2027" at bounding box center [604, 165] width 87 height 35
click at [563, 148] on select "2014 2015 2016 2017 2018 2019 2020 2021 2022 2023 2024 2025 2026 2027" at bounding box center [604, 165] width 87 height 35
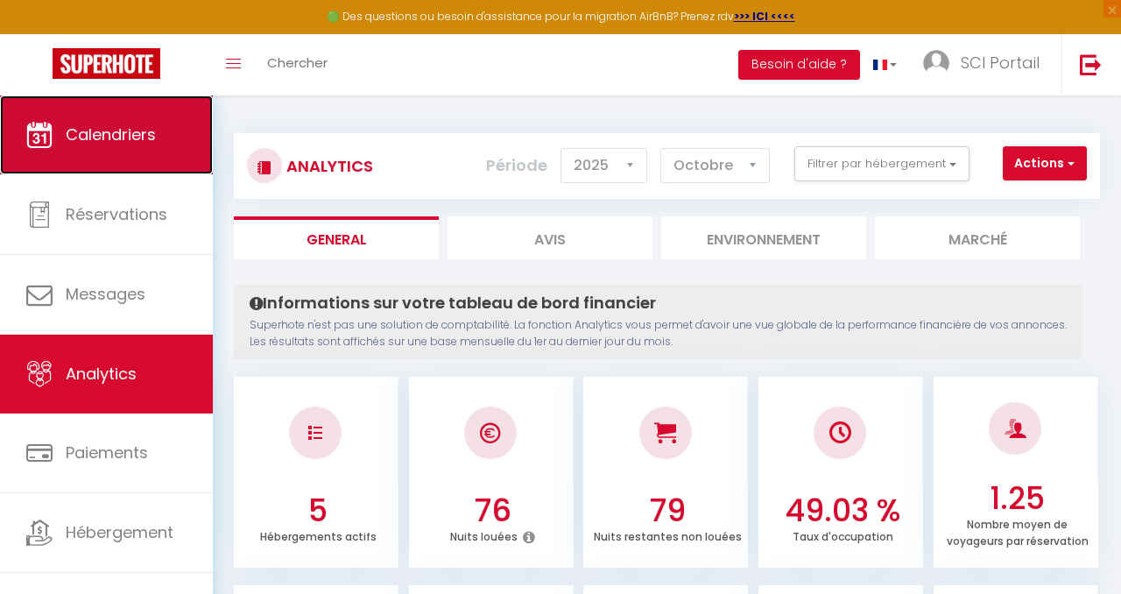
click at [107, 124] on span "Calendriers" at bounding box center [111, 135] width 90 height 22
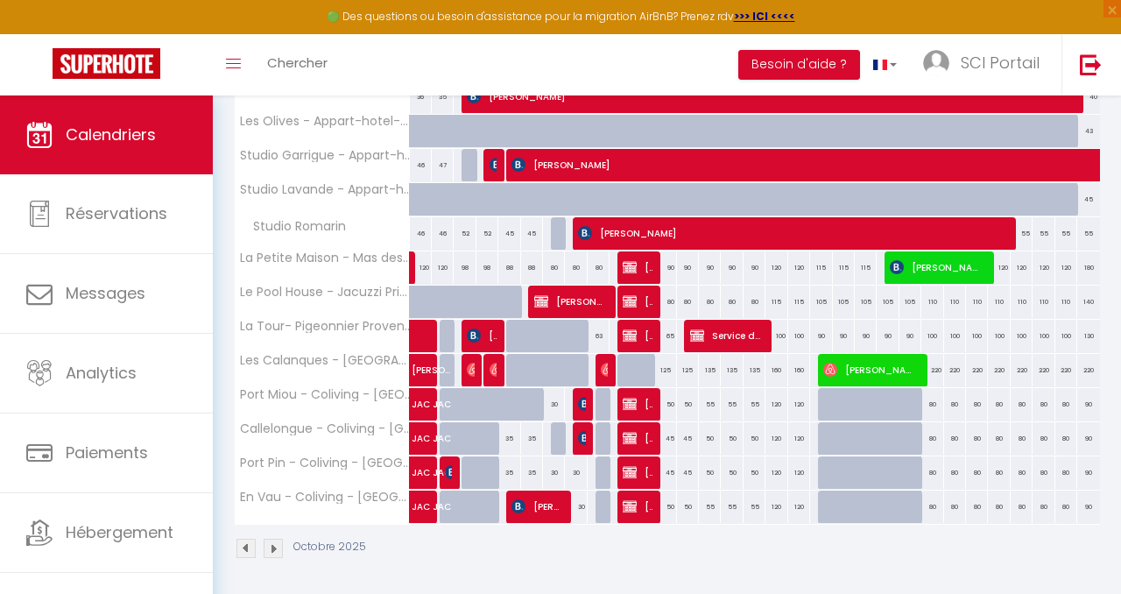
scroll to position [458, 0]
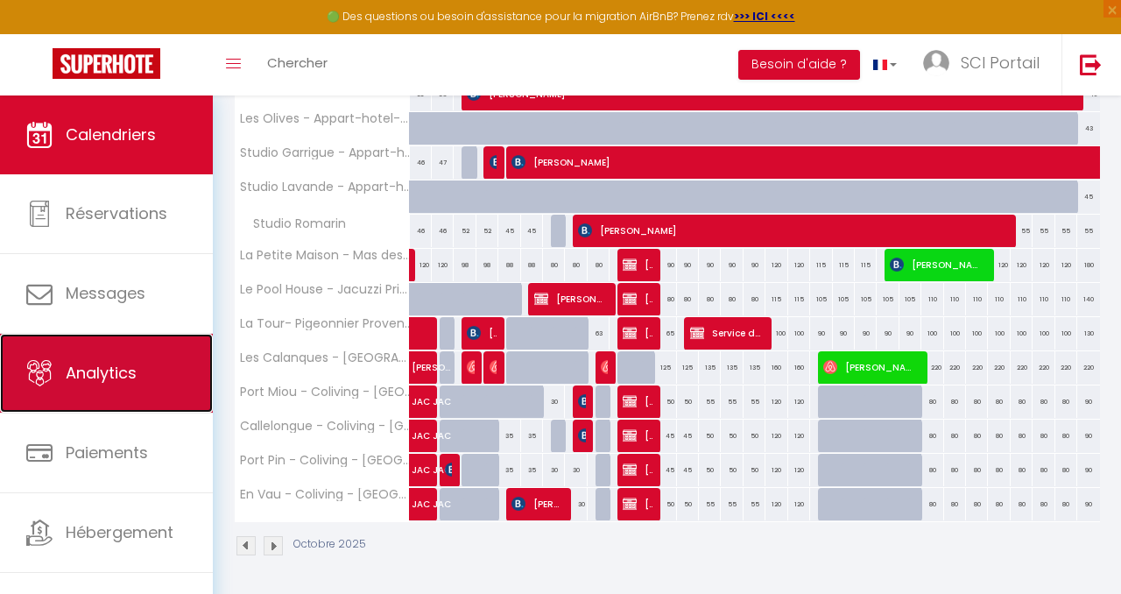
click at [95, 366] on span "Analytics" at bounding box center [101, 373] width 71 height 22
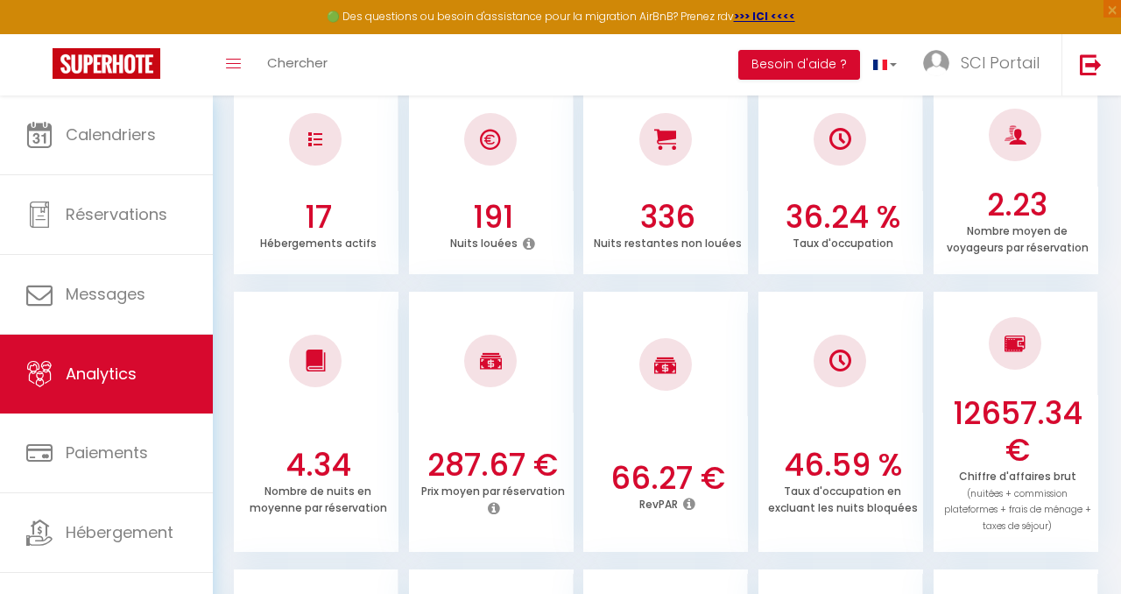
scroll to position [251, 0]
